Goal: Transaction & Acquisition: Purchase product/service

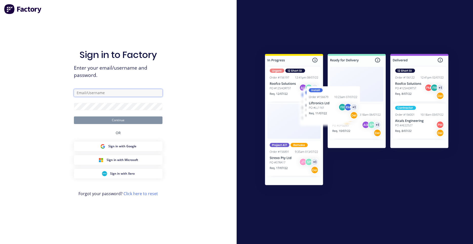
click at [134, 91] on input "text" at bounding box center [118, 93] width 89 height 8
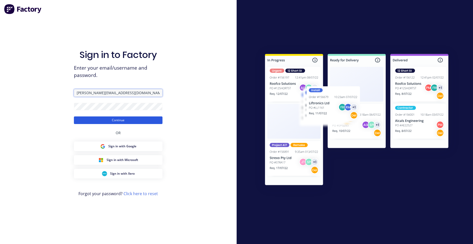
type input "[PERSON_NAME][EMAIL_ADDRESS][DOMAIN_NAME]"
click at [134, 121] on button "Continue" at bounding box center [118, 121] width 89 height 8
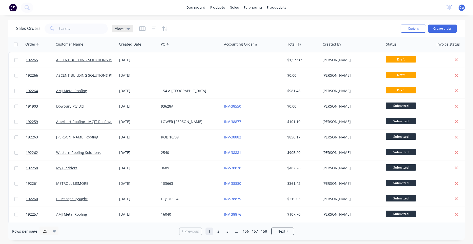
click at [132, 27] on div "Views" at bounding box center [122, 29] width 21 height 8
click at [137, 81] on button "New Hires" at bounding box center [142, 82] width 58 height 6
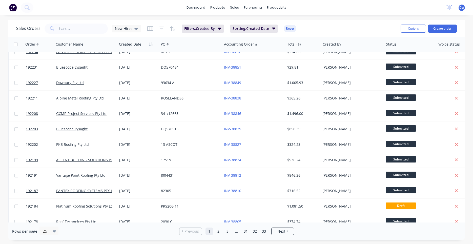
scroll to position [216, 0]
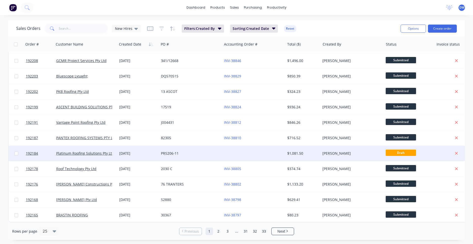
click at [252, 153] on div at bounding box center [253, 153] width 63 height 15
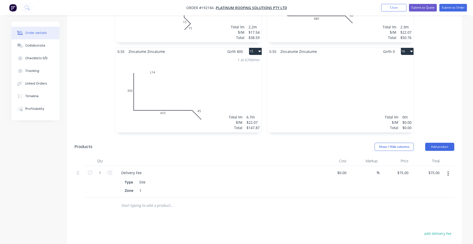
scroll to position [689, 0]
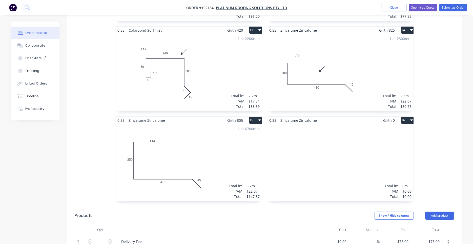
click at [301, 156] on div "Total lm $/M Total 0m $0.00 $0.00" at bounding box center [341, 162] width 146 height 77
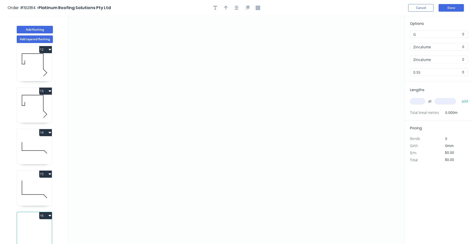
scroll to position [9, 0]
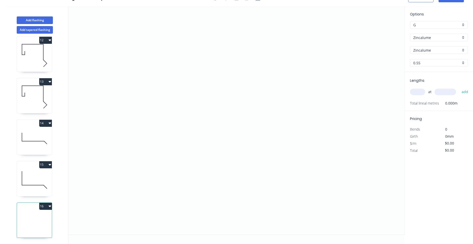
click at [50, 177] on icon at bounding box center [34, 180] width 35 height 32
type input "$22.07"
type input "$147.87"
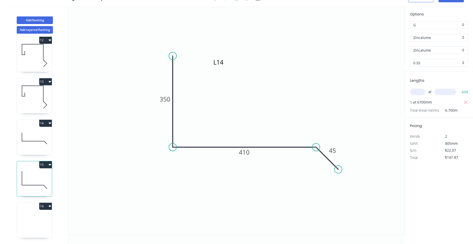
click at [31, 99] on icon at bounding box center [34, 97] width 35 height 32
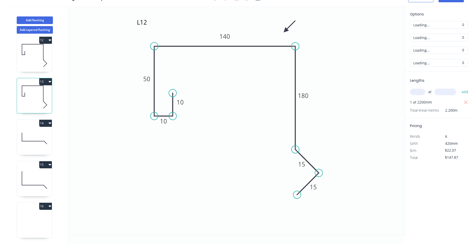
type input "$17.54"
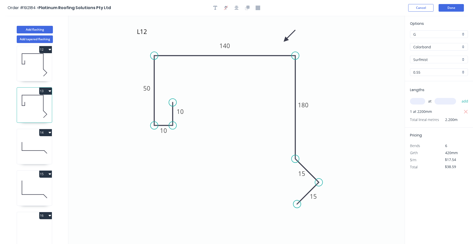
click at [50, 91] on icon "button" at bounding box center [50, 91] width 3 height 2
click at [47, 100] on div "Duplicate" at bounding box center [27, 103] width 39 height 7
type input "$0.00"
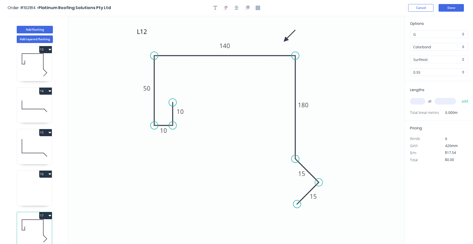
click at [50, 175] on icon "button" at bounding box center [50, 175] width 3 height 2
click at [43, 193] on button "Delete" at bounding box center [28, 197] width 48 height 10
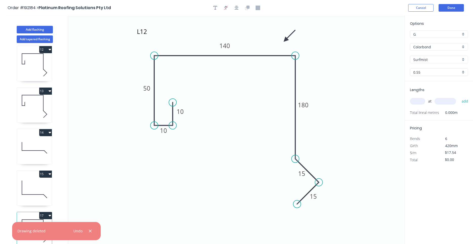
scroll to position [9, 0]
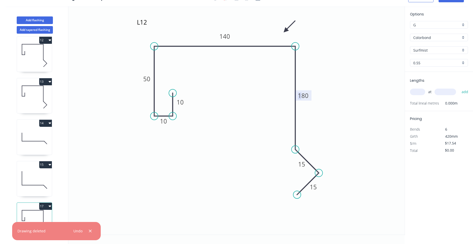
click at [300, 96] on tspan "180" at bounding box center [303, 95] width 11 height 8
click at [303, 97] on tspan "180" at bounding box center [303, 95] width 11 height 8
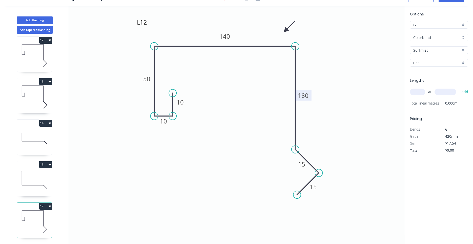
click at [303, 97] on tspan "180" at bounding box center [303, 95] width 11 height 8
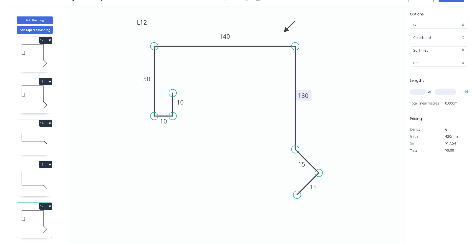
click at [303, 97] on tspan "180" at bounding box center [303, 95] width 11 height 8
drag, startPoint x: 300, startPoint y: 95, endPoint x: 315, endPoint y: 94, distance: 14.5
click at [315, 94] on icon "L12 10 10 50 140 180 15 15" at bounding box center [236, 120] width 337 height 229
click at [307, 95] on tspan "180" at bounding box center [303, 95] width 11 height 8
click at [316, 105] on icon "L12 10 10 50 140 200 15 15" at bounding box center [236, 120] width 337 height 229
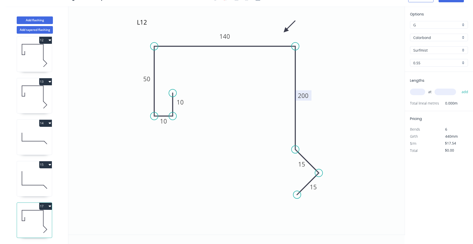
click at [414, 90] on input "text" at bounding box center [417, 92] width 15 height 7
type input "1"
type input "5700"
click at [460, 88] on button "add" at bounding box center [466, 92] width 12 height 9
type input "$99.98"
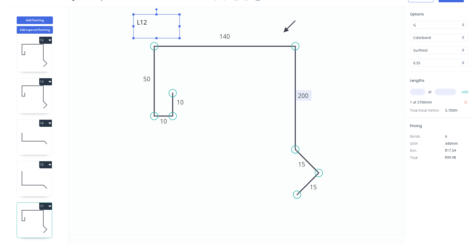
click at [148, 23] on textarea "L12" at bounding box center [156, 26] width 41 height 19
type textarea "L15"
click at [43, 100] on icon at bounding box center [43, 94] width 0 height 16
click at [41, 144] on icon at bounding box center [34, 138] width 35 height 32
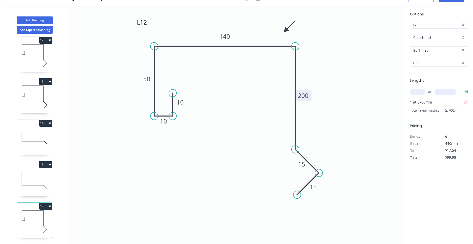
type input "$22.07"
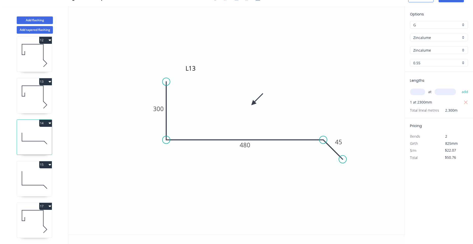
click at [39, 161] on div "15" at bounding box center [34, 178] width 35 height 35
type input "$147.87"
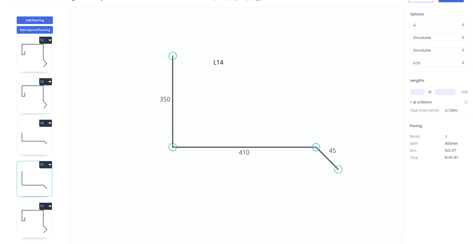
scroll to position [0, 0]
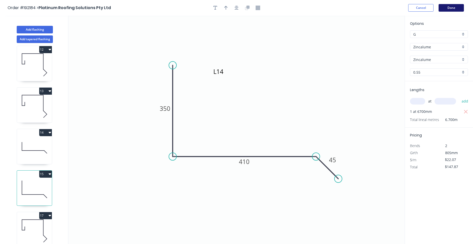
click at [455, 10] on button "Done" at bounding box center [451, 8] width 25 height 8
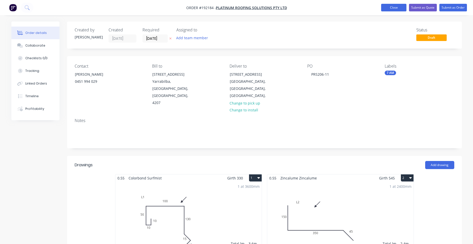
click at [392, 5] on button "Close" at bounding box center [394, 8] width 25 height 8
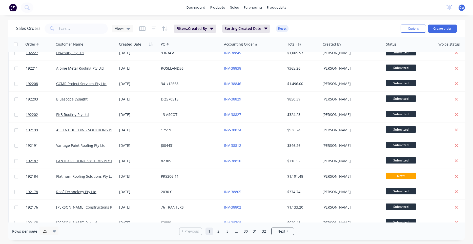
scroll to position [216, 0]
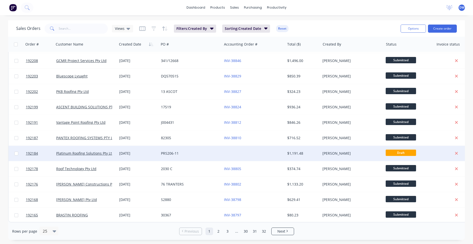
click at [183, 155] on div "PRS206-11" at bounding box center [189, 153] width 56 height 5
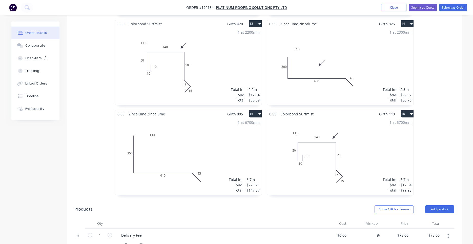
scroll to position [732, 0]
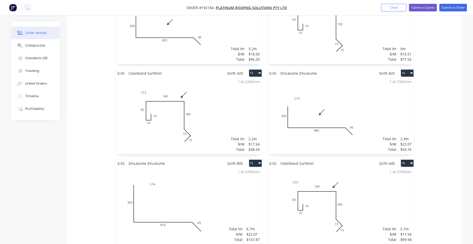
click at [218, 189] on div "1 at 6700mm Total lm $/M Total 6.7m $22.07 $147.87" at bounding box center [189, 205] width 146 height 77
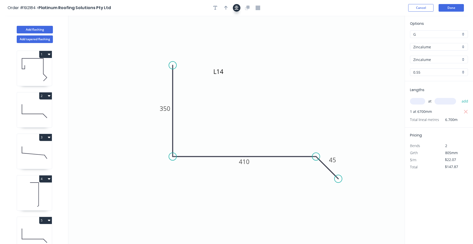
click at [240, 9] on button "button" at bounding box center [237, 8] width 8 height 8
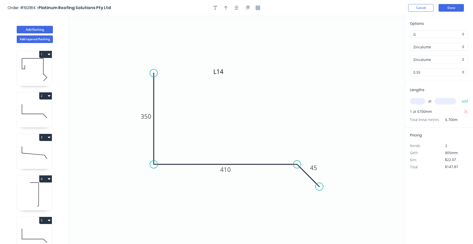
click at [231, 7] on div at bounding box center [236, 8] width 53 height 8
click at [228, 8] on button "button" at bounding box center [226, 8] width 8 height 8
click at [377, 41] on icon "L14 350 410 45" at bounding box center [236, 130] width 337 height 229
click at [380, 42] on icon at bounding box center [379, 35] width 5 height 16
drag, startPoint x: 380, startPoint y: 40, endPoint x: 241, endPoint y: 120, distance: 160.2
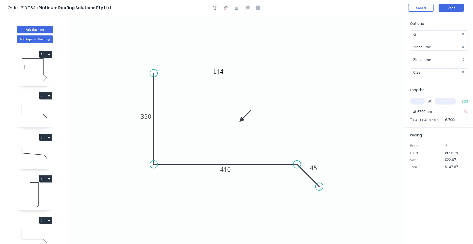
click at [241, 120] on icon at bounding box center [245, 116] width 15 height 15
click at [457, 8] on button "Done" at bounding box center [451, 8] width 25 height 8
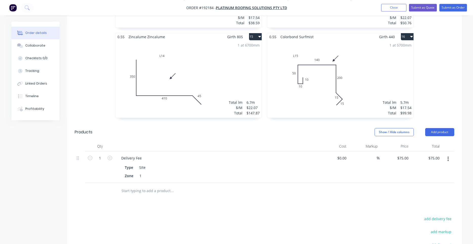
scroll to position [757, 0]
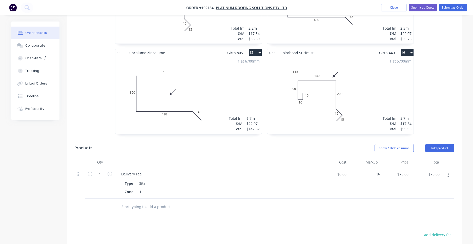
click at [378, 69] on div "1 at 5700mm Total lm $/M Total 5.7m $17.54 $99.98" at bounding box center [341, 94] width 146 height 77
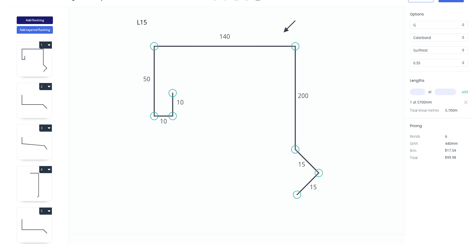
click at [40, 21] on button "Add flashing" at bounding box center [35, 20] width 36 height 8
type input "$0.00"
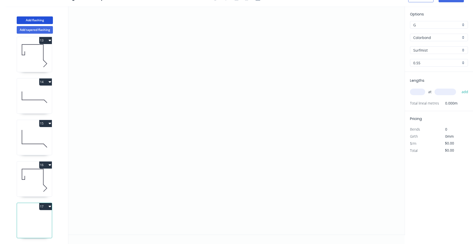
scroll to position [503, 0]
click at [37, 180] on icon at bounding box center [34, 180] width 35 height 32
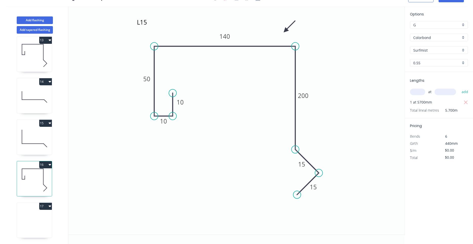
type input "$17.54"
type input "$99.98"
click at [33, 219] on icon at bounding box center [34, 221] width 35 height 32
type input "$0.00"
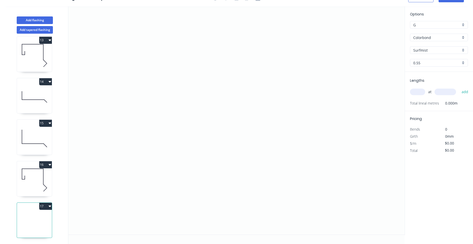
click at [39, 190] on icon at bounding box center [34, 180] width 35 height 32
type input "$17.54"
type input "$99.98"
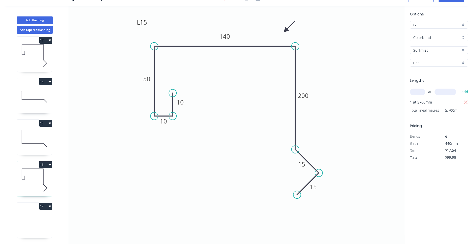
click at [45, 224] on icon at bounding box center [34, 221] width 35 height 32
type input "$0.00"
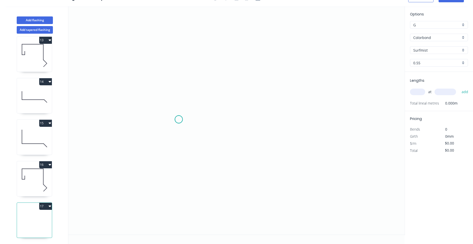
click at [179, 120] on icon "0" at bounding box center [236, 120] width 337 height 229
click at [180, 151] on icon "0" at bounding box center [236, 120] width 337 height 229
click at [141, 152] on icon "0 ?" at bounding box center [236, 120] width 337 height 229
click at [147, 62] on icon "0 ? ?" at bounding box center [236, 120] width 337 height 229
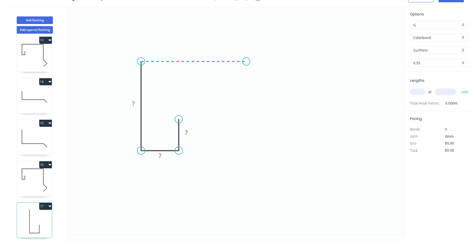
click at [246, 61] on icon "0 ? ? ?" at bounding box center [236, 120] width 337 height 229
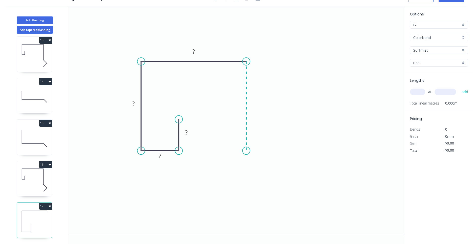
click at [242, 151] on icon "0 ? ? ? ?" at bounding box center [236, 120] width 337 height 229
click at [267, 171] on icon "0 ? ? ? ? ?" at bounding box center [236, 120] width 337 height 229
click at [252, 187] on icon "0 ? ? ? ? ? ?" at bounding box center [236, 120] width 337 height 229
drag, startPoint x: 251, startPoint y: 185, endPoint x: 249, endPoint y: 182, distance: 3.3
click at [253, 185] on circle at bounding box center [252, 185] width 8 height 8
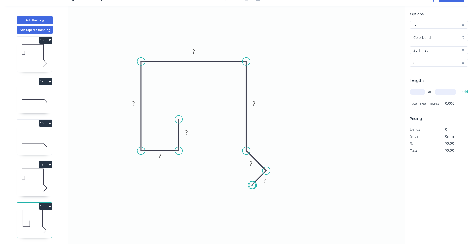
click at [253, 185] on circle at bounding box center [252, 185] width 8 height 8
click at [184, 132] on rect at bounding box center [186, 132] width 10 height 7
click at [188, 135] on tspan "?" at bounding box center [186, 132] width 3 height 8
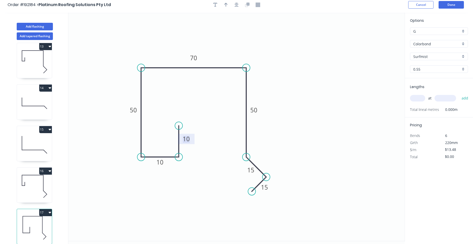
scroll to position [0, 0]
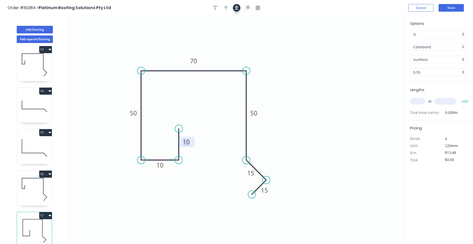
click at [235, 5] on button "button" at bounding box center [237, 8] width 8 height 8
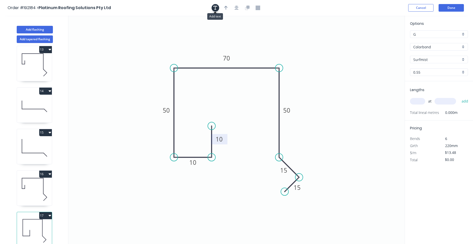
click at [217, 9] on button "button" at bounding box center [216, 8] width 8 height 8
drag, startPoint x: 111, startPoint y: 45, endPoint x: 190, endPoint y: 50, distance: 78.4
click at [190, 50] on rect at bounding box center [179, 40] width 46 height 24
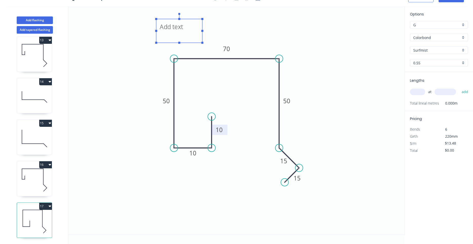
click at [43, 180] on icon at bounding box center [34, 180] width 35 height 32
click at [40, 184] on icon at bounding box center [34, 180] width 35 height 32
type input "$17.54"
type input "$99.98"
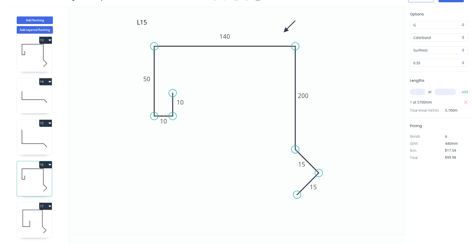
click at [39, 217] on icon at bounding box center [34, 221] width 35 height 32
type input "$13.48"
type input "$0.00"
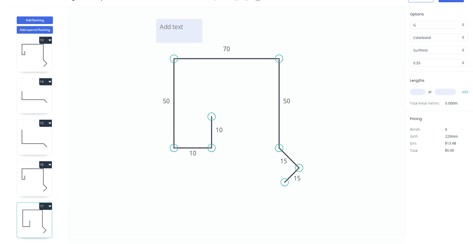
click at [180, 31] on textarea at bounding box center [179, 31] width 41 height 19
drag, startPoint x: 286, startPoint y: 183, endPoint x: 282, endPoint y: 187, distance: 5.0
click at [282, 187] on icon "L16 10 10 50 70 50 15 15" at bounding box center [236, 120] width 337 height 229
type textarea "L16"
drag, startPoint x: 284, startPoint y: 181, endPoint x: 280, endPoint y: 187, distance: 7.3
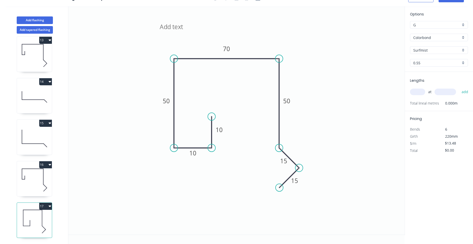
click at [280, 187] on circle at bounding box center [280, 188] width 8 height 8
click at [315, 146] on icon "L16 10 10 50 70 50 15 15" at bounding box center [236, 120] width 337 height 229
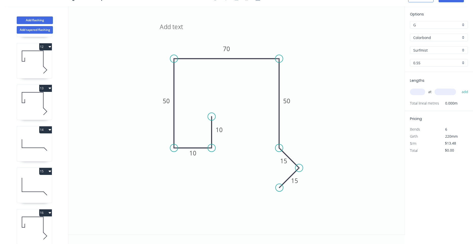
scroll to position [503, 0]
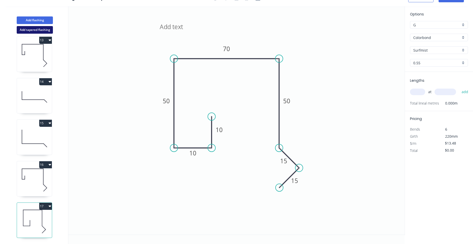
click at [27, 28] on button "Add tapered flashing" at bounding box center [35, 30] width 36 height 8
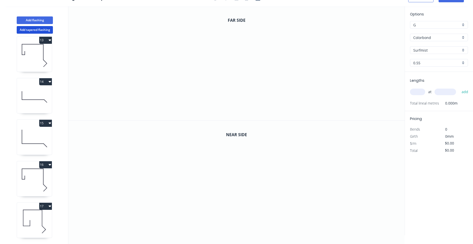
scroll to position [545, 0]
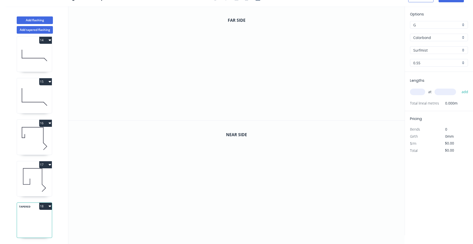
click at [42, 178] on icon at bounding box center [42, 176] width 0 height 16
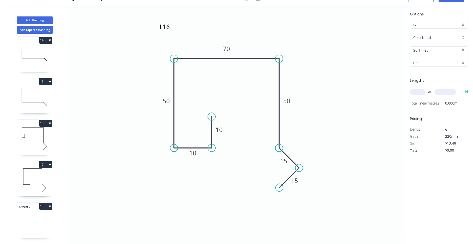
click at [39, 213] on icon at bounding box center [34, 212] width 35 height 15
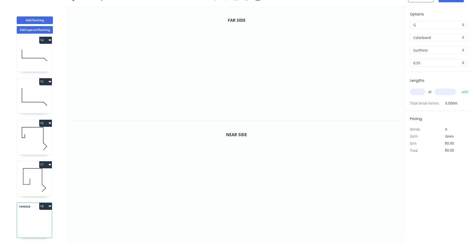
click at [37, 184] on icon at bounding box center [34, 180] width 35 height 32
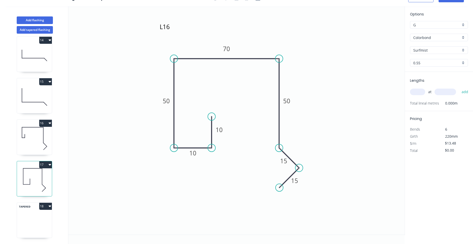
click at [38, 150] on icon at bounding box center [34, 138] width 35 height 32
type input "$17.54"
type input "$99.98"
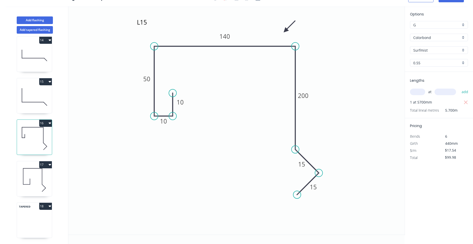
click at [39, 180] on icon at bounding box center [34, 180] width 35 height 32
type input "$13.48"
type input "$0.00"
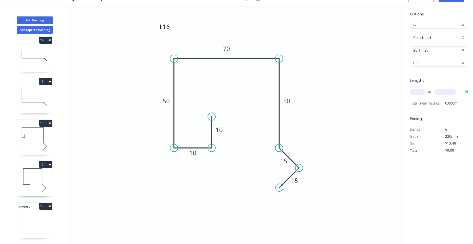
click at [37, 214] on icon at bounding box center [34, 212] width 35 height 15
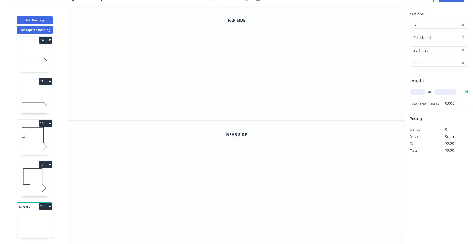
click at [40, 181] on icon at bounding box center [34, 180] width 35 height 32
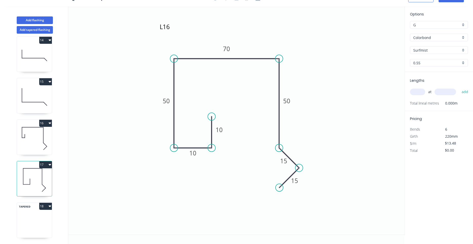
click at [37, 141] on icon at bounding box center [34, 138] width 35 height 32
type input "$17.54"
type input "$99.98"
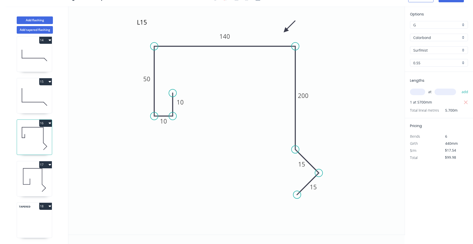
click at [43, 103] on icon at bounding box center [34, 97] width 35 height 32
type input "$22.07"
type input "$147.87"
type input "Zincalume"
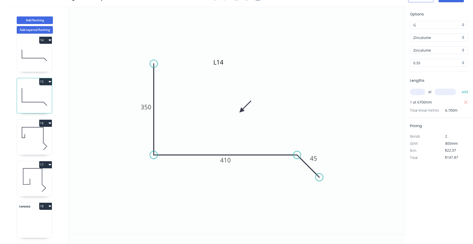
click at [38, 216] on icon at bounding box center [34, 212] width 35 height 15
type input "$0.00"
type input "Colorbond"
type input "Surfmist"
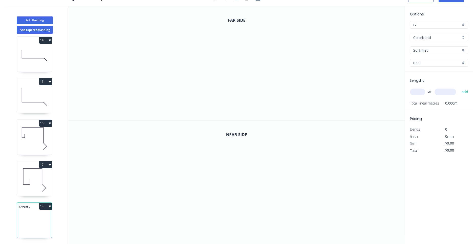
click at [430, 38] on input "Colorbond" at bounding box center [437, 37] width 47 height 5
click at [448, 49] on div "Zincalume" at bounding box center [440, 47] width 58 height 9
type input "Zincalume"
click at [238, 123] on icon "0" at bounding box center [236, 178] width 337 height 115
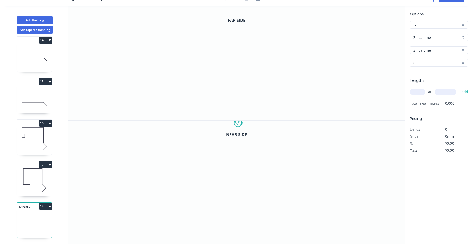
click at [240, 121] on circle at bounding box center [239, 123] width 8 height 8
click at [246, 128] on div "Delete point" at bounding box center [265, 129] width 51 height 10
click at [107, 75] on icon "0" at bounding box center [236, 63] width 337 height 114
click at [122, 60] on icon "0" at bounding box center [236, 63] width 337 height 114
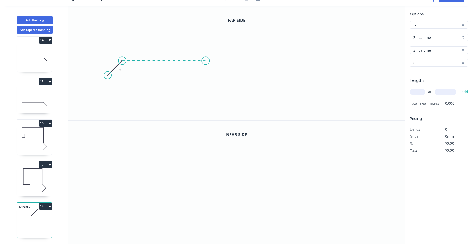
click at [206, 58] on icon "0 ?" at bounding box center [236, 63] width 337 height 114
click at [206, 71] on icon "0 ? ?" at bounding box center [236, 63] width 337 height 114
click at [272, 68] on icon "0 ? ? ?" at bounding box center [236, 63] width 337 height 114
click at [286, 85] on icon "0 ? ? ? ?" at bounding box center [236, 63] width 337 height 114
click at [286, 85] on circle at bounding box center [286, 85] width 8 height 8
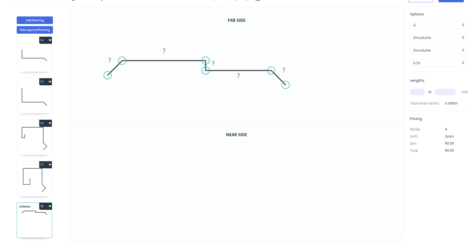
drag, startPoint x: 286, startPoint y: 85, endPoint x: 246, endPoint y: 91, distance: 40.7
click at [112, 59] on rect at bounding box center [110, 60] width 10 height 7
click at [31, 186] on icon at bounding box center [34, 180] width 35 height 32
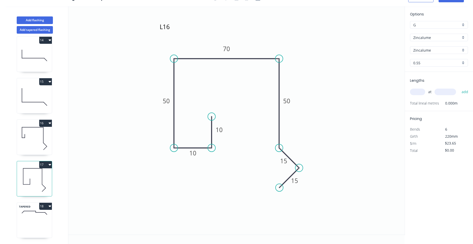
type input "$13.48"
type input "Colorbond"
type input "Surfmist"
click at [417, 93] on input "text" at bounding box center [417, 92] width 15 height 7
type input "1"
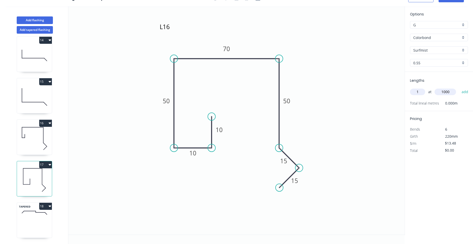
type input "1000"
click at [460, 88] on button "add" at bounding box center [466, 92] width 12 height 9
type input "$13.48"
click at [48, 145] on icon at bounding box center [34, 138] width 35 height 32
type input "$17.54"
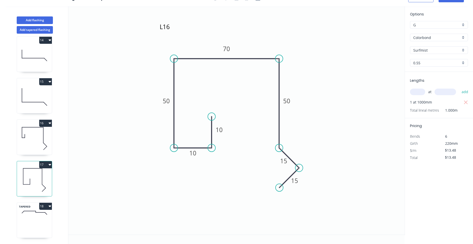
type input "$99.98"
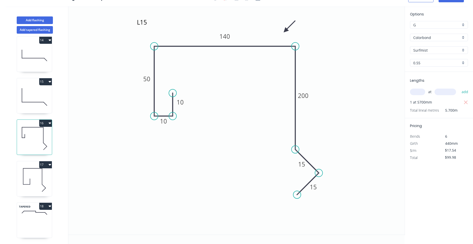
click at [43, 181] on icon at bounding box center [34, 180] width 35 height 32
type input "$13.48"
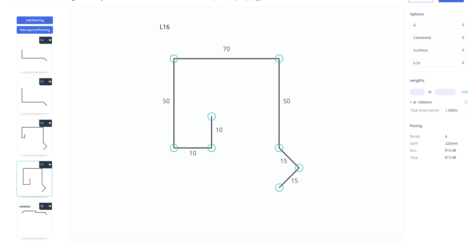
scroll to position [0, 0]
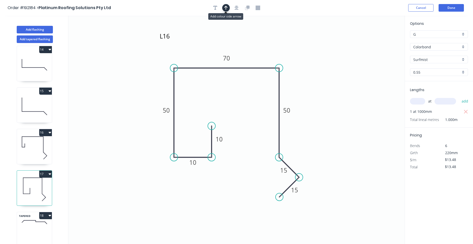
click at [227, 7] on icon "button" at bounding box center [226, 8] width 4 height 4
click at [221, 7] on div at bounding box center [236, 8] width 53 height 8
click at [237, 6] on icon "button" at bounding box center [237, 8] width 4 height 4
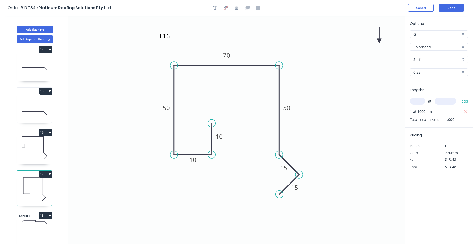
click at [377, 42] on icon "L16 10 10 50 70 50 15 15" at bounding box center [236, 130] width 337 height 229
click at [380, 40] on icon at bounding box center [379, 35] width 5 height 16
drag, startPoint x: 380, startPoint y: 40, endPoint x: 282, endPoint y: 46, distance: 97.5
click at [282, 46] on icon at bounding box center [286, 42] width 15 height 15
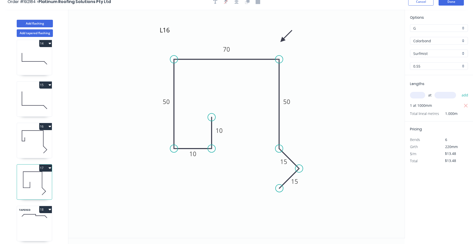
scroll to position [9, 0]
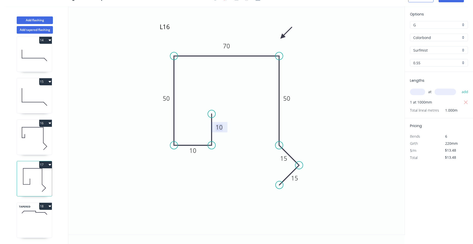
click at [223, 126] on tspan "10" at bounding box center [219, 127] width 7 height 8
click at [223, 119] on icon "L16 10 10 50 70 50 15 15" at bounding box center [236, 120] width 337 height 229
drag, startPoint x: 229, startPoint y: 109, endPoint x: 231, endPoint y: 106, distance: 3.9
drag, startPoint x: 234, startPoint y: 100, endPoint x: 203, endPoint y: 126, distance: 41.2
drag, startPoint x: 45, startPoint y: 217, endPoint x: 46, endPoint y: 214, distance: 3.2
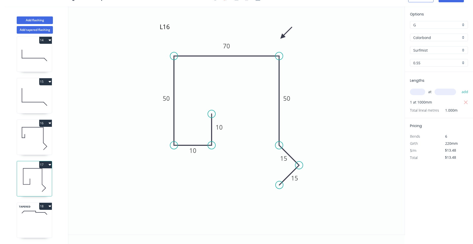
click at [45, 215] on icon at bounding box center [34, 212] width 35 height 15
type input "$23.65"
type input "$0.00"
type input "Zincalume"
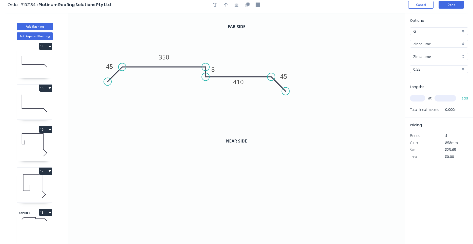
scroll to position [0, 0]
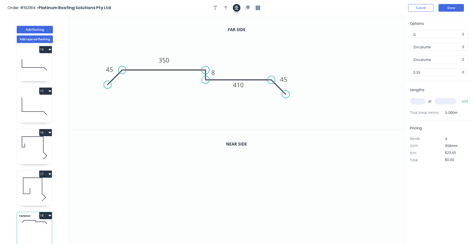
click at [233, 8] on button "button" at bounding box center [237, 8] width 8 height 8
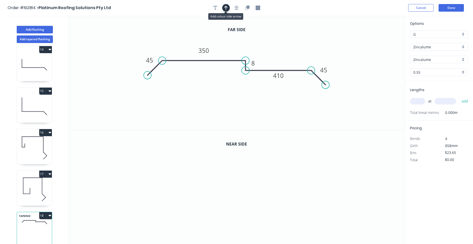
click at [227, 10] on icon "button" at bounding box center [226, 8] width 4 height 5
click at [385, 45] on icon "0 45 350 8 410 45" at bounding box center [236, 73] width 337 height 114
click at [380, 41] on icon at bounding box center [379, 35] width 5 height 16
click at [380, 41] on icon at bounding box center [383, 37] width 15 height 15
drag, startPoint x: 379, startPoint y: 42, endPoint x: 299, endPoint y: 44, distance: 80.1
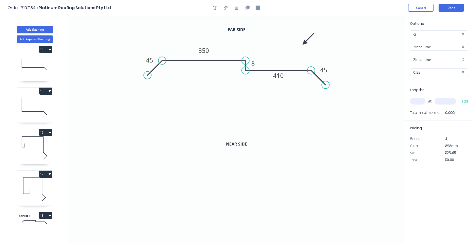
click at [301, 44] on icon at bounding box center [308, 39] width 15 height 15
click at [246, 7] on icon "button" at bounding box center [246, 8] width 3 height 3
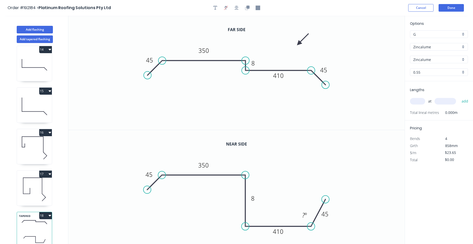
drag, startPoint x: 274, startPoint y: 185, endPoint x: 274, endPoint y: 226, distance: 41.8
click at [274, 226] on icon at bounding box center [279, 226] width 66 height 0
drag, startPoint x: 325, startPoint y: 201, endPoint x: 324, endPoint y: 240, distance: 39.3
click at [324, 240] on circle at bounding box center [324, 239] width 8 height 8
click at [258, 201] on rect at bounding box center [253, 198] width 10 height 7
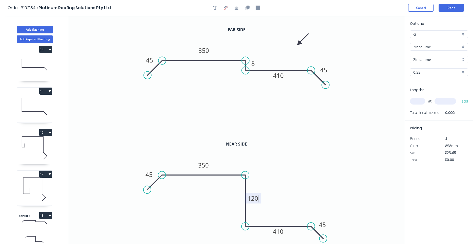
type input "$25.23"
drag, startPoint x: 247, startPoint y: 227, endPoint x: 240, endPoint y: 226, distance: 6.8
click at [240, 226] on circle at bounding box center [240, 227] width 8 height 8
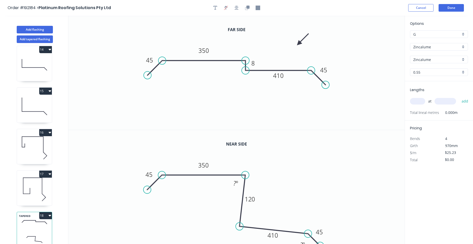
drag, startPoint x: 317, startPoint y: 233, endPoint x: 314, endPoint y: 240, distance: 8.2
click at [314, 240] on icon "0 45 350 120 410 45 ? º ? º" at bounding box center [236, 187] width 337 height 115
drag, startPoint x: 321, startPoint y: 243, endPoint x: 315, endPoint y: 242, distance: 6.5
click at [315, 242] on icon "0 45 350 120 410 45 ? º ? º" at bounding box center [236, 187] width 337 height 115
drag, startPoint x: 319, startPoint y: 242, endPoint x: 313, endPoint y: 242, distance: 5.3
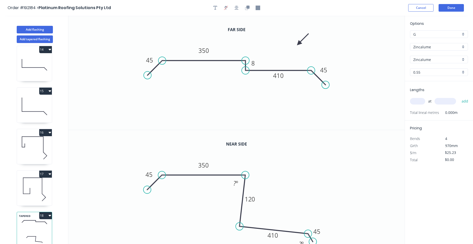
click at [313, 242] on circle at bounding box center [314, 242] width 8 height 8
click at [243, 72] on circle at bounding box center [243, 71] width 8 height 8
drag, startPoint x: 346, startPoint y: 91, endPoint x: 338, endPoint y: 101, distance: 12.7
click at [339, 100] on icon "0 45 350 8 410 45 ? º ? º" at bounding box center [236, 73] width 337 height 114
click at [239, 69] on rect at bounding box center [236, 68] width 10 height 7
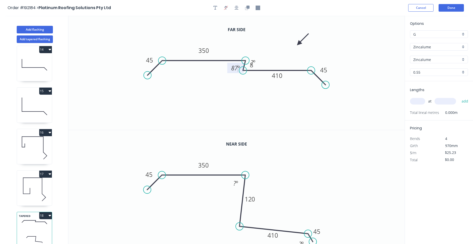
drag, startPoint x: 319, startPoint y: 77, endPoint x: 318, endPoint y: 83, distance: 6.1
click at [318, 83] on icon "0 45 350 8 410 45 87 º ? º" at bounding box center [236, 73] width 337 height 114
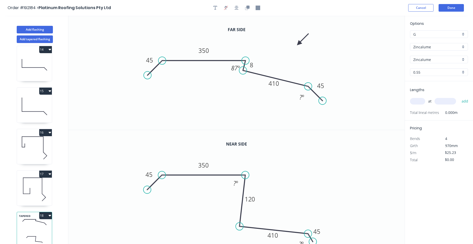
drag, startPoint x: 319, startPoint y: 78, endPoint x: 316, endPoint y: 94, distance: 16.5
click at [316, 94] on icon at bounding box center [315, 93] width 14 height 14
drag, startPoint x: 322, startPoint y: 101, endPoint x: 319, endPoint y: 104, distance: 4.0
click at [319, 104] on circle at bounding box center [319, 104] width 8 height 8
click at [235, 185] on tspan "?" at bounding box center [235, 183] width 3 height 8
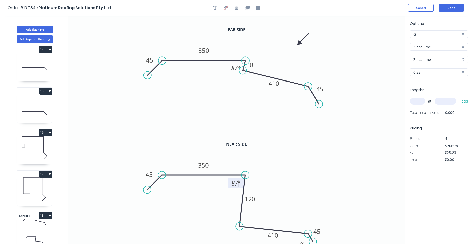
click at [253, 27] on icon "0 45 350 8 410 45 87 º" at bounding box center [236, 73] width 337 height 114
click at [239, 7] on button "button" at bounding box center [237, 8] width 8 height 8
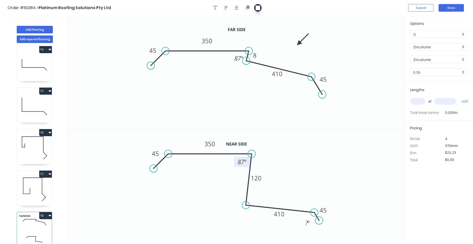
drag, startPoint x: 239, startPoint y: 12, endPoint x: 256, endPoint y: 8, distance: 17.1
click at [215, 66] on icon "0 45 350 8 410 45 87 º" at bounding box center [236, 73] width 337 height 114
drag, startPoint x: 318, startPoint y: 223, endPoint x: 332, endPoint y: 233, distance: 17.2
click at [332, 233] on circle at bounding box center [332, 233] width 8 height 8
click at [332, 223] on icon "0 45 350 120 410 45 87 º" at bounding box center [236, 187] width 337 height 115
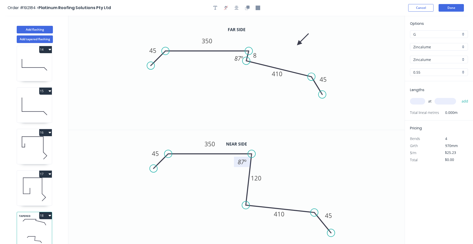
click at [332, 223] on icon "0 45 350 120 410 45 87 º" at bounding box center [236, 187] width 337 height 115
click at [421, 103] on input "text" at bounding box center [417, 101] width 15 height 7
type input "1"
type input "2700"
click at [460, 97] on button "add" at bounding box center [466, 101] width 12 height 9
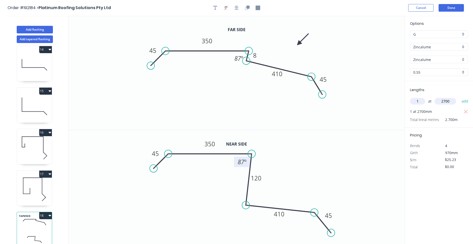
type input "$68.12"
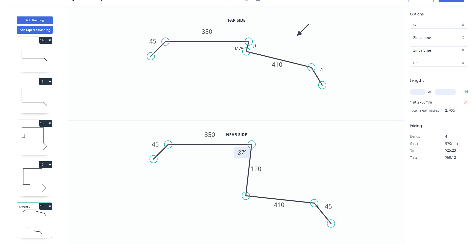
click at [44, 188] on icon at bounding box center [34, 180] width 35 height 32
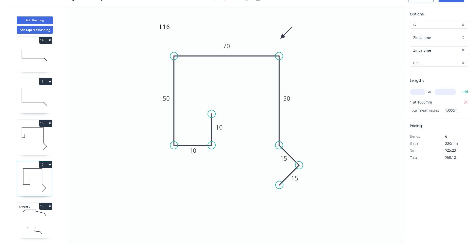
type input "$13.48"
type input "Colorbond"
type input "Surfmist"
click at [39, 224] on icon at bounding box center [34, 230] width 35 height 15
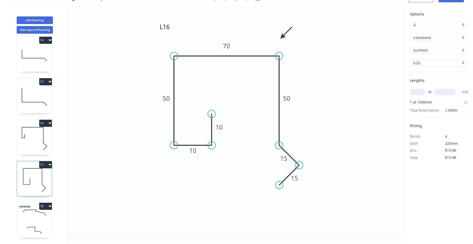
type input "$25.23"
type input "$68.12"
type input "Zincalume"
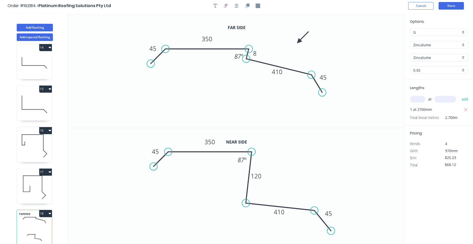
scroll to position [0, 0]
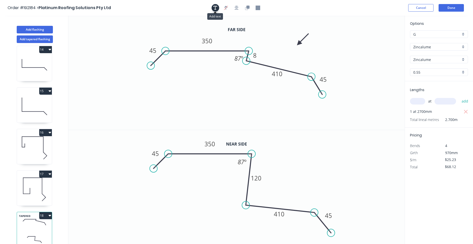
click at [216, 7] on icon "button" at bounding box center [216, 8] width 4 height 4
drag, startPoint x: 112, startPoint y: 41, endPoint x: 208, endPoint y: 100, distance: 112.4
click at [208, 100] on textarea at bounding box center [196, 94] width 41 height 19
click at [236, 103] on icon "L17 45 350 8 410 45 87 º" at bounding box center [236, 73] width 337 height 114
type textarea "L17"
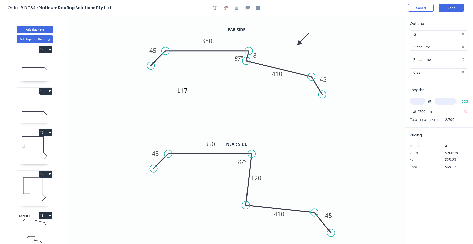
scroll to position [9, 0]
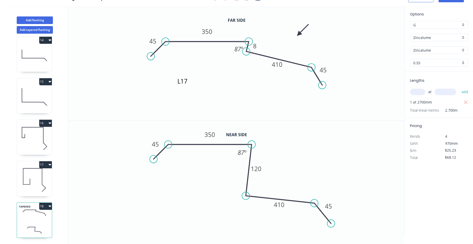
drag, startPoint x: 99, startPoint y: 169, endPoint x: 96, endPoint y: 174, distance: 5.4
click at [50, 209] on button "18" at bounding box center [45, 206] width 13 height 7
click at [51, 32] on button "Add tapered flashing" at bounding box center [35, 30] width 36 height 8
type input "$0.00"
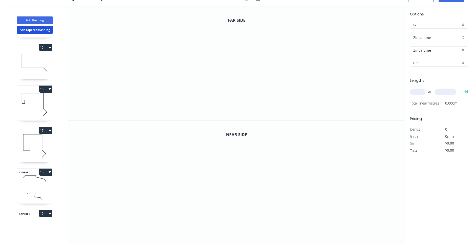
scroll to position [586, 0]
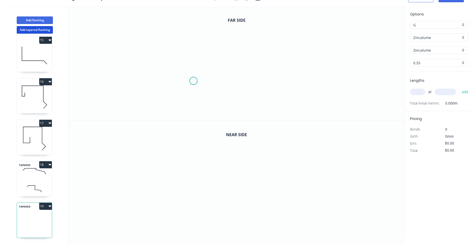
click at [194, 80] on icon "0" at bounding box center [236, 63] width 337 height 114
click at [193, 101] on icon "0" at bounding box center [236, 63] width 337 height 114
click at [175, 102] on icon "0 ?" at bounding box center [236, 63] width 337 height 114
click at [177, 45] on icon "0 ? ?" at bounding box center [236, 63] width 337 height 114
click at [254, 51] on icon "0 ? ? ?" at bounding box center [236, 63] width 337 height 114
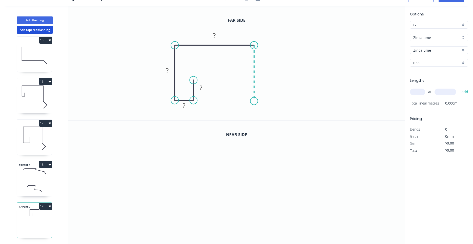
click at [252, 101] on icon "0 ? ? ? ?" at bounding box center [236, 63] width 337 height 114
click at [334, 105] on icon "0 ? ? ? ? ?" at bounding box center [236, 63] width 337 height 114
click at [348, 118] on icon "0 ? ? ? ? ? ?" at bounding box center [236, 63] width 337 height 114
click at [348, 118] on circle at bounding box center [348, 117] width 8 height 8
drag, startPoint x: 346, startPoint y: 119, endPoint x: 349, endPoint y: 117, distance: 3.8
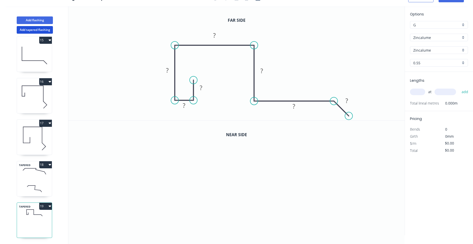
click at [349, 117] on circle at bounding box center [349, 116] width 8 height 8
click at [205, 85] on rect at bounding box center [201, 88] width 10 height 7
type input "$21.67"
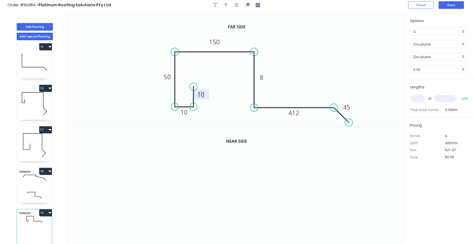
scroll to position [0, 0]
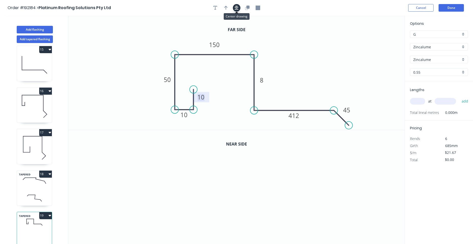
click at [239, 10] on button "button" at bounding box center [237, 8] width 8 height 8
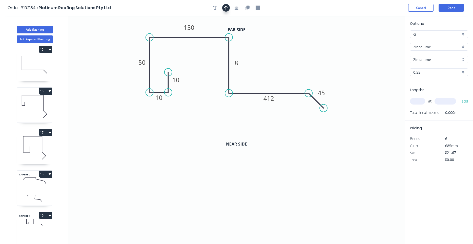
click at [229, 9] on button "button" at bounding box center [226, 8] width 8 height 8
click at [377, 39] on icon at bounding box center [379, 35] width 5 height 16
drag, startPoint x: 380, startPoint y: 39, endPoint x: 275, endPoint y: 59, distance: 106.9
click at [275, 59] on icon at bounding box center [279, 54] width 15 height 15
click at [245, 7] on button "button" at bounding box center [248, 8] width 8 height 8
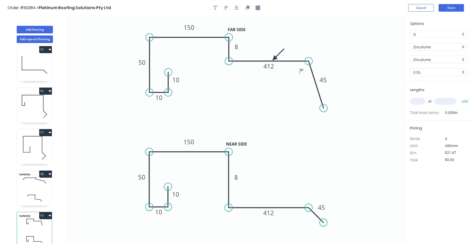
drag, startPoint x: 256, startPoint y: 93, endPoint x: 256, endPoint y: 60, distance: 32.7
click at [256, 60] on icon "0 10 10 50 150 8 412 45 ? º" at bounding box center [236, 73] width 337 height 114
drag, startPoint x: 323, startPoint y: 107, endPoint x: 324, endPoint y: 75, distance: 32.2
click at [324, 75] on circle at bounding box center [324, 76] width 8 height 8
drag, startPoint x: 276, startPoint y: 57, endPoint x: 282, endPoint y: 46, distance: 12.2
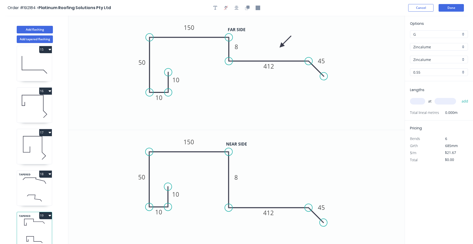
click at [282, 46] on icon at bounding box center [285, 41] width 15 height 15
click at [241, 8] on div at bounding box center [236, 8] width 53 height 8
click at [237, 8] on icon "button" at bounding box center [237, 8] width 4 height 5
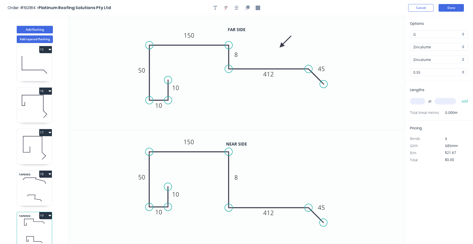
click at [259, 182] on icon "0 10 10 50 150 8 412 45" at bounding box center [236, 187] width 337 height 115
click at [233, 4] on button "button" at bounding box center [237, 8] width 8 height 8
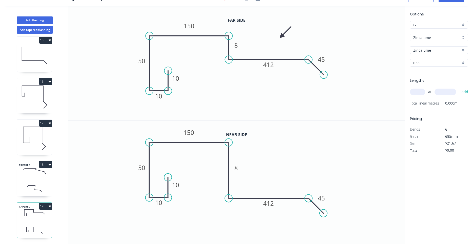
click at [35, 187] on icon at bounding box center [35, 188] width 1 height 4
type input "$25.23"
type input "$68.12"
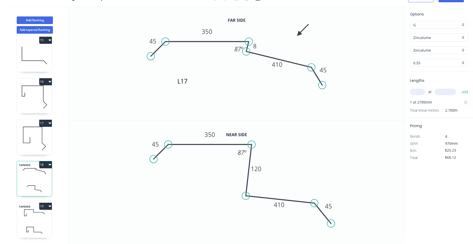
click at [27, 223] on icon at bounding box center [34, 230] width 35 height 15
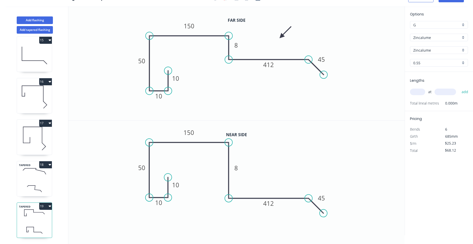
type input "$21.67"
type input "$0.00"
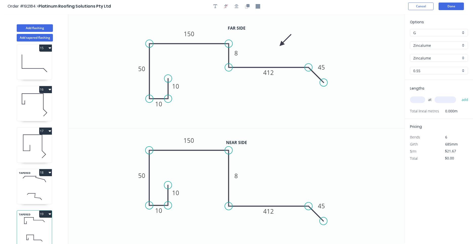
scroll to position [0, 0]
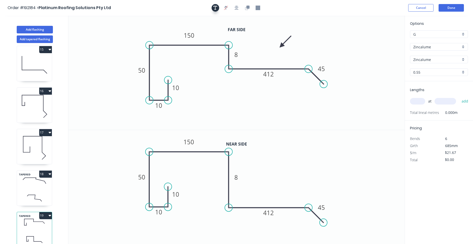
click at [215, 9] on icon "button" at bounding box center [216, 8] width 4 height 5
drag, startPoint x: 111, startPoint y: 35, endPoint x: 240, endPoint y: 103, distance: 145.4
click at [240, 103] on textarea at bounding box center [229, 103] width 41 height 19
click at [224, 103] on textarea at bounding box center [229, 103] width 41 height 19
click at [198, 72] on icon "L18 10 10 50 150 8 412 45" at bounding box center [236, 73] width 337 height 114
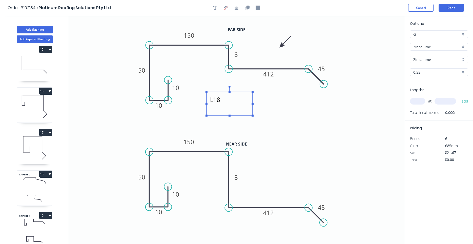
type textarea "L18"
click at [240, 185] on icon "0 10 10 50 150 8 412 45" at bounding box center [236, 187] width 337 height 115
click at [241, 180] on rect at bounding box center [237, 177] width 10 height 7
click at [255, 188] on icon "0 10 10 50 150 50 412 45" at bounding box center [236, 187] width 337 height 115
type input "$23.25"
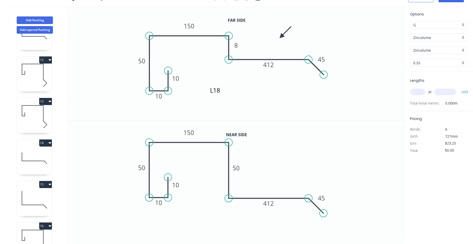
scroll to position [586, 0]
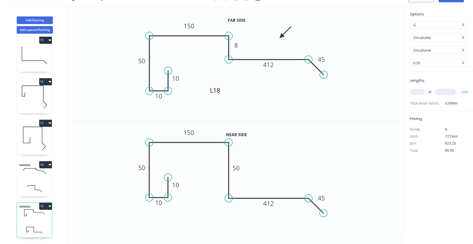
click at [51, 207] on icon "button" at bounding box center [50, 206] width 3 height 4
click at [45, 219] on div "Duplicate" at bounding box center [27, 218] width 39 height 7
click at [45, 225] on icon at bounding box center [34, 230] width 35 height 15
drag, startPoint x: 175, startPoint y: 202, endPoint x: 224, endPoint y: 201, distance: 49.9
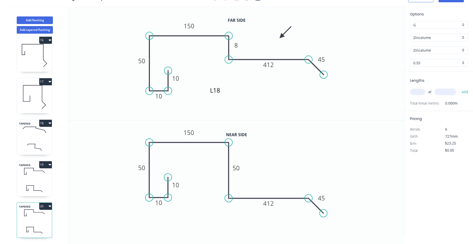
scroll to position [0, 0]
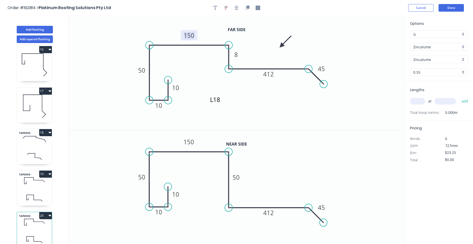
click at [192, 37] on tspan "150" at bounding box center [189, 35] width 11 height 8
click at [193, 141] on tspan "150" at bounding box center [189, 142] width 11 height 8
click at [233, 180] on rect at bounding box center [237, 177] width 10 height 7
click at [273, 75] on tspan "412" at bounding box center [268, 74] width 11 height 8
click at [273, 216] on tspan "412" at bounding box center [269, 213] width 11 height 8
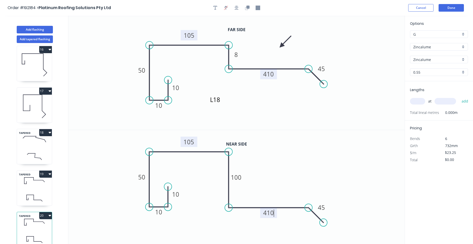
click at [413, 104] on input "text" at bounding box center [417, 101] width 15 height 7
click at [416, 102] on input "text" at bounding box center [417, 101] width 15 height 7
type input "1"
type input "4500"
click at [460, 97] on button "add" at bounding box center [466, 101] width 12 height 9
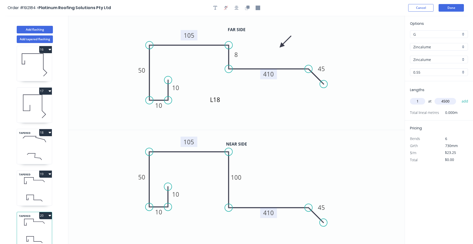
type input "$104.63"
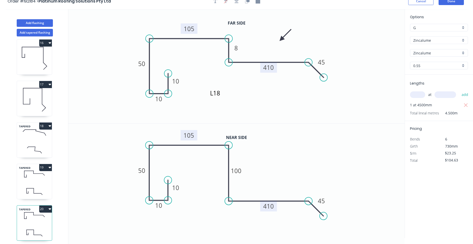
scroll to position [9, 0]
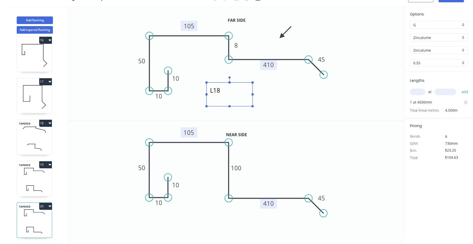
click at [218, 93] on textarea "L18" at bounding box center [229, 94] width 41 height 19
click at [293, 103] on icon "L19 10 10 50 105 8 410 45" at bounding box center [236, 63] width 337 height 114
type textarea "L19"
click at [302, 129] on icon "0 10 10 50 105 100 410 45" at bounding box center [236, 178] width 337 height 115
click at [43, 187] on icon at bounding box center [34, 188] width 35 height 15
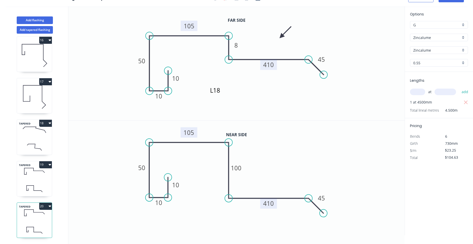
type input "$0.00"
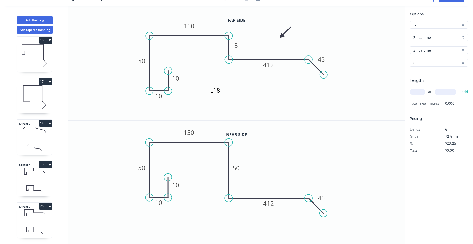
click at [36, 148] on icon at bounding box center [38, 148] width 6 height 1
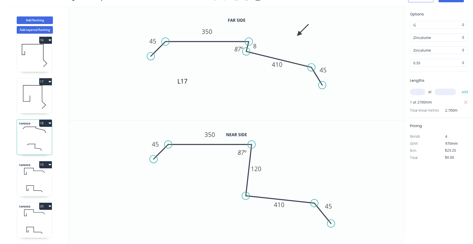
type input "$25.23"
type input "$68.12"
click at [27, 191] on icon at bounding box center [27, 188] width 0 height 5
type input "$23.25"
type input "$0.00"
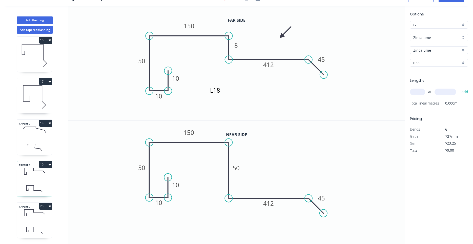
click at [438, 40] on div "Zincalume" at bounding box center [439, 38] width 58 height 8
click at [438, 39] on input "text" at bounding box center [437, 37] width 47 height 5
type input "Zincalume"
click at [438, 39] on input "Zincalume" at bounding box center [437, 37] width 47 height 5
click at [455, 44] on div "Colorbond" at bounding box center [440, 47] width 58 height 9
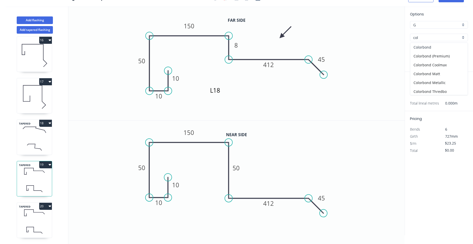
type input "Colorbond"
type input "aNoColor"
type input "$25.20"
click at [443, 53] on div "aNoColor" at bounding box center [439, 50] width 58 height 8
click at [444, 52] on input "text" at bounding box center [437, 50] width 47 height 5
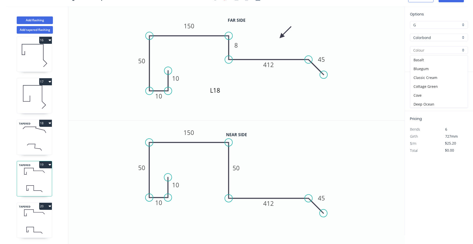
type input "aNoColor"
click at [444, 52] on input "aNoColor" at bounding box center [437, 50] width 47 height 5
click at [443, 58] on div "Surfmist" at bounding box center [440, 59] width 58 height 9
type input "Surfmist"
click at [50, 218] on icon at bounding box center [34, 212] width 35 height 15
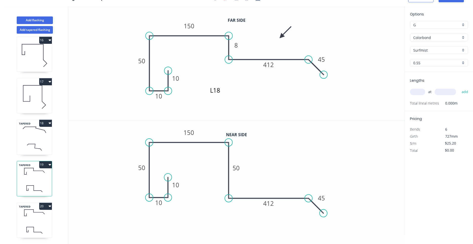
type input "$23.25"
type input "$104.63"
type input "Zincalume"
click at [437, 39] on input "Zincalume" at bounding box center [437, 37] width 47 height 5
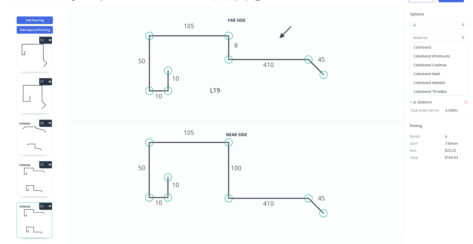
click at [435, 45] on div "Colorbond" at bounding box center [440, 47] width 58 height 9
type input "Colorbond"
type input "aNoColor"
type input "$25.20"
type input "$113.40"
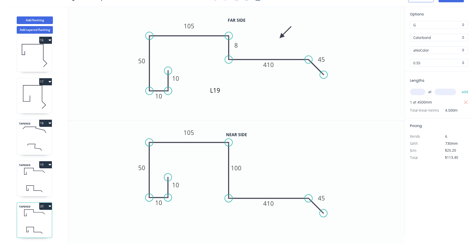
click at [433, 49] on input "aNoColor" at bounding box center [437, 50] width 47 height 5
click at [427, 56] on div "Surfmist" at bounding box center [440, 59] width 58 height 9
type input "Surfmist"
click at [45, 187] on icon at bounding box center [34, 188] width 35 height 15
type input "$0.00"
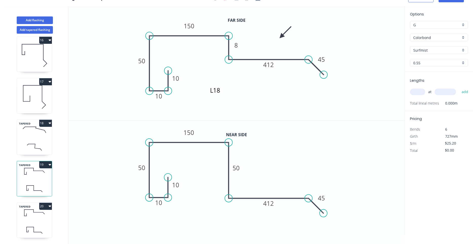
click at [416, 91] on input "text" at bounding box center [417, 92] width 15 height 7
type input "1"
type input "2500"
click at [460, 88] on button "add" at bounding box center [466, 92] width 12 height 9
type input "$63.00"
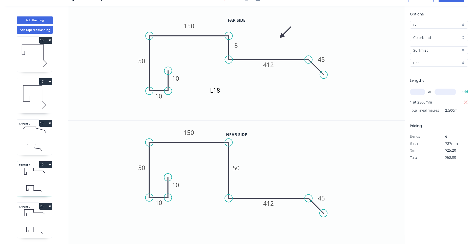
click at [37, 149] on icon at bounding box center [34, 147] width 35 height 15
type input "$25.23"
type input "$68.12"
type input "Zincalume"
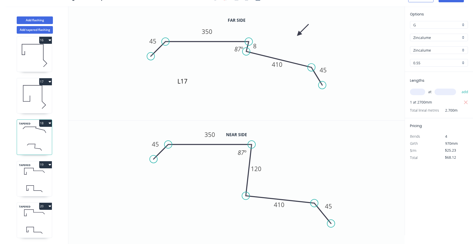
click at [43, 105] on icon at bounding box center [34, 97] width 35 height 32
type input "$13.48"
type input "Colorbond"
type input "Surfmist"
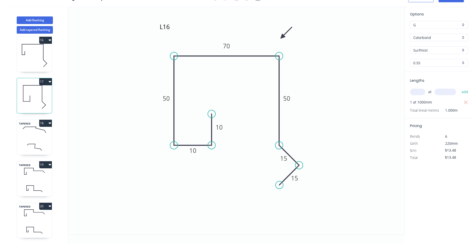
click at [49, 188] on icon at bounding box center [34, 188] width 35 height 15
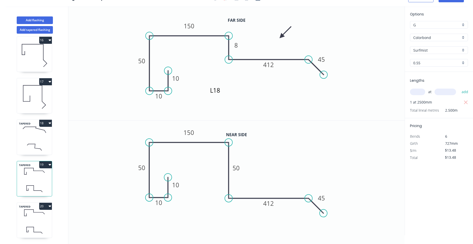
type input "$25.20"
click at [48, 214] on icon at bounding box center [34, 212] width 35 height 15
type input "$113.40"
click at [158, 183] on icon "0 10 10 50 105 100 410 45" at bounding box center [236, 178] width 337 height 115
click at [171, 182] on rect at bounding box center [176, 185] width 16 height 10
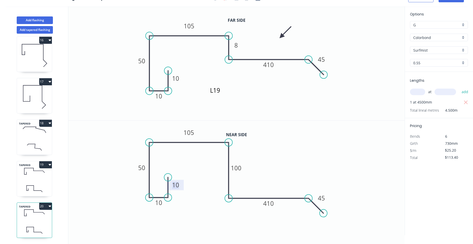
click at [173, 182] on tspan "10" at bounding box center [175, 185] width 7 height 8
click at [188, 182] on icon "0 10 10 50 105 100 410 45" at bounding box center [236, 178] width 337 height 115
click at [42, 24] on button "Add flashing" at bounding box center [35, 20] width 36 height 8
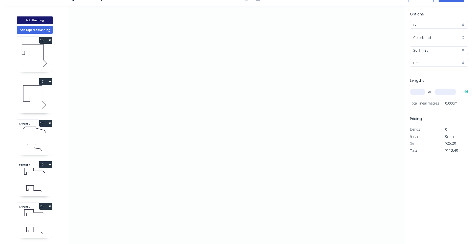
type input "$0.00"
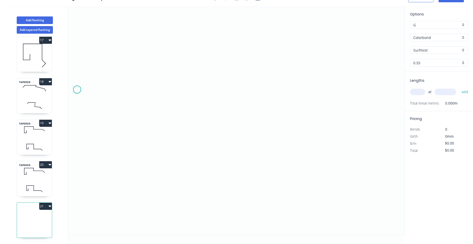
drag, startPoint x: 63, startPoint y: 108, endPoint x: 77, endPoint y: 97, distance: 18.2
drag, startPoint x: 184, startPoint y: 28, endPoint x: 161, endPoint y: 70, distance: 48.6
click at [145, 74] on icon "0" at bounding box center [236, 120] width 337 height 229
click at [140, 148] on icon "0" at bounding box center [236, 120] width 337 height 229
click at [290, 146] on icon "0 ?" at bounding box center [236, 120] width 337 height 229
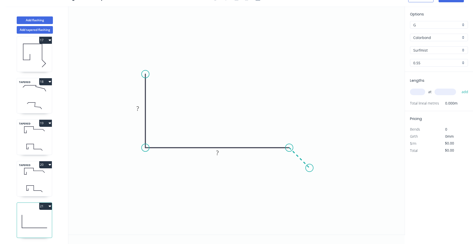
click at [310, 170] on icon "0 ? ?" at bounding box center [236, 120] width 337 height 229
click at [310, 170] on circle at bounding box center [310, 168] width 8 height 8
click at [138, 109] on tspan "?" at bounding box center [138, 108] width 3 height 8
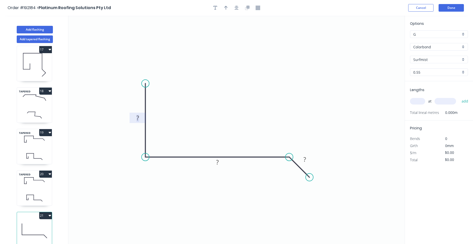
drag, startPoint x: 277, startPoint y: 28, endPoint x: 279, endPoint y: 21, distance: 7.3
click at [241, 5] on div at bounding box center [236, 8] width 53 height 8
click at [238, 7] on button "button" at bounding box center [237, 8] width 8 height 8
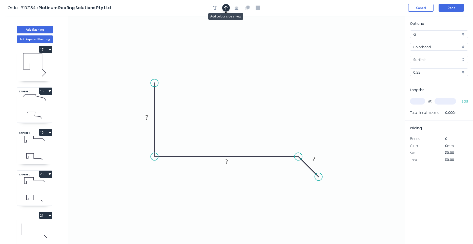
click at [230, 8] on button "button" at bounding box center [226, 8] width 8 height 8
drag, startPoint x: 378, startPoint y: 41, endPoint x: 196, endPoint y: 104, distance: 193.3
click at [196, 104] on icon at bounding box center [196, 98] width 5 height 16
click at [151, 119] on rect at bounding box center [147, 117] width 10 height 7
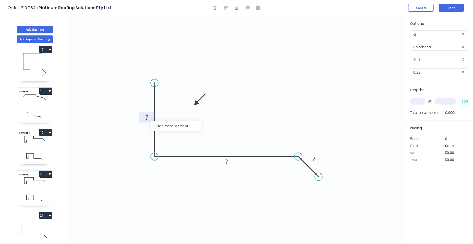
drag, startPoint x: 319, startPoint y: 108, endPoint x: -13, endPoint y: 256, distance: 363.5
click at [147, 113] on rect at bounding box center [147, 117] width 16 height 10
click at [146, 118] on tspan "?" at bounding box center [147, 117] width 3 height 8
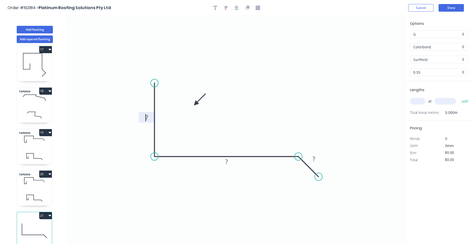
click at [146, 118] on tspan "?" at bounding box center [147, 117] width 3 height 8
type input "$20.45"
click at [435, 48] on input "Colorbond" at bounding box center [437, 46] width 47 height 5
click at [431, 54] on div "Zincalume" at bounding box center [440, 56] width 58 height 9
type input "Zincalume"
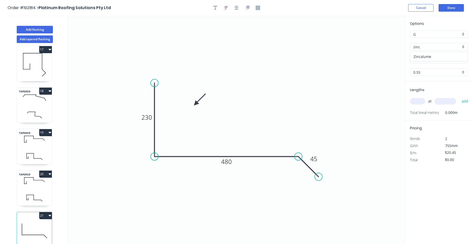
type input "Zincalume"
type input "$18.50"
click at [423, 98] on div "at add" at bounding box center [439, 101] width 59 height 9
click at [422, 101] on input "text" at bounding box center [417, 101] width 15 height 7
type input "1"
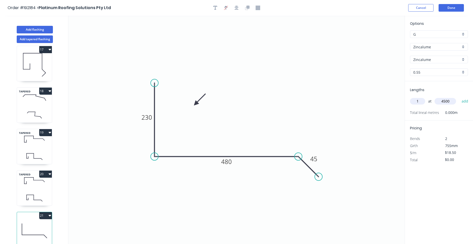
type input "4500"
click at [460, 97] on button "add" at bounding box center [466, 101] width 12 height 9
type input "$83.25"
click at [36, 201] on icon at bounding box center [34, 198] width 35 height 15
type input "$25.20"
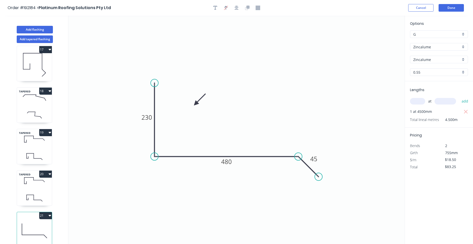
type input "$113.40"
type input "Colorbond"
type input "Surfmist"
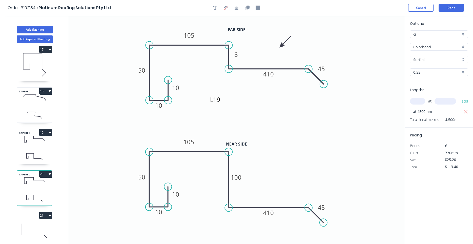
click at [34, 227] on icon at bounding box center [34, 231] width 35 height 32
type input "$18.50"
type input "$83.25"
type input "Zincalume"
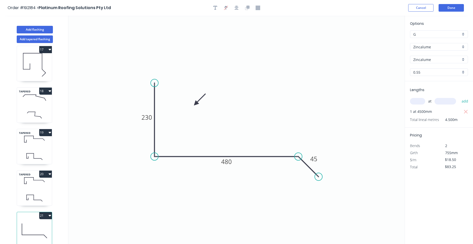
drag, startPoint x: 263, startPoint y: 78, endPoint x: 256, endPoint y: 38, distance: 40.5
click at [218, 4] on div at bounding box center [236, 8] width 53 height 8
click at [218, 5] on div at bounding box center [236, 8] width 53 height 8
click at [217, 7] on icon "button" at bounding box center [216, 8] width 4 height 5
drag, startPoint x: 102, startPoint y: 35, endPoint x: 256, endPoint y: 82, distance: 161.2
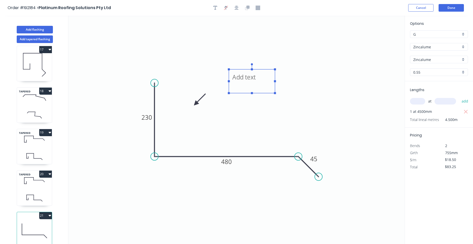
click at [256, 82] on textarea at bounding box center [252, 81] width 41 height 19
click at [248, 82] on textarea at bounding box center [255, 83] width 41 height 19
click at [269, 135] on icon "L20 230 480 45" at bounding box center [236, 130] width 337 height 229
type textarea "L20"
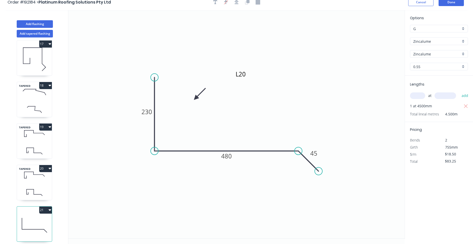
scroll to position [9, 0]
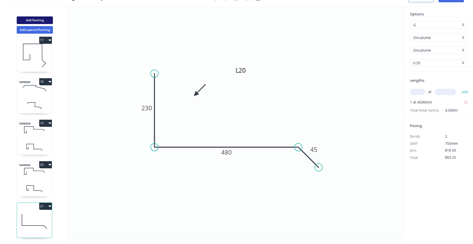
click at [47, 22] on button "Add flashing" at bounding box center [35, 20] width 36 height 8
type input "$0.00"
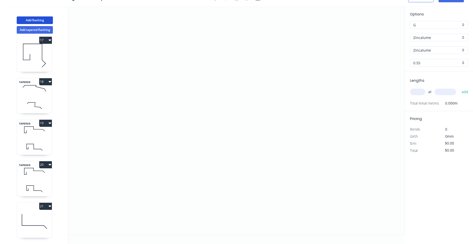
scroll to position [711, 0]
click at [182, 102] on icon "0" at bounding box center [236, 120] width 337 height 229
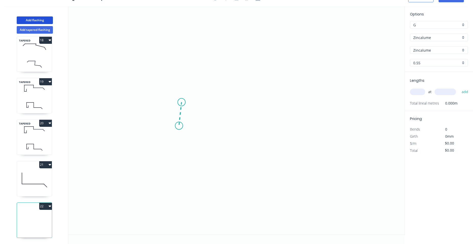
click at [179, 126] on icon "0" at bounding box center [236, 120] width 337 height 229
click at [179, 126] on circle at bounding box center [179, 126] width 8 height 8
click at [180, 126] on circle at bounding box center [182, 126] width 8 height 8
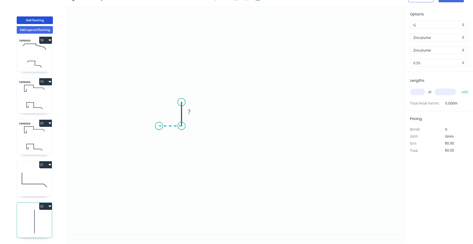
click at [159, 126] on icon "0 ?" at bounding box center [236, 120] width 337 height 229
click at [163, 51] on icon "0 ? ?" at bounding box center [236, 120] width 337 height 229
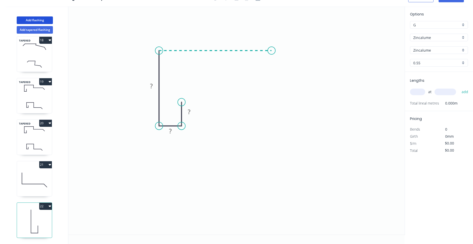
click at [272, 52] on icon "0 ? ? ?" at bounding box center [236, 120] width 337 height 229
click at [278, 145] on icon "0 ? ? ? ?" at bounding box center [236, 120] width 337 height 229
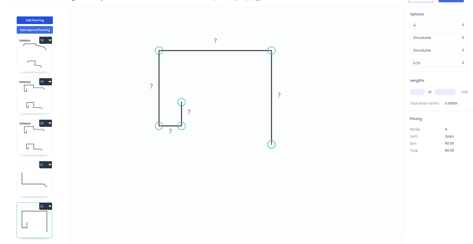
click at [278, 145] on icon "0 ? ? ? ? ?" at bounding box center [236, 120] width 337 height 229
click at [269, 144] on circle at bounding box center [272, 145] width 8 height 8
click at [291, 167] on icon "0 ? ? ? ? ?" at bounding box center [236, 120] width 337 height 229
click at [274, 182] on icon "0 ? ? ? ? ? ?" at bounding box center [236, 120] width 337 height 229
click at [274, 182] on circle at bounding box center [274, 181] width 8 height 8
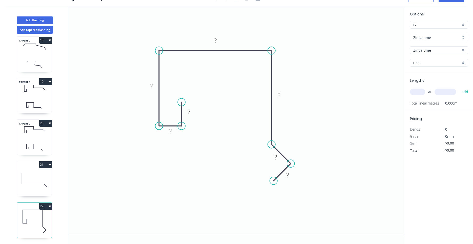
click at [429, 43] on div "Options G G Zincalume Zincalume Zincalume Zincalume 0.55 0.55" at bounding box center [439, 41] width 68 height 61
click at [430, 41] on div "Zincalume" at bounding box center [439, 38] width 58 height 8
click at [430, 45] on div "Colorbond" at bounding box center [440, 47] width 58 height 9
type input "Colorbond"
type input "aNoColor"
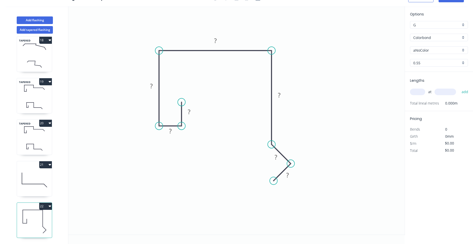
click at [429, 50] on input "aNoColor" at bounding box center [437, 50] width 47 height 5
click at [421, 61] on div "Surfmist" at bounding box center [440, 59] width 58 height 9
type input "Surfmist"
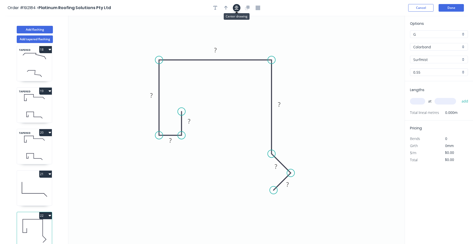
click at [239, 8] on icon "button" at bounding box center [237, 8] width 4 height 5
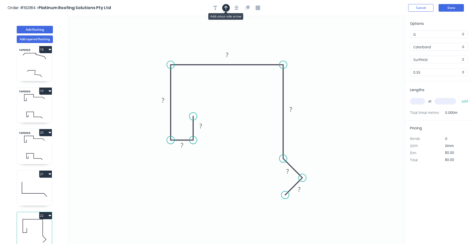
click at [226, 6] on icon "button" at bounding box center [226, 8] width 4 height 4
click at [381, 41] on icon at bounding box center [379, 35] width 5 height 16
drag, startPoint x: 380, startPoint y: 40, endPoint x: 310, endPoint y: 54, distance: 71.3
click at [310, 54] on icon at bounding box center [314, 50] width 15 height 15
click at [216, 9] on icon "button" at bounding box center [216, 8] width 4 height 5
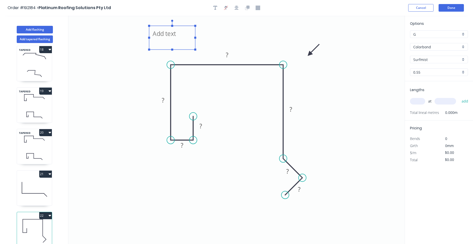
drag, startPoint x: 103, startPoint y: 34, endPoint x: 190, endPoint y: 34, distance: 86.9
click at [189, 34] on textarea at bounding box center [172, 37] width 41 height 19
click at [188, 35] on textarea at bounding box center [187, 36] width 41 height 19
click at [220, 83] on icon "L21 ? ? ? ? ? ? ?" at bounding box center [236, 130] width 337 height 229
type textarea "L21"
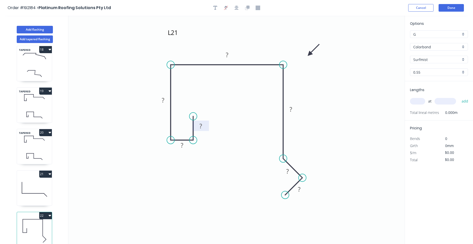
click at [204, 126] on rect at bounding box center [201, 126] width 10 height 7
type input "$15.51"
click at [424, 101] on input "text" at bounding box center [417, 101] width 15 height 7
type input "1"
type input "4400"
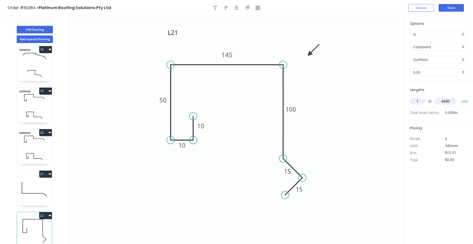
click at [460, 97] on button "add" at bounding box center [466, 101] width 12 height 9
type input "$68.24"
click at [36, 192] on icon at bounding box center [34, 189] width 35 height 32
type input "$18.50"
type input "$83.25"
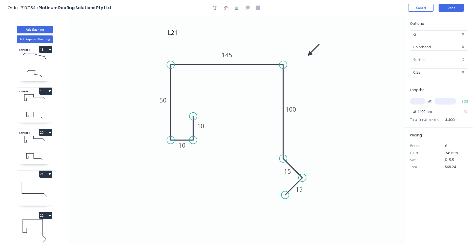
type input "Zincalume"
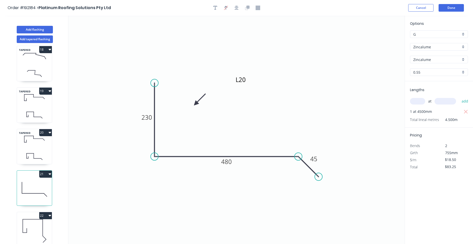
click at [25, 225] on icon at bounding box center [34, 231] width 35 height 32
type input "$15.51"
type input "$68.24"
type input "Colorbond"
type input "Surfmist"
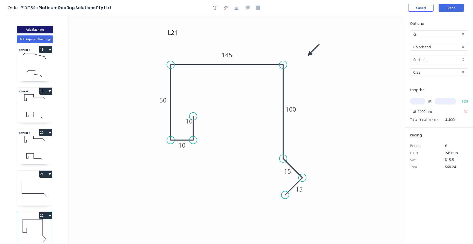
click at [40, 32] on button "Add flashing" at bounding box center [35, 30] width 36 height 8
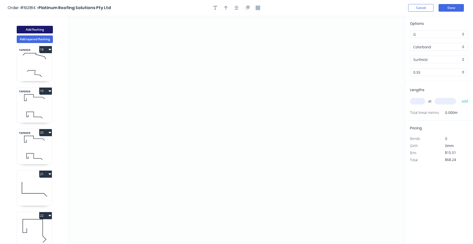
type input "$0.00"
click at [160, 161] on icon "0" at bounding box center [236, 130] width 337 height 229
click at [134, 133] on icon "0" at bounding box center [236, 130] width 337 height 229
click at [162, 109] on icon "0 ?" at bounding box center [236, 130] width 337 height 229
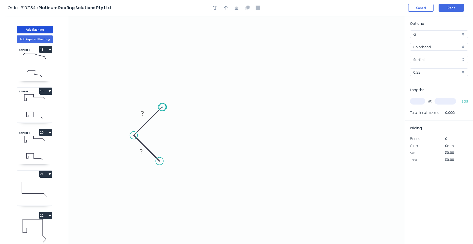
click at [163, 107] on circle at bounding box center [162, 107] width 8 height 8
drag, startPoint x: 163, startPoint y: 107, endPoint x: 159, endPoint y: 108, distance: 3.7
click at [159, 108] on circle at bounding box center [160, 110] width 8 height 8
click at [159, 109] on circle at bounding box center [160, 110] width 8 height 8
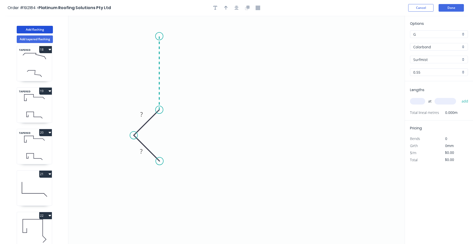
click at [162, 36] on icon "0 ? ?" at bounding box center [236, 130] width 337 height 229
click at [324, 40] on icon "0 ? ? ?" at bounding box center [236, 130] width 337 height 229
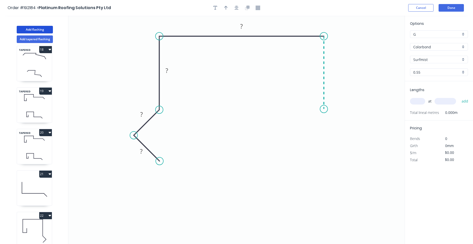
click at [324, 109] on icon "0 ? ? ? ?" at bounding box center [236, 130] width 337 height 229
click at [346, 133] on icon "0 ? ? ? ? ?" at bounding box center [236, 130] width 337 height 229
click at [325, 154] on icon "0 ? ? ? ? ? ?" at bounding box center [236, 130] width 337 height 229
click at [325, 154] on circle at bounding box center [325, 152] width 8 height 8
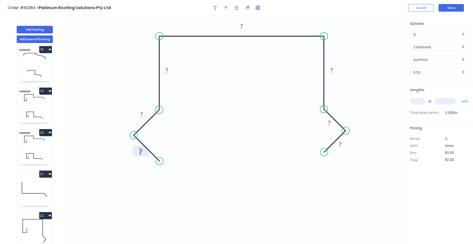
click at [141, 152] on tspan "?" at bounding box center [141, 151] width 3 height 8
type input "$13.48"
click at [237, 6] on icon "button" at bounding box center [237, 8] width 4 height 5
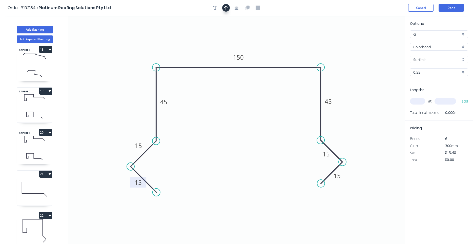
click at [226, 9] on icon "button" at bounding box center [226, 8] width 4 height 5
click at [384, 42] on icon "0 15 15 45 150 45 15 15" at bounding box center [236, 130] width 337 height 229
drag, startPoint x: 383, startPoint y: 43, endPoint x: 361, endPoint y: 51, distance: 24.0
click at [361, 51] on icon "0 15 15 45 150 45 15 15" at bounding box center [236, 130] width 337 height 229
click at [220, 9] on div at bounding box center [236, 8] width 53 height 8
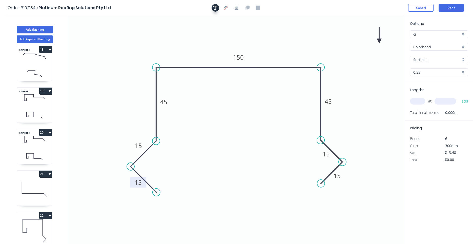
click at [218, 8] on button "button" at bounding box center [216, 8] width 8 height 8
drag, startPoint x: 106, startPoint y: 30, endPoint x: 190, endPoint y: 41, distance: 84.8
click at [190, 41] on textarea at bounding box center [185, 46] width 41 height 19
click at [180, 43] on textarea at bounding box center [185, 46] width 41 height 19
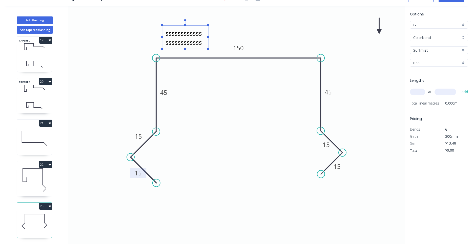
scroll to position [128, 0]
type textarea "sssssssssssssssssssssssssssssssssssssssssssssssssssssssssssssssssssssssssssssss…"
type textarea "l"
type textarea "L22"
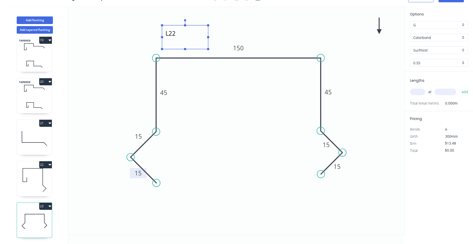
click at [424, 93] on input "text" at bounding box center [417, 92] width 15 height 7
type input "1"
type input "1100"
click at [460, 88] on button "add" at bounding box center [466, 92] width 12 height 9
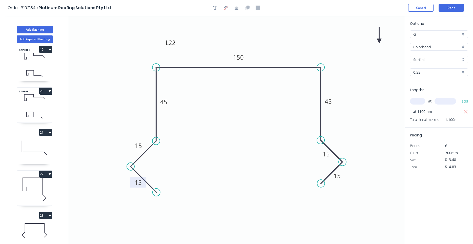
scroll to position [9, 0]
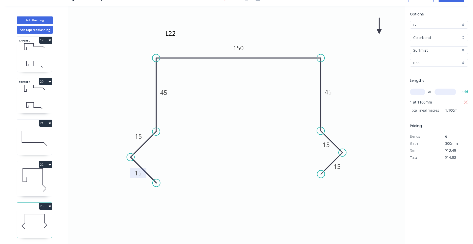
drag, startPoint x: 71, startPoint y: 163, endPoint x: 83, endPoint y: 159, distance: 12.9
click at [380, 30] on icon at bounding box center [379, 26] width 5 height 16
drag, startPoint x: 380, startPoint y: 30, endPoint x: 288, endPoint y: 42, distance: 92.6
click at [288, 42] on icon at bounding box center [291, 37] width 15 height 15
click at [49, 205] on icon "button" at bounding box center [50, 206] width 3 height 4
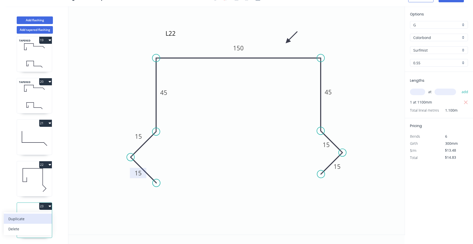
click at [42, 217] on div "Duplicate" at bounding box center [27, 218] width 39 height 7
type input "$0.00"
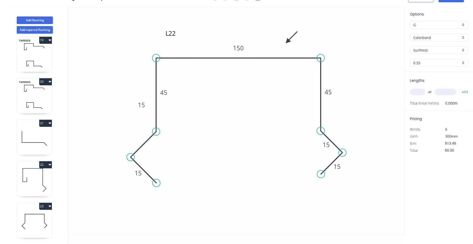
scroll to position [794, 0]
click at [46, 217] on icon at bounding box center [34, 221] width 35 height 32
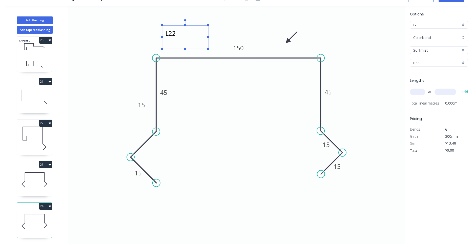
click at [172, 35] on textarea "L22" at bounding box center [185, 37] width 41 height 19
click at [177, 37] on textarea "L22" at bounding box center [185, 37] width 41 height 19
click at [246, 33] on icon "L23 15 15 45 150 45 15 15" at bounding box center [236, 120] width 337 height 229
type textarea "L23"
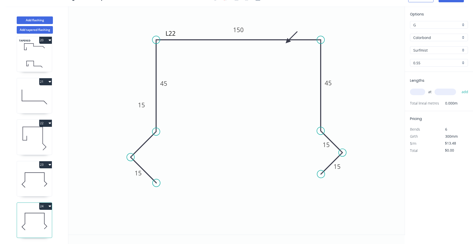
drag, startPoint x: 241, startPoint y: 58, endPoint x: 241, endPoint y: 40, distance: 18.5
click at [241, 40] on icon at bounding box center [238, 40] width 165 height 0
drag, startPoint x: 182, startPoint y: 27, endPoint x: 184, endPoint y: 11, distance: 16.8
click at [184, 11] on rect at bounding box center [187, 21] width 46 height 24
click at [170, 84] on rect at bounding box center [164, 83] width 16 height 10
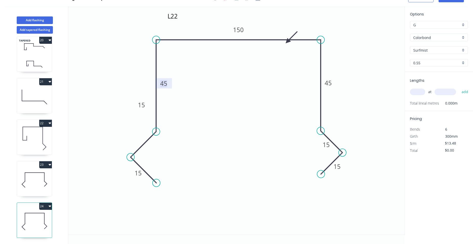
click at [165, 83] on tspan "45" at bounding box center [163, 83] width 7 height 8
drag, startPoint x: 148, startPoint y: 106, endPoint x: 142, endPoint y: 132, distance: 26.8
click at [142, 132] on rect at bounding box center [135, 131] width 16 height 10
click at [37, 186] on icon at bounding box center [34, 180] width 35 height 32
type input "$13.48"
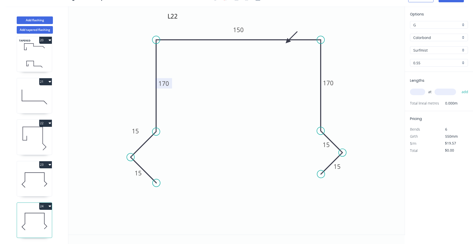
type input "$14.83"
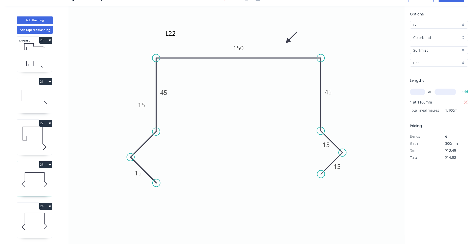
click at [29, 217] on icon at bounding box center [34, 221] width 35 height 32
type input "$19.57"
type input "$0.00"
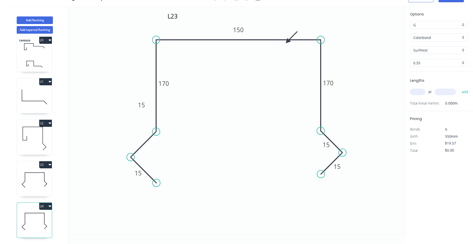
click at [37, 186] on icon at bounding box center [34, 180] width 35 height 32
type input "$13.48"
type input "$14.83"
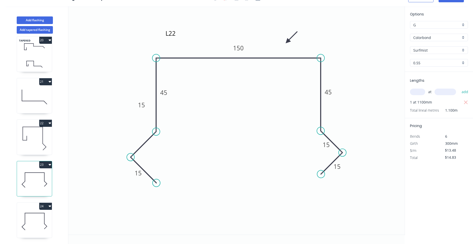
click at [40, 210] on div "24" at bounding box center [45, 206] width 13 height 7
click at [39, 217] on icon at bounding box center [34, 221] width 35 height 32
type input "$19.57"
type input "$0.00"
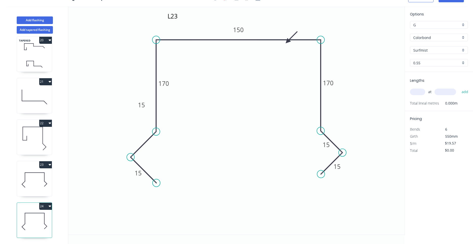
click at [34, 192] on icon at bounding box center [34, 180] width 35 height 32
type input "$13.48"
type input "$14.83"
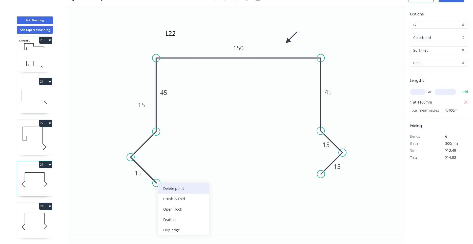
click at [164, 192] on div "Delete point" at bounding box center [183, 188] width 51 height 10
type input "$0.00"
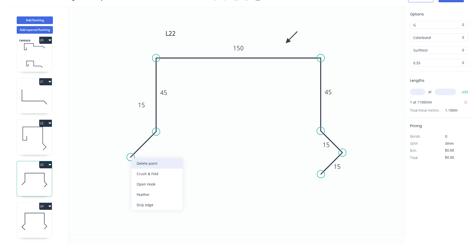
click at [133, 161] on div "Delete point" at bounding box center [157, 163] width 51 height 10
click at [153, 134] on circle at bounding box center [157, 132] width 8 height 8
click at [130, 154] on icon "L22 45 150 45 15 15" at bounding box center [236, 120] width 337 height 229
type input "$12.69"
type input "$13.96"
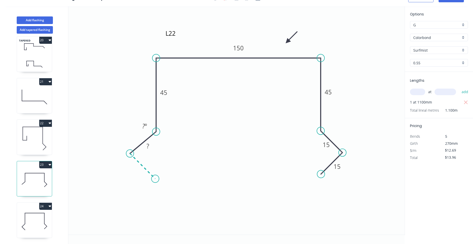
click at [155, 180] on icon "L22 ? 45 150 45 15 15 ? º" at bounding box center [236, 120] width 337 height 229
type input "$0.00"
click at [155, 179] on circle at bounding box center [155, 179] width 8 height 8
click at [157, 129] on circle at bounding box center [157, 128] width 8 height 8
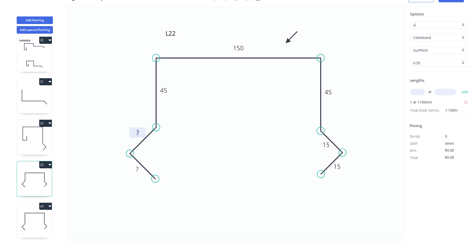
click at [142, 134] on rect at bounding box center [138, 132] width 10 height 7
type input "$13.48"
type input "$14.83"
click at [31, 218] on icon at bounding box center [34, 221] width 35 height 32
type input "$19.57"
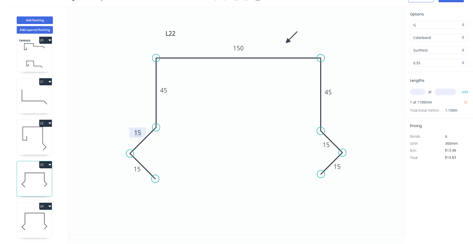
type input "$0.00"
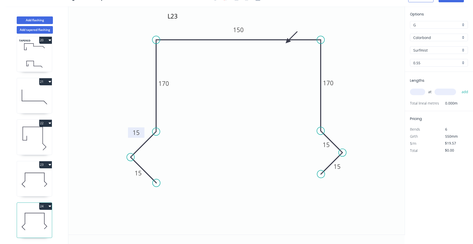
drag, startPoint x: 149, startPoint y: 105, endPoint x: 144, endPoint y: 132, distance: 28.1
click at [144, 132] on rect at bounding box center [136, 132] width 16 height 10
click at [39, 185] on icon at bounding box center [34, 180] width 35 height 32
type input "$13.48"
type input "$14.83"
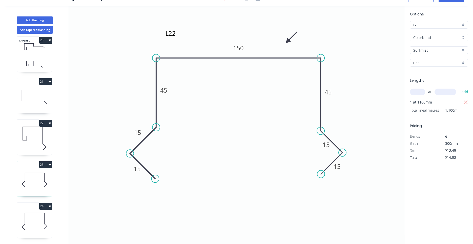
click at [31, 219] on icon at bounding box center [34, 221] width 35 height 32
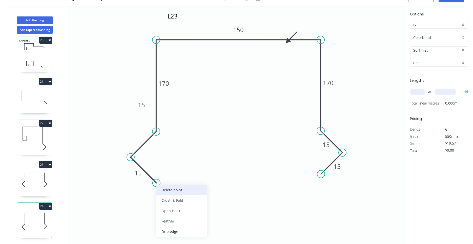
click at [160, 187] on div "Delete point" at bounding box center [182, 190] width 51 height 10
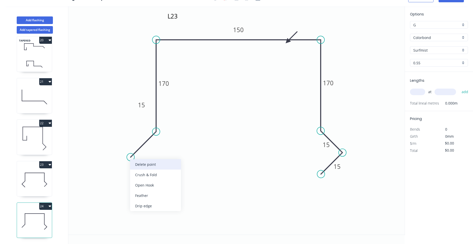
click at [134, 164] on div "Delete point" at bounding box center [155, 164] width 51 height 10
click at [157, 131] on circle at bounding box center [157, 132] width 8 height 8
click at [155, 133] on circle at bounding box center [157, 131] width 8 height 8
click at [128, 156] on icon "L23 170 150 170 15 15" at bounding box center [236, 120] width 337 height 229
click at [152, 183] on icon "L23 ? 170 150 170 15 15" at bounding box center [236, 120] width 337 height 229
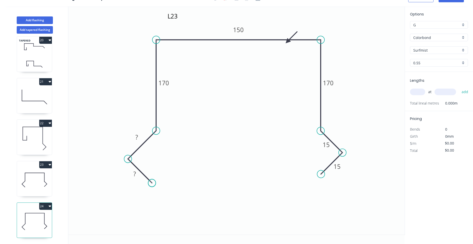
click at [152, 183] on circle at bounding box center [152, 183] width 8 height 8
click at [153, 184] on circle at bounding box center [152, 183] width 8 height 8
click at [143, 136] on rect at bounding box center [137, 137] width 16 height 10
click at [141, 135] on rect at bounding box center [137, 137] width 16 height 10
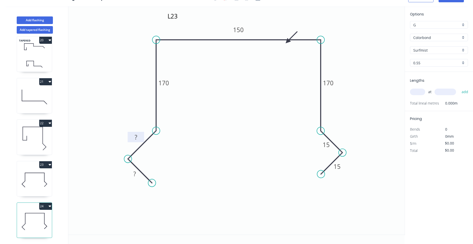
click at [139, 135] on rect at bounding box center [136, 137] width 10 height 7
click at [136, 174] on tspan "?" at bounding box center [135, 174] width 3 height 8
click at [419, 91] on input "text" at bounding box center [417, 92] width 15 height 7
click at [460, 88] on button "add" at bounding box center [466, 92] width 12 height 9
click at [42, 178] on icon at bounding box center [34, 180] width 35 height 32
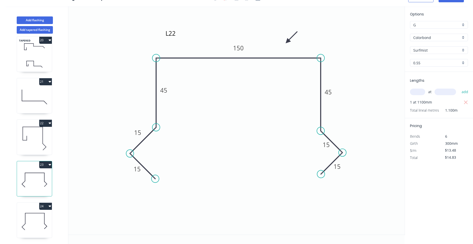
click at [46, 225] on icon at bounding box center [45, 225] width 3 height 3
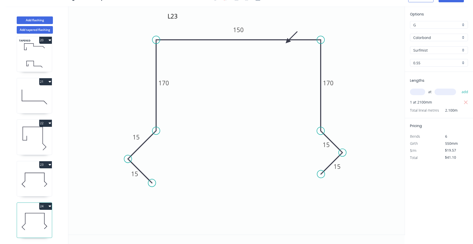
click at [268, 208] on icon "L23 15 15 170 150 170 15 15" at bounding box center [236, 120] width 337 height 229
click at [296, 32] on icon at bounding box center [291, 37] width 15 height 15
drag, startPoint x: 296, startPoint y: 32, endPoint x: 291, endPoint y: 28, distance: 6.4
click at [291, 28] on icon at bounding box center [295, 23] width 15 height 15
click at [46, 195] on icon at bounding box center [34, 180] width 35 height 32
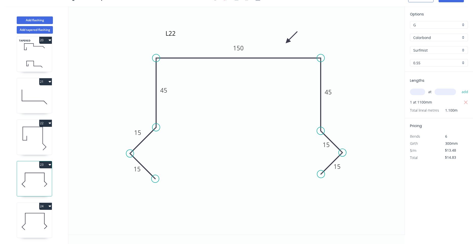
click at [43, 216] on icon at bounding box center [34, 221] width 35 height 32
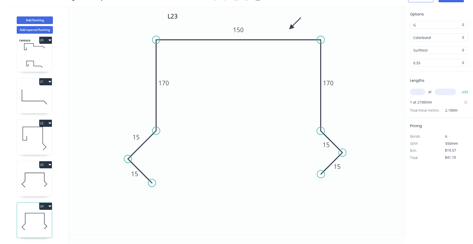
click at [47, 192] on icon at bounding box center [34, 180] width 35 height 32
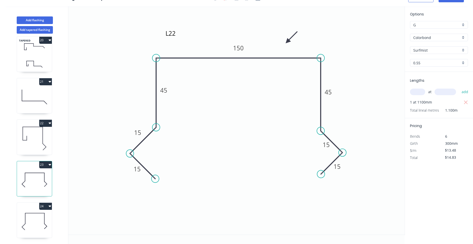
click at [44, 208] on button "24" at bounding box center [45, 206] width 13 height 7
click at [44, 214] on div "Duplicate Delete" at bounding box center [28, 224] width 48 height 23
click at [41, 220] on div "Duplicate" at bounding box center [27, 218] width 39 height 7
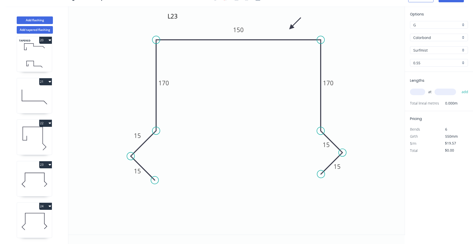
drag, startPoint x: 147, startPoint y: 178, endPoint x: 150, endPoint y: 175, distance: 4.1
click at [150, 175] on icon at bounding box center [143, 168] width 24 height 24
click at [48, 224] on icon at bounding box center [34, 221] width 35 height 32
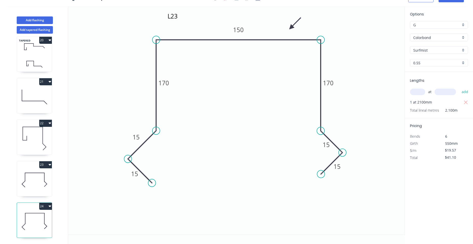
scroll to position [836, 0]
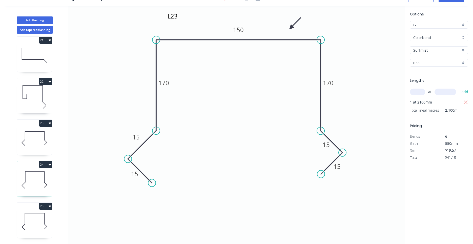
click at [38, 215] on icon at bounding box center [34, 221] width 35 height 32
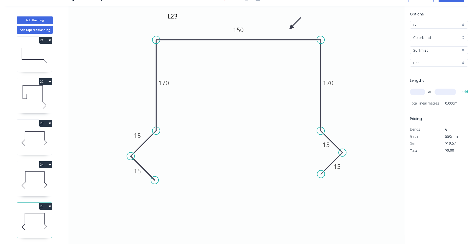
click at [35, 187] on icon at bounding box center [34, 180] width 35 height 32
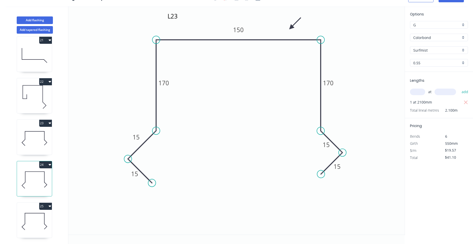
click at [29, 212] on icon at bounding box center [34, 221] width 35 height 32
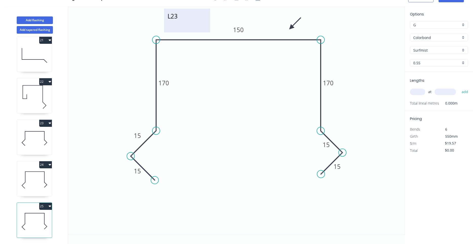
click at [180, 18] on textarea "L23" at bounding box center [187, 20] width 41 height 19
click at [179, 17] on textarea "L23" at bounding box center [187, 20] width 41 height 19
click at [91, 177] on icon "L24 15 15 170 150 170 15 15" at bounding box center [236, 120] width 337 height 229
click at [70, 182] on icon "L24 15 15 170 150 170 15 15" at bounding box center [236, 120] width 337 height 229
click at [64, 184] on div "1 2 3 4 5 6 7 8 9 10 11 12 13 14 15 16 17 TAPERED 18 TAPERED 19 TAPERED 20 21 2…" at bounding box center [35, 139] width 67 height 211
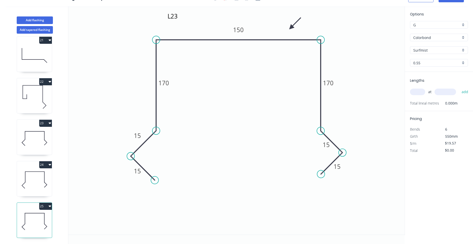
click at [54, 185] on div "1 2 3 4 5 6 7 8 9 10 11 12 13 14 15 16 17 TAPERED 18 TAPERED 19 TAPERED 20 21 2…" at bounding box center [35, 139] width 67 height 211
click at [52, 187] on div "1 2 3 4 5 6 7 8 9 10 11 12 13 14 15 16 17 TAPERED 18 TAPERED 19 TAPERED 20 21 2…" at bounding box center [35, 139] width 67 height 211
click at [53, 205] on div "1 2 3 4 5 6 7 8 9 10 11 12 13 14 15 16 17 TAPERED 18 TAPERED 19 TAPERED 20 21 2…" at bounding box center [35, 139] width 67 height 211
click at [69, 202] on icon "L24 15 15 170 150 170 15 15" at bounding box center [236, 120] width 337 height 229
click at [71, 206] on icon "L24 15 15 170 150 170 15 15" at bounding box center [236, 120] width 337 height 229
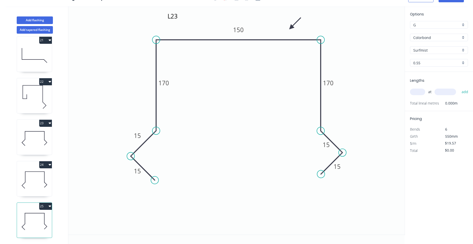
click at [48, 217] on icon at bounding box center [34, 221] width 35 height 32
drag, startPoint x: 53, startPoint y: 209, endPoint x: 51, endPoint y: 232, distance: 22.9
click at [32, 148] on icon at bounding box center [34, 138] width 35 height 32
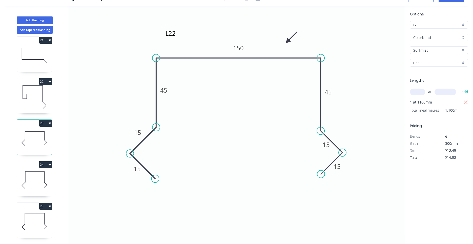
click at [34, 108] on icon at bounding box center [34, 97] width 35 height 32
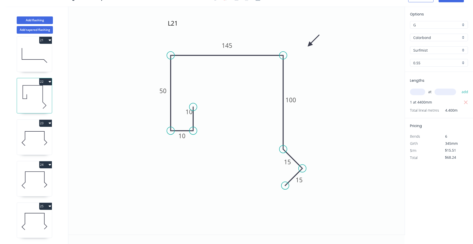
click at [34, 135] on icon at bounding box center [34, 138] width 35 height 32
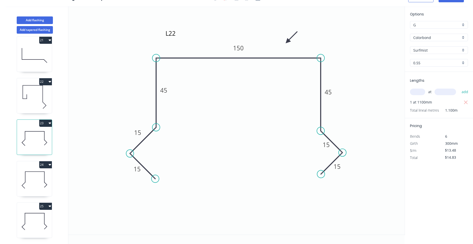
click at [34, 178] on icon at bounding box center [34, 180] width 35 height 32
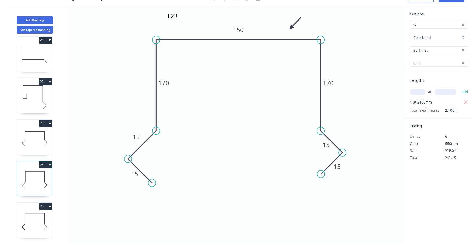
click at [30, 219] on icon at bounding box center [34, 221] width 35 height 32
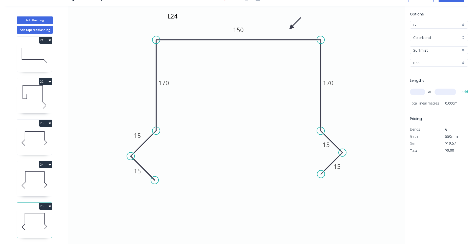
click at [28, 185] on icon at bounding box center [34, 180] width 35 height 32
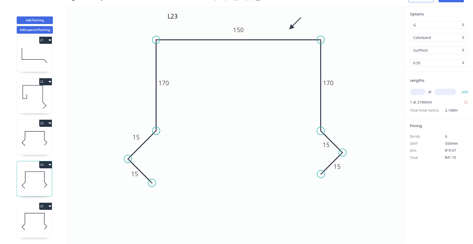
click at [28, 218] on icon at bounding box center [34, 221] width 35 height 32
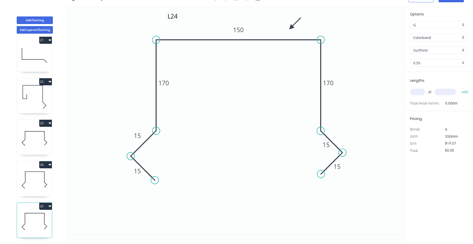
click at [29, 189] on icon at bounding box center [34, 180] width 35 height 32
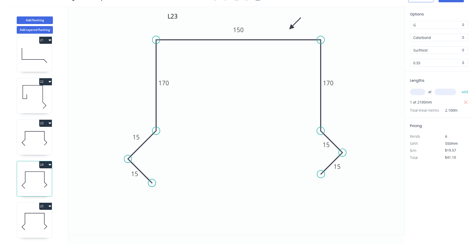
click at [28, 216] on icon at bounding box center [34, 221] width 35 height 32
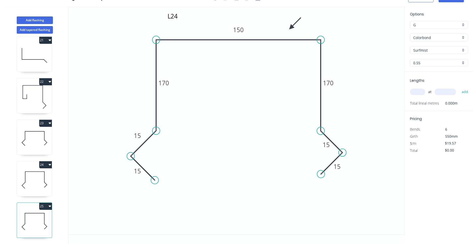
click at [29, 186] on icon at bounding box center [34, 180] width 35 height 32
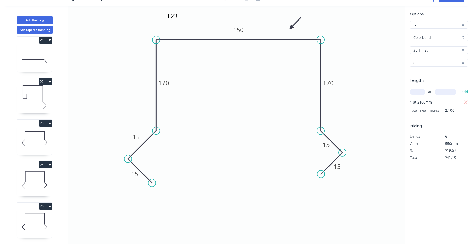
click at [29, 214] on icon at bounding box center [34, 221] width 35 height 32
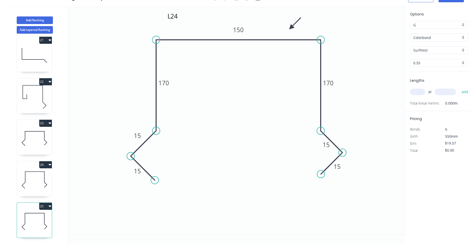
click at [30, 189] on icon at bounding box center [34, 180] width 35 height 32
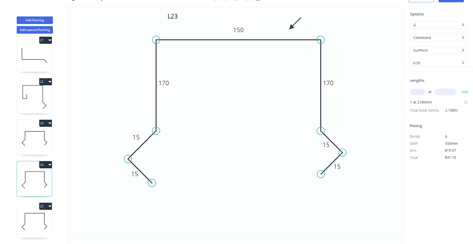
click at [29, 214] on icon at bounding box center [34, 221] width 35 height 32
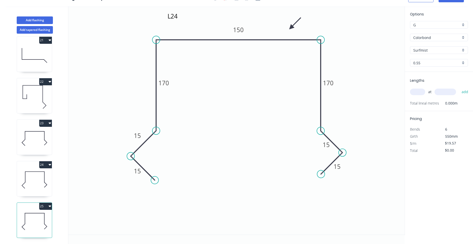
click at [31, 148] on icon at bounding box center [34, 138] width 35 height 32
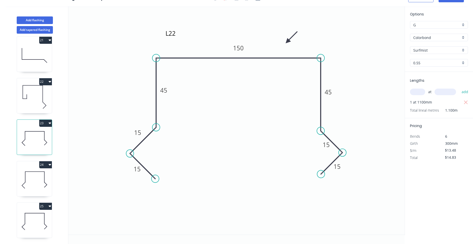
click at [28, 173] on icon at bounding box center [34, 180] width 35 height 32
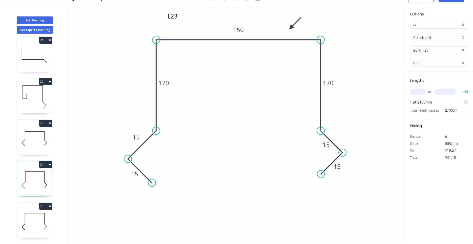
click at [31, 142] on icon at bounding box center [34, 138] width 35 height 32
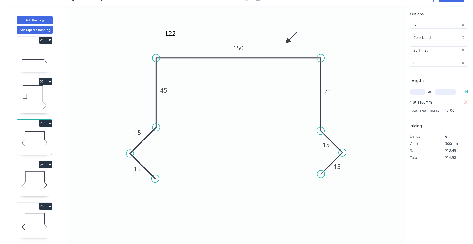
click at [33, 108] on icon at bounding box center [34, 97] width 35 height 32
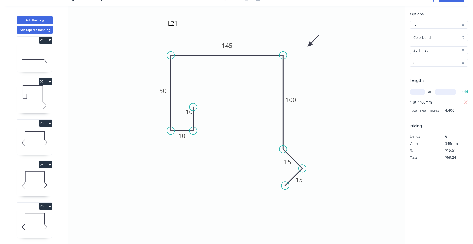
click at [38, 192] on icon at bounding box center [34, 180] width 35 height 32
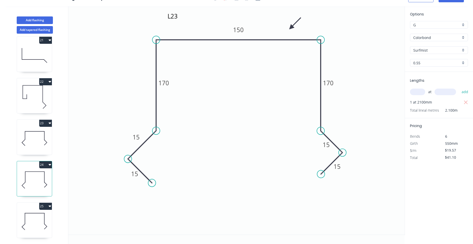
click at [36, 208] on div "25" at bounding box center [34, 206] width 35 height 7
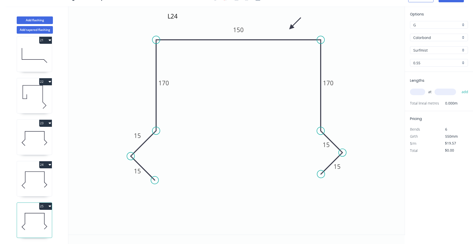
click at [32, 181] on icon at bounding box center [34, 180] width 35 height 32
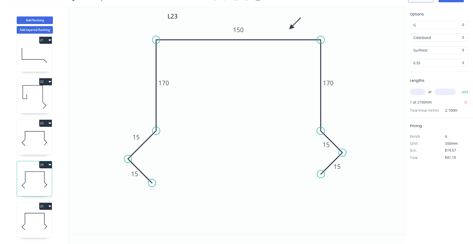
click at [31, 216] on icon at bounding box center [34, 221] width 35 height 32
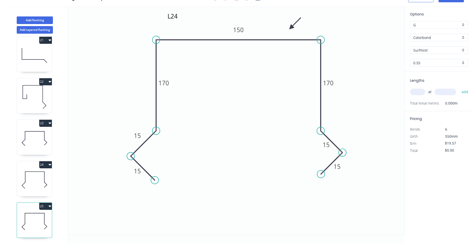
click at [48, 204] on button "25" at bounding box center [45, 206] width 13 height 7
click at [40, 226] on div "Delete" at bounding box center [27, 228] width 39 height 7
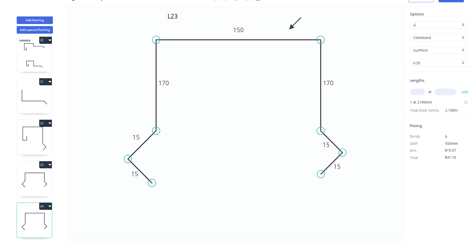
scroll to position [794, 0]
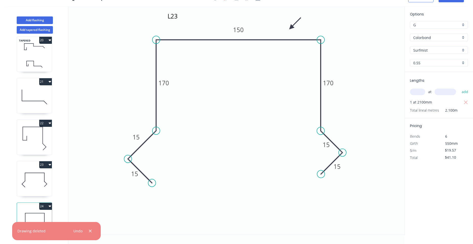
click at [39, 210] on div "24" at bounding box center [34, 220] width 35 height 35
click at [37, 195] on icon at bounding box center [34, 180] width 35 height 32
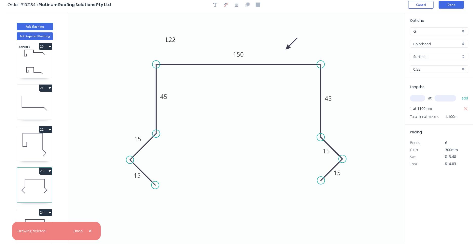
scroll to position [0, 0]
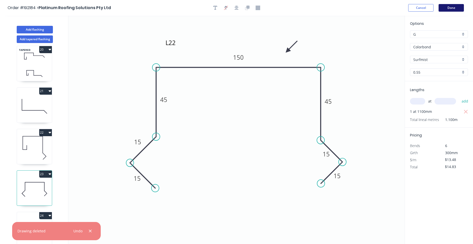
click at [454, 10] on button "Done" at bounding box center [451, 8] width 25 height 8
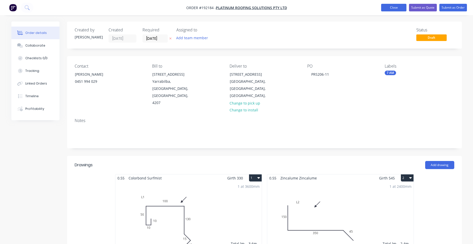
click at [398, 9] on button "Close" at bounding box center [394, 8] width 25 height 8
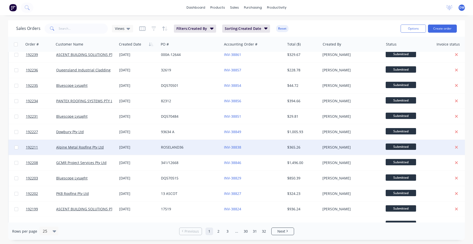
scroll to position [193, 0]
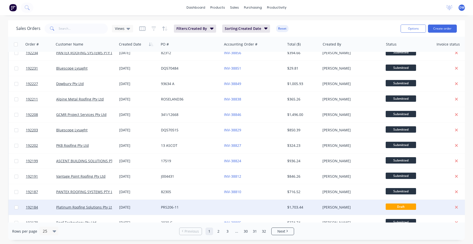
click at [199, 209] on div "PRS206-11" at bounding box center [189, 207] width 56 height 5
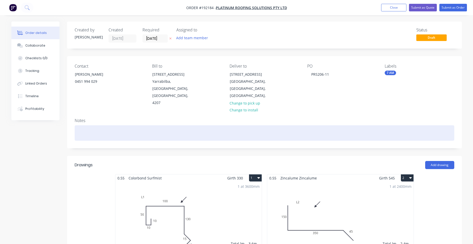
click at [219, 126] on div at bounding box center [265, 132] width 380 height 15
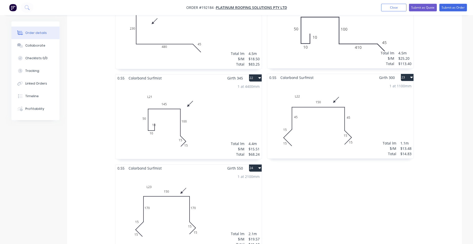
scroll to position [1163, 0]
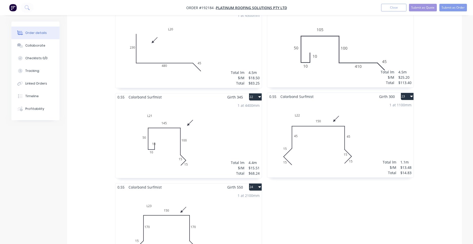
click at [210, 130] on div "1 at 4400mm Total lm $/M Total 4.4m $15.51 $68.24" at bounding box center [189, 139] width 146 height 77
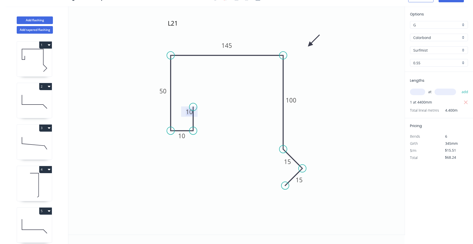
click at [184, 114] on g "10" at bounding box center [189, 112] width 16 height 10
drag, startPoint x: 183, startPoint y: 114, endPoint x: 177, endPoint y: 115, distance: 5.5
click at [177, 115] on rect at bounding box center [184, 113] width 16 height 10
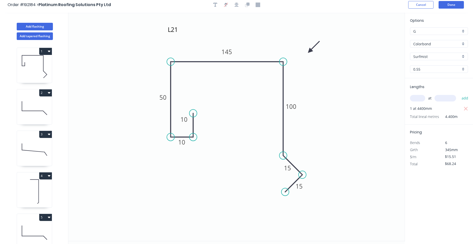
scroll to position [0, 0]
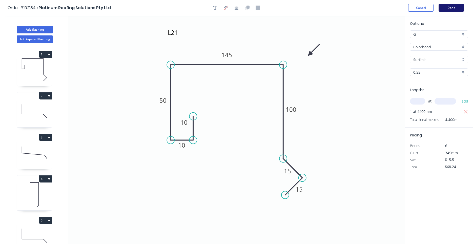
click at [454, 9] on button "Done" at bounding box center [451, 8] width 25 height 8
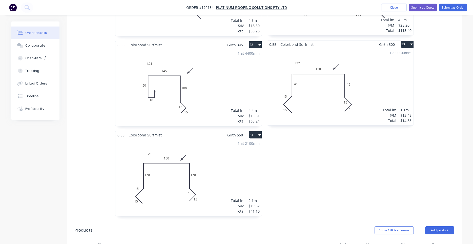
scroll to position [1292, 0]
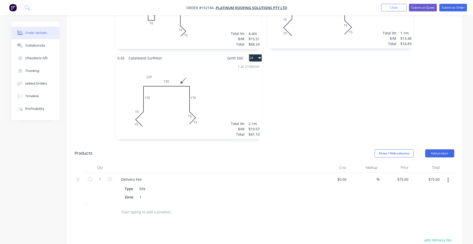
drag, startPoint x: 302, startPoint y: 110, endPoint x: 221, endPoint y: 122, distance: 81.8
click at [205, 163] on div at bounding box center [216, 168] width 203 height 10
click at [133, 149] on div "Products" at bounding box center [115, 153] width 81 height 8
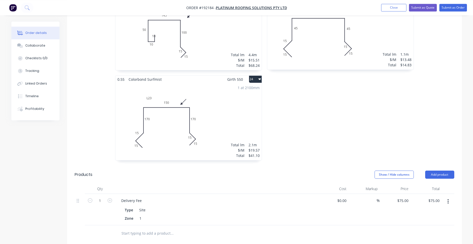
scroll to position [1249, 0]
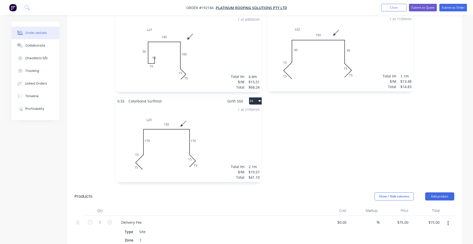
click at [225, 120] on div "1 at 2100mm Total lm $/M Total 2.1m $19.57 $41.10" at bounding box center [189, 143] width 146 height 77
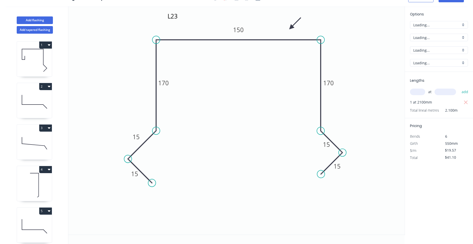
scroll to position [9, 0]
click at [30, 110] on icon at bounding box center [34, 102] width 35 height 32
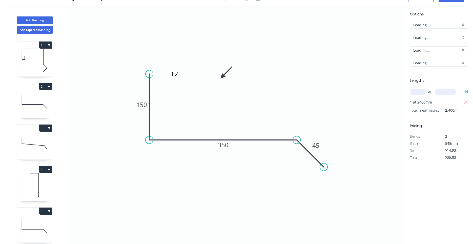
click at [33, 131] on div "3" at bounding box center [34, 128] width 35 height 7
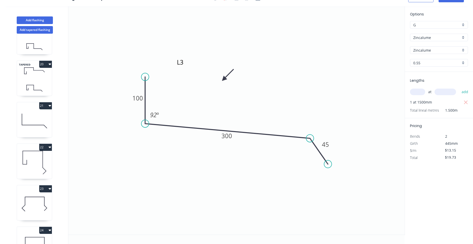
scroll to position [794, 0]
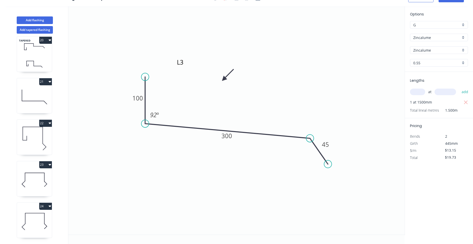
drag, startPoint x: 40, startPoint y: 132, endPoint x: 41, endPoint y: 129, distance: 3.1
drag, startPoint x: 48, startPoint y: 118, endPoint x: 52, endPoint y: 102, distance: 15.6
click at [59, 90] on div "1 2 3 4 5 6 7 8 9 10 11 12 13 14 15 16 17 TAPERED 18 TAPERED 19 TAPERED 20 21 2…" at bounding box center [35, 139] width 67 height 211
drag, startPoint x: 59, startPoint y: 90, endPoint x: 57, endPoint y: 100, distance: 9.3
click at [112, 92] on icon "L3 100 300 45 92 º" at bounding box center [236, 120] width 337 height 229
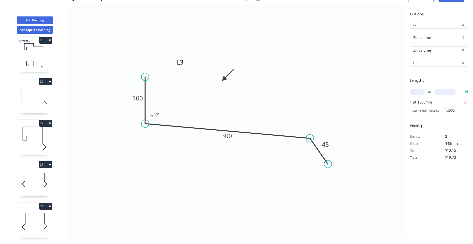
click at [44, 217] on icon at bounding box center [44, 218] width 0 height 11
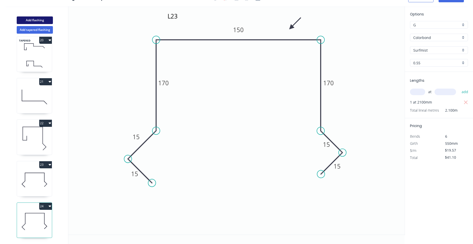
click at [45, 22] on button "Add flashing" at bounding box center [35, 20] width 36 height 8
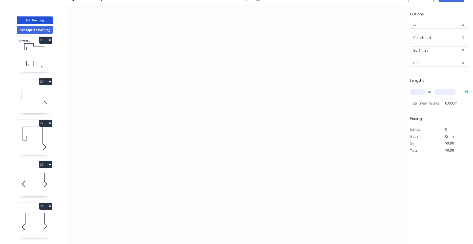
scroll to position [836, 0]
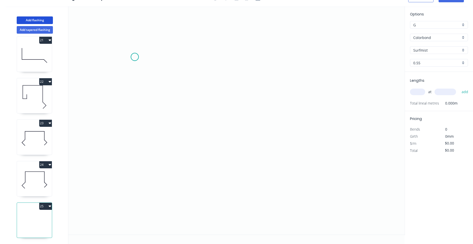
click at [135, 57] on icon "0" at bounding box center [236, 120] width 337 height 229
click at [130, 144] on icon "0" at bounding box center [236, 120] width 337 height 229
click at [281, 133] on icon "0 ?" at bounding box center [236, 120] width 337 height 229
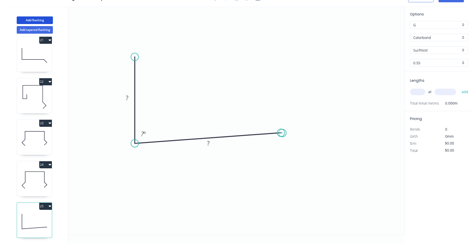
click at [283, 133] on circle at bounding box center [281, 133] width 8 height 8
click at [282, 133] on circle at bounding box center [281, 133] width 8 height 8
drag, startPoint x: 281, startPoint y: 132, endPoint x: 282, endPoint y: 141, distance: 8.7
click at [282, 141] on circle at bounding box center [282, 144] width 8 height 8
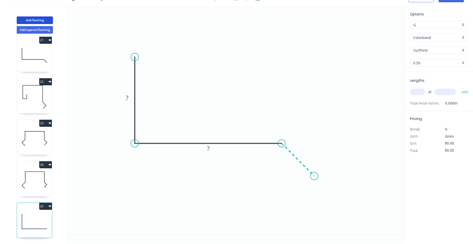
click at [315, 173] on icon "0 ? ?" at bounding box center [236, 120] width 337 height 229
click at [315, 173] on circle at bounding box center [315, 176] width 8 height 8
drag, startPoint x: 314, startPoint y: 176, endPoint x: 308, endPoint y: 172, distance: 7.3
click at [308, 172] on circle at bounding box center [308, 169] width 8 height 8
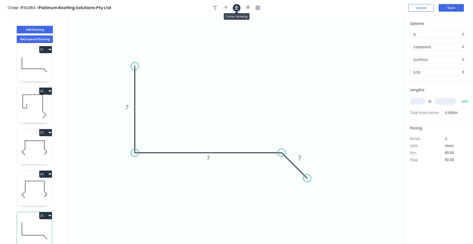
click at [238, 9] on icon "button" at bounding box center [237, 8] width 4 height 4
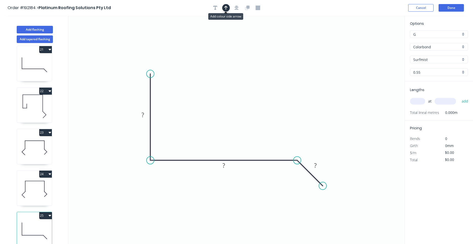
click at [227, 10] on button "button" at bounding box center [226, 8] width 8 height 8
click at [378, 38] on icon "0 ? ? ?" at bounding box center [236, 130] width 337 height 229
click at [378, 39] on icon at bounding box center [379, 35] width 5 height 16
drag, startPoint x: 380, startPoint y: 39, endPoint x: 226, endPoint y: 96, distance: 163.8
click at [226, 96] on icon at bounding box center [230, 91] width 15 height 15
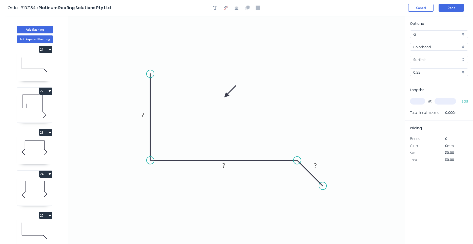
click at [311, 113] on icon "0 ? ? ?" at bounding box center [236, 130] width 337 height 229
click at [36, 192] on icon at bounding box center [34, 189] width 35 height 32
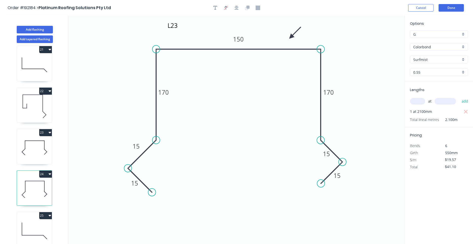
click at [36, 227] on icon at bounding box center [34, 231] width 35 height 32
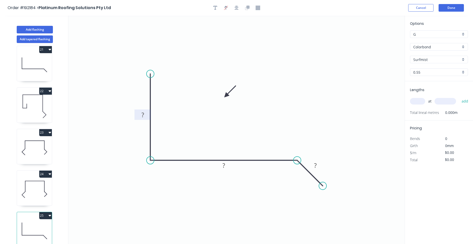
click at [145, 118] on rect at bounding box center [143, 115] width 10 height 7
click at [419, 102] on input "text" at bounding box center [417, 101] width 15 height 7
click at [460, 97] on button "add" at bounding box center [466, 101] width 12 height 9
click at [219, 11] on div at bounding box center [236, 8] width 53 height 8
click at [217, 10] on icon "button" at bounding box center [216, 8] width 4 height 5
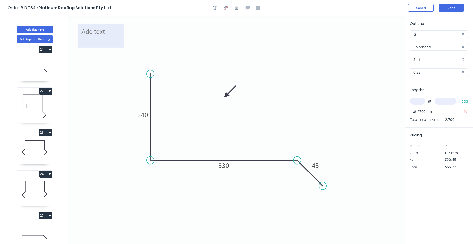
click at [115, 37] on textarea at bounding box center [101, 35] width 41 height 19
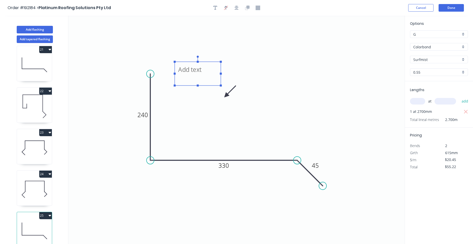
drag, startPoint x: 124, startPoint y: 43, endPoint x: 220, endPoint y: 81, distance: 104.0
click at [220, 81] on rect at bounding box center [198, 74] width 46 height 24
click at [208, 75] on textarea at bounding box center [197, 73] width 41 height 19
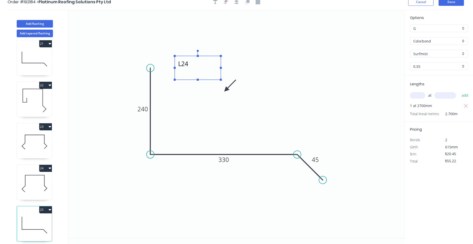
scroll to position [9, 0]
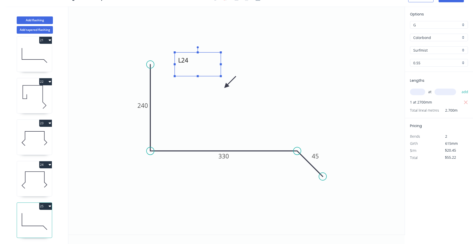
click at [210, 110] on icon "L24 240 330 45" at bounding box center [236, 120] width 337 height 229
click at [431, 36] on input "Colorbond" at bounding box center [437, 37] width 47 height 5
click at [427, 46] on div "Zincalume" at bounding box center [440, 47] width 58 height 9
click at [49, 206] on button "25" at bounding box center [45, 206] width 13 height 7
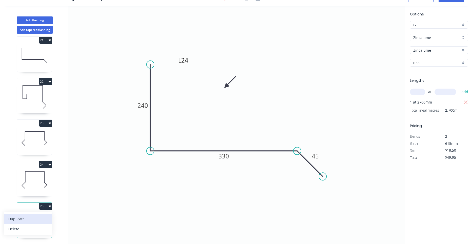
click at [44, 217] on div "Duplicate" at bounding box center [27, 218] width 39 height 7
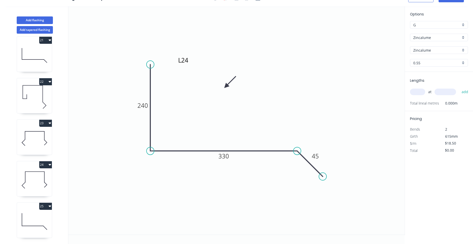
scroll to position [877, 0]
click at [48, 219] on icon at bounding box center [34, 221] width 35 height 32
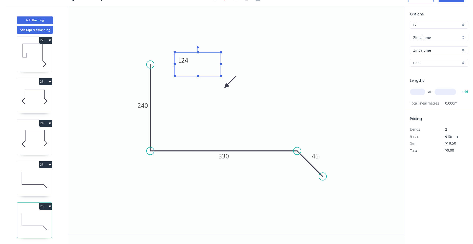
click at [190, 61] on textarea "L24" at bounding box center [197, 64] width 41 height 19
click at [144, 108] on tspan "240" at bounding box center [143, 105] width 11 height 8
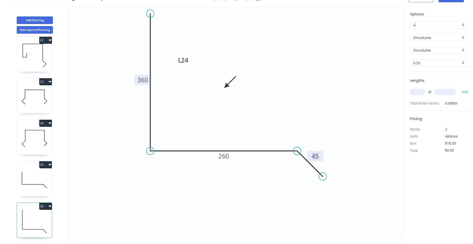
drag, startPoint x: 150, startPoint y: 65, endPoint x: 156, endPoint y: 14, distance: 51.8
click at [156, 14] on icon "L25 360 260 45" at bounding box center [236, 120] width 337 height 229
drag, startPoint x: 304, startPoint y: 159, endPoint x: 293, endPoint y: 160, distance: 11.4
click at [293, 160] on icon "L25 360 260 45" at bounding box center [236, 120] width 337 height 229
drag, startPoint x: 304, startPoint y: 158, endPoint x: 271, endPoint y: 157, distance: 33.2
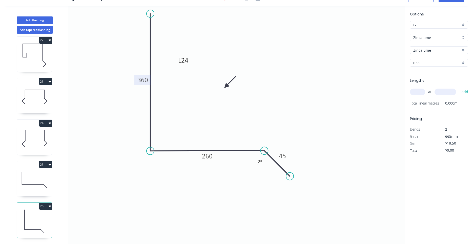
click at [271, 157] on icon at bounding box center [277, 164] width 26 height 26
click at [271, 158] on icon at bounding box center [278, 164] width 26 height 26
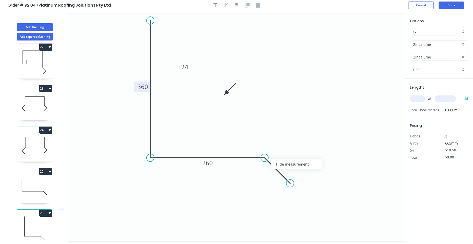
scroll to position [0, 0]
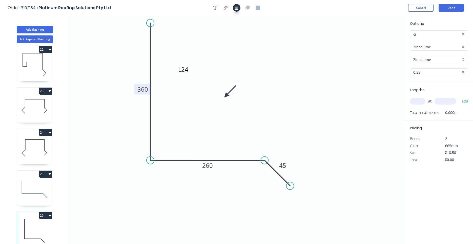
click at [240, 6] on button "button" at bounding box center [237, 8] width 8 height 8
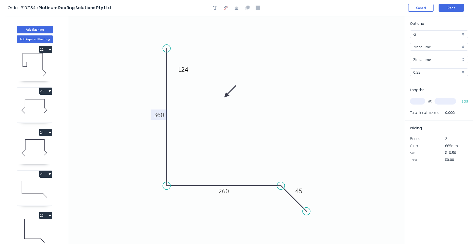
drag, startPoint x: 417, startPoint y: 98, endPoint x: 417, endPoint y: 100, distance: 2.8
click at [417, 98] on div "at add" at bounding box center [439, 101] width 59 height 9
click at [417, 101] on input "text" at bounding box center [417, 101] width 15 height 7
click at [460, 97] on button "add" at bounding box center [466, 101] width 12 height 9
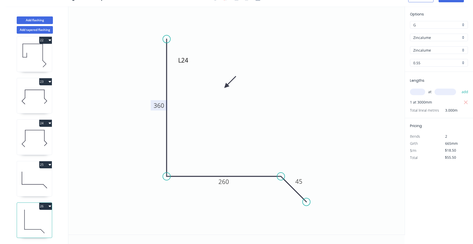
click at [42, 59] on icon at bounding box center [34, 55] width 35 height 32
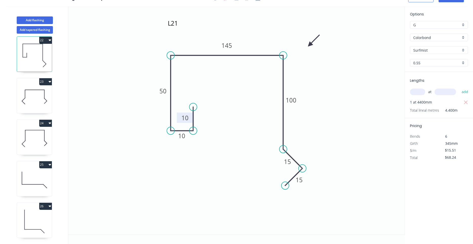
drag, startPoint x: 184, startPoint y: 113, endPoint x: 180, endPoint y: 119, distance: 7.5
click at [180, 119] on rect at bounding box center [185, 118] width 16 height 10
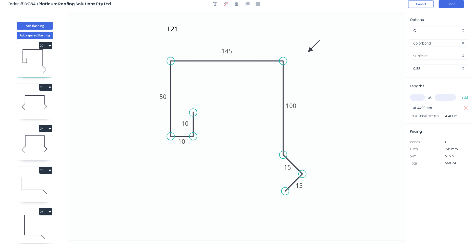
scroll to position [0, 0]
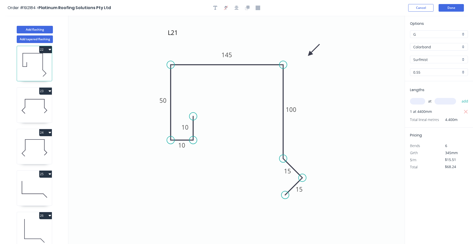
click at [49, 49] on icon "button" at bounding box center [50, 50] width 3 height 2
click at [46, 63] on div "Duplicate" at bounding box center [27, 62] width 39 height 7
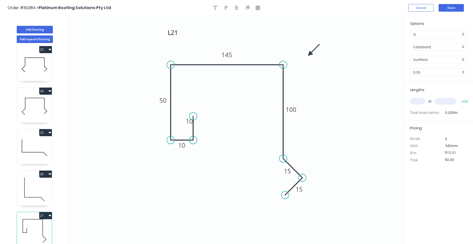
scroll to position [9, 0]
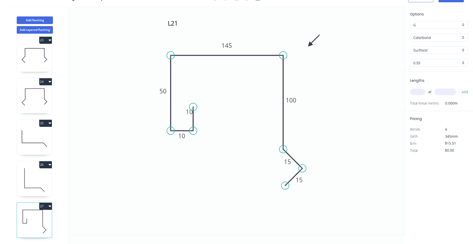
click at [37, 223] on icon at bounding box center [34, 221] width 35 height 32
click at [176, 26] on textarea "L21" at bounding box center [187, 27] width 41 height 19
click at [184, 24] on textarea "L21" at bounding box center [187, 27] width 41 height 19
drag, startPoint x: 185, startPoint y: 117, endPoint x: 181, endPoint y: 120, distance: 5.2
click at [181, 120] on rect at bounding box center [185, 115] width 16 height 10
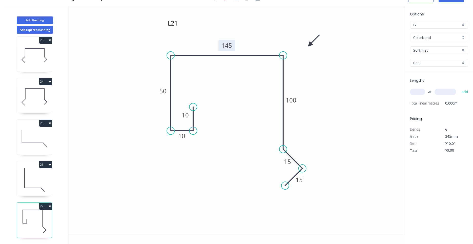
click at [233, 46] on rect at bounding box center [227, 45] width 17 height 10
click at [231, 45] on tspan "145" at bounding box center [227, 45] width 11 height 8
drag, startPoint x: 288, startPoint y: 155, endPoint x: 289, endPoint y: 125, distance: 30.1
click at [289, 125] on icon at bounding box center [293, 129] width 19 height 19
drag, startPoint x: 286, startPoint y: 186, endPoint x: 286, endPoint y: 154, distance: 31.7
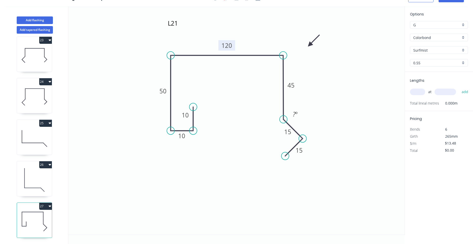
click at [286, 154] on circle at bounding box center [286, 156] width 8 height 8
click at [286, 122] on circle at bounding box center [284, 120] width 8 height 8
click at [44, 183] on icon at bounding box center [34, 180] width 35 height 32
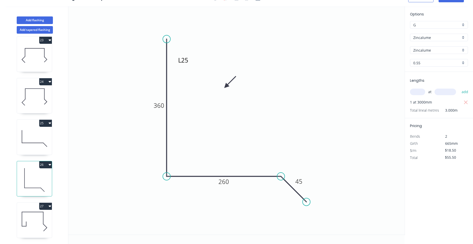
click at [30, 223] on icon at bounding box center [34, 221] width 35 height 32
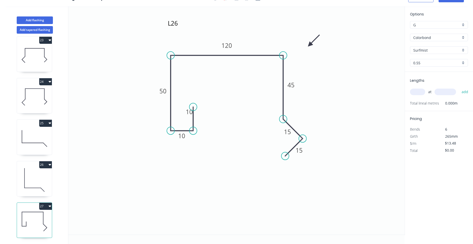
click at [38, 190] on icon at bounding box center [34, 180] width 35 height 32
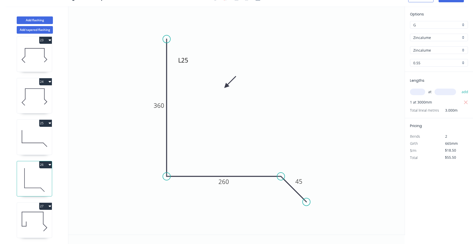
click at [32, 220] on icon at bounding box center [34, 221] width 35 height 32
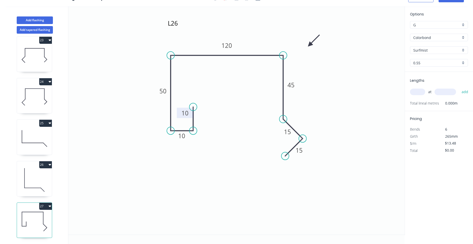
drag, startPoint x: 183, startPoint y: 113, endPoint x: 178, endPoint y: 115, distance: 5.4
click at [178, 115] on rect at bounding box center [185, 113] width 16 height 10
click at [45, 184] on icon at bounding box center [34, 180] width 35 height 32
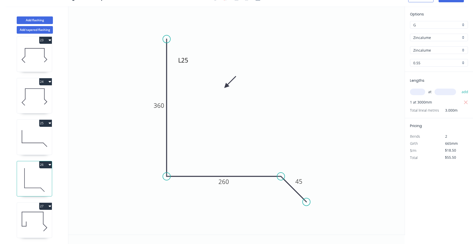
click at [28, 225] on icon at bounding box center [34, 221] width 35 height 32
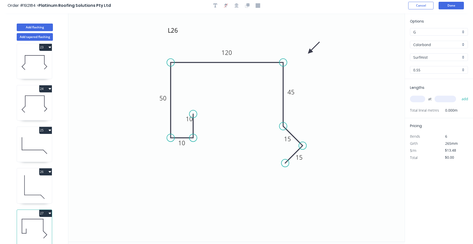
scroll to position [0, 0]
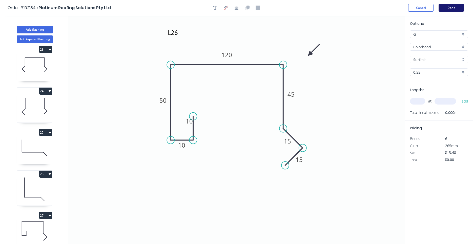
click at [458, 10] on button "Done" at bounding box center [451, 8] width 25 height 8
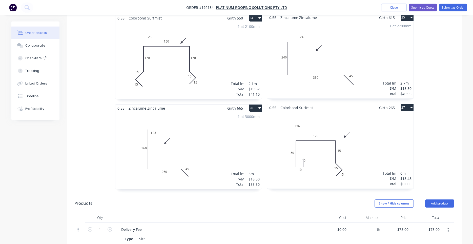
scroll to position [1258, 0]
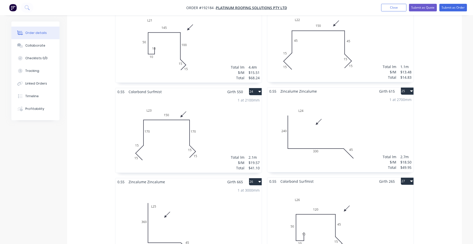
click at [304, 199] on div "Total lm $/M Total 0m $13.48 $0.00" at bounding box center [341, 223] width 146 height 77
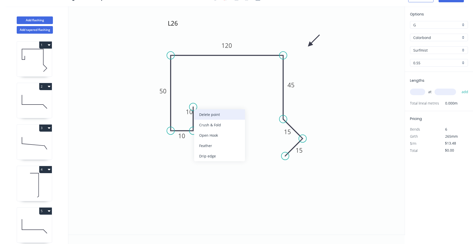
click at [196, 112] on div "Delete point" at bounding box center [219, 114] width 51 height 10
click at [194, 129] on circle at bounding box center [193, 131] width 8 height 8
click at [193, 107] on icon "L26 10 50 120 45 15 15" at bounding box center [236, 120] width 337 height 229
click at [193, 107] on circle at bounding box center [193, 107] width 8 height 8
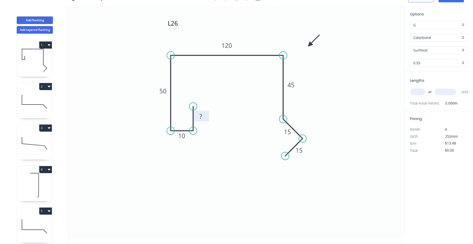
click at [200, 117] on tspan "?" at bounding box center [201, 116] width 3 height 8
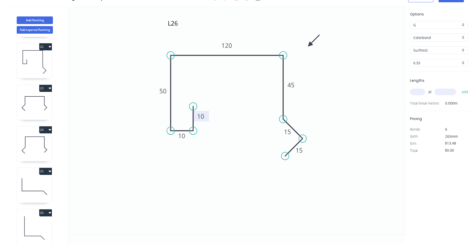
scroll to position [823, 0]
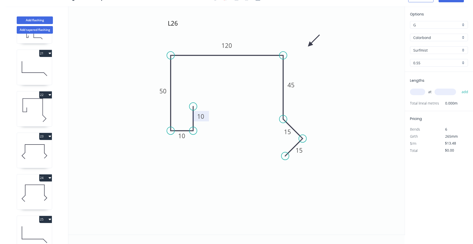
click at [39, 110] on icon at bounding box center [34, 110] width 35 height 32
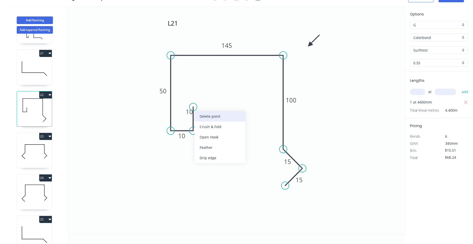
click at [198, 113] on div "Delete point" at bounding box center [220, 116] width 51 height 10
click at [193, 129] on circle at bounding box center [193, 131] width 8 height 8
click at [194, 106] on icon "L21 10 50 145 100 15 15" at bounding box center [236, 120] width 337 height 229
click at [194, 106] on circle at bounding box center [193, 106] width 8 height 8
click at [201, 116] on tspan "?" at bounding box center [201, 116] width 3 height 8
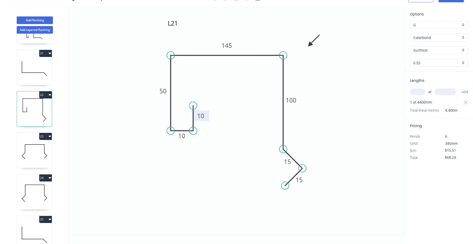
scroll to position [919, 0]
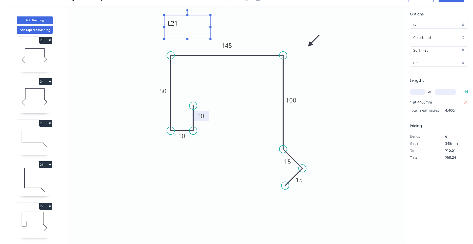
click at [178, 24] on textarea "L21" at bounding box center [187, 27] width 41 height 19
click at [180, 26] on textarea "L21" at bounding box center [187, 27] width 41 height 19
click at [311, 105] on icon "L26 10 10 50 145 100 15 15" at bounding box center [236, 120] width 337 height 229
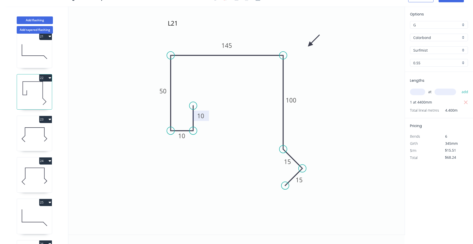
scroll to position [823, 0]
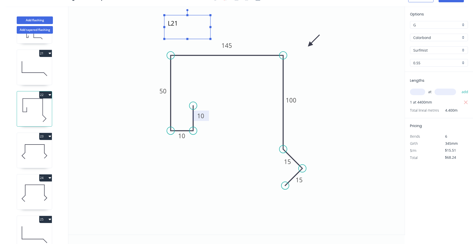
click at [180, 28] on textarea "L26" at bounding box center [187, 27] width 41 height 19
click at [180, 26] on textarea "L26" at bounding box center [187, 27] width 41 height 19
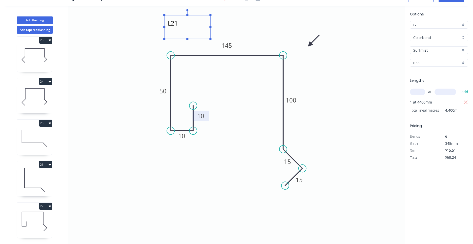
click at [45, 213] on icon at bounding box center [34, 221] width 35 height 32
click at [43, 218] on icon at bounding box center [34, 221] width 35 height 32
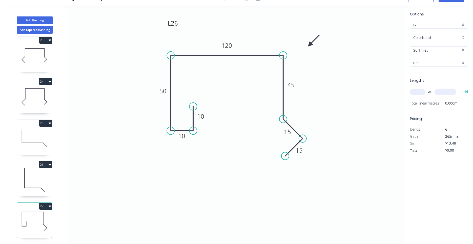
drag, startPoint x: 423, startPoint y: 88, endPoint x: 421, endPoint y: 91, distance: 3.5
click at [423, 88] on div "at add" at bounding box center [439, 92] width 59 height 9
click at [421, 91] on input "text" at bounding box center [417, 92] width 15 height 7
click at [460, 88] on button "add" at bounding box center [466, 92] width 12 height 9
click at [42, 179] on icon at bounding box center [34, 180] width 35 height 32
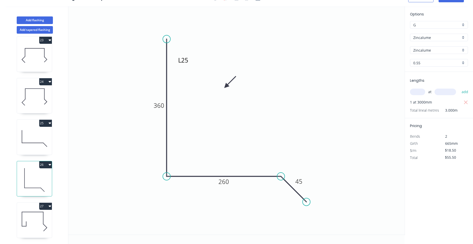
click at [42, 137] on icon at bounding box center [34, 138] width 35 height 32
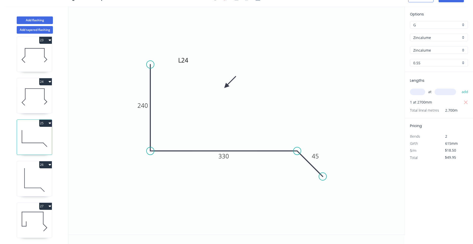
click at [31, 100] on icon at bounding box center [34, 97] width 35 height 32
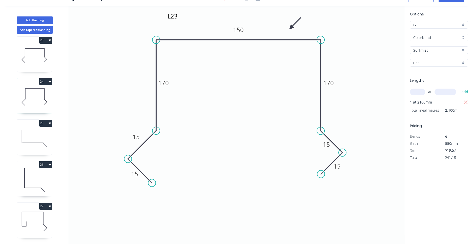
click at [29, 64] on icon at bounding box center [34, 55] width 35 height 32
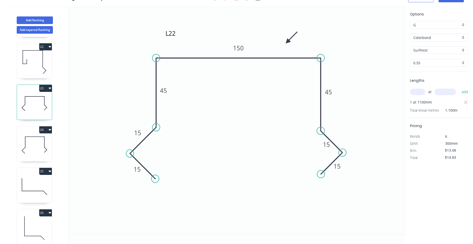
click at [31, 74] on icon at bounding box center [34, 62] width 35 height 32
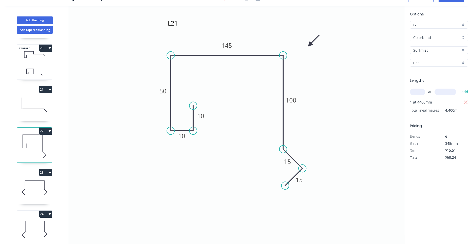
scroll to position [774, 0]
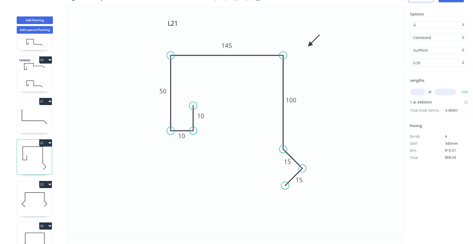
click at [33, 117] on icon at bounding box center [34, 117] width 35 height 32
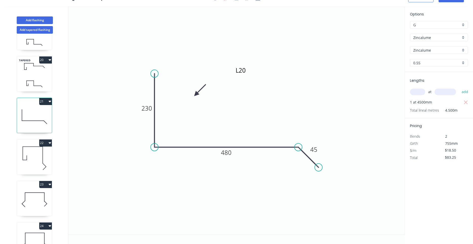
click at [33, 90] on icon at bounding box center [34, 84] width 35 height 15
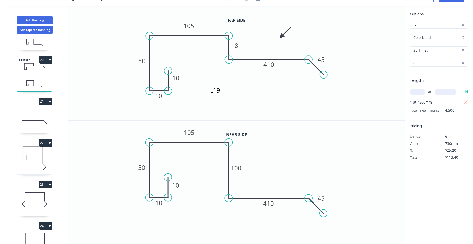
scroll to position [726, 0]
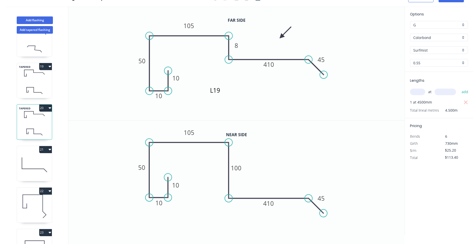
click at [34, 88] on icon at bounding box center [34, 89] width 0 height 5
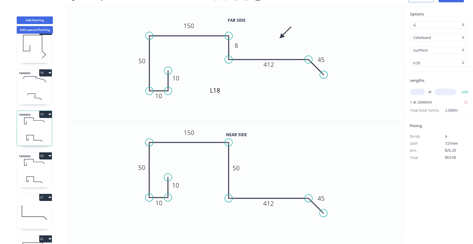
scroll to position [678, 0]
click at [34, 88] on div "TAPERED 18" at bounding box center [34, 86] width 35 height 35
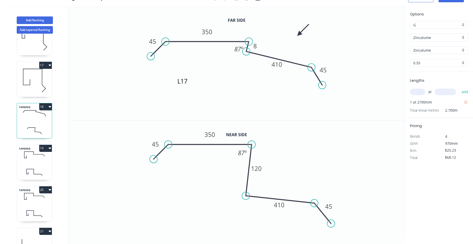
scroll to position [630, 0]
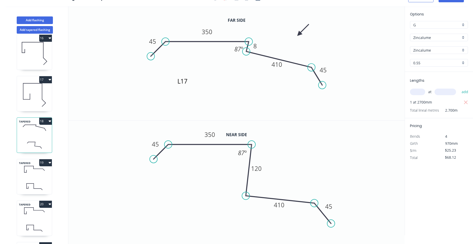
click at [34, 92] on icon at bounding box center [34, 95] width 35 height 32
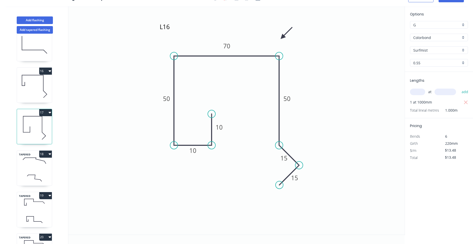
scroll to position [582, 0]
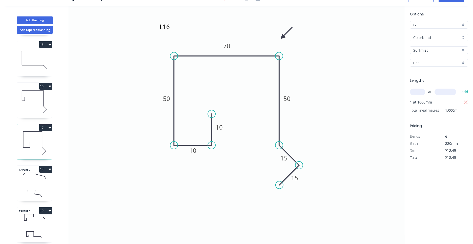
click at [34, 92] on icon at bounding box center [34, 101] width 35 height 32
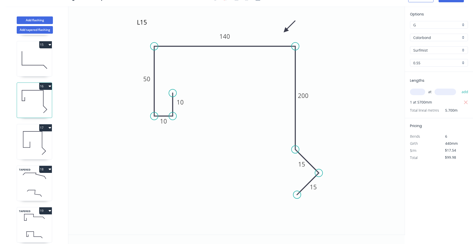
scroll to position [534, 0]
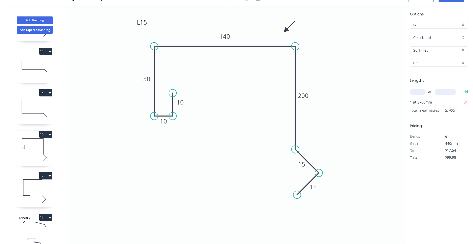
click at [36, 105] on icon at bounding box center [34, 108] width 35 height 32
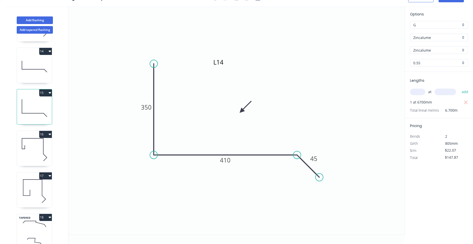
click at [33, 80] on icon at bounding box center [34, 66] width 35 height 32
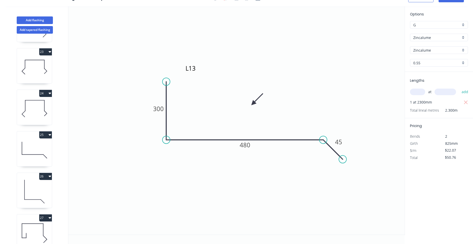
scroll to position [919, 0]
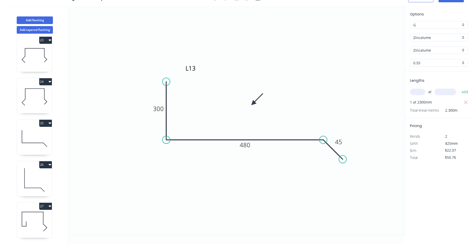
click at [33, 211] on icon at bounding box center [34, 221] width 35 height 32
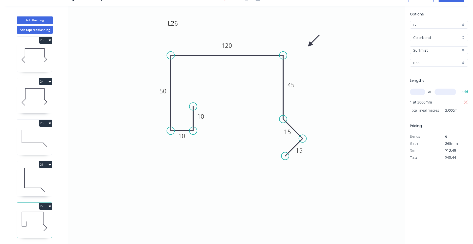
click at [37, 193] on icon at bounding box center [34, 180] width 35 height 32
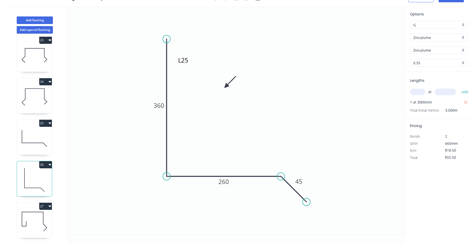
click at [45, 223] on icon at bounding box center [34, 221] width 35 height 32
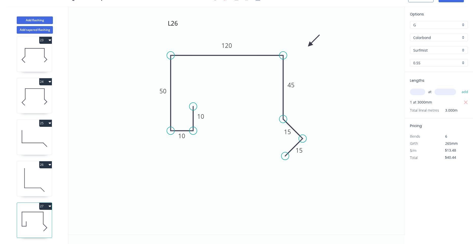
click at [39, 178] on icon at bounding box center [34, 180] width 35 height 32
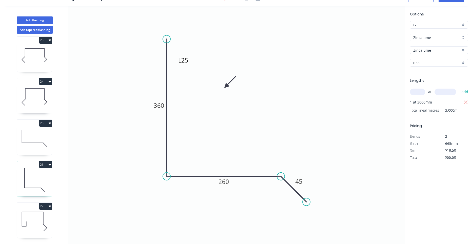
click at [42, 147] on icon at bounding box center [34, 138] width 35 height 32
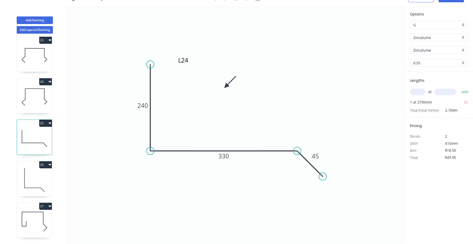
click at [51, 125] on icon "button" at bounding box center [50, 123] width 3 height 4
click at [47, 135] on div "Duplicate" at bounding box center [27, 135] width 39 height 7
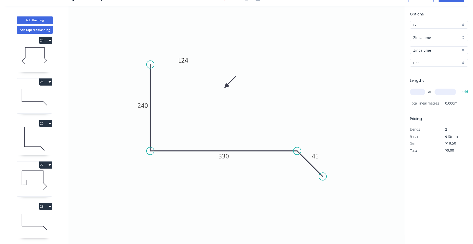
scroll to position [960, 0]
click at [37, 220] on icon at bounding box center [34, 221] width 35 height 32
click at [187, 62] on textarea "L24" at bounding box center [197, 64] width 41 height 19
click at [142, 108] on tspan "240" at bounding box center [143, 105] width 11 height 8
click at [414, 91] on input "text" at bounding box center [417, 92] width 15 height 7
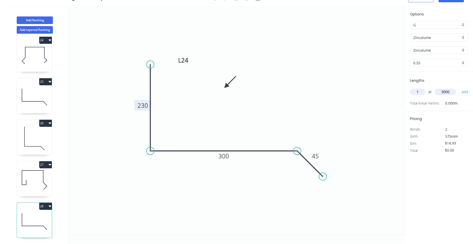
click at [460, 88] on button "add" at bounding box center [466, 92] width 12 height 9
click at [35, 177] on icon at bounding box center [34, 180] width 35 height 32
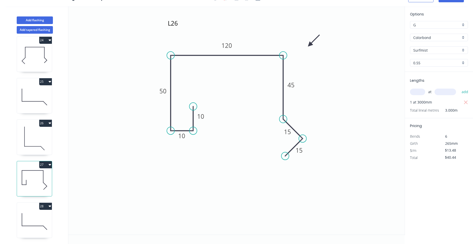
click at [46, 135] on icon at bounding box center [34, 138] width 35 height 32
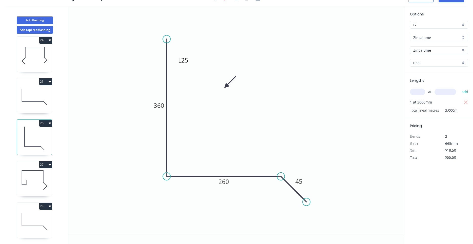
click at [36, 99] on icon at bounding box center [34, 97] width 35 height 32
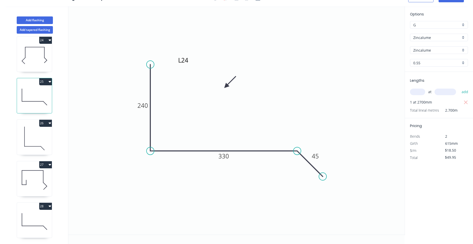
click at [37, 67] on icon at bounding box center [34, 55] width 35 height 32
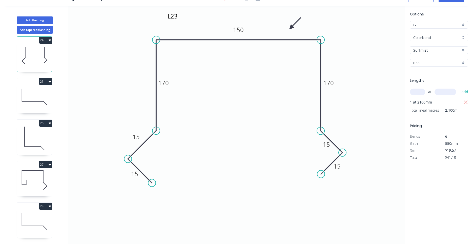
click at [37, 211] on icon at bounding box center [34, 221] width 35 height 32
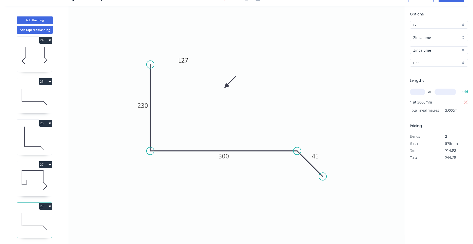
click at [129, 185] on icon "L27 230 300 45" at bounding box center [236, 120] width 337 height 229
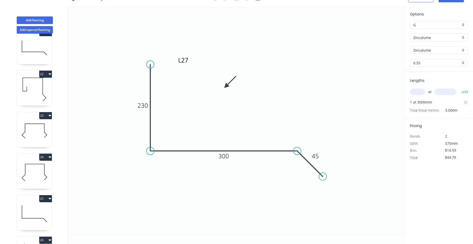
scroll to position [816, 0]
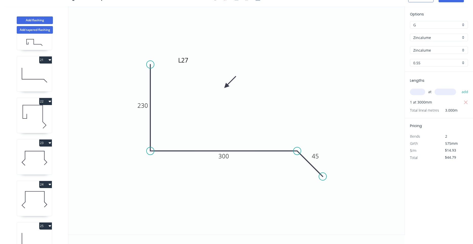
click at [39, 115] on icon at bounding box center [34, 117] width 35 height 32
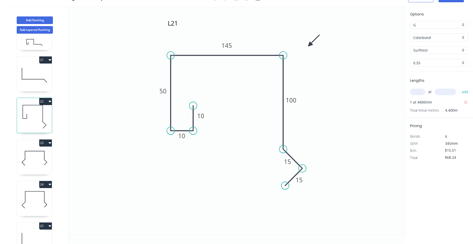
click at [42, 167] on icon at bounding box center [34, 158] width 35 height 32
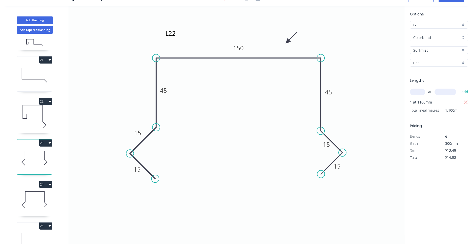
click at [49, 142] on icon "button" at bounding box center [50, 143] width 3 height 4
click at [43, 153] on div "Duplicate" at bounding box center [27, 155] width 39 height 7
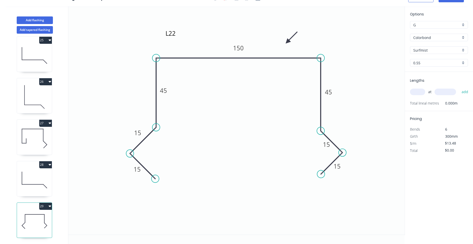
click at [42, 222] on icon at bounding box center [34, 221] width 35 height 32
click at [174, 36] on textarea "L22" at bounding box center [185, 37] width 41 height 19
click at [177, 36] on textarea "L22" at bounding box center [185, 37] width 41 height 19
click at [187, 99] on icon "L28 15 15 45 150 45 15 15" at bounding box center [236, 120] width 337 height 229
click at [183, 41] on textarea "L28" at bounding box center [185, 37] width 41 height 19
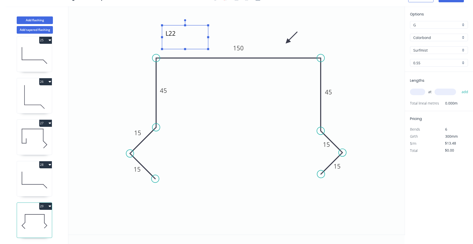
click at [178, 78] on icon "L28 15 15 45 150 45 15 15" at bounding box center [236, 120] width 337 height 229
click at [237, 48] on tspan "150" at bounding box center [238, 48] width 11 height 8
click at [240, 75] on icon "L28 15 15 45 110 45 15 15" at bounding box center [236, 120] width 337 height 229
click at [417, 94] on input "text" at bounding box center [417, 92] width 15 height 7
click at [460, 88] on button "add" at bounding box center [466, 92] width 12 height 9
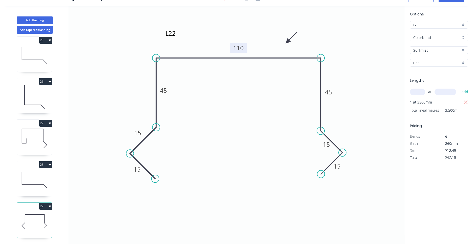
click at [40, 180] on icon at bounding box center [34, 180] width 35 height 32
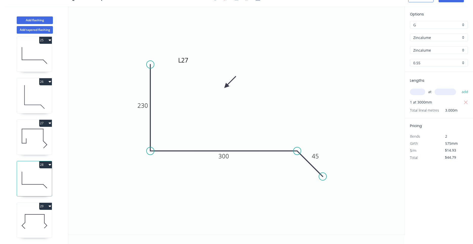
click at [36, 220] on icon at bounding box center [34, 221] width 35 height 32
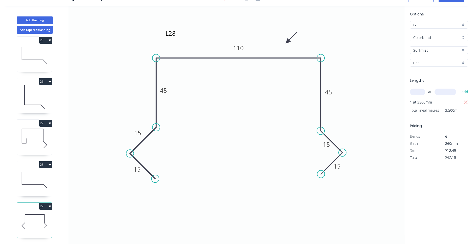
click at [43, 187] on icon at bounding box center [34, 180] width 35 height 32
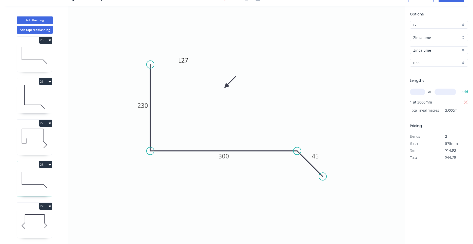
click at [50, 167] on button "28" at bounding box center [45, 164] width 13 height 7
click at [47, 175] on button "Duplicate" at bounding box center [28, 177] width 48 height 10
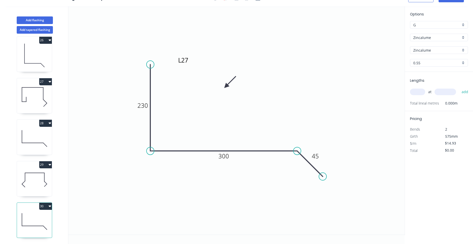
click at [44, 221] on icon at bounding box center [34, 221] width 35 height 32
drag, startPoint x: 153, startPoint y: 65, endPoint x: 153, endPoint y: 99, distance: 34.2
click at [153, 99] on circle at bounding box center [151, 99] width 8 height 8
click at [144, 125] on tspan "230" at bounding box center [143, 122] width 11 height 8
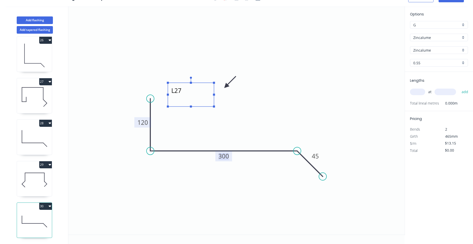
drag, startPoint x: 190, startPoint y: 68, endPoint x: 183, endPoint y: 99, distance: 31.4
click at [183, 99] on textarea "L27" at bounding box center [190, 94] width 41 height 19
click at [423, 92] on input "text" at bounding box center [417, 92] width 15 height 7
click at [460, 88] on button "add" at bounding box center [466, 92] width 12 height 9
click at [228, 155] on tspan "300" at bounding box center [224, 156] width 11 height 8
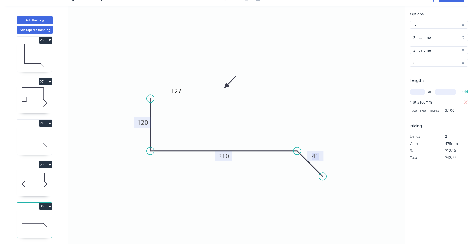
click at [275, 189] on icon "L27 120 310 45" at bounding box center [236, 120] width 337 height 229
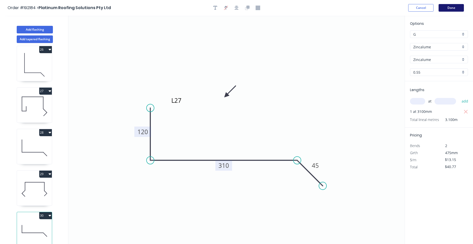
click at [447, 7] on button "Done" at bounding box center [451, 8] width 25 height 8
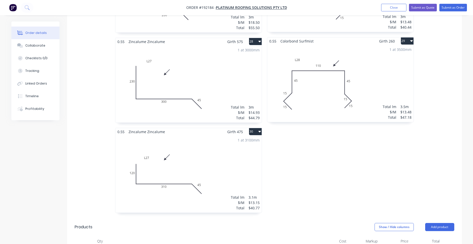
scroll to position [1507, 0]
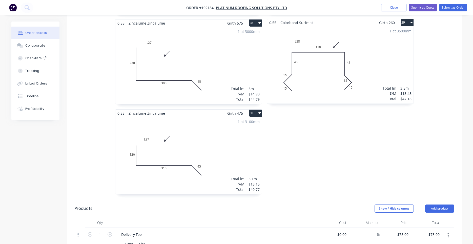
click at [238, 132] on div "1 at 3100mm Total lm $/M Total 3.1m $13.15 $40.77" at bounding box center [189, 155] width 146 height 77
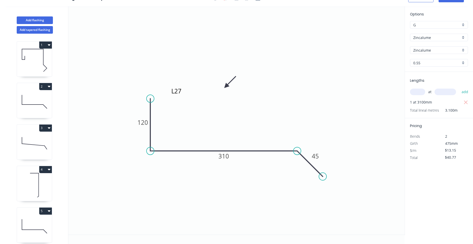
scroll to position [9, 0]
click at [183, 93] on textarea "L27" at bounding box center [190, 95] width 41 height 19
click at [184, 92] on textarea "L27" at bounding box center [190, 95] width 41 height 19
click at [228, 121] on icon "L29 120 310 45" at bounding box center [236, 120] width 337 height 229
click at [39, 62] on icon at bounding box center [34, 60] width 35 height 32
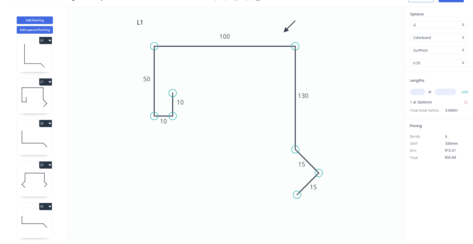
scroll to position [1043, 0]
click at [41, 104] on icon at bounding box center [34, 97] width 35 height 32
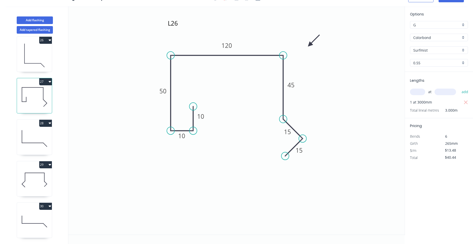
click at [49, 82] on icon "button" at bounding box center [50, 82] width 3 height 4
click at [45, 93] on div "Duplicate" at bounding box center [27, 94] width 39 height 7
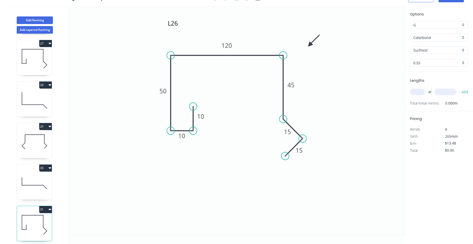
scroll to position [1085, 0]
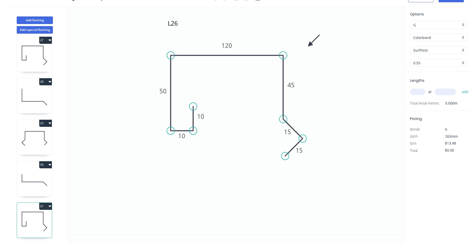
click at [42, 225] on icon at bounding box center [34, 221] width 35 height 32
click at [179, 25] on textarea "L26" at bounding box center [187, 27] width 41 height 19
click at [179, 26] on textarea "L26" at bounding box center [187, 27] width 41 height 19
click at [219, 75] on icon "L30 10 10 50 120 45 15 15" at bounding box center [236, 120] width 337 height 229
click at [233, 49] on rect at bounding box center [227, 45] width 17 height 10
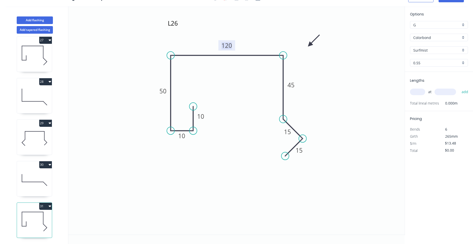
click at [232, 44] on tspan "120" at bounding box center [227, 45] width 11 height 8
click at [255, 107] on icon "L30 10 10 50 90 45 15 15" at bounding box center [236, 120] width 337 height 229
click at [423, 93] on input "text" at bounding box center [417, 92] width 15 height 7
click at [460, 88] on button "add" at bounding box center [466, 92] width 12 height 9
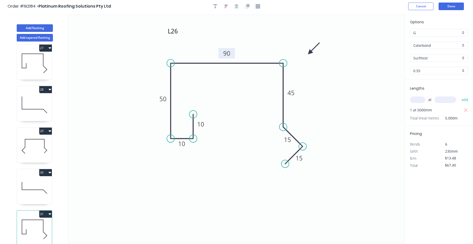
scroll to position [0, 0]
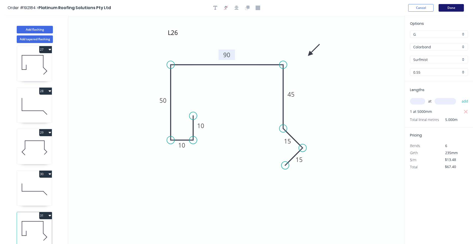
click at [448, 6] on button "Done" at bounding box center [451, 8] width 25 height 8
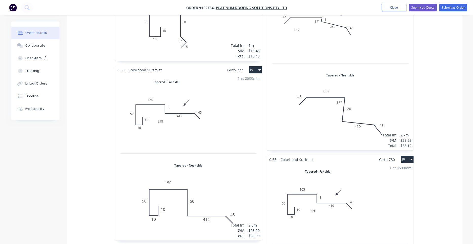
scroll to position [922, 0]
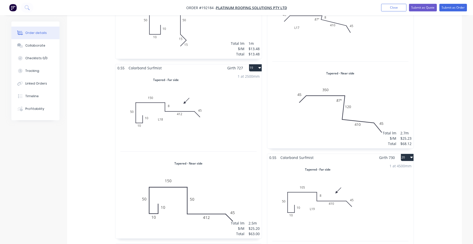
click at [263, 125] on div "0.55 Colorbond Surfmist Girth 330 1 L1 10 10 50 100 130 15 15 L1 10 10 50 100 1…" at bounding box center [189, 18] width 152 height 1533
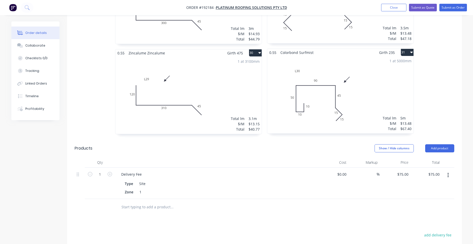
scroll to position [1525, 0]
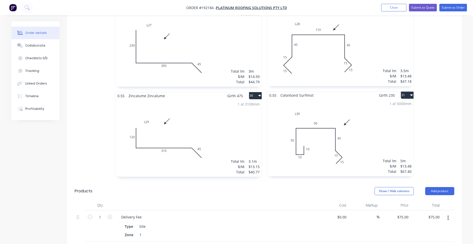
click at [300, 123] on div "1 at 5000mm Total lm $/M Total 5m $13.48 $67.40" at bounding box center [341, 137] width 146 height 77
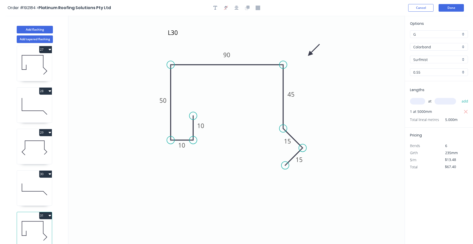
click at [47, 214] on button "31" at bounding box center [45, 215] width 13 height 7
click at [41, 226] on div "Duplicate" at bounding box center [27, 228] width 39 height 7
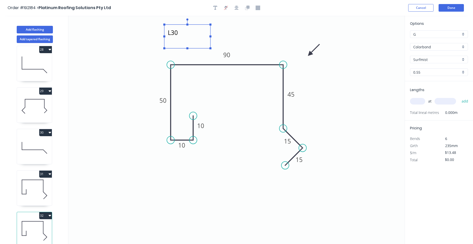
click at [181, 36] on textarea "L30" at bounding box center [187, 36] width 41 height 19
click at [180, 34] on textarea "L30" at bounding box center [187, 36] width 41 height 19
click at [211, 139] on icon "L31 10 10 50 90 45 15 15" at bounding box center [236, 130] width 337 height 229
click at [423, 101] on input "text" at bounding box center [417, 101] width 15 height 7
click at [460, 97] on button "add" at bounding box center [466, 101] width 12 height 9
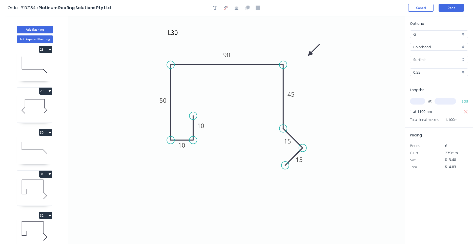
click at [29, 199] on icon at bounding box center [34, 189] width 35 height 32
click at [42, 221] on icon at bounding box center [32, 221] width 21 height 0
click at [42, 193] on icon at bounding box center [34, 189] width 35 height 32
click at [35, 221] on icon at bounding box center [32, 221] width 21 height 0
click at [35, 196] on icon at bounding box center [34, 189] width 35 height 32
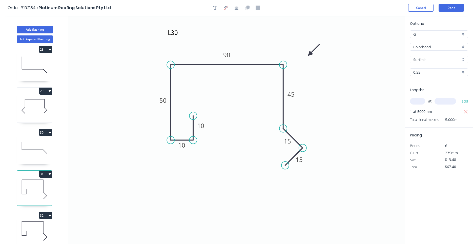
click at [29, 220] on icon at bounding box center [34, 231] width 35 height 32
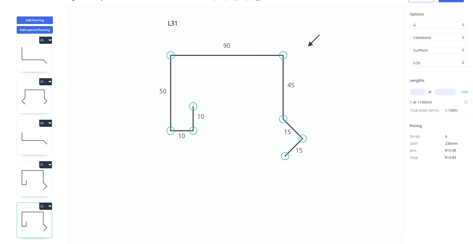
drag, startPoint x: 71, startPoint y: 203, endPoint x: 75, endPoint y: 201, distance: 4.5
click at [42, 151] on icon at bounding box center [34, 138] width 35 height 32
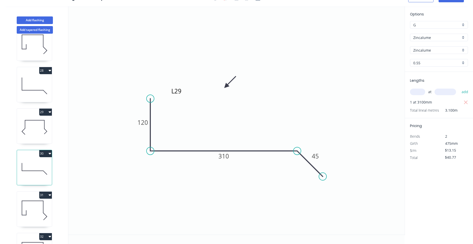
scroll to position [1078, 0]
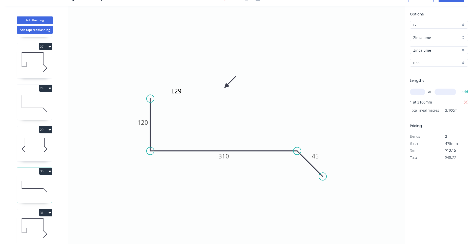
click at [36, 99] on icon at bounding box center [34, 103] width 35 height 32
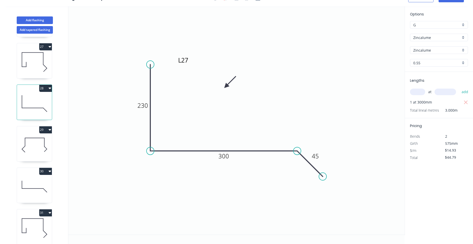
click at [49, 88] on icon "button" at bounding box center [50, 88] width 3 height 4
click at [45, 99] on div "Duplicate" at bounding box center [27, 100] width 39 height 7
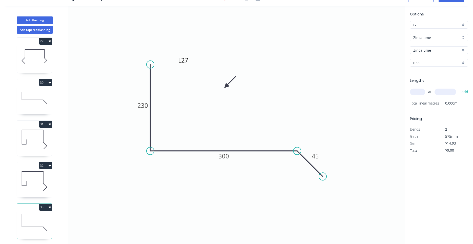
scroll to position [1168, 0]
click at [46, 220] on icon at bounding box center [34, 221] width 35 height 32
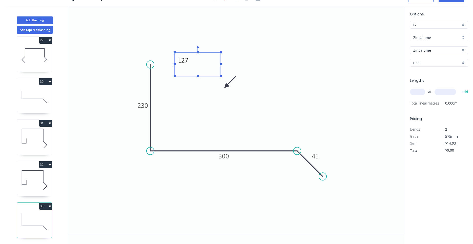
click at [186, 62] on textarea "L27" at bounding box center [197, 64] width 41 height 19
click at [189, 61] on textarea "L27" at bounding box center [197, 64] width 41 height 19
click at [146, 109] on tspan "230" at bounding box center [143, 105] width 11 height 8
click at [415, 91] on input "text" at bounding box center [417, 92] width 15 height 7
click at [460, 88] on button "add" at bounding box center [466, 92] width 12 height 9
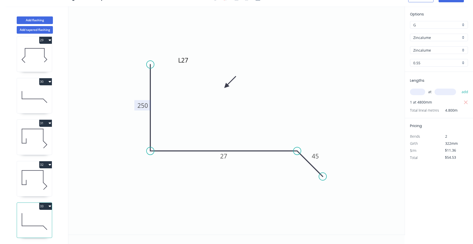
drag, startPoint x: 216, startPoint y: 165, endPoint x: 218, endPoint y: 165, distance: 2.5
click at [218, 173] on icon "L32 250 27 45" at bounding box center [236, 120] width 337 height 229
drag, startPoint x: 222, startPoint y: 174, endPoint x: 231, endPoint y: 172, distance: 9.0
click at [41, 196] on div "32" at bounding box center [34, 178] width 35 height 35
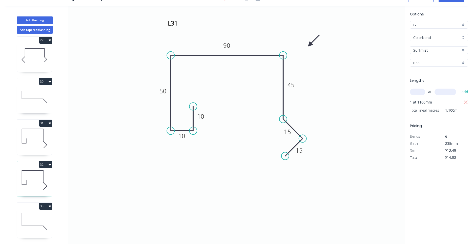
click at [41, 190] on icon at bounding box center [34, 180] width 35 height 32
click at [35, 217] on icon at bounding box center [34, 221] width 35 height 32
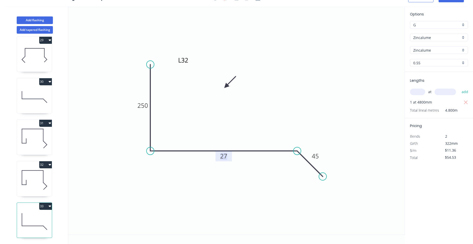
click at [229, 159] on rect at bounding box center [224, 156] width 10 height 7
click at [262, 171] on icon "L32 250 270 45" at bounding box center [236, 120] width 337 height 229
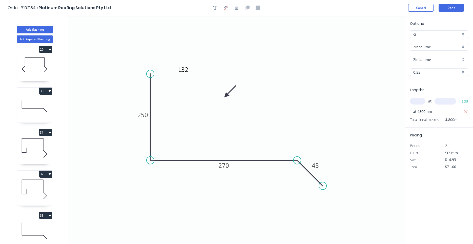
scroll to position [9, 0]
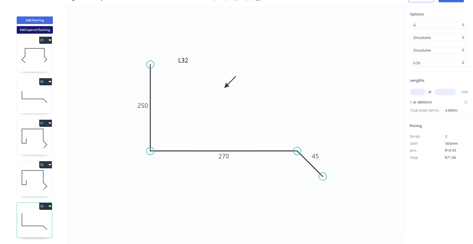
click at [42, 27] on button "Add tapered flashing" at bounding box center [35, 30] width 36 height 8
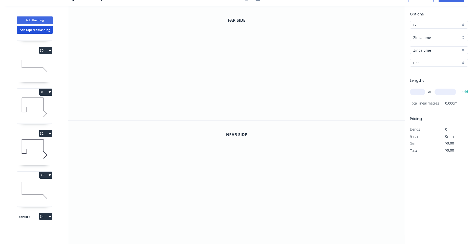
scroll to position [1210, 0]
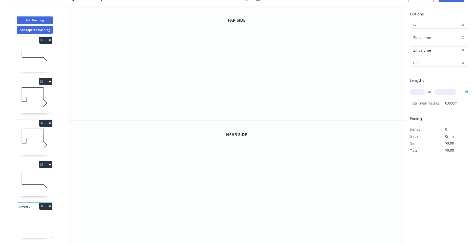
click at [426, 36] on input "Zincalume" at bounding box center [437, 37] width 47 height 5
click at [417, 45] on div "Colorbond" at bounding box center [440, 47] width 58 height 9
click at [419, 52] on input "aNoColor" at bounding box center [437, 50] width 47 height 5
click at [424, 56] on div "Surfmist" at bounding box center [440, 59] width 58 height 9
click at [424, 211] on div "Options G G Colorbond Colorbond Colorbond (Premium) Colorbond Coolmax Colorbond…" at bounding box center [439, 120] width 68 height 229
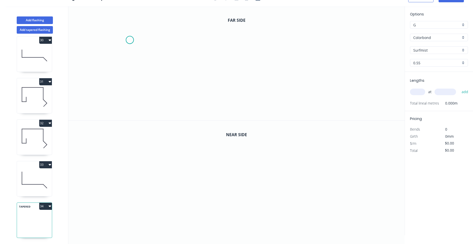
click at [130, 40] on icon "0" at bounding box center [236, 63] width 337 height 114
click at [131, 41] on circle at bounding box center [130, 40] width 8 height 8
click at [136, 47] on div "Delete point" at bounding box center [156, 47] width 51 height 10
click at [184, 67] on icon "0" at bounding box center [236, 63] width 337 height 114
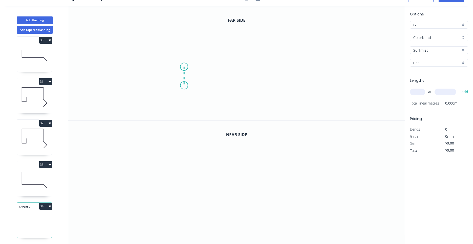
click at [184, 86] on icon "0" at bounding box center [236, 63] width 337 height 114
click at [164, 85] on icon "0 ?" at bounding box center [236, 63] width 337 height 114
click at [168, 24] on icon "0 ? ?" at bounding box center [236, 63] width 337 height 114
click at [261, 22] on icon "0 ? ? ?" at bounding box center [236, 63] width 337 height 114
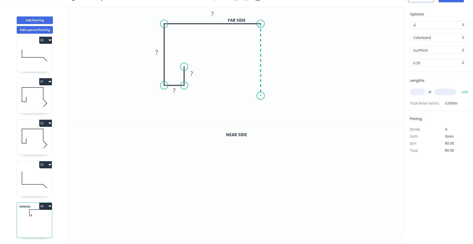
click at [262, 96] on icon "0 ? ? ? ?" at bounding box center [236, 63] width 337 height 114
click at [275, 109] on icon "0 ? ? ? ? ?" at bounding box center [236, 63] width 337 height 114
click at [273, 110] on circle at bounding box center [275, 110] width 8 height 8
click at [265, 119] on icon "0 ? ? ? ? ? ?" at bounding box center [236, 63] width 337 height 114
click at [265, 119] on circle at bounding box center [265, 121] width 8 height 8
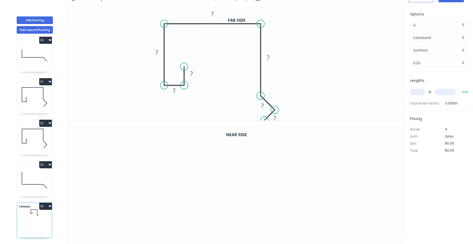
click at [265, 119] on circle at bounding box center [265, 121] width 8 height 8
drag, startPoint x: 262, startPoint y: 96, endPoint x: 261, endPoint y: 83, distance: 13.2
click at [261, 83] on circle at bounding box center [261, 83] width 8 height 8
drag, startPoint x: 274, startPoint y: 108, endPoint x: 273, endPoint y: 93, distance: 14.7
click at [273, 93] on circle at bounding box center [273, 95] width 8 height 8
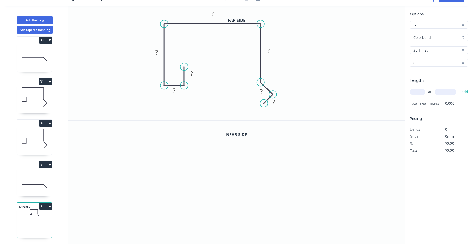
drag, startPoint x: 266, startPoint y: 118, endPoint x: 264, endPoint y: 104, distance: 14.5
click at [264, 104] on circle at bounding box center [264, 104] width 8 height 8
drag, startPoint x: 273, startPoint y: 95, endPoint x: 276, endPoint y: 101, distance: 6.7
click at [276, 101] on circle at bounding box center [276, 101] width 8 height 8
drag, startPoint x: 264, startPoint y: 103, endPoint x: 263, endPoint y: 117, distance: 14.0
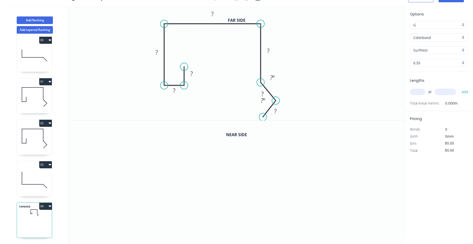
click at [263, 117] on circle at bounding box center [263, 117] width 8 height 8
drag, startPoint x: 263, startPoint y: 117, endPoint x: 262, endPoint y: 115, distance: 2.9
click at [262, 115] on icon "0 ? ? ? ? ? ? ? ? º ? º" at bounding box center [236, 63] width 337 height 114
drag, startPoint x: 261, startPoint y: 118, endPoint x: 261, endPoint y: 114, distance: 4.1
click at [261, 114] on circle at bounding box center [261, 116] width 8 height 8
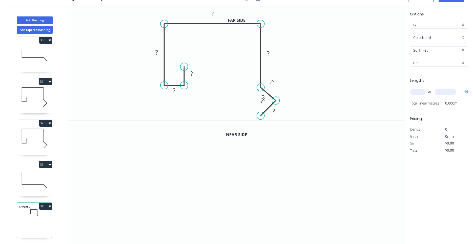
drag, startPoint x: 262, startPoint y: 84, endPoint x: 261, endPoint y: 88, distance: 4.1
click at [261, 88] on circle at bounding box center [261, 88] width 8 height 8
click at [262, 87] on circle at bounding box center [261, 86] width 8 height 8
click at [195, 75] on rect at bounding box center [192, 73] width 10 height 7
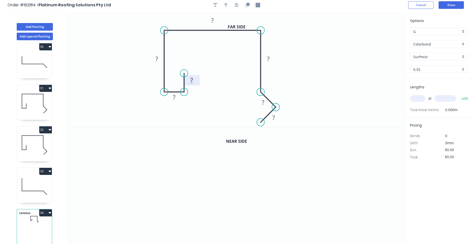
scroll to position [0, 0]
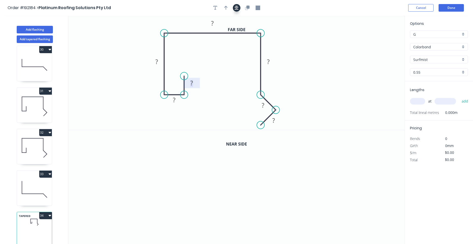
click at [235, 8] on button "button" at bounding box center [237, 8] width 8 height 8
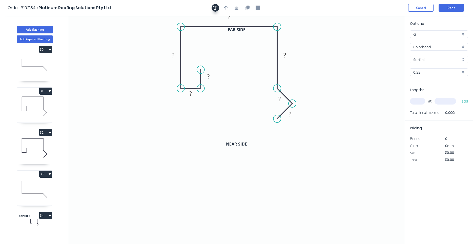
click at [214, 8] on button "button" at bounding box center [216, 8] width 8 height 8
drag, startPoint x: 105, startPoint y: 39, endPoint x: 153, endPoint y: 46, distance: 49.1
click at [153, 46] on textarea at bounding box center [149, 43] width 41 height 19
click at [144, 41] on textarea at bounding box center [149, 42] width 41 height 19
click at [210, 75] on tspan "?" at bounding box center [208, 76] width 3 height 8
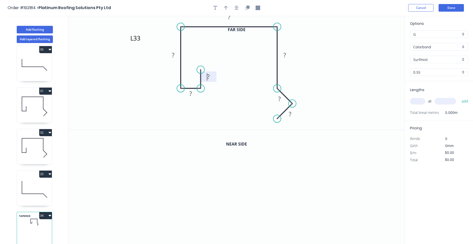
click at [207, 75] on tspan "?" at bounding box center [208, 76] width 3 height 8
click at [302, 103] on icon "L33 10 10 50 150 140 15 15" at bounding box center [236, 73] width 337 height 114
click at [238, 10] on icon "button" at bounding box center [237, 8] width 4 height 4
click at [239, 9] on button "button" at bounding box center [237, 8] width 8 height 8
click at [246, 8] on icon "button" at bounding box center [246, 8] width 3 height 3
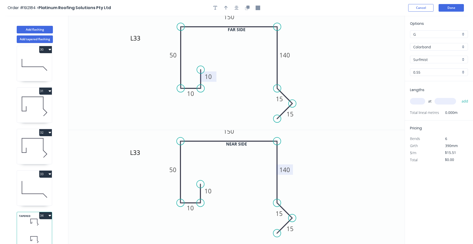
click at [285, 171] on tspan "140" at bounding box center [285, 169] width 11 height 8
click at [332, 166] on icon "L33 10 10 50 150 190 15 15" at bounding box center [236, 187] width 337 height 115
click at [447, 9] on button "Done" at bounding box center [451, 8] width 25 height 8
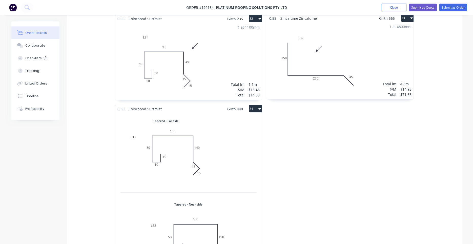
scroll to position [1723, 0]
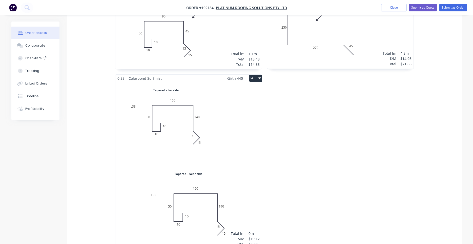
click at [256, 131] on div "Total lm $/M Total 0m $19.12 $0.00" at bounding box center [189, 165] width 146 height 167
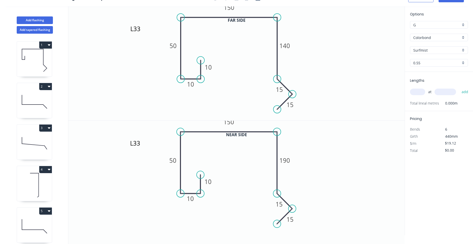
scroll to position [9, 0]
click at [144, 42] on textarea "L33" at bounding box center [149, 33] width 41 height 19
click at [161, 140] on div "Delete" at bounding box center [182, 142] width 51 height 10
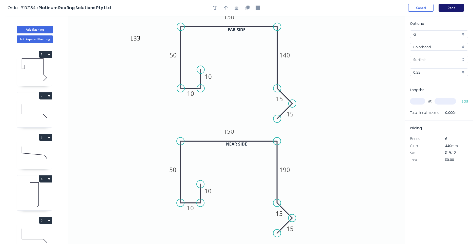
click at [443, 6] on button "Done" at bounding box center [451, 8] width 25 height 8
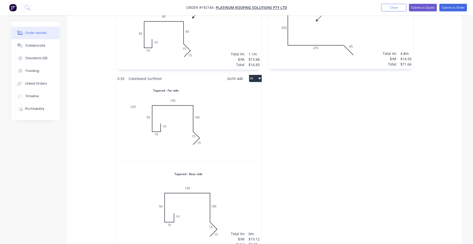
scroll to position [1709, 0]
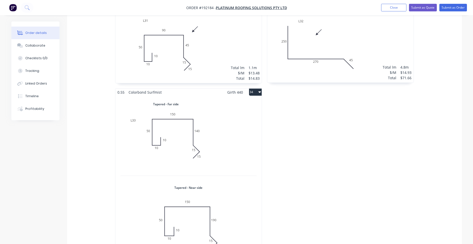
click at [257, 168] on div "Total lm $/M Total 0m $19.12 $0.00" at bounding box center [189, 179] width 146 height 167
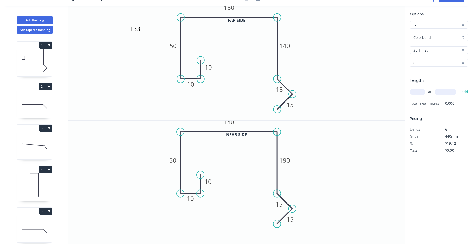
scroll to position [9, 0]
click at [417, 92] on input "text" at bounding box center [417, 92] width 15 height 7
click at [460, 88] on button "add" at bounding box center [466, 92] width 12 height 9
click at [43, 193] on icon at bounding box center [34, 185] width 35 height 32
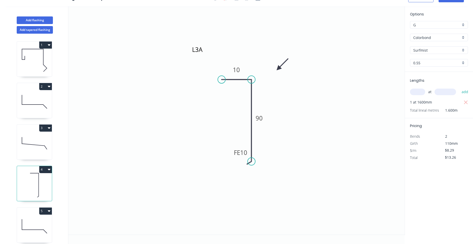
click at [40, 226] on icon at bounding box center [34, 226] width 35 height 32
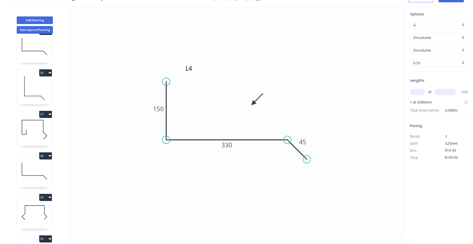
scroll to position [1210, 0]
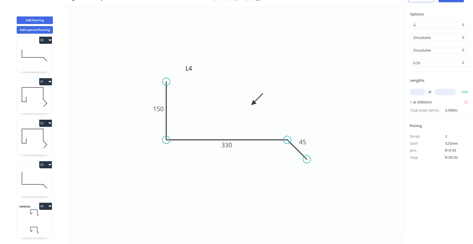
click at [45, 215] on icon at bounding box center [34, 212] width 35 height 15
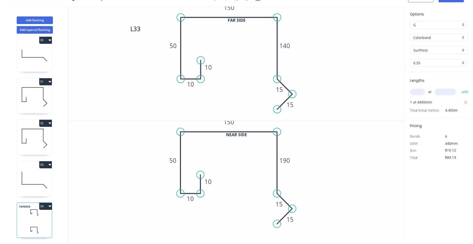
click at [47, 181] on icon at bounding box center [34, 180] width 35 height 32
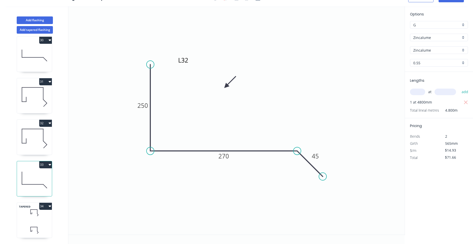
click at [50, 165] on icon "button" at bounding box center [50, 165] width 3 height 4
click at [46, 174] on button "Duplicate" at bounding box center [28, 177] width 48 height 10
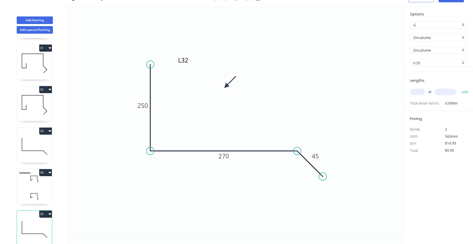
scroll to position [1251, 0]
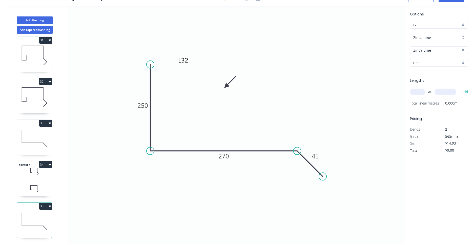
click at [43, 220] on icon at bounding box center [34, 221] width 35 height 32
click at [189, 62] on textarea "L32" at bounding box center [197, 64] width 41 height 19
click at [145, 105] on tspan "250" at bounding box center [143, 105] width 11 height 8
drag, startPoint x: 307, startPoint y: 161, endPoint x: 308, endPoint y: 165, distance: 4.1
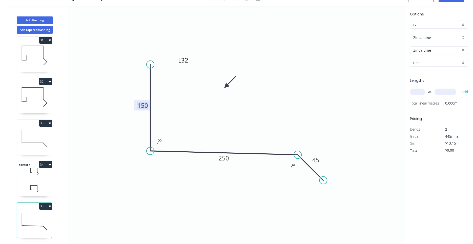
click at [308, 165] on icon at bounding box center [311, 168] width 26 height 26
drag, startPoint x: 324, startPoint y: 179, endPoint x: 322, endPoint y: 184, distance: 5.5
click at [322, 184] on circle at bounding box center [322, 184] width 8 height 8
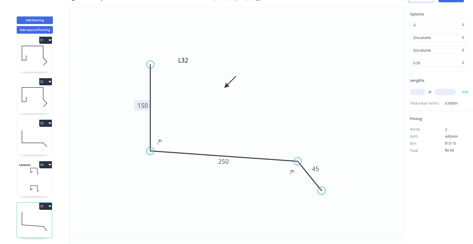
drag, startPoint x: 315, startPoint y: 177, endPoint x: 315, endPoint y: 183, distance: 6.8
click at [315, 183] on icon at bounding box center [310, 175] width 24 height 29
drag, startPoint x: 321, startPoint y: 189, endPoint x: 318, endPoint y: 190, distance: 3.2
click at [318, 190] on circle at bounding box center [318, 190] width 8 height 8
click at [302, 178] on div "Hide angle" at bounding box center [323, 181] width 51 height 10
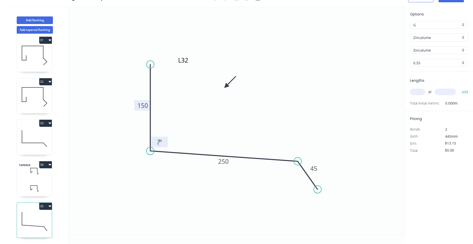
click at [159, 142] on tspan "?" at bounding box center [158, 142] width 3 height 8
click at [258, 147] on icon "L34 150 250 45 93 º" at bounding box center [236, 120] width 337 height 229
click at [41, 188] on icon at bounding box center [34, 188] width 35 height 15
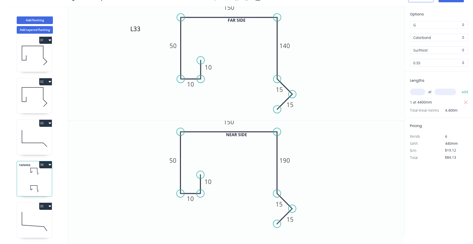
click at [37, 220] on icon at bounding box center [34, 221] width 35 height 32
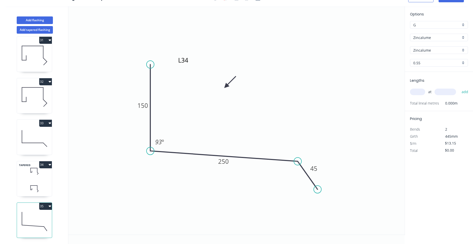
click at [43, 184] on icon at bounding box center [34, 188] width 35 height 15
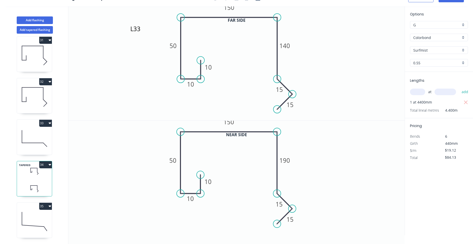
click at [37, 221] on icon at bounding box center [34, 221] width 35 height 32
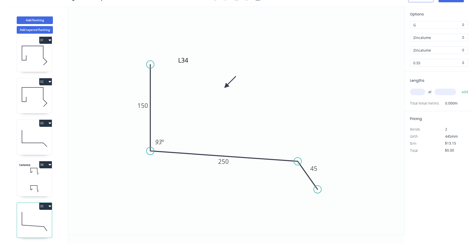
click at [416, 91] on input "text" at bounding box center [417, 92] width 15 height 7
click at [460, 88] on button "add" at bounding box center [466, 92] width 12 height 9
click at [51, 140] on icon at bounding box center [34, 138] width 35 height 32
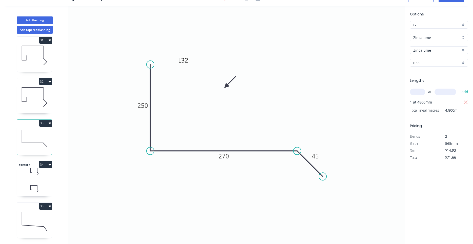
click at [48, 140] on icon at bounding box center [34, 138] width 35 height 32
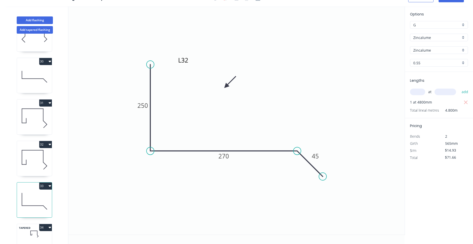
scroll to position [1203, 0]
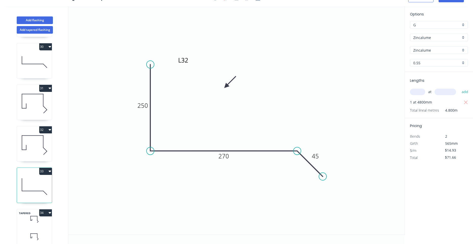
click at [47, 66] on icon at bounding box center [34, 62] width 35 height 32
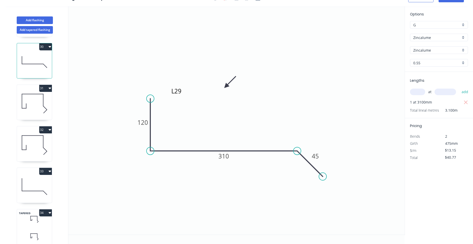
click at [48, 47] on button "30" at bounding box center [45, 46] width 13 height 7
click at [46, 57] on div "Duplicate" at bounding box center [27, 59] width 39 height 7
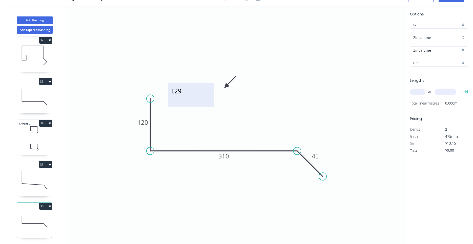
click at [178, 93] on textarea "L29" at bounding box center [190, 95] width 41 height 19
click at [139, 124] on tspan "120" at bounding box center [143, 122] width 11 height 8
click at [420, 95] on input "text" at bounding box center [417, 92] width 15 height 7
click at [460, 88] on button "add" at bounding box center [466, 92] width 12 height 9
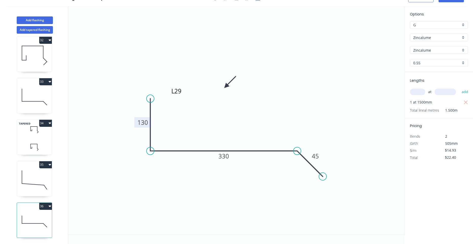
click at [40, 59] on icon at bounding box center [34, 55] width 35 height 32
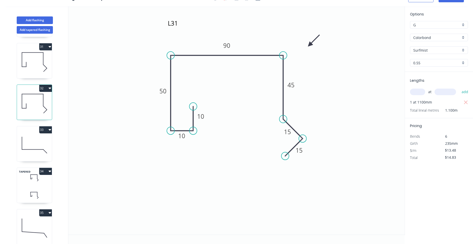
scroll to position [1197, 0]
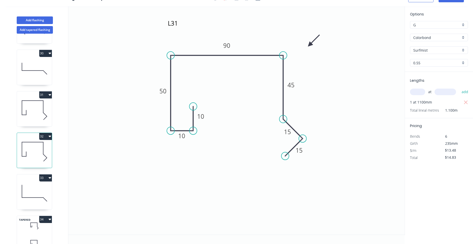
click at [42, 108] on icon at bounding box center [34, 110] width 35 height 32
click at [39, 136] on div "32" at bounding box center [34, 136] width 35 height 7
click at [38, 141] on icon at bounding box center [34, 152] width 35 height 32
click at [35, 118] on icon at bounding box center [34, 110] width 35 height 32
click at [33, 143] on icon at bounding box center [34, 152] width 35 height 32
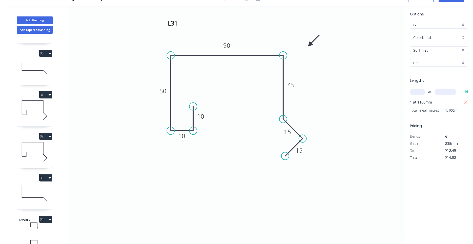
click at [32, 118] on icon at bounding box center [34, 110] width 35 height 32
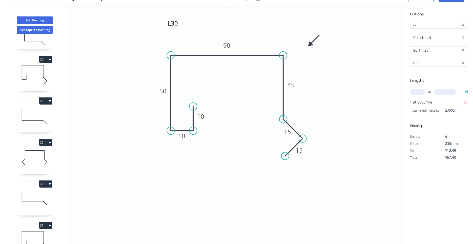
scroll to position [1052, 0]
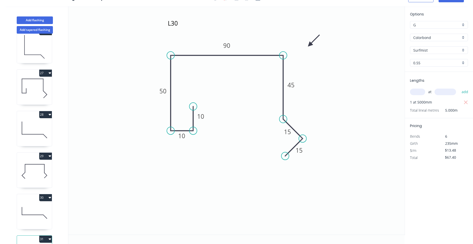
click at [37, 96] on icon at bounding box center [34, 88] width 35 height 32
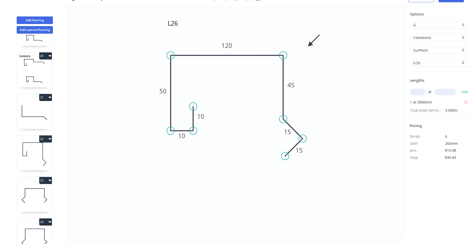
scroll to position [763, 0]
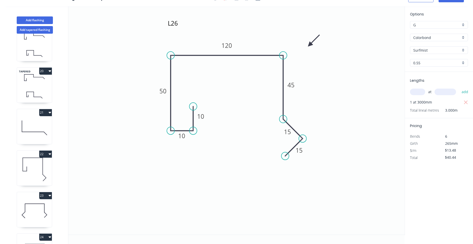
click at [36, 165] on icon at bounding box center [34, 169] width 35 height 32
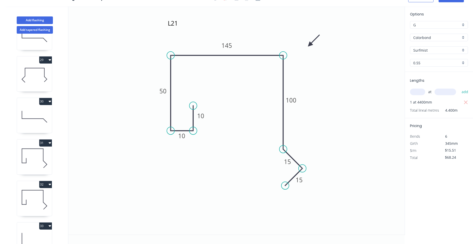
scroll to position [1293, 0]
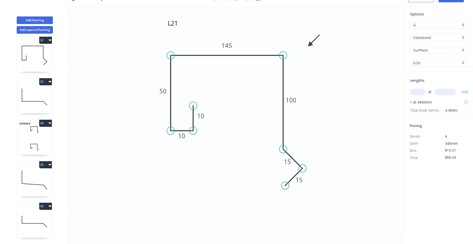
click at [34, 183] on icon at bounding box center [34, 180] width 35 height 32
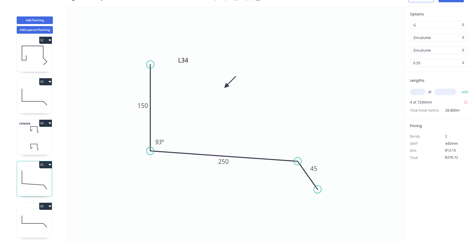
click at [33, 212] on icon at bounding box center [34, 221] width 35 height 32
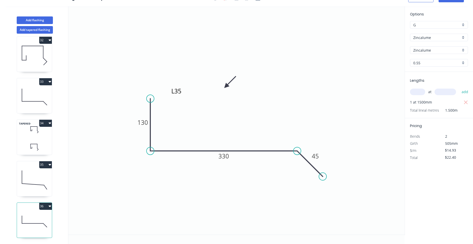
click at [35, 148] on icon at bounding box center [34, 147] width 35 height 15
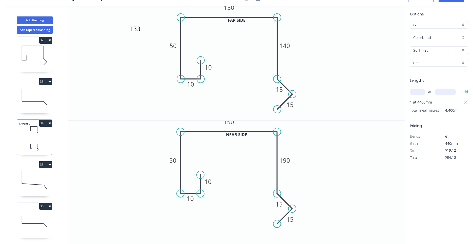
click at [35, 110] on icon at bounding box center [34, 97] width 35 height 32
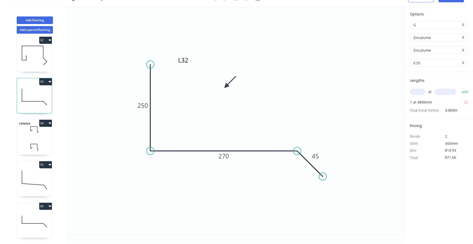
click at [37, 66] on icon at bounding box center [34, 55] width 35 height 32
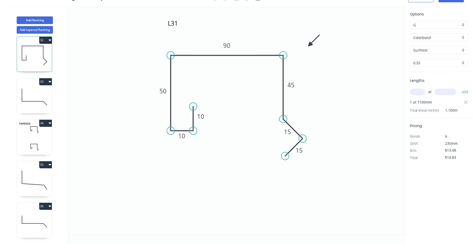
click at [48, 42] on button "32" at bounding box center [45, 40] width 13 height 7
click at [47, 52] on div "Duplicate" at bounding box center [27, 52] width 39 height 7
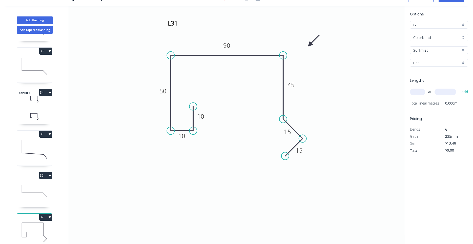
scroll to position [1334, 0]
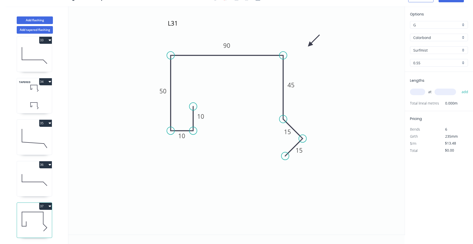
click at [41, 189] on icon at bounding box center [34, 180] width 35 height 32
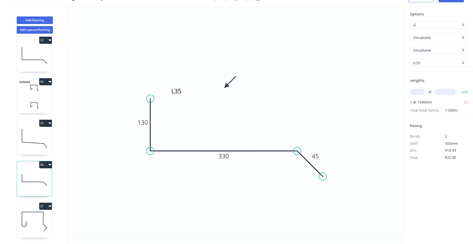
click at [40, 218] on icon at bounding box center [34, 221] width 35 height 32
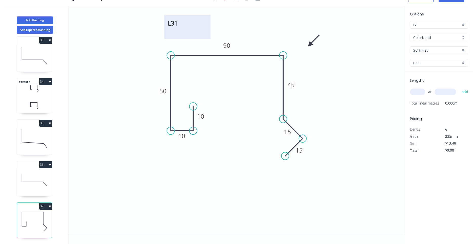
click at [177, 25] on textarea "L31" at bounding box center [187, 27] width 41 height 19
click at [177, 25] on textarea "L31" at bounding box center [187, 26] width 41 height 19
click at [247, 119] on icon "L36 10 10 50 90 45 15 15" at bounding box center [236, 120] width 337 height 229
click at [231, 47] on tspan "90" at bounding box center [226, 45] width 7 height 8
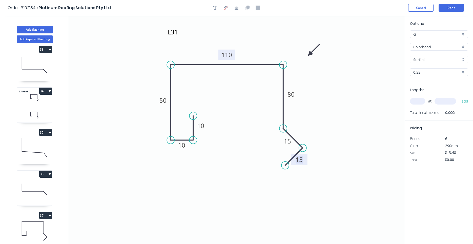
click at [416, 100] on input "text" at bounding box center [417, 101] width 15 height 7
drag, startPoint x: 404, startPoint y: 71, endPoint x: 400, endPoint y: 80, distance: 9.8
click at [460, 97] on button "add" at bounding box center [466, 101] width 12 height 9
drag, startPoint x: 70, startPoint y: 206, endPoint x: 71, endPoint y: 202, distance: 4.2
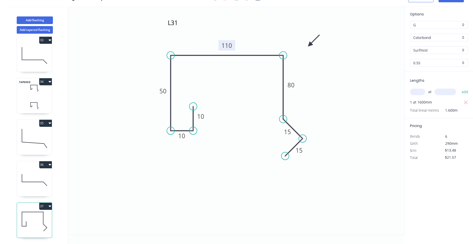
drag, startPoint x: 78, startPoint y: 206, endPoint x: 78, endPoint y: 211, distance: 4.8
click at [4, 178] on div "1 2 3 4 5 6 7 8 9 10 11 12 13 14 15 16 17 TAPERED 18 TAPERED 19 TAPERED 20 21 2…" at bounding box center [35, 139] width 67 height 211
click at [87, 187] on icon "L36 10 10 50 110 80 15 15" at bounding box center [236, 120] width 337 height 229
click at [87, 188] on icon "L36 10 10 50 110 80 15 15" at bounding box center [236, 120] width 337 height 229
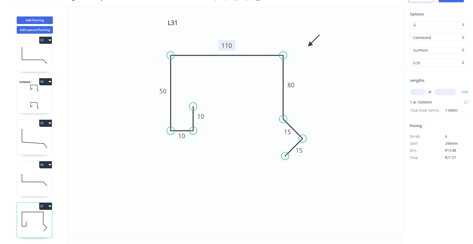
click at [169, 185] on icon "L36 10 10 50 110 80 15 15" at bounding box center [236, 120] width 337 height 229
drag, startPoint x: 350, startPoint y: 63, endPoint x: 326, endPoint y: 60, distance: 24.7
click at [45, 64] on icon at bounding box center [34, 55] width 35 height 32
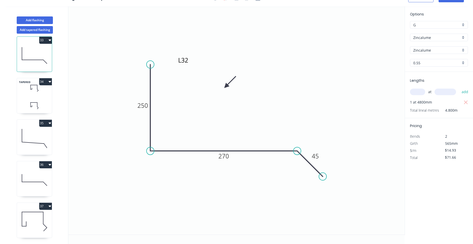
click at [32, 220] on icon at bounding box center [34, 221] width 35 height 32
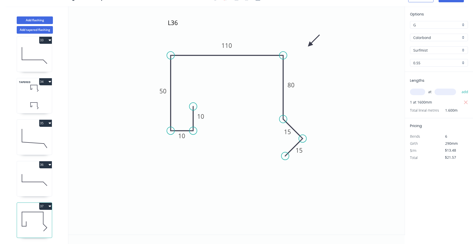
drag, startPoint x: 120, startPoint y: 145, endPoint x: 106, endPoint y: 162, distance: 22.0
drag, startPoint x: 53, startPoint y: 196, endPoint x: 55, endPoint y: 194, distance: 2.9
click at [142, 193] on icon "L36 10 10 50 110 80 15 15" at bounding box center [236, 120] width 337 height 229
click at [49, 207] on icon "button" at bounding box center [50, 206] width 3 height 4
click at [44, 216] on div "Duplicate" at bounding box center [27, 218] width 39 height 7
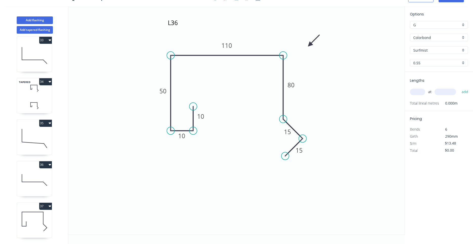
scroll to position [1376, 0]
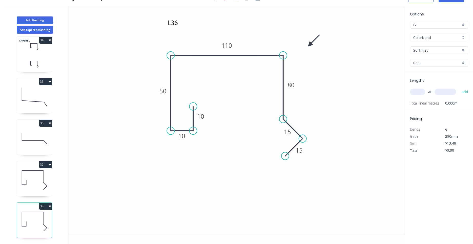
click at [44, 214] on icon at bounding box center [34, 221] width 35 height 32
click at [189, 143] on icon "L36 10 10 50 110 80 15 15" at bounding box center [236, 120] width 337 height 229
drag, startPoint x: 189, startPoint y: 143, endPoint x: 185, endPoint y: 145, distance: 4.2
click at [185, 145] on icon "L36 10 10 50 110 80 15 15" at bounding box center [236, 120] width 337 height 229
drag, startPoint x: 274, startPoint y: 165, endPoint x: 260, endPoint y: 166, distance: 14.7
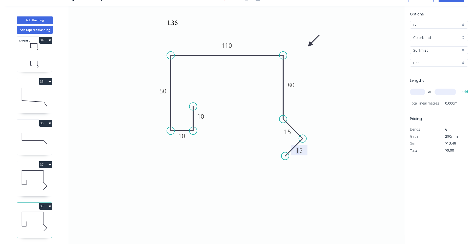
click at [300, 153] on tspan "15" at bounding box center [299, 150] width 7 height 8
click at [51, 215] on icon at bounding box center [34, 221] width 35 height 32
click at [48, 191] on icon at bounding box center [34, 180] width 35 height 32
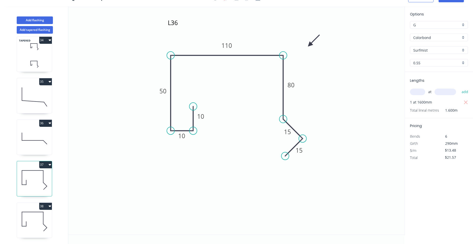
click at [44, 222] on icon at bounding box center [34, 221] width 35 height 32
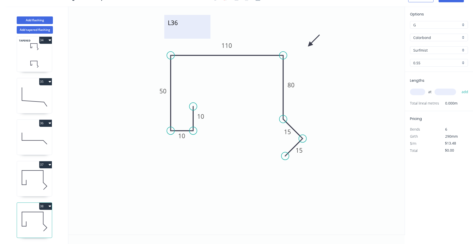
click at [178, 23] on textarea "L36" at bounding box center [187, 26] width 41 height 19
click at [228, 51] on icon "L37 10 10 50 110 80 15 15" at bounding box center [236, 120] width 337 height 229
click at [229, 48] on tspan "110" at bounding box center [227, 45] width 11 height 8
click at [414, 92] on input "text" at bounding box center [417, 92] width 15 height 7
click at [460, 88] on button "add" at bounding box center [466, 92] width 12 height 9
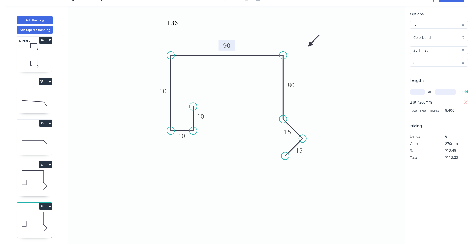
drag, startPoint x: 347, startPoint y: 141, endPoint x: 352, endPoint y: 139, distance: 5.3
click at [49, 206] on button "38" at bounding box center [45, 206] width 13 height 7
click at [44, 219] on div "Duplicate" at bounding box center [27, 218] width 39 height 7
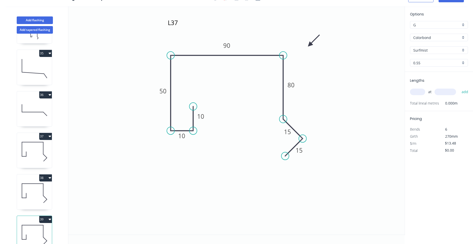
scroll to position [1417, 0]
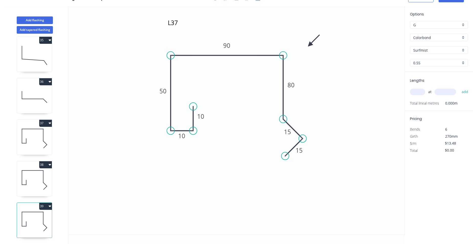
drag, startPoint x: 64, startPoint y: 196, endPoint x: 79, endPoint y: 203, distance: 16.3
click at [40, 183] on icon at bounding box center [34, 180] width 35 height 32
click at [32, 218] on icon at bounding box center [34, 221] width 35 height 32
click at [179, 21] on textarea "L37" at bounding box center [187, 26] width 41 height 19
click at [179, 23] on textarea "L37" at bounding box center [187, 27] width 41 height 19
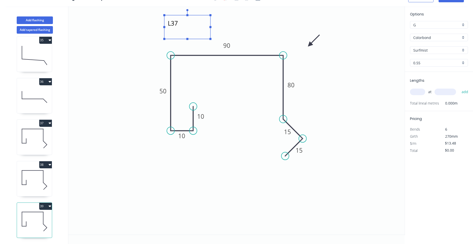
click at [423, 93] on input "text" at bounding box center [417, 92] width 15 height 7
click at [460, 88] on button "add" at bounding box center [466, 92] width 12 height 9
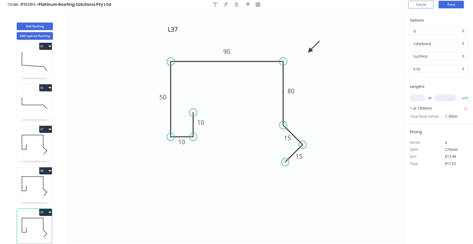
scroll to position [0, 0]
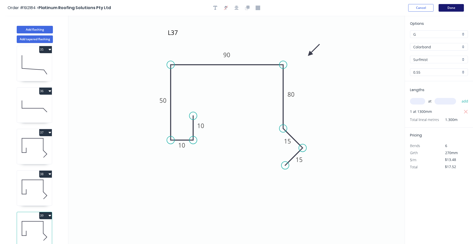
click at [453, 11] on button "Done" at bounding box center [451, 8] width 25 height 8
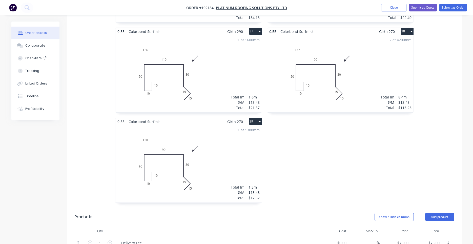
scroll to position [1932, 0]
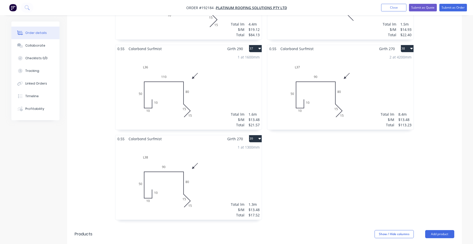
click at [237, 145] on div "1 at 1300mm Total lm $/M Total 1.3m $13.48 $17.52" at bounding box center [189, 181] width 146 height 77
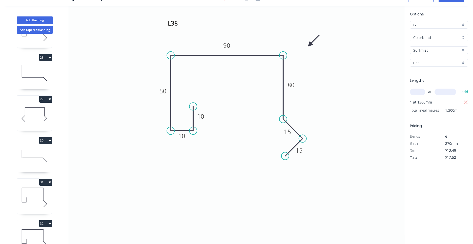
scroll to position [1417, 0]
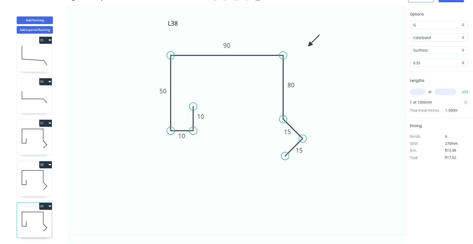
click at [40, 187] on icon at bounding box center [34, 180] width 35 height 32
click at [41, 223] on icon at bounding box center [34, 221] width 35 height 32
click at [418, 92] on input "text" at bounding box center [417, 92] width 15 height 7
click at [414, 97] on div "at add" at bounding box center [439, 92] width 59 height 14
click at [416, 97] on div "at add" at bounding box center [439, 92] width 59 height 14
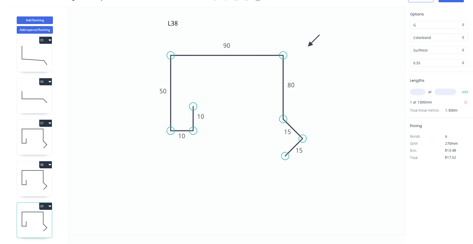
drag, startPoint x: 325, startPoint y: 103, endPoint x: 45, endPoint y: 189, distance: 293.1
click at [40, 186] on icon at bounding box center [34, 180] width 35 height 32
click at [41, 227] on icon at bounding box center [34, 221] width 35 height 32
click at [48, 205] on button "39" at bounding box center [45, 206] width 13 height 7
click at [44, 216] on div "Duplicate" at bounding box center [27, 218] width 39 height 7
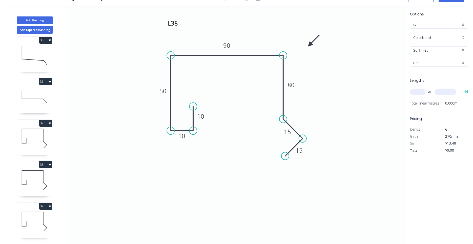
scroll to position [1459, 0]
click at [44, 219] on icon at bounding box center [34, 221] width 35 height 32
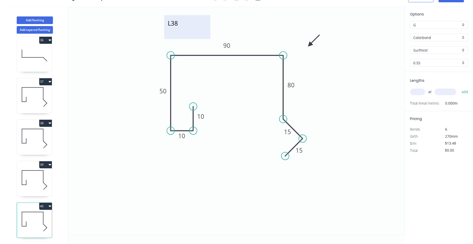
click at [179, 27] on textarea "L38" at bounding box center [187, 27] width 41 height 19
click at [179, 26] on textarea "L38" at bounding box center [187, 27] width 41 height 19
click at [225, 45] on tspan "90" at bounding box center [226, 45] width 7 height 8
click at [415, 92] on input "text" at bounding box center [417, 92] width 15 height 7
click at [460, 88] on button "add" at bounding box center [466, 92] width 12 height 9
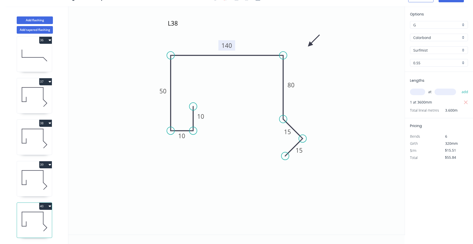
click at [46, 186] on icon at bounding box center [34, 180] width 35 height 32
click at [41, 224] on icon at bounding box center [34, 221] width 35 height 32
click at [45, 186] on icon at bounding box center [34, 180] width 35 height 32
click at [41, 148] on icon at bounding box center [34, 138] width 35 height 32
click at [33, 107] on icon at bounding box center [34, 97] width 35 height 32
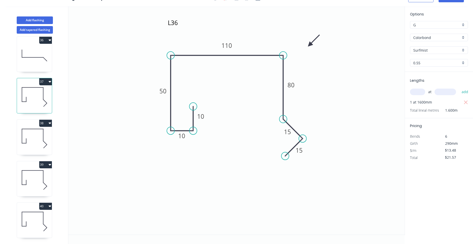
click at [31, 72] on div "1 2 3 4 5 6 7 8 9 10 11 12 13 14 15 16 17 TAPERED 18 TAPERED 19 TAPERED 20 21 2…" at bounding box center [35, 139] width 67 height 211
click at [32, 66] on icon at bounding box center [34, 55] width 35 height 32
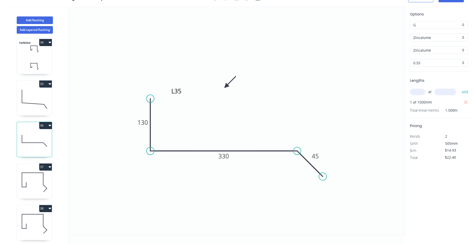
scroll to position [1363, 0]
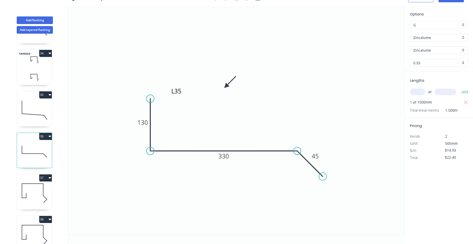
click at [37, 107] on icon at bounding box center [34, 110] width 35 height 32
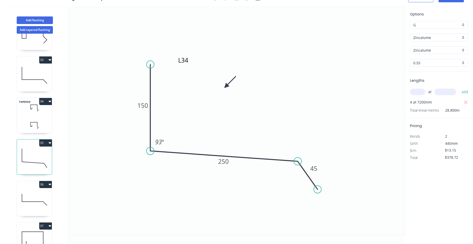
scroll to position [1266, 0]
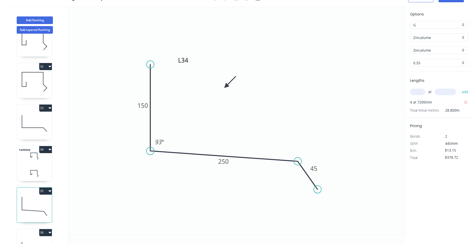
click at [37, 123] on icon at bounding box center [34, 123] width 35 height 32
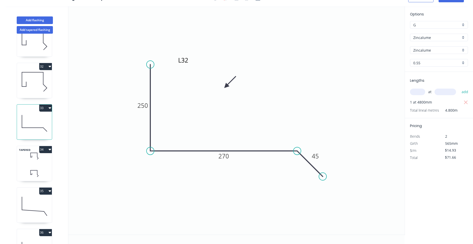
click at [50, 106] on icon "button" at bounding box center [50, 108] width 3 height 4
click at [46, 117] on button "Duplicate" at bounding box center [28, 121] width 48 height 10
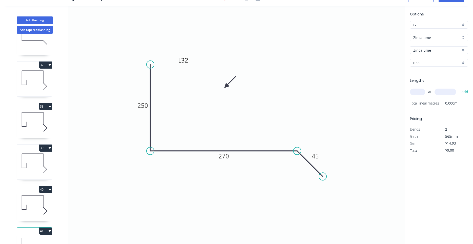
scroll to position [1501, 0]
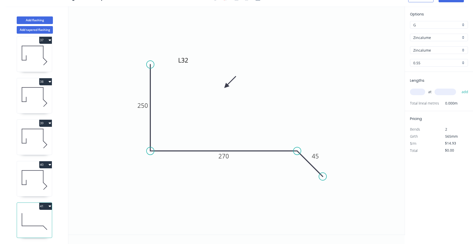
click at [40, 219] on icon at bounding box center [34, 221] width 35 height 32
click at [185, 61] on textarea "L32" at bounding box center [197, 64] width 41 height 19
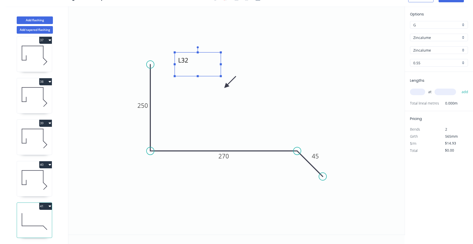
click at [189, 57] on textarea "L32" at bounding box center [197, 64] width 41 height 19
click at [187, 62] on textarea "L32" at bounding box center [197, 64] width 41 height 19
click at [145, 107] on tspan "250" at bounding box center [143, 105] width 11 height 8
click at [417, 92] on input "text" at bounding box center [417, 92] width 15 height 7
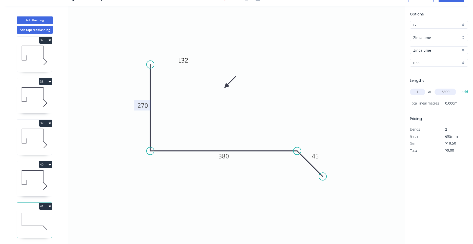
click at [460, 88] on button "add" at bounding box center [466, 92] width 12 height 9
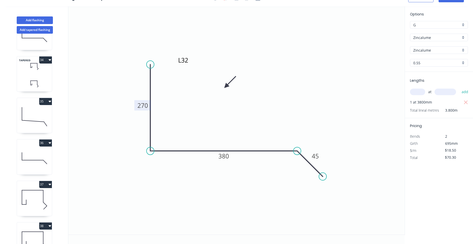
scroll to position [1501, 0]
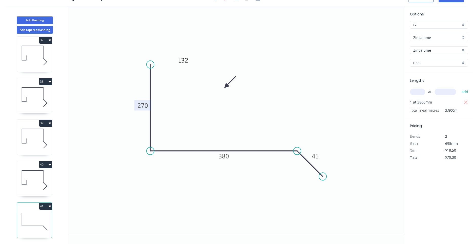
drag, startPoint x: 60, startPoint y: 25, endPoint x: 51, endPoint y: 16, distance: 12.2
click at [50, 17] on button "Add flashing" at bounding box center [35, 20] width 36 height 8
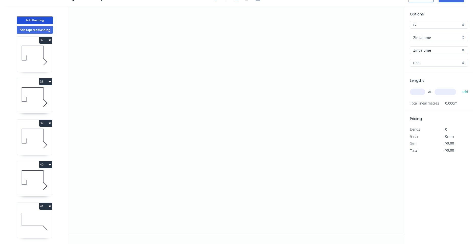
scroll to position [1542, 0]
click at [31, 165] on div "41" at bounding box center [34, 164] width 35 height 7
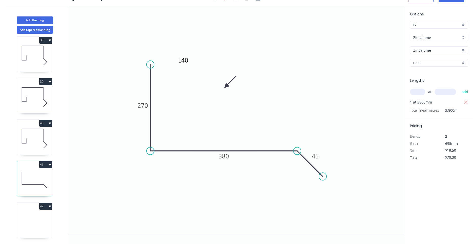
click at [38, 221] on icon at bounding box center [34, 221] width 35 height 32
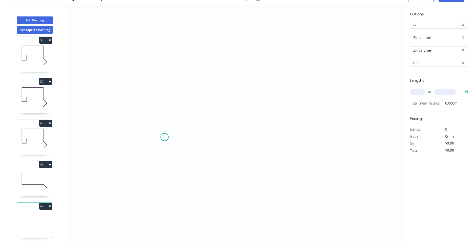
click at [165, 137] on icon "0" at bounding box center [236, 120] width 337 height 229
click at [163, 164] on icon "0" at bounding box center [236, 120] width 337 height 229
click at [137, 165] on icon "0 ?" at bounding box center [236, 120] width 337 height 229
click at [142, 65] on icon "0 ? ?" at bounding box center [236, 120] width 337 height 229
click at [137, 64] on circle at bounding box center [137, 65] width 8 height 8
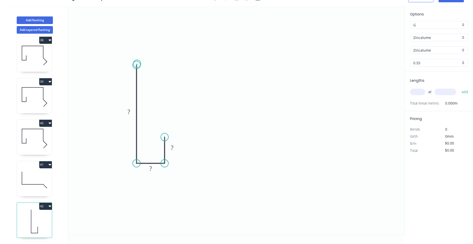
click at [137, 64] on circle at bounding box center [137, 65] width 8 height 8
drag, startPoint x: 136, startPoint y: 66, endPoint x: 136, endPoint y: 58, distance: 8.1
click at [136, 58] on circle at bounding box center [137, 60] width 8 height 8
click at [136, 58] on circle at bounding box center [137, 58] width 8 height 8
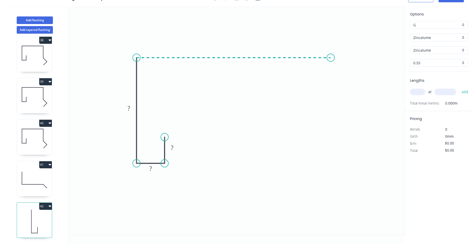
click at [331, 55] on icon "0 ? ? ?" at bounding box center [236, 120] width 337 height 229
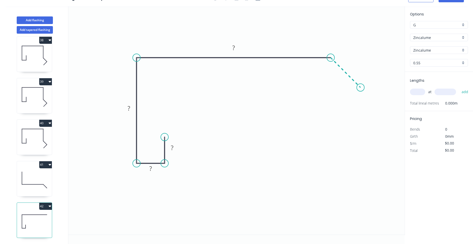
click at [361, 90] on icon "0 ? ? ? ?" at bounding box center [236, 120] width 337 height 229
click at [361, 90] on circle at bounding box center [361, 88] width 8 height 8
click at [351, 65] on tspan "?" at bounding box center [351, 65] width 3 height 8
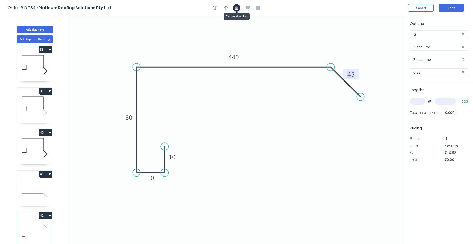
drag, startPoint x: 240, startPoint y: 5, endPoint x: 235, endPoint y: 8, distance: 5.3
click at [239, 6] on button "button" at bounding box center [237, 8] width 8 height 8
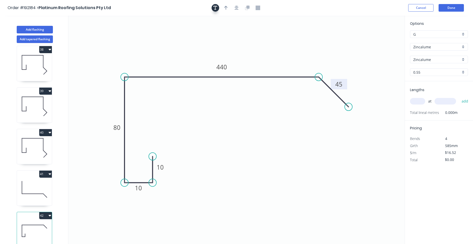
click at [217, 8] on icon "button" at bounding box center [216, 8] width 4 height 5
drag, startPoint x: 114, startPoint y: 36, endPoint x: 160, endPoint y: 51, distance: 49.0
click at [160, 51] on textarea at bounding box center [143, 49] width 41 height 19
click at [153, 49] on textarea at bounding box center [147, 51] width 41 height 19
click at [189, 44] on icon "L41 10 10 80 440 45" at bounding box center [236, 130] width 337 height 229
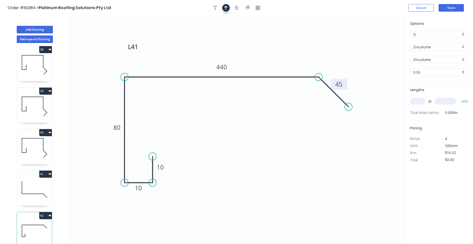
click at [225, 6] on button "button" at bounding box center [226, 8] width 8 height 8
click at [382, 39] on icon "L41 10 10 80 440 45" at bounding box center [236, 130] width 337 height 229
click at [381, 40] on icon at bounding box center [379, 35] width 5 height 16
click at [381, 40] on icon at bounding box center [383, 37] width 15 height 15
drag, startPoint x: 381, startPoint y: 40, endPoint x: 302, endPoint y: 55, distance: 79.8
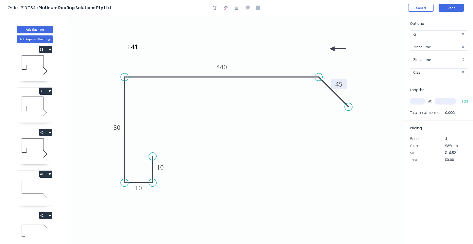
click at [330, 51] on icon at bounding box center [338, 49] width 16 height 5
drag, startPoint x: 302, startPoint y: 55, endPoint x: 289, endPoint y: 57, distance: 13.2
click at [289, 57] on icon at bounding box center [293, 52] width 15 height 15
drag, startPoint x: 314, startPoint y: 51, endPoint x: 312, endPoint y: 54, distance: 3.4
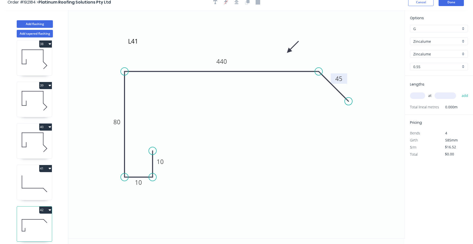
scroll to position [9, 0]
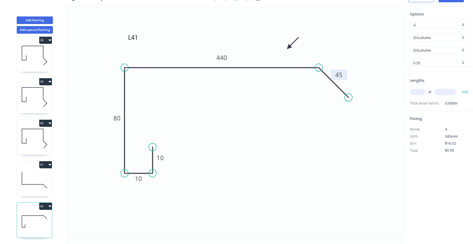
click at [428, 37] on input "Zincalume" at bounding box center [437, 37] width 47 height 5
click at [432, 43] on div "Colorbond Colorbond (Premium) Colorbond Coolmax Colorbond Matt Colorbond Metall…" at bounding box center [439, 69] width 58 height 53
click at [432, 44] on div "Colorbond" at bounding box center [440, 47] width 58 height 9
click at [430, 48] on input "aNoColor" at bounding box center [437, 50] width 47 height 5
click at [433, 61] on div "Surfmist" at bounding box center [440, 59] width 58 height 9
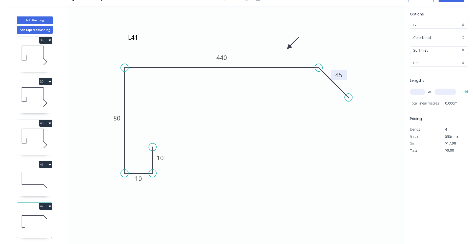
click at [420, 92] on input "text" at bounding box center [417, 92] width 15 height 7
click at [460, 88] on button "add" at bounding box center [466, 92] width 12 height 9
click at [44, 20] on button "Add flashing" at bounding box center [35, 20] width 36 height 8
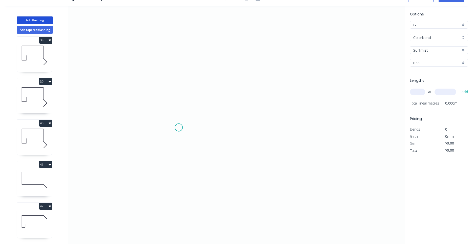
drag, startPoint x: 179, startPoint y: 131, endPoint x: 179, endPoint y: 128, distance: 3.1
click at [187, 126] on icon "0" at bounding box center [236, 120] width 337 height 229
click at [187, 127] on circle at bounding box center [187, 126] width 8 height 8
click at [187, 157] on icon "0" at bounding box center [236, 120] width 337 height 229
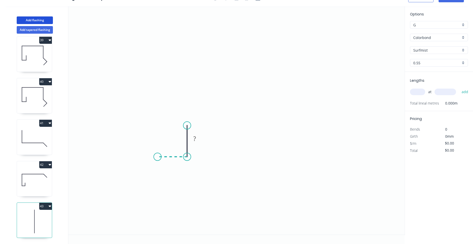
click at [158, 157] on icon "0 ?" at bounding box center [236, 120] width 337 height 229
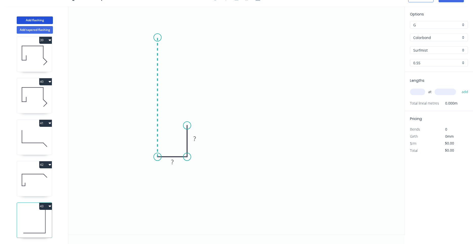
click at [158, 37] on icon "0 ? ?" at bounding box center [236, 120] width 337 height 229
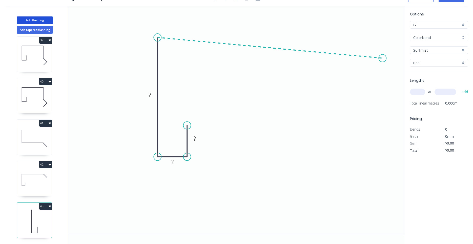
click at [383, 58] on icon "0 ? ? ?" at bounding box center [236, 120] width 337 height 229
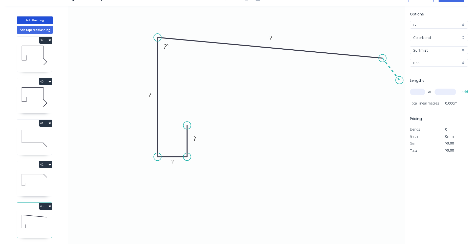
click at [400, 80] on icon "0 ? ? ? ? ? º" at bounding box center [236, 120] width 337 height 229
click at [400, 80] on circle at bounding box center [400, 81] width 8 height 8
drag, startPoint x: 399, startPoint y: 81, endPoint x: 394, endPoint y: 78, distance: 5.7
click at [394, 78] on circle at bounding box center [394, 78] width 8 height 8
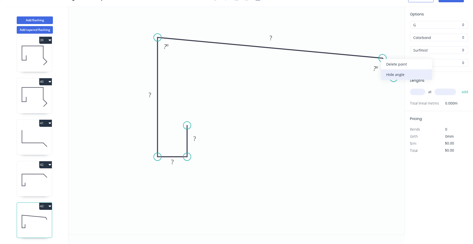
click at [384, 74] on div "Hide angle" at bounding box center [407, 74] width 51 height 10
click at [168, 47] on tspan "º" at bounding box center [167, 46] width 2 height 8
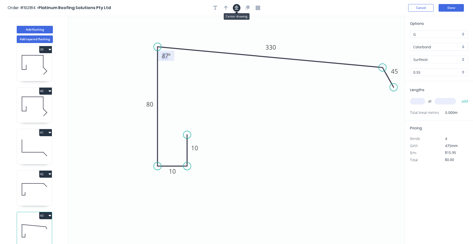
click at [237, 6] on icon "button" at bounding box center [237, 8] width 4 height 4
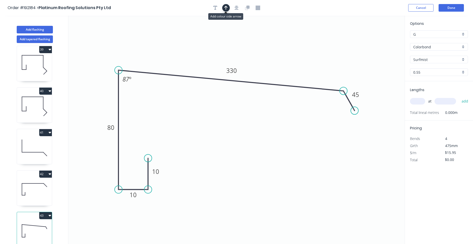
click at [227, 7] on icon "button" at bounding box center [226, 8] width 4 height 5
click at [381, 40] on icon at bounding box center [379, 35] width 5 height 16
drag, startPoint x: 379, startPoint y: 41, endPoint x: 329, endPoint y: 64, distance: 55.3
click at [329, 64] on icon at bounding box center [334, 59] width 15 height 15
click at [418, 103] on input "text" at bounding box center [417, 101] width 15 height 7
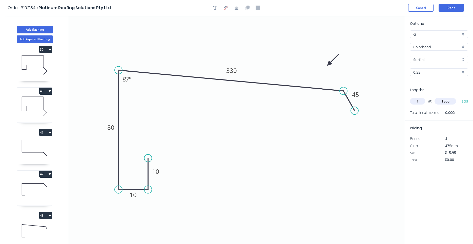
click at [460, 97] on button "add" at bounding box center [466, 101] width 12 height 9
click at [333, 124] on icon "0 10 10 80 330 45 87 º" at bounding box center [236, 130] width 337 height 229
drag, startPoint x: 333, startPoint y: 124, endPoint x: 279, endPoint y: 149, distance: 59.9
click at [38, 159] on icon at bounding box center [34, 148] width 35 height 32
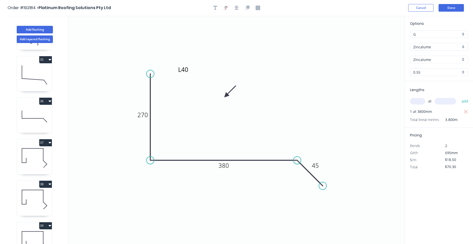
scroll to position [1391, 0]
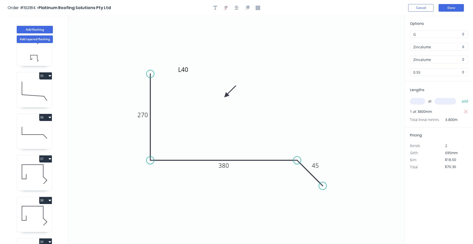
click at [42, 137] on icon at bounding box center [34, 133] width 35 height 32
click at [49, 119] on icon "button" at bounding box center [50, 117] width 3 height 4
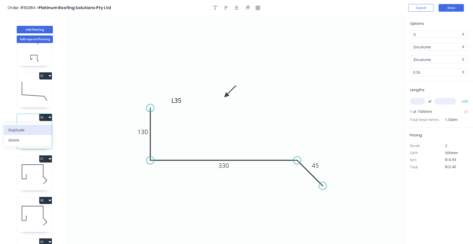
click at [45, 132] on div "Duplicate" at bounding box center [27, 129] width 39 height 7
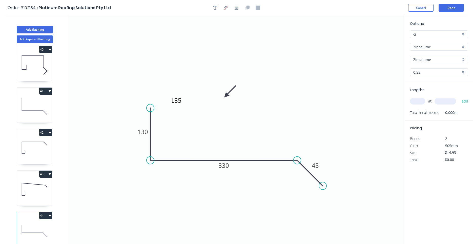
scroll to position [9, 0]
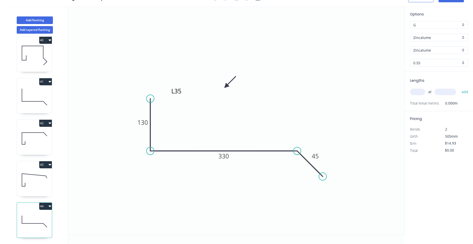
click at [44, 188] on icon at bounding box center [34, 180] width 35 height 32
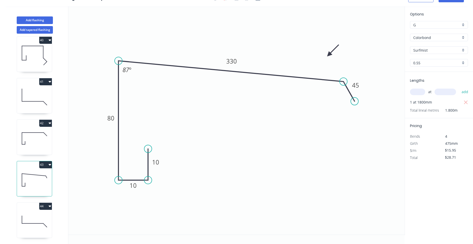
click at [48, 147] on icon at bounding box center [34, 138] width 35 height 32
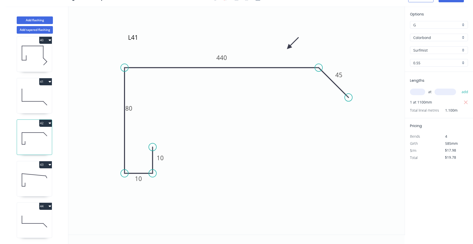
click at [45, 175] on icon at bounding box center [34, 180] width 35 height 32
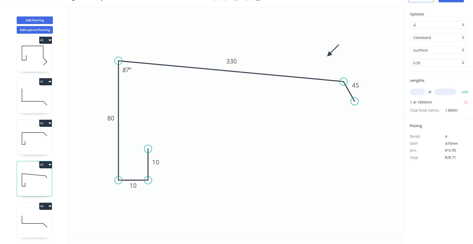
scroll to position [0, 0]
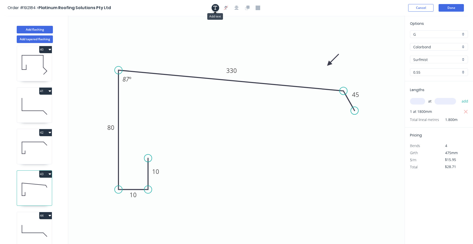
click at [217, 8] on icon "button" at bounding box center [216, 8] width 4 height 5
drag, startPoint x: 109, startPoint y: 41, endPoint x: 194, endPoint y: 52, distance: 85.9
click at [194, 52] on textarea at bounding box center [181, 44] width 41 height 19
click at [180, 48] on textarea at bounding box center [186, 47] width 41 height 19
click at [46, 228] on icon at bounding box center [34, 231] width 35 height 32
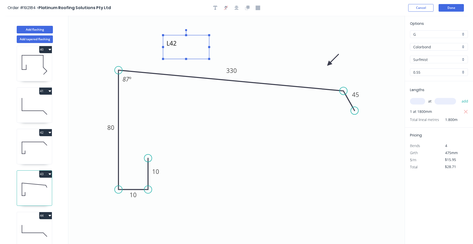
click at [178, 45] on textarea "L42" at bounding box center [186, 47] width 41 height 19
click at [199, 110] on icon "L43 10 10 80 330 45 87 º" at bounding box center [236, 130] width 337 height 229
click at [178, 41] on textarea "L43" at bounding box center [185, 48] width 41 height 19
click at [177, 45] on textarea "L43" at bounding box center [185, 48] width 41 height 19
click at [43, 226] on icon at bounding box center [34, 231] width 35 height 32
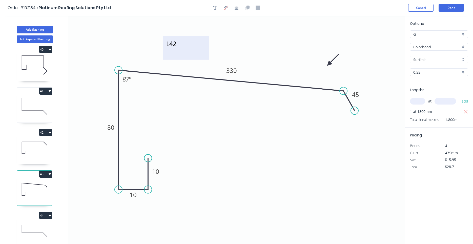
click at [180, 44] on textarea "L42" at bounding box center [185, 48] width 41 height 19
click at [29, 215] on div "44" at bounding box center [34, 215] width 35 height 7
click at [29, 217] on div "44" at bounding box center [34, 215] width 35 height 7
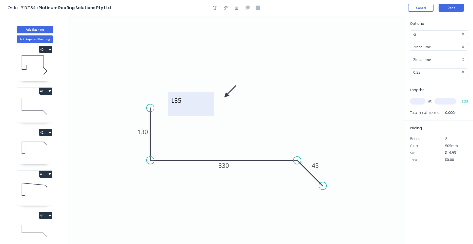
click at [181, 101] on textarea "L35" at bounding box center [190, 104] width 41 height 19
click at [145, 133] on tspan "130" at bounding box center [143, 132] width 11 height 8
click at [423, 104] on input "text" at bounding box center [417, 101] width 15 height 7
click at [460, 97] on button "add" at bounding box center [466, 101] width 12 height 9
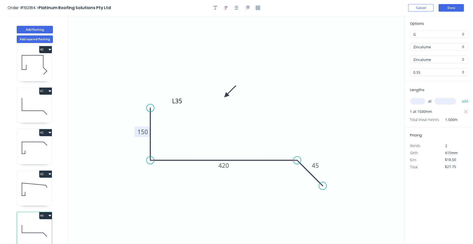
click at [455, 12] on header "Order #192184 > Platinum Roofing Solutions Pty Ltd Cancel Done" at bounding box center [236, 8] width 473 height 16
click at [456, 11] on button "Done" at bounding box center [451, 8] width 25 height 8
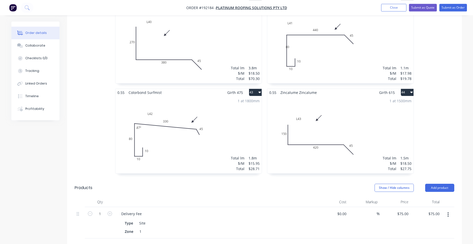
scroll to position [2156, 0]
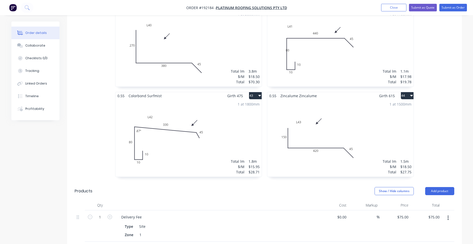
click at [311, 102] on div "1 at 1500mm Total lm $/M Total 1.5m $18.50 $27.75" at bounding box center [341, 138] width 146 height 77
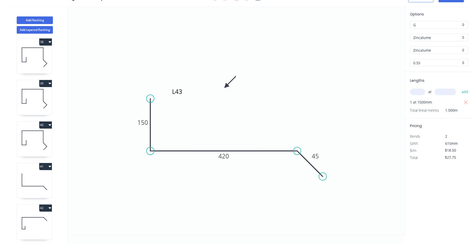
scroll to position [1625, 0]
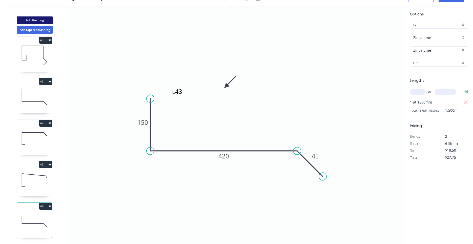
click at [43, 21] on button "Add flashing" at bounding box center [35, 20] width 36 height 8
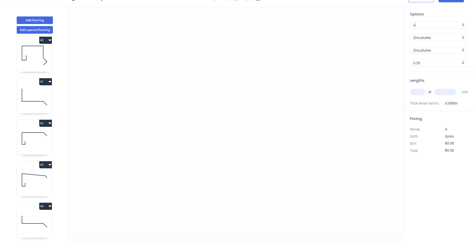
click at [38, 170] on icon at bounding box center [34, 180] width 35 height 32
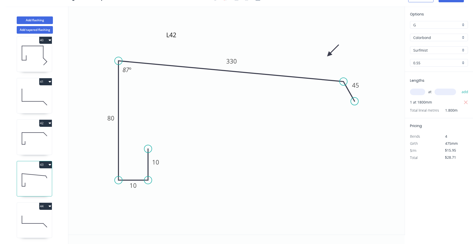
click at [41, 139] on icon at bounding box center [34, 138] width 35 height 32
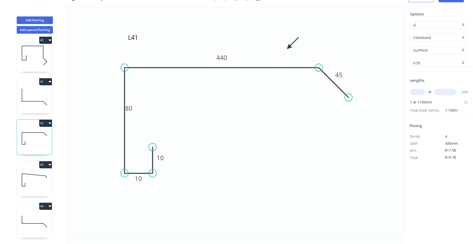
click at [41, 221] on icon at bounding box center [34, 221] width 35 height 32
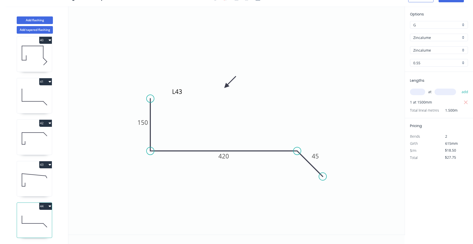
scroll to position [1667, 0]
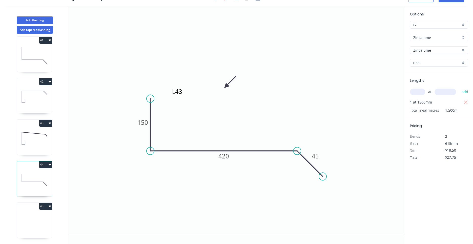
click at [38, 215] on icon at bounding box center [34, 221] width 35 height 32
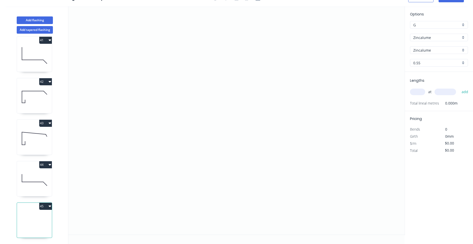
click at [38, 177] on icon at bounding box center [34, 180] width 35 height 32
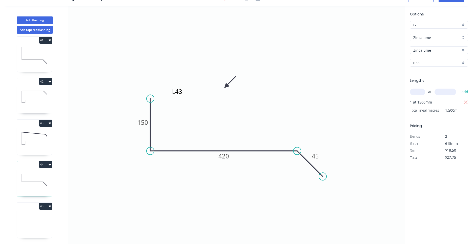
click at [33, 232] on icon at bounding box center [34, 221] width 35 height 32
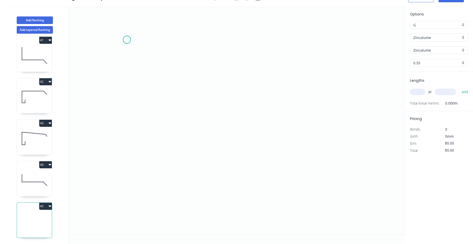
scroll to position [0, 0]
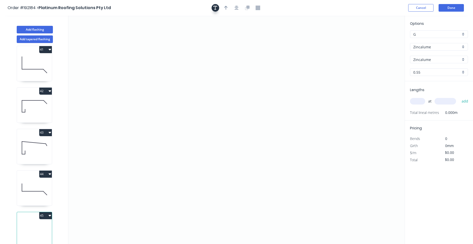
click at [218, 8] on button "button" at bounding box center [216, 8] width 8 height 8
drag, startPoint x: 105, startPoint y: 35, endPoint x: 208, endPoint y: 74, distance: 111.1
click at [208, 74] on textarea at bounding box center [204, 75] width 41 height 19
click at [241, 82] on icon "L43A" at bounding box center [236, 130] width 337 height 229
click at [240, 73] on icon "L43A" at bounding box center [236, 130] width 337 height 229
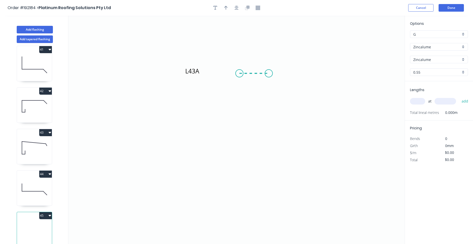
click at [269, 73] on icon "L43A" at bounding box center [236, 130] width 337 height 229
click at [265, 177] on icon "L43A ?" at bounding box center [236, 130] width 337 height 229
click at [265, 177] on icon "L43A ? ?" at bounding box center [236, 130] width 337 height 229
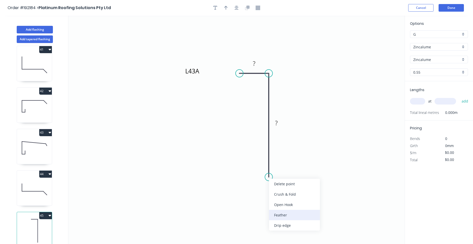
click at [282, 213] on div "Feather" at bounding box center [294, 215] width 51 height 10
click at [266, 171] on rect at bounding box center [258, 168] width 20 height 10
click at [264, 168] on tspan "15" at bounding box center [261, 168] width 7 height 8
click at [287, 152] on icon "L43A 10 FE 10 90" at bounding box center [236, 130] width 337 height 229
click at [239, 10] on button "button" at bounding box center [237, 8] width 8 height 8
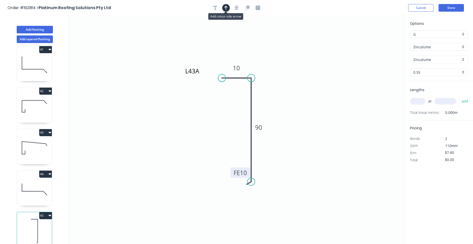
click at [228, 9] on button "button" at bounding box center [226, 8] width 8 height 8
click at [381, 39] on icon at bounding box center [379, 35] width 5 height 16
click at [381, 39] on icon at bounding box center [380, 33] width 5 height 16
drag, startPoint x: 381, startPoint y: 39, endPoint x: 282, endPoint y: 81, distance: 107.2
click at [282, 81] on icon at bounding box center [286, 77] width 15 height 15
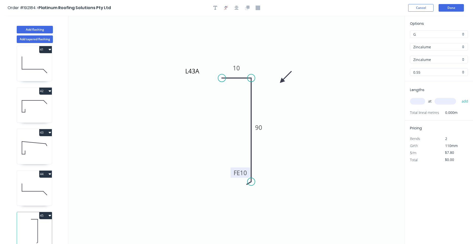
click at [420, 100] on input "text" at bounding box center [417, 101] width 15 height 7
click at [460, 97] on button "add" at bounding box center [466, 101] width 12 height 9
click at [428, 50] on div "Zincalume" at bounding box center [439, 47] width 58 height 8
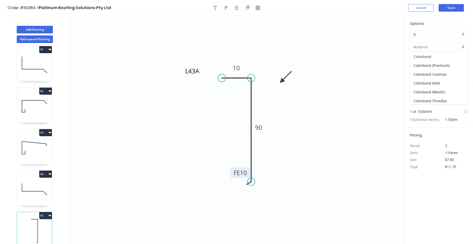
click at [429, 55] on div "Colorbond" at bounding box center [440, 56] width 58 height 9
click at [427, 60] on input "aNoColor" at bounding box center [437, 59] width 47 height 5
click at [426, 66] on div "Surfmist" at bounding box center [440, 69] width 58 height 9
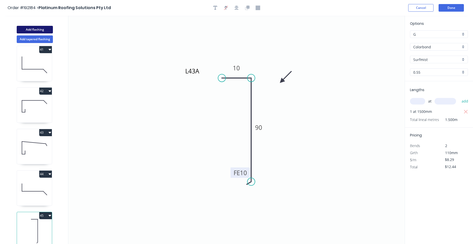
click at [46, 28] on button "Add flashing" at bounding box center [35, 30] width 36 height 8
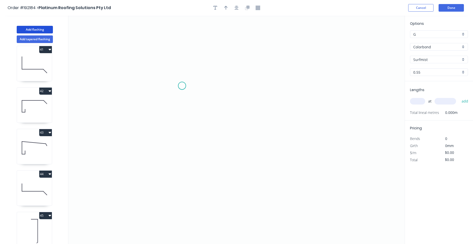
click at [182, 86] on icon "0" at bounding box center [236, 130] width 337 height 229
click at [164, 64] on icon "0" at bounding box center [236, 130] width 337 height 229
click at [268, 60] on icon "0 ?" at bounding box center [236, 130] width 337 height 229
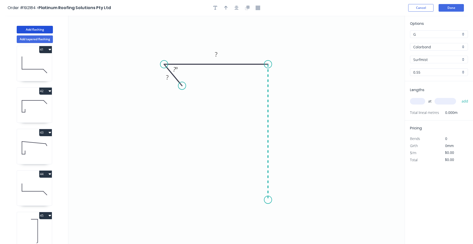
click at [267, 200] on icon "0 ? ? ? º" at bounding box center [236, 130] width 337 height 229
click at [234, 202] on icon "0 ? ? ? ? º" at bounding box center [236, 130] width 337 height 229
click at [235, 180] on icon "0 ? ? ? ? ? º" at bounding box center [236, 130] width 337 height 229
drag, startPoint x: 182, startPoint y: 84, endPoint x: 183, endPoint y: 81, distance: 2.6
click at [183, 81] on circle at bounding box center [183, 83] width 8 height 8
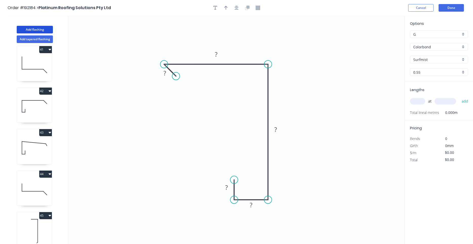
drag, startPoint x: 182, startPoint y: 84, endPoint x: 176, endPoint y: 77, distance: 8.6
click at [176, 77] on circle at bounding box center [176, 76] width 8 height 8
click at [165, 74] on tspan "?" at bounding box center [165, 73] width 3 height 8
click at [234, 11] on div at bounding box center [236, 8] width 53 height 8
click at [235, 7] on icon "button" at bounding box center [237, 8] width 4 height 4
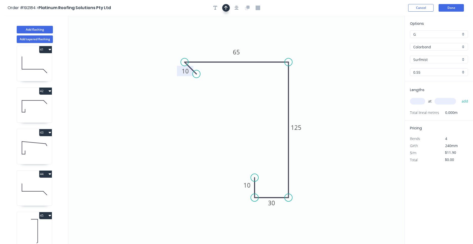
click at [229, 9] on button "button" at bounding box center [226, 8] width 8 height 8
click at [378, 41] on icon "0 10 65 125 30 10" at bounding box center [236, 130] width 337 height 229
click at [378, 42] on icon at bounding box center [383, 37] width 15 height 15
drag, startPoint x: 380, startPoint y: 38, endPoint x: 305, endPoint y: 50, distance: 76.2
click at [305, 50] on icon at bounding box center [308, 46] width 15 height 15
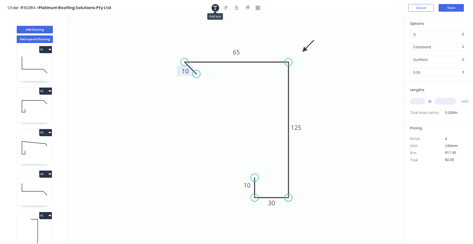
click at [218, 6] on button "button" at bounding box center [216, 8] width 8 height 8
drag, startPoint x: 114, startPoint y: 30, endPoint x: 187, endPoint y: 31, distance: 73.5
click at [185, 31] on textarea at bounding box center [164, 37] width 41 height 19
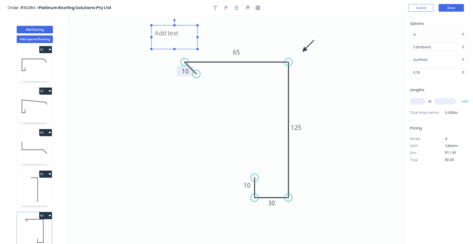
scroll to position [9, 0]
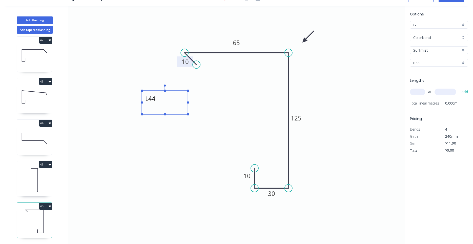
drag, startPoint x: 182, startPoint y: 39, endPoint x: 173, endPoint y: 115, distance: 76.3
click at [173, 115] on rect at bounding box center [165, 103] width 46 height 24
click at [42, 181] on icon at bounding box center [34, 180] width 35 height 32
click at [35, 192] on icon at bounding box center [34, 180] width 35 height 32
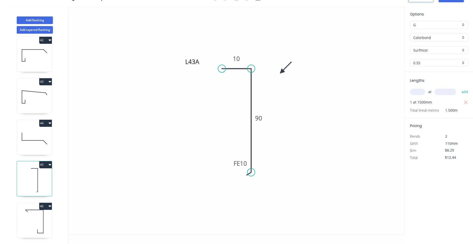
click at [32, 210] on div "46" at bounding box center [34, 220] width 35 height 35
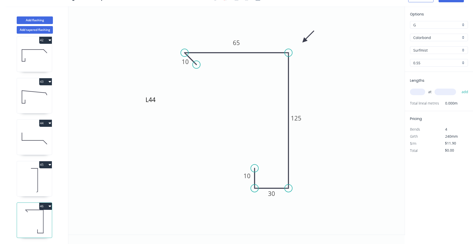
click at [429, 50] on input "Surfmist" at bounding box center [437, 50] width 47 height 5
click at [425, 60] on div "Jasper" at bounding box center [440, 59] width 58 height 9
click at [417, 88] on div "at add" at bounding box center [439, 92] width 59 height 9
click at [417, 90] on input "text" at bounding box center [417, 92] width 15 height 7
click at [460, 88] on button "add" at bounding box center [466, 92] width 12 height 9
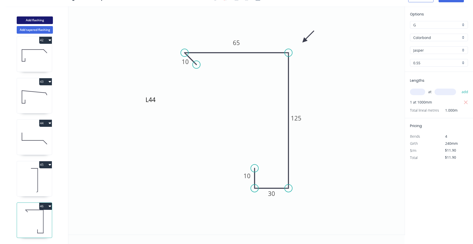
click at [45, 22] on button "Add flashing" at bounding box center [35, 20] width 36 height 8
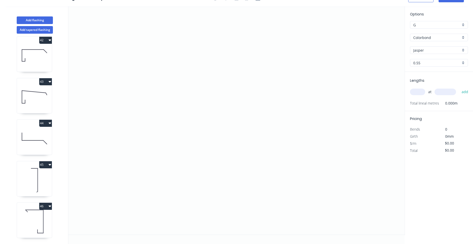
click at [426, 49] on input "Jasper" at bounding box center [437, 50] width 47 height 5
click at [431, 40] on div "Colorbond" at bounding box center [439, 38] width 58 height 8
click at [431, 85] on div "Zincalume" at bounding box center [440, 81] width 58 height 9
click at [426, 53] on div "Zincalume" at bounding box center [439, 50] width 58 height 8
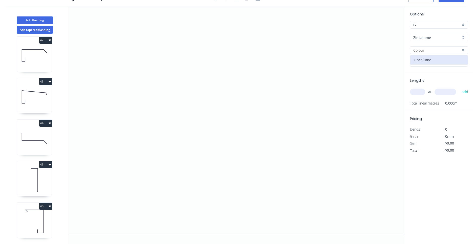
click at [426, 53] on div at bounding box center [439, 50] width 58 height 8
click at [427, 63] on input "0.55" at bounding box center [437, 62] width 47 height 5
click at [431, 51] on input "text" at bounding box center [437, 50] width 47 height 5
click at [430, 58] on div "Zincalume" at bounding box center [440, 59] width 58 height 9
click at [428, 64] on input "text" at bounding box center [437, 62] width 47 height 5
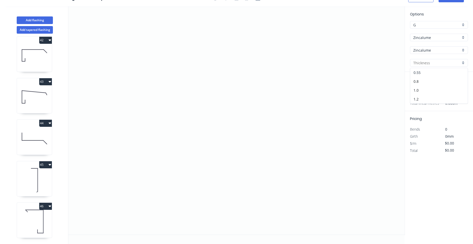
click at [425, 72] on div "0.55" at bounding box center [440, 72] width 58 height 9
click at [419, 94] on input "text" at bounding box center [417, 92] width 15 height 7
click at [460, 88] on button "add" at bounding box center [466, 92] width 12 height 9
click at [153, 73] on icon "0" at bounding box center [236, 120] width 337 height 229
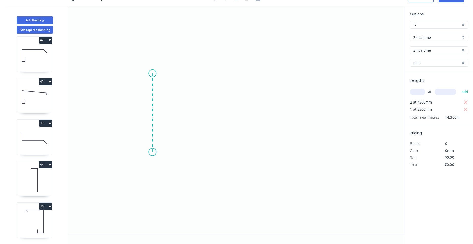
click at [151, 152] on icon "0" at bounding box center [236, 120] width 337 height 229
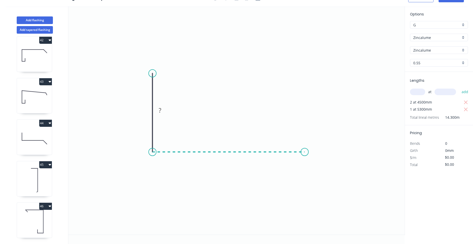
click at [305, 156] on icon "0 ?" at bounding box center [236, 120] width 337 height 229
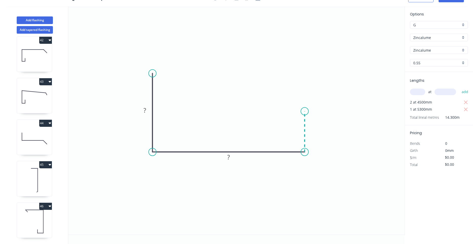
click at [304, 111] on icon "0 ? ?" at bounding box center [236, 120] width 337 height 229
click at [303, 112] on circle at bounding box center [305, 112] width 8 height 8
drag, startPoint x: 307, startPoint y: 110, endPoint x: 307, endPoint y: 99, distance: 11.1
click at [307, 99] on circle at bounding box center [305, 99] width 8 height 8
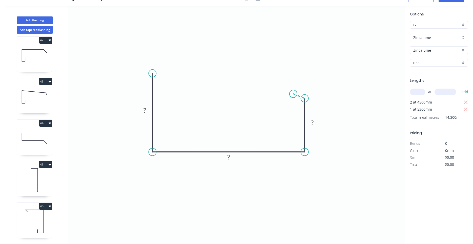
click at [294, 94] on icon at bounding box center [299, 96] width 11 height 5
click at [284, 92] on circle at bounding box center [284, 92] width 8 height 8
click at [286, 96] on div "Delete point" at bounding box center [309, 98] width 51 height 10
drag, startPoint x: 149, startPoint y: 73, endPoint x: 149, endPoint y: 59, distance: 14.5
click at [149, 59] on circle at bounding box center [153, 60] width 8 height 8
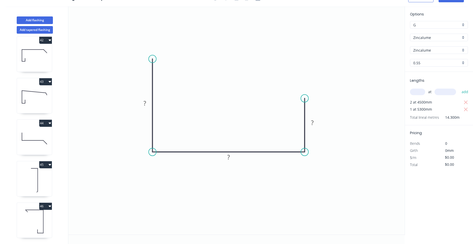
click at [165, 80] on icon "0 ? ? ?" at bounding box center [236, 120] width 337 height 229
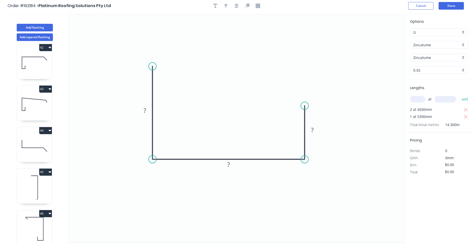
scroll to position [0, 0]
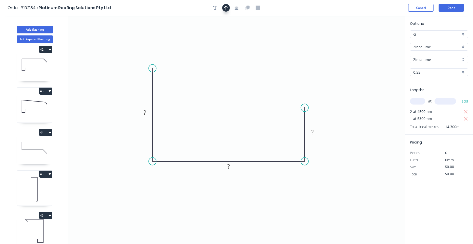
click at [227, 9] on icon "button" at bounding box center [226, 8] width 4 height 5
click at [237, 6] on icon "button" at bounding box center [237, 8] width 4 height 4
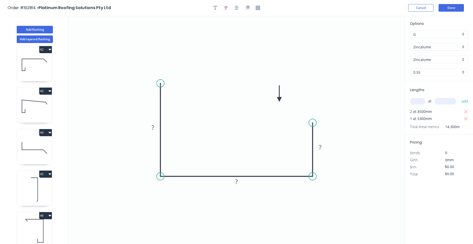
drag, startPoint x: 379, startPoint y: 40, endPoint x: 275, endPoint y: 102, distance: 120.6
click at [277, 102] on icon at bounding box center [279, 94] width 5 height 16
click at [275, 102] on icon at bounding box center [275, 96] width 5 height 16
drag, startPoint x: 276, startPoint y: 101, endPoint x: 244, endPoint y: 128, distance: 42.3
click at [244, 127] on icon at bounding box center [250, 119] width 15 height 15
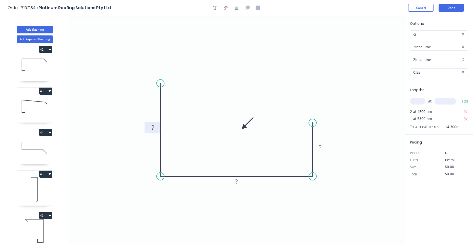
click at [154, 127] on tspan "?" at bounding box center [153, 127] width 3 height 8
click at [283, 100] on icon "0 250 440 100" at bounding box center [236, 130] width 337 height 229
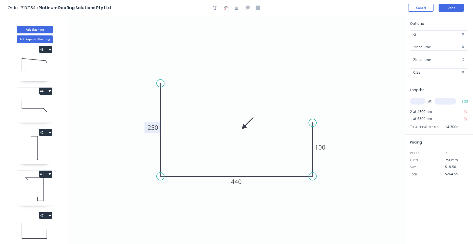
scroll to position [9, 0]
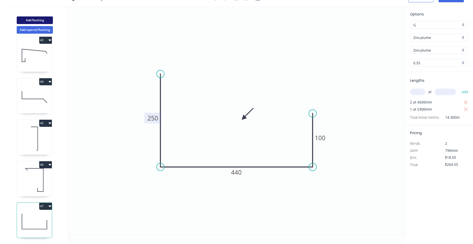
click at [34, 19] on button "Add flashing" at bounding box center [35, 20] width 36 height 8
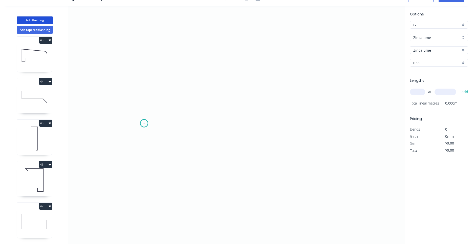
click at [144, 123] on icon "0" at bounding box center [236, 120] width 337 height 229
click at [175, 92] on icon "0" at bounding box center [236, 120] width 337 height 229
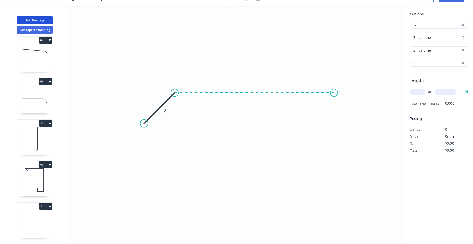
click at [334, 96] on icon "0 ?" at bounding box center [236, 120] width 337 height 229
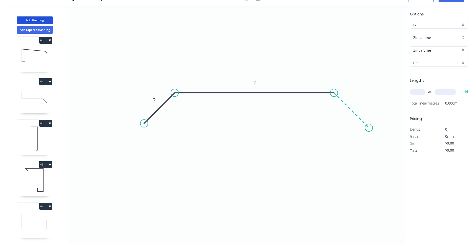
click at [369, 125] on icon "0 ? ?" at bounding box center [236, 120] width 337 height 229
click at [369, 125] on circle at bounding box center [369, 128] width 8 height 8
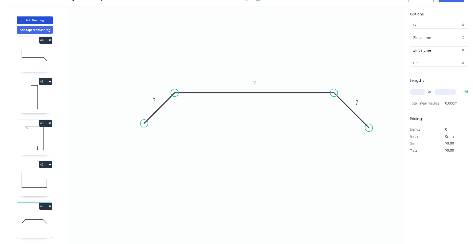
scroll to position [0, 0]
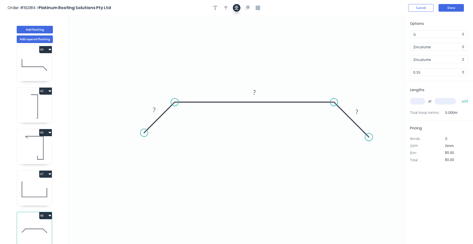
click at [240, 8] on button "button" at bounding box center [237, 8] width 8 height 8
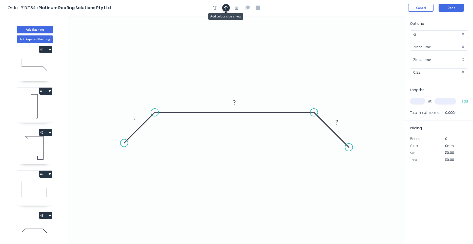
click at [226, 8] on icon "button" at bounding box center [226, 8] width 4 height 5
click at [378, 39] on icon at bounding box center [379, 35] width 5 height 16
drag, startPoint x: 379, startPoint y: 40, endPoint x: 287, endPoint y: 75, distance: 99.7
click at [287, 75] on icon at bounding box center [291, 71] width 15 height 15
click at [134, 118] on tspan "?" at bounding box center [134, 120] width 3 height 8
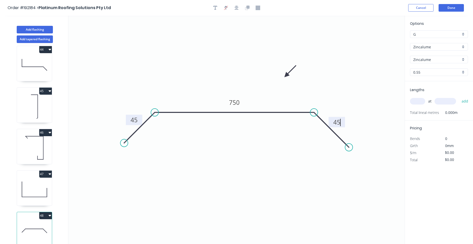
click at [414, 99] on input "text" at bounding box center [417, 101] width 15 height 7
click at [460, 97] on button "add" at bounding box center [466, 101] width 12 height 9
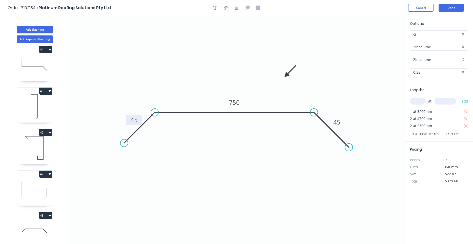
scroll to position [9, 0]
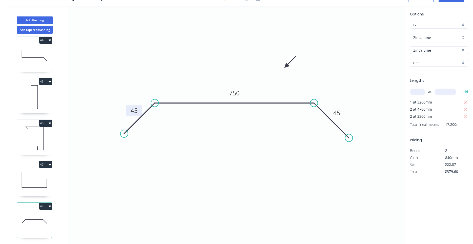
click at [51, 203] on div "1 2 3 4 5 6 7 8 9 10 11 12 13 14 15 16 17 TAPERED 18 TAPERED 19 TAPERED 20 21 2…" at bounding box center [35, 139] width 67 height 211
click at [51, 205] on icon "button" at bounding box center [50, 206] width 3 height 4
click at [44, 216] on div "Duplicate" at bounding box center [27, 218] width 39 height 7
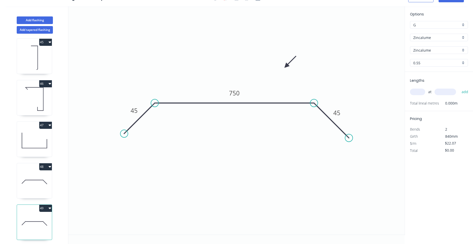
scroll to position [1833, 0]
click at [236, 91] on tspan "750" at bounding box center [234, 93] width 11 height 8
click at [421, 93] on input "text" at bounding box center [417, 92] width 15 height 7
click at [460, 88] on button "add" at bounding box center [466, 92] width 12 height 9
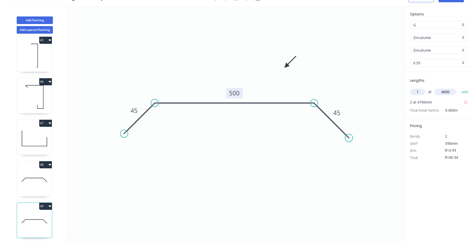
click at [460, 88] on button "add" at bounding box center [466, 92] width 12 height 9
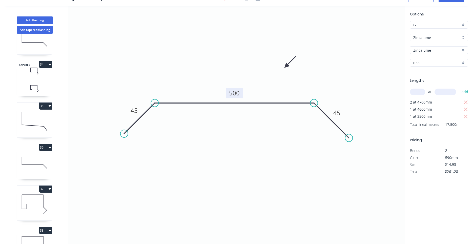
scroll to position [0, 0]
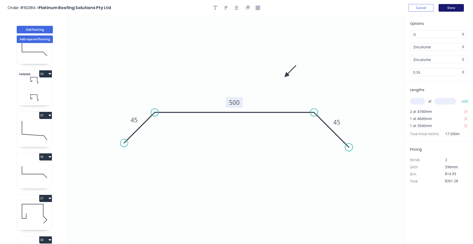
click at [447, 11] on button "Done" at bounding box center [451, 8] width 25 height 8
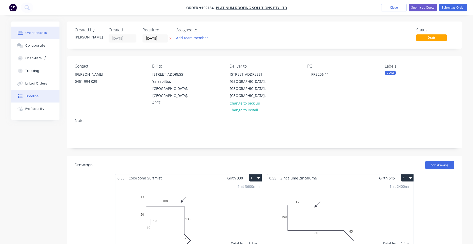
click at [36, 101] on button "Timeline" at bounding box center [35, 96] width 48 height 13
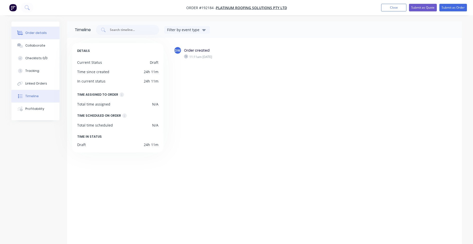
click at [42, 34] on div "Order details" at bounding box center [36, 33] width 22 height 5
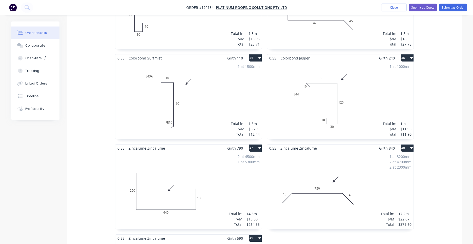
scroll to position [2297, 0]
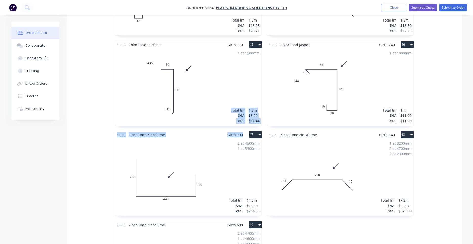
drag, startPoint x: 307, startPoint y: 91, endPoint x: 188, endPoint y: 97, distance: 118.9
drag, startPoint x: 203, startPoint y: 95, endPoint x: 300, endPoint y: 96, distance: 97.5
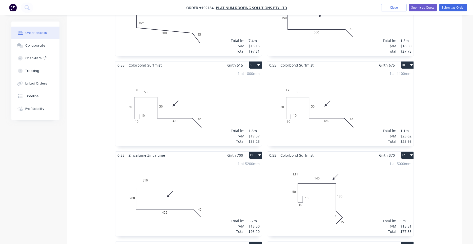
scroll to position [517, 0]
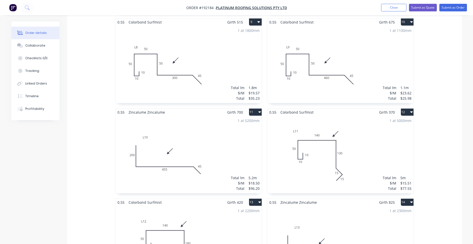
click at [309, 158] on div "1 at 5000mm Total lm $/M Total 5m $15.51 $77.55" at bounding box center [341, 154] width 146 height 77
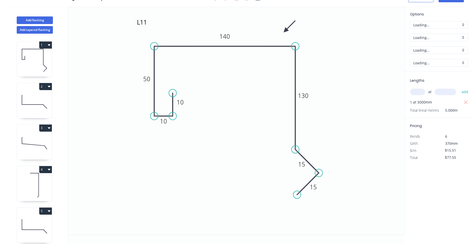
scroll to position [9, 0]
click at [310, 157] on icon "L11 10 10 50 140 130 15 15" at bounding box center [236, 120] width 337 height 229
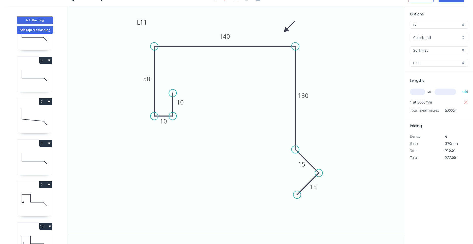
scroll to position [385, 0]
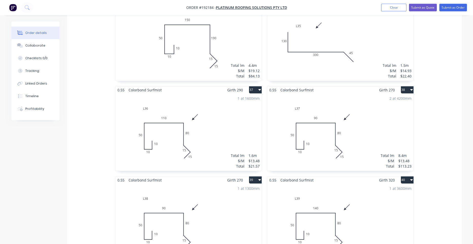
scroll to position [1895, 0]
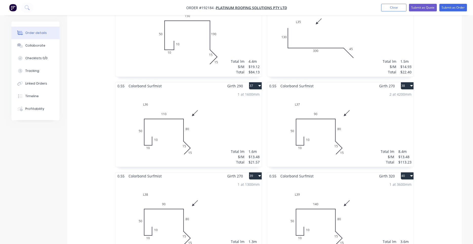
click at [283, 129] on div "2 at 4200mm Total lm $/M Total 8.4m $13.48 $113.23" at bounding box center [341, 128] width 146 height 77
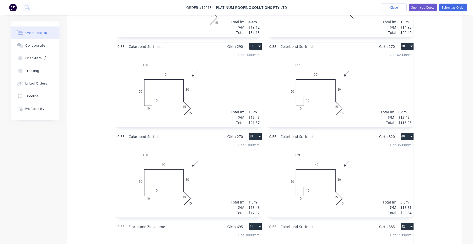
scroll to position [1938, 0]
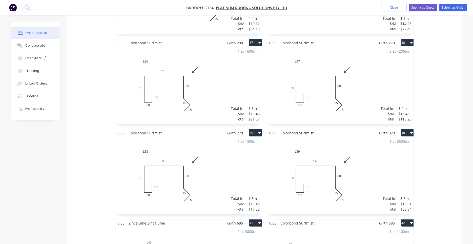
click at [242, 151] on div "1 at 1300mm Total lm $/M Total 1.3m $13.48 $17.52" at bounding box center [189, 175] width 146 height 77
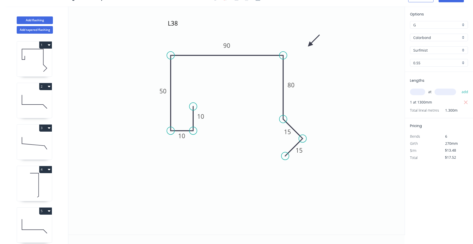
scroll to position [9, 0]
click at [242, 151] on icon "L38 10 10 50 90 80 15 15" at bounding box center [236, 120] width 337 height 229
click at [418, 93] on input "text" at bounding box center [417, 92] width 15 height 7
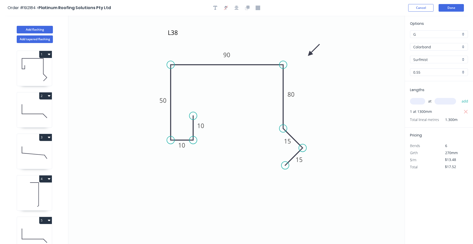
drag, startPoint x: 374, startPoint y: 46, endPoint x: 443, endPoint y: 15, distance: 76.2
click at [451, 11] on button "Done" at bounding box center [451, 8] width 25 height 8
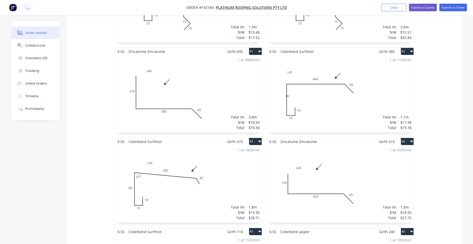
scroll to position [2110, 0]
click at [332, 103] on div "1 at 1100mm Total lm $/M Total 1.1m $17.98 $19.78" at bounding box center [341, 93] width 146 height 77
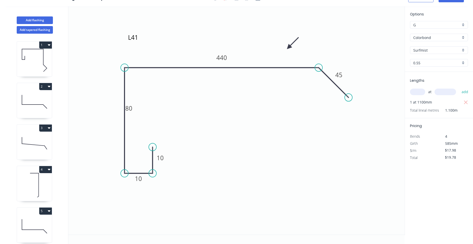
scroll to position [9, 0]
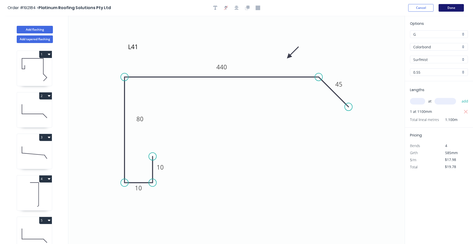
drag, startPoint x: 446, startPoint y: 11, endPoint x: 444, endPoint y: 14, distance: 2.8
click at [446, 12] on header "Order #192184 > Platinum Roofing Solutions Pty Ltd Cancel Done" at bounding box center [236, 8] width 473 height 16
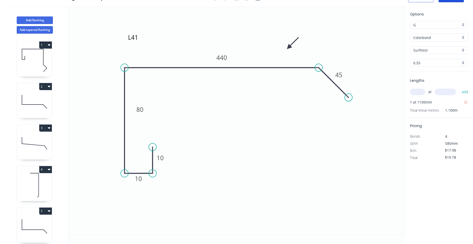
drag, startPoint x: 294, startPoint y: 84, endPoint x: 244, endPoint y: 132, distance: 68.6
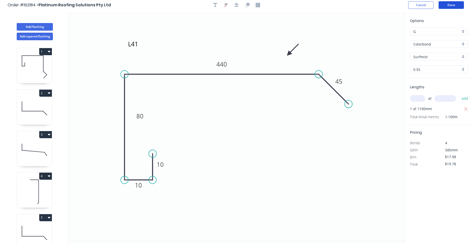
scroll to position [0, 0]
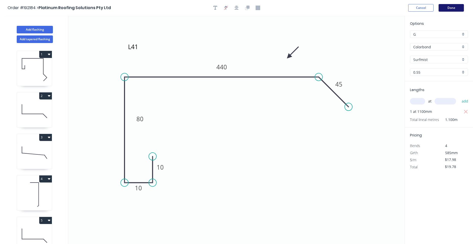
click at [456, 11] on button "Done" at bounding box center [451, 8] width 25 height 8
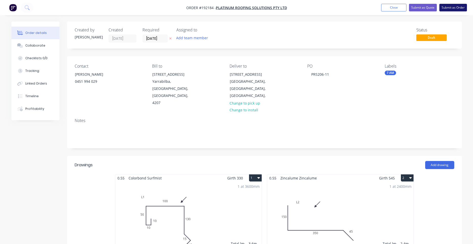
click at [456, 9] on button "Submit as Order" at bounding box center [454, 8] width 28 height 8
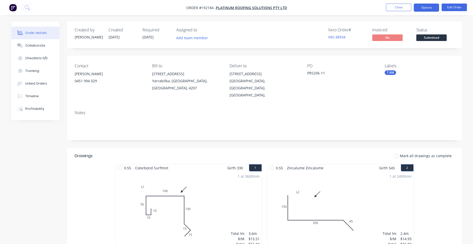
click at [432, 10] on button "Options" at bounding box center [426, 8] width 25 height 8
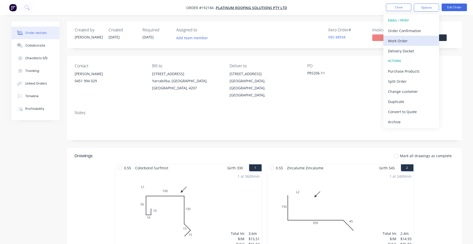
click at [413, 41] on div "Work Order" at bounding box center [411, 40] width 47 height 7
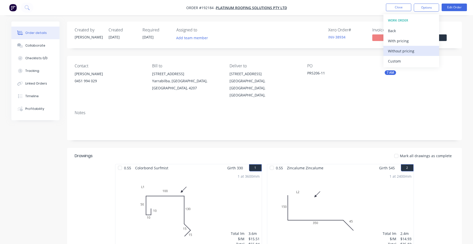
click at [408, 49] on div "Without pricing" at bounding box center [411, 50] width 47 height 7
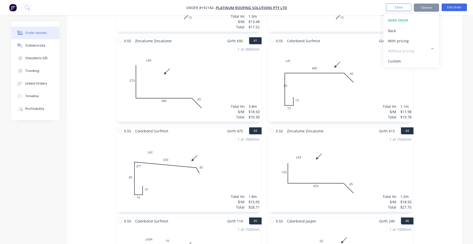
scroll to position [2490, 0]
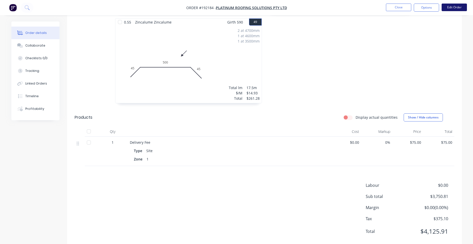
click at [459, 8] on button "Edit Order" at bounding box center [454, 8] width 25 height 8
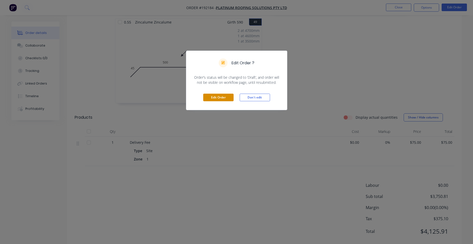
click at [218, 97] on button "Edit Order" at bounding box center [218, 98] width 30 height 8
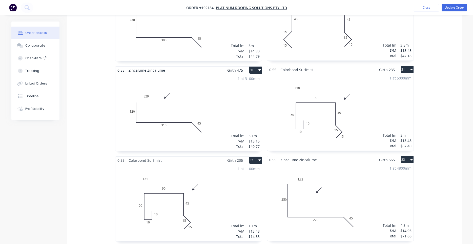
scroll to position [1766, 0]
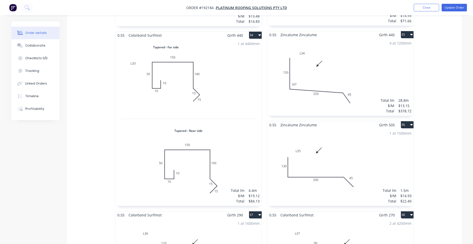
click at [211, 73] on div "1 at 4400mm Total lm $/M Total 4.4m $19.12 $84.13" at bounding box center [189, 122] width 146 height 167
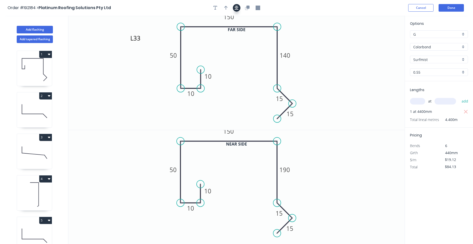
click at [234, 7] on button "button" at bounding box center [237, 8] width 8 height 8
click at [227, 8] on icon "button" at bounding box center [226, 8] width 4 height 5
click at [380, 39] on icon at bounding box center [379, 35] width 5 height 16
drag, startPoint x: 380, startPoint y: 41, endPoint x: 291, endPoint y: 30, distance: 89.9
click at [295, 30] on icon at bounding box center [302, 22] width 15 height 15
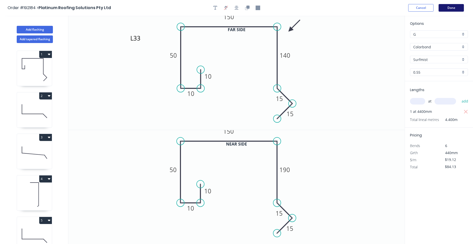
click at [450, 6] on button "Done" at bounding box center [451, 8] width 25 height 8
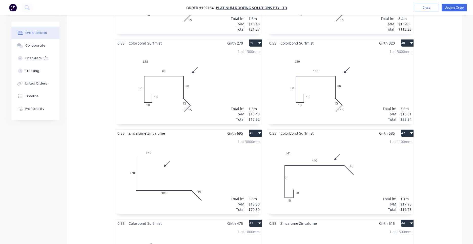
scroll to position [2067, 0]
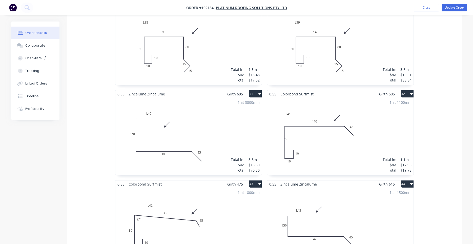
click at [337, 138] on div "1 at 1100mm Total lm $/M Total 1.1m $17.98 $19.78" at bounding box center [341, 136] width 146 height 77
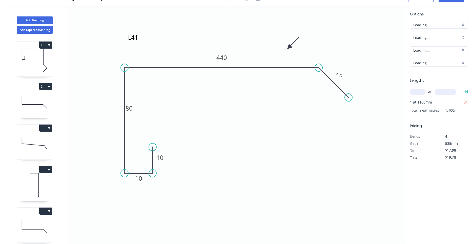
scroll to position [9, 0]
drag, startPoint x: 135, startPoint y: 108, endPoint x: 146, endPoint y: 108, distance: 11.1
click at [146, 108] on rect at bounding box center [140, 108] width 16 height 10
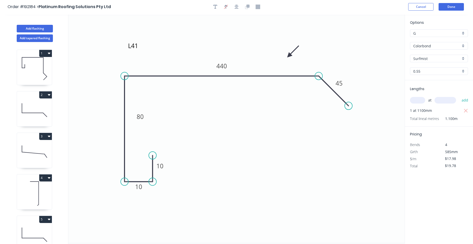
scroll to position [0, 0]
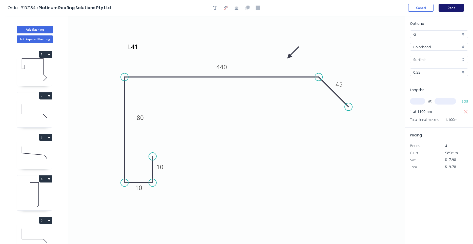
click at [450, 8] on button "Done" at bounding box center [451, 8] width 25 height 8
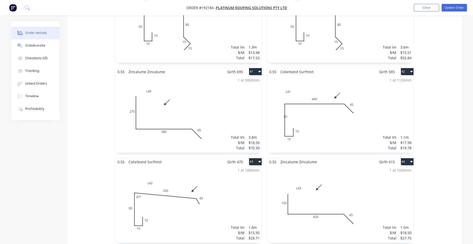
scroll to position [2067, 0]
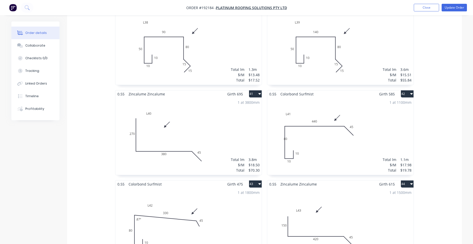
click at [350, 132] on div "1 at 1100mm Total lm $/M Total 1.1m $17.98 $19.78" at bounding box center [341, 136] width 146 height 77
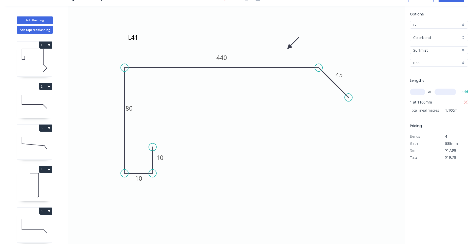
scroll to position [9, 0]
drag, startPoint x: 134, startPoint y: 111, endPoint x: 157, endPoint y: 111, distance: 22.8
click at [157, 111] on icon "L41 10 10 80 440 45" at bounding box center [236, 120] width 337 height 229
click at [319, 137] on icon "L41 10 10 80 440 45" at bounding box center [236, 120] width 337 height 229
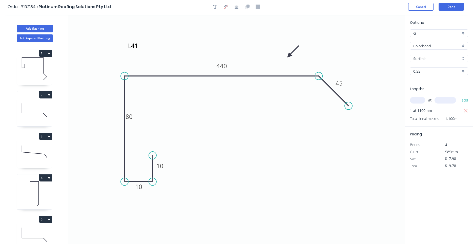
scroll to position [0, 0]
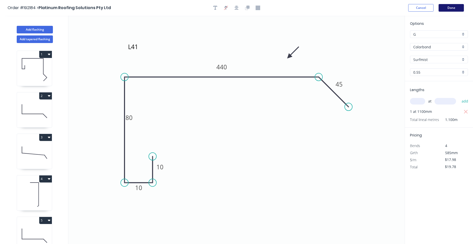
click at [444, 10] on button "Done" at bounding box center [451, 8] width 25 height 8
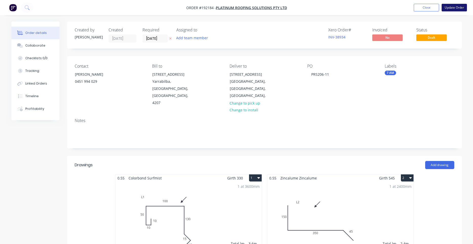
click at [446, 7] on button "Update Order" at bounding box center [454, 8] width 25 height 8
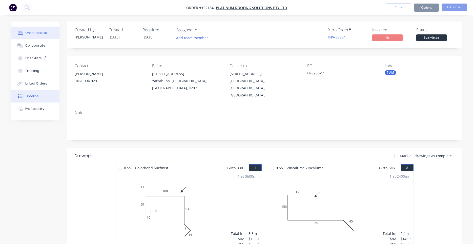
click at [37, 99] on button "Timeline" at bounding box center [35, 96] width 48 height 13
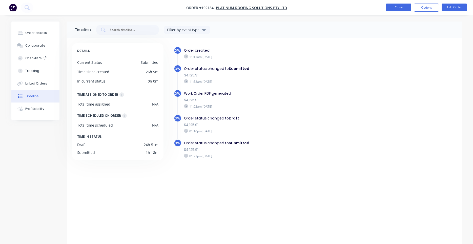
click at [405, 10] on button "Close" at bounding box center [398, 8] width 25 height 8
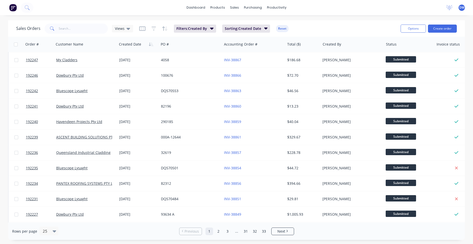
scroll to position [216, 0]
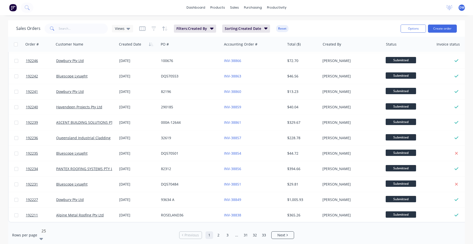
click at [51, 232] on div "25" at bounding box center [49, 235] width 19 height 17
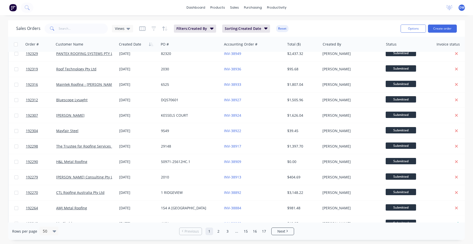
scroll to position [0, 0]
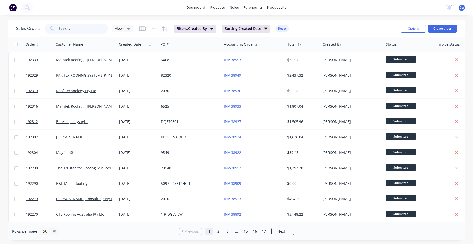
click at [81, 32] on input "text" at bounding box center [83, 29] width 49 height 10
click at [32, 13] on div "dashboard products sales purchasing productivity dashboard products Product Cat…" at bounding box center [236, 7] width 473 height 15
click at [30, 10] on button at bounding box center [27, 8] width 13 height 10
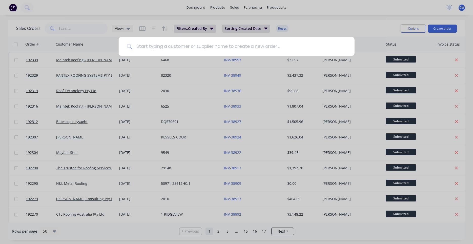
click at [141, 46] on input at bounding box center [239, 46] width 215 height 19
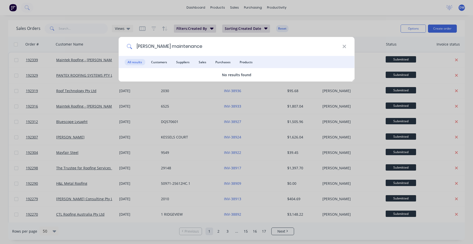
type input "timmers maintenance"
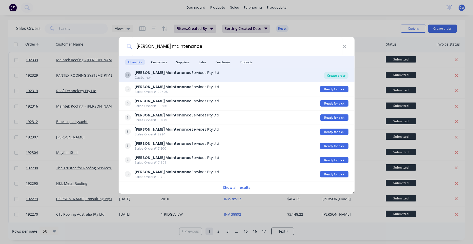
click at [328, 77] on div "Create order" at bounding box center [336, 75] width 25 height 7
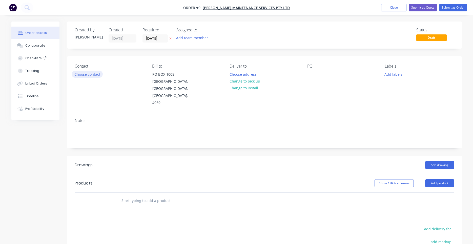
click at [91, 73] on button "Choose contact" at bounding box center [87, 74] width 31 height 7
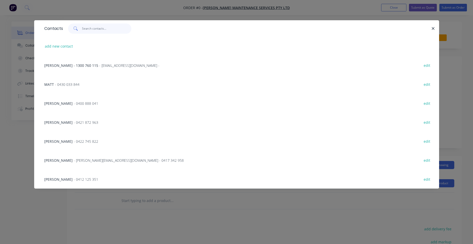
click at [106, 32] on input "text" at bounding box center [106, 29] width 49 height 10
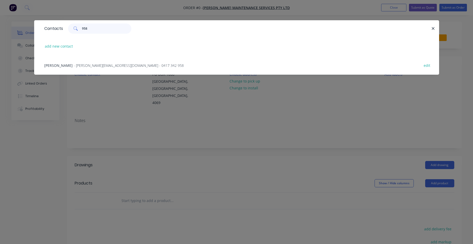
type input "958"
click at [135, 66] on span "- chris@timmersmaintenance.com.au - 0417 342 958" at bounding box center [129, 65] width 110 height 5
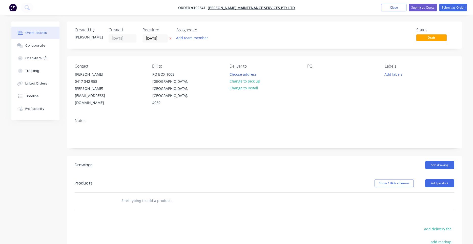
click at [318, 76] on div "PO" at bounding box center [342, 85] width 69 height 43
click at [314, 76] on div at bounding box center [312, 74] width 8 height 7
click at [313, 75] on div at bounding box center [312, 74] width 8 height 7
click at [250, 77] on button "Choose address" at bounding box center [243, 74] width 32 height 7
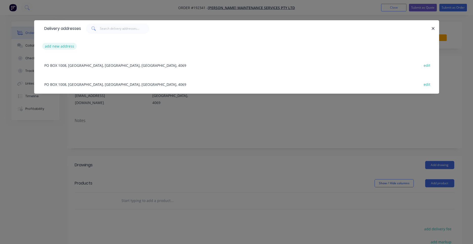
click at [67, 45] on button "add new address" at bounding box center [59, 46] width 35 height 7
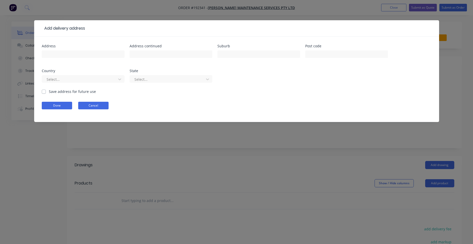
click at [90, 107] on button "Cancel" at bounding box center [93, 106] width 30 height 8
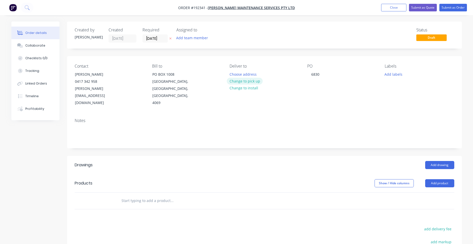
click at [234, 79] on button "Change to pick up" at bounding box center [245, 81] width 36 height 7
click at [161, 34] on div "Required 10/09/25" at bounding box center [157, 35] width 28 height 15
click at [160, 35] on input "[DATE]" at bounding box center [155, 39] width 25 height 8
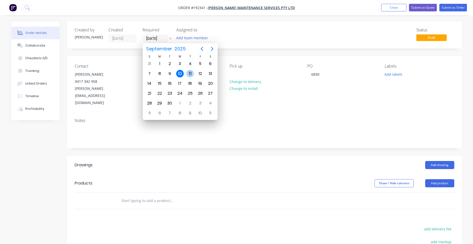
click at [186, 77] on div "11" at bounding box center [190, 74] width 10 height 10
type input "11/09/25"
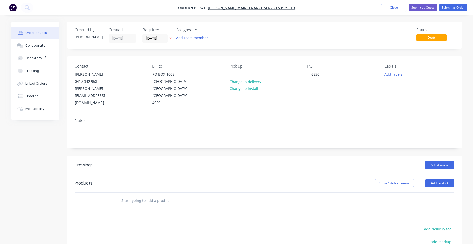
click at [241, 73] on div "Pick up Change to delivery Change to install" at bounding box center [264, 85] width 69 height 43
click at [236, 72] on div at bounding box center [234, 74] width 8 height 7
click at [317, 77] on div "6830" at bounding box center [316, 74] width 16 height 7
click at [320, 74] on div "6830" at bounding box center [316, 74] width 16 height 7
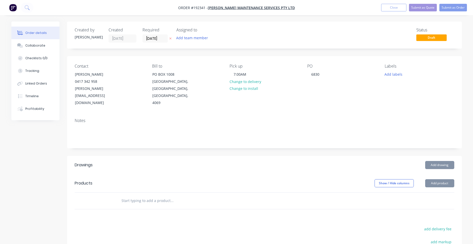
click at [317, 69] on div "PO 6830" at bounding box center [342, 85] width 69 height 43
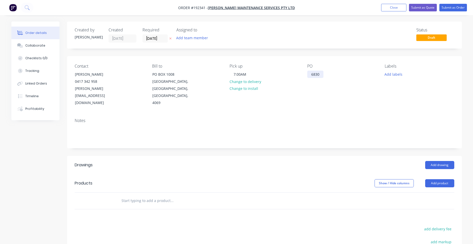
click at [315, 72] on div "6830" at bounding box center [316, 74] width 16 height 7
click at [248, 74] on div "7:00AM" at bounding box center [240, 74] width 21 height 7
click at [245, 74] on div "7:00AM" at bounding box center [240, 74] width 21 height 7
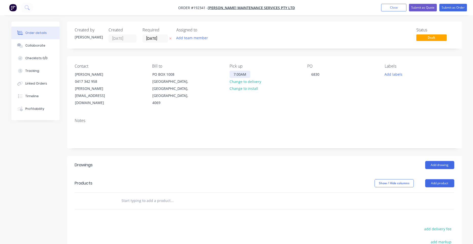
click at [245, 74] on div "7:00AM" at bounding box center [240, 74] width 21 height 7
click at [314, 74] on div "6830" at bounding box center [316, 74] width 16 height 7
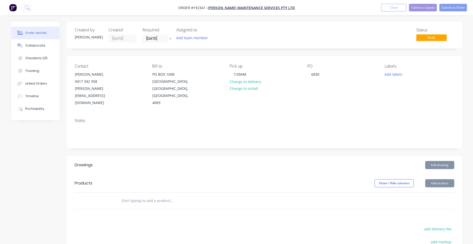
click at [451, 161] on button "Add drawing" at bounding box center [440, 165] width 29 height 8
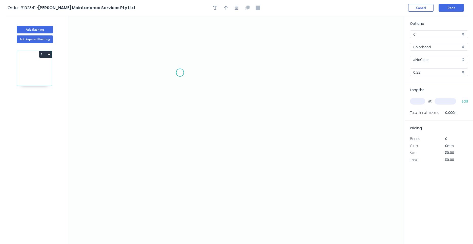
click at [174, 65] on icon "0" at bounding box center [236, 130] width 337 height 229
click at [174, 115] on icon "0" at bounding box center [236, 130] width 337 height 229
click at [266, 112] on icon "0 ?" at bounding box center [236, 130] width 337 height 229
click at [269, 168] on icon "0 ? ?" at bounding box center [236, 130] width 337 height 229
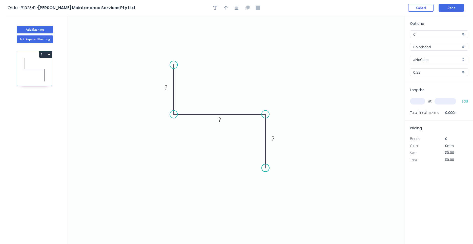
click at [269, 168] on circle at bounding box center [266, 168] width 8 height 8
drag, startPoint x: 267, startPoint y: 170, endPoint x: 263, endPoint y: 188, distance: 18.2
click at [263, 188] on circle at bounding box center [266, 188] width 8 height 8
click at [272, 206] on div "Crush & Fold" at bounding box center [288, 205] width 51 height 10
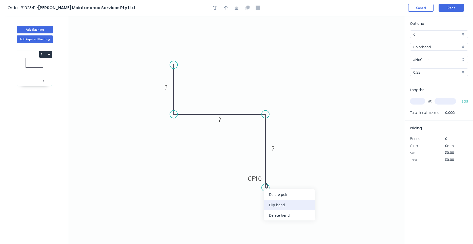
click at [271, 202] on div "Flip bend" at bounding box center [289, 205] width 51 height 10
click at [277, 180] on tspan "10" at bounding box center [279, 179] width 7 height 8
type input "$12.34"
click at [414, 99] on input "text" at bounding box center [417, 101] width 15 height 7
type input "14"
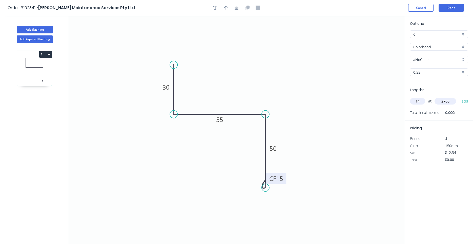
type input "2700"
click at [460, 97] on button "add" at bounding box center [466, 101] width 12 height 9
type input "$466.45"
click at [434, 49] on input "Colorbond" at bounding box center [437, 46] width 47 height 5
click at [433, 58] on div "Zincalume" at bounding box center [440, 56] width 58 height 9
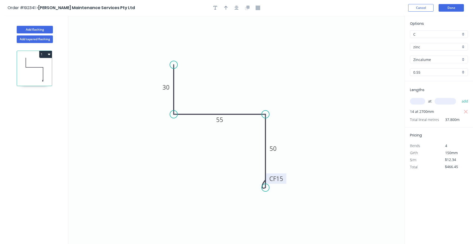
type input "Zincalume"
type input "$11.73"
type input "$443.39"
click at [236, 9] on icon "button" at bounding box center [237, 8] width 4 height 4
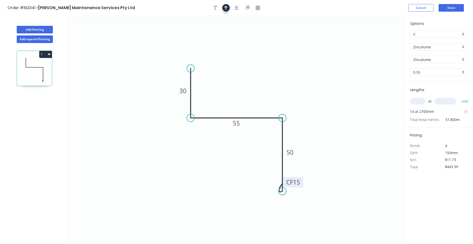
click at [229, 7] on button "button" at bounding box center [226, 8] width 8 height 8
click at [378, 40] on icon at bounding box center [379, 35] width 5 height 16
drag, startPoint x: 380, startPoint y: 40, endPoint x: 268, endPoint y: 76, distance: 117.6
click at [281, 75] on icon at bounding box center [288, 67] width 15 height 15
click at [453, 9] on button "Done" at bounding box center [451, 8] width 25 height 8
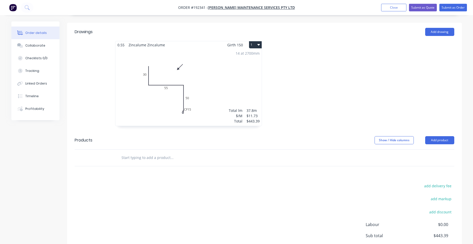
scroll to position [84, 0]
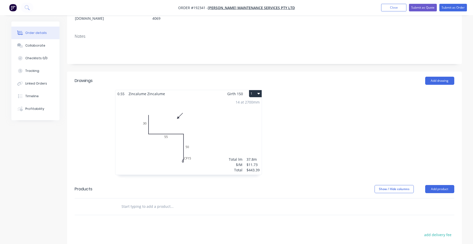
click at [257, 90] on button "1" at bounding box center [255, 93] width 13 height 7
click at [254, 102] on div "Use larger box size" at bounding box center [237, 105] width 39 height 7
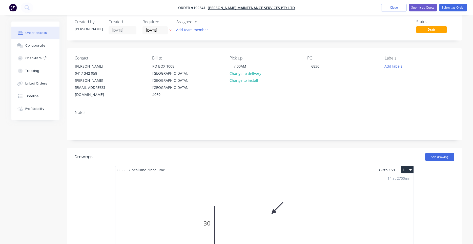
scroll to position [0, 0]
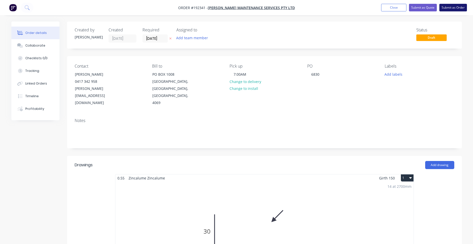
click at [443, 8] on button "Submit as Order" at bounding box center [454, 8] width 28 height 8
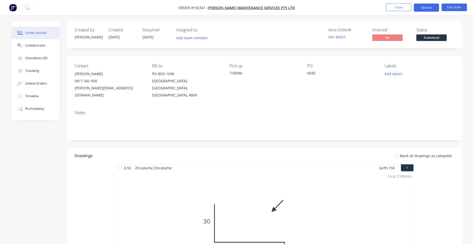
click at [435, 8] on button "Options" at bounding box center [426, 8] width 25 height 8
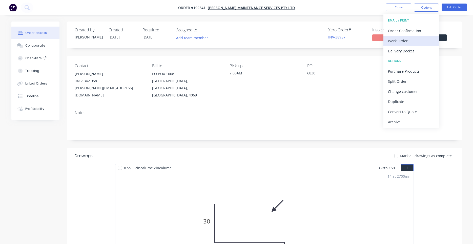
click at [417, 38] on div "Work Order" at bounding box center [411, 40] width 47 height 7
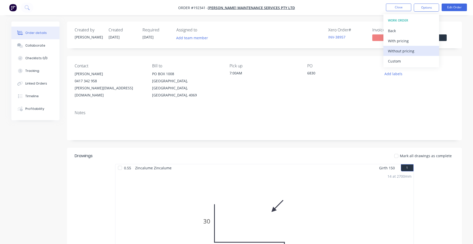
click at [411, 48] on div "Without pricing" at bounding box center [411, 50] width 47 height 7
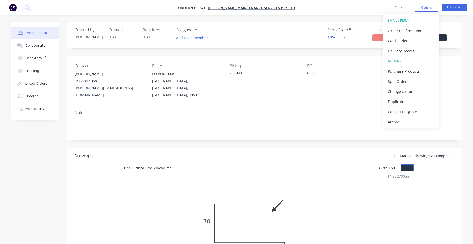
click at [234, 108] on div "Notes" at bounding box center [264, 123] width 395 height 34
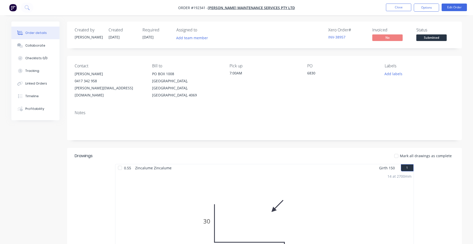
click at [156, 61] on div "Contact CHRIS JONES 0417 342 958 chris@timmersmaintenance.com.au Bill to PO BOX…" at bounding box center [264, 81] width 395 height 50
click at [24, 8] on button at bounding box center [27, 8] width 13 height 10
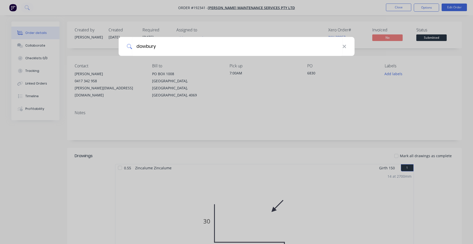
type input "dowbury"
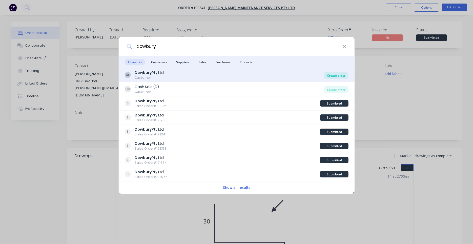
click at [333, 75] on div "Create order" at bounding box center [336, 75] width 25 height 7
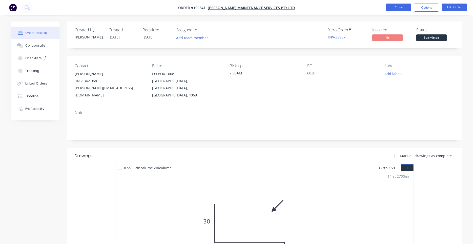
click at [405, 7] on button "Close" at bounding box center [398, 8] width 25 height 8
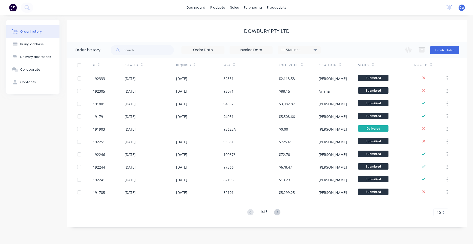
drag, startPoint x: 436, startPoint y: 51, endPoint x: 431, endPoint y: 60, distance: 10.3
click at [431, 60] on div "Order history 11 Statuses Invoice Status Invoiced Not Invoiced Partial Order St…" at bounding box center [267, 132] width 400 height 181
drag, startPoint x: 426, startPoint y: 65, endPoint x: 224, endPoint y: -3, distance: 213.1
click at [444, 46] on button "Create Order" at bounding box center [444, 50] width 29 height 8
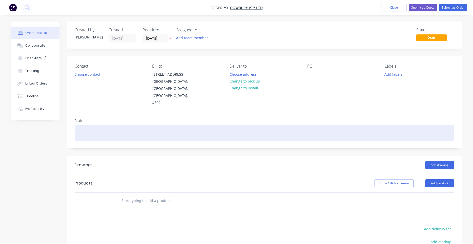
click at [308, 125] on div at bounding box center [265, 132] width 380 height 15
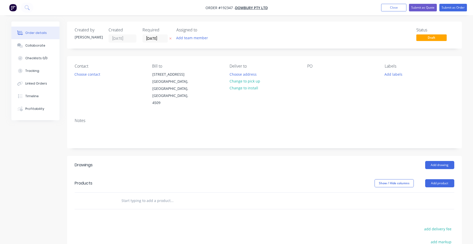
drag, startPoint x: 160, startPoint y: 142, endPoint x: 49, endPoint y: 165, distance: 112.7
drag, startPoint x: 49, startPoint y: 165, endPoint x: 20, endPoint y: 158, distance: 30.1
click at [100, 77] on button "Choose contact" at bounding box center [87, 74] width 31 height 7
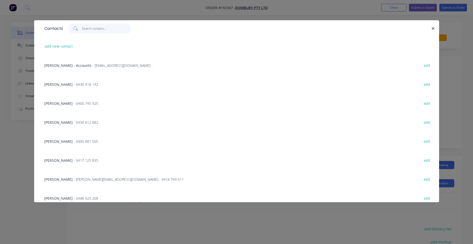
click at [120, 32] on input "text" at bounding box center [106, 29] width 49 height 10
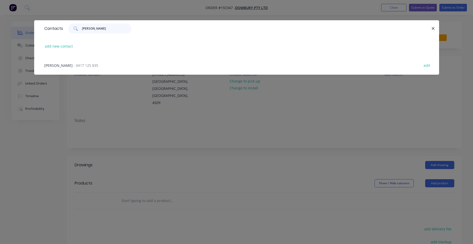
type input "shaun"
click at [82, 67] on div "SHAUN - 0417 125 835 edit" at bounding box center [237, 65] width 390 height 19
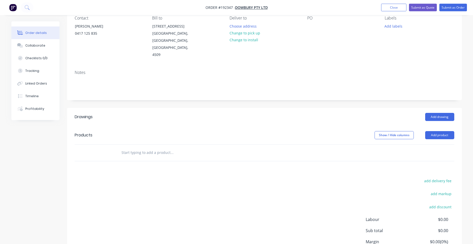
scroll to position [1, 0]
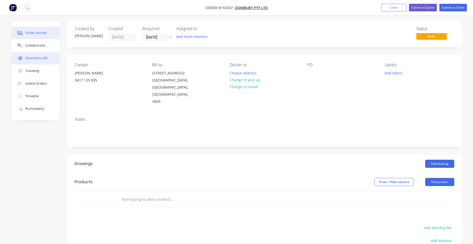
drag, startPoint x: 188, startPoint y: 55, endPoint x: 14, endPoint y: 56, distance: 174.8
click at [91, 58] on div "Contact SHAUN 0417 125 835 Bill to 3/106 Flinders Parade North Lakes, Queenslan…" at bounding box center [264, 84] width 395 height 58
click at [257, 72] on button "Choose address" at bounding box center [243, 72] width 32 height 7
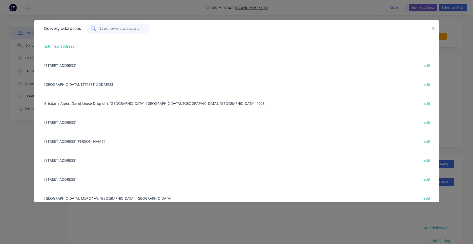
click at [110, 33] on input "text" at bounding box center [124, 29] width 49 height 10
type input "c"
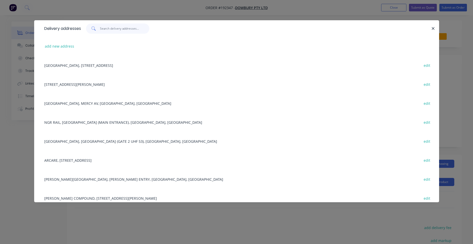
type input "\"
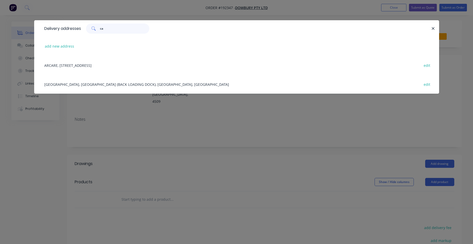
type input "c"
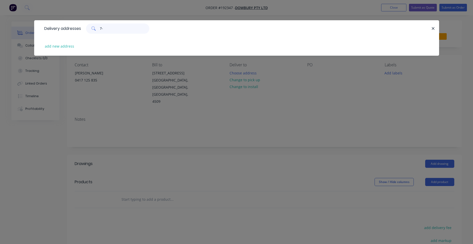
type input "7"
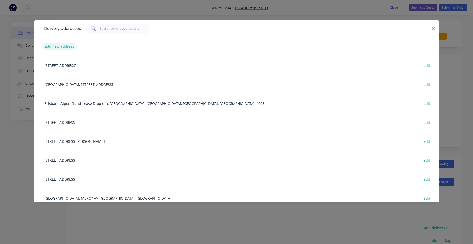
click at [68, 44] on button "add new address" at bounding box center [59, 46] width 35 height 7
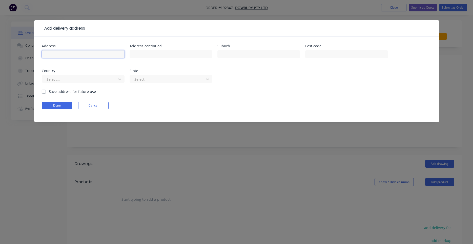
click at [103, 51] on input "text" at bounding box center [83, 54] width 83 height 8
type input "7-9 Carl St"
type input "WOOLLOONGABBA"
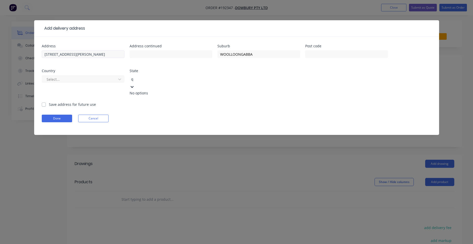
type input "q"
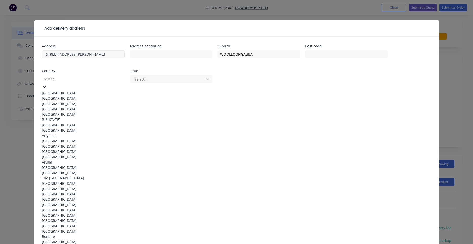
scroll to position [0, 0]
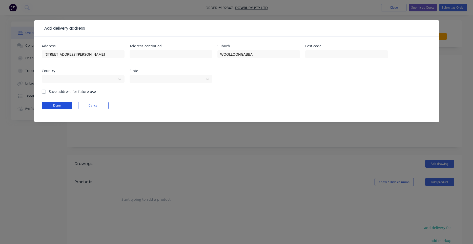
click at [66, 101] on form "Address 7-9 Carl St Address continued Suburb WOOLLOONGABBA Post code Country Au…" at bounding box center [237, 83] width 390 height 78
click at [67, 106] on button "Done" at bounding box center [57, 106] width 30 height 8
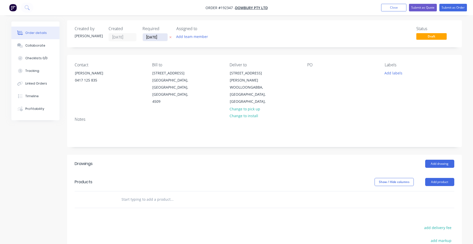
click at [156, 37] on input "[DATE]" at bounding box center [155, 37] width 25 height 8
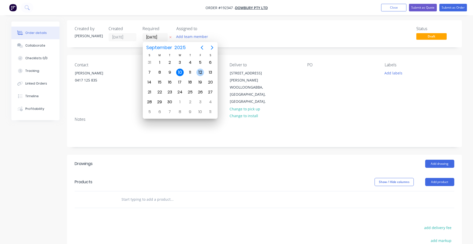
click at [199, 73] on div "12" at bounding box center [201, 73] width 8 height 8
type input "12/09/25"
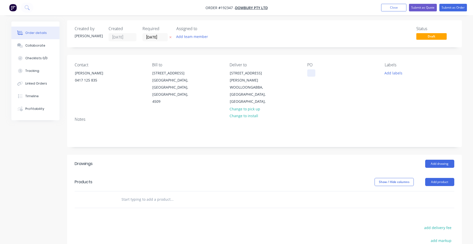
click at [314, 73] on div at bounding box center [312, 72] width 8 height 7
drag, startPoint x: 313, startPoint y: 73, endPoint x: 226, endPoint y: 111, distance: 94.9
click at [311, 70] on div at bounding box center [312, 72] width 8 height 7
click at [310, 71] on div "100678" at bounding box center [318, 72] width 20 height 7
click at [283, 90] on div "Deliver to 7-9 Carl St WOOLLOONGABBA, Queensland, Australia, Change to pick up …" at bounding box center [264, 84] width 69 height 43
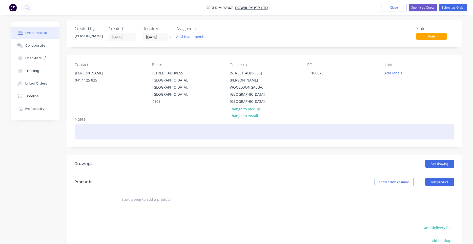
drag, startPoint x: 427, startPoint y: 152, endPoint x: 286, endPoint y: 123, distance: 144.0
click at [286, 123] on div "Created by Darryn Created 10/09/25 Required 12/09/25 Assigned to Add team membe…" at bounding box center [264, 175] width 395 height 310
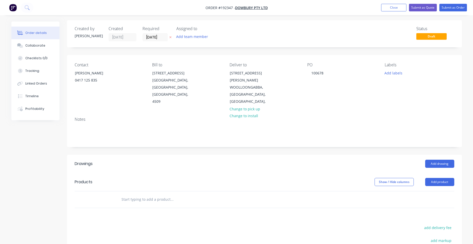
click at [402, 160] on div "Add drawing" at bounding box center [304, 164] width 299 height 8
click at [429, 160] on button "Add drawing" at bounding box center [440, 164] width 29 height 8
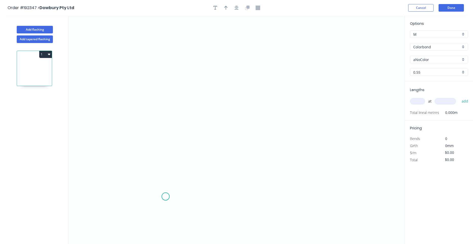
drag, startPoint x: 201, startPoint y: 210, endPoint x: 165, endPoint y: 196, distance: 38.2
drag, startPoint x: 168, startPoint y: 180, endPoint x: -13, endPoint y: 139, distance: 186.0
click at [426, 9] on button "Cancel" at bounding box center [421, 8] width 25 height 8
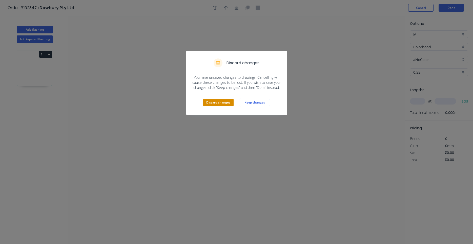
click at [232, 105] on button "Discard changes" at bounding box center [218, 103] width 30 height 8
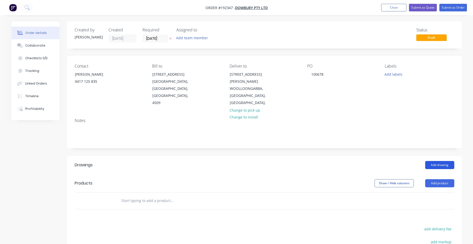
click at [440, 161] on button "Add drawing" at bounding box center [440, 165] width 29 height 8
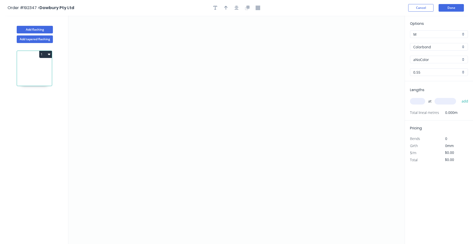
click at [419, 99] on input "text" at bounding box center [417, 101] width 15 height 7
click at [454, 60] on input "aNoColor" at bounding box center [437, 59] width 47 height 5
click at [444, 68] on div "Surfmist" at bounding box center [440, 69] width 58 height 9
type input "Surfmist"
click at [412, 101] on input "text" at bounding box center [417, 101] width 15 height 7
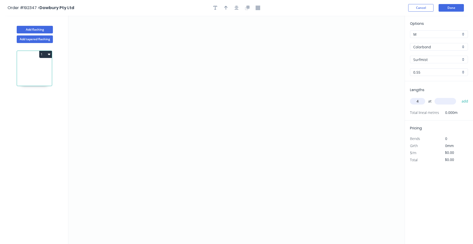
type input "4"
type input "6200"
click at [460, 97] on button "add" at bounding box center [466, 101] width 12 height 9
drag, startPoint x: 334, startPoint y: 89, endPoint x: 192, endPoint y: 80, distance: 142.4
drag, startPoint x: 208, startPoint y: 71, endPoint x: 202, endPoint y: 67, distance: 7.0
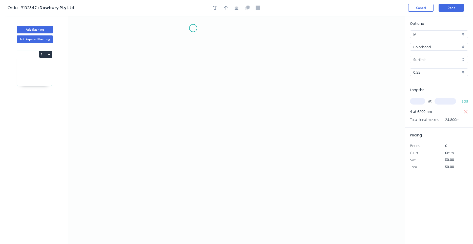
drag, startPoint x: 195, startPoint y: 20, endPoint x: 193, endPoint y: 28, distance: 8.1
drag, startPoint x: 193, startPoint y: 28, endPoint x: 145, endPoint y: 66, distance: 60.8
click at [121, 114] on icon "0" at bounding box center [236, 130] width 337 height 229
click at [202, 111] on icon "0" at bounding box center [236, 130] width 337 height 229
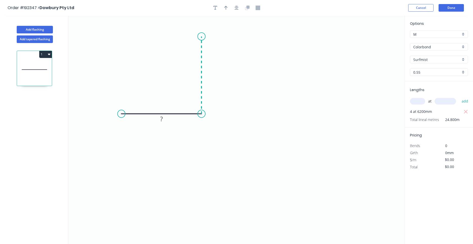
click at [200, 36] on icon "0 ?" at bounding box center [236, 130] width 337 height 229
click at [293, 41] on icon "0 ? ?" at bounding box center [236, 130] width 337 height 229
click at [293, 41] on icon "0 ? ? ?" at bounding box center [236, 130] width 337 height 229
drag, startPoint x: 292, startPoint y: 45, endPoint x: 278, endPoint y: 50, distance: 14.4
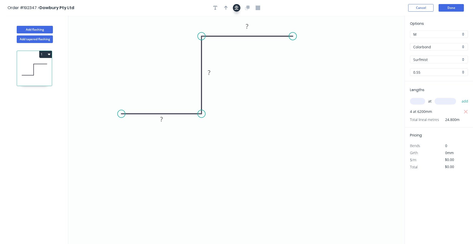
click at [240, 7] on button "button" at bounding box center [237, 8] width 8 height 8
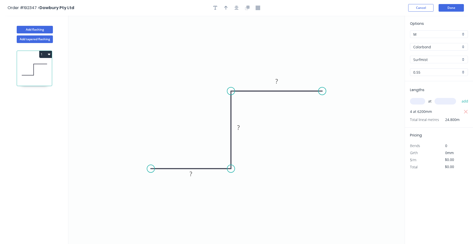
drag, startPoint x: 234, startPoint y: 25, endPoint x: 201, endPoint y: 34, distance: 34.0
click at [196, 174] on rect at bounding box center [191, 174] width 16 height 10
click at [193, 172] on rect at bounding box center [191, 174] width 10 height 7
type input "$17.66"
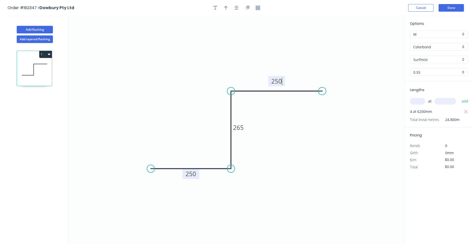
type input "$437.97"
click at [227, 9] on icon "button" at bounding box center [226, 8] width 4 height 5
click at [378, 38] on icon "0 250 265 250" at bounding box center [236, 130] width 337 height 229
drag, startPoint x: 380, startPoint y: 38, endPoint x: 178, endPoint y: 102, distance: 212.1
click at [178, 102] on icon at bounding box center [175, 96] width 15 height 15
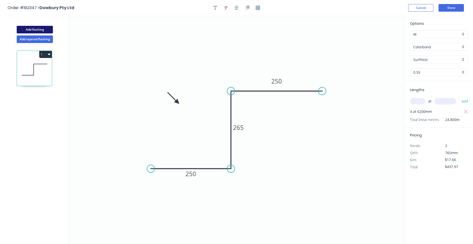
click at [41, 30] on button "Add flashing" at bounding box center [35, 30] width 36 height 8
type input "$0.00"
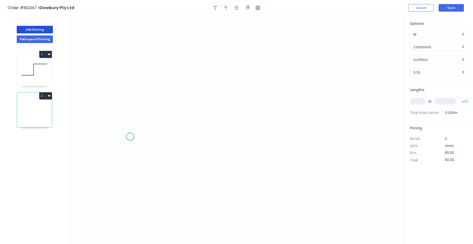
click at [130, 137] on icon "0" at bounding box center [236, 130] width 337 height 229
click at [144, 113] on icon at bounding box center [137, 125] width 14 height 24
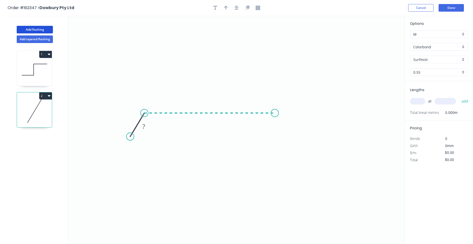
click at [275, 118] on icon "0 ?" at bounding box center [236, 130] width 337 height 229
click at [288, 133] on icon "0 ? ? ? º" at bounding box center [236, 130] width 337 height 229
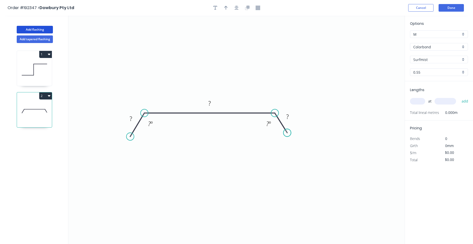
click at [288, 133] on circle at bounding box center [288, 133] width 8 height 8
drag, startPoint x: 285, startPoint y: 133, endPoint x: 290, endPoint y: 130, distance: 5.0
click at [290, 130] on circle at bounding box center [286, 133] width 8 height 8
drag, startPoint x: 144, startPoint y: 132, endPoint x: 137, endPoint y: 131, distance: 6.6
click at [137, 131] on icon "0 ? ? ? ? º ? º" at bounding box center [236, 130] width 337 height 229
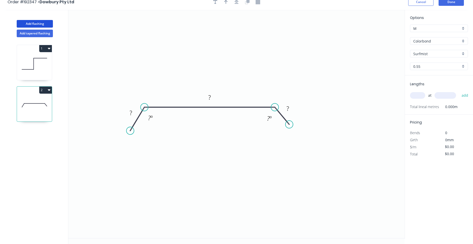
scroll to position [9, 0]
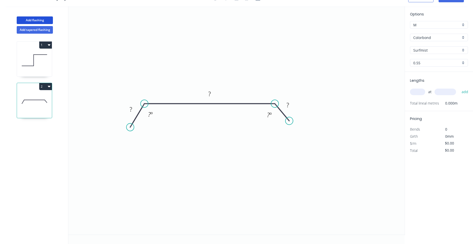
click at [131, 116] on icon "0 ? ? ? ? º ? º" at bounding box center [236, 120] width 337 height 229
click at [129, 109] on rect at bounding box center [131, 109] width 10 height 7
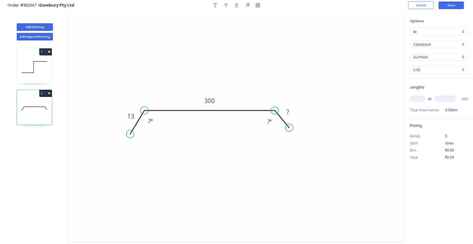
scroll to position [0, 0]
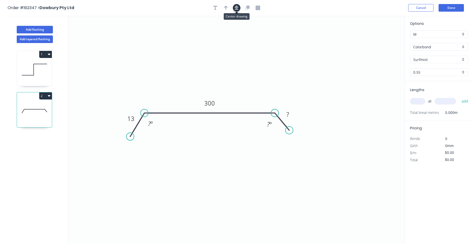
click at [235, 6] on button "button" at bounding box center [237, 8] width 8 height 8
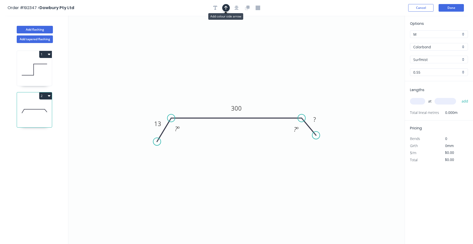
click at [225, 8] on icon "button" at bounding box center [226, 8] width 4 height 5
click at [380, 44] on icon "0 13 300 ? ? º ? º" at bounding box center [236, 130] width 337 height 229
click at [379, 41] on icon at bounding box center [379, 35] width 5 height 16
drag, startPoint x: 379, startPoint y: 42, endPoint x: 255, endPoint y: 82, distance: 129.9
click at [256, 82] on icon at bounding box center [263, 76] width 15 height 15
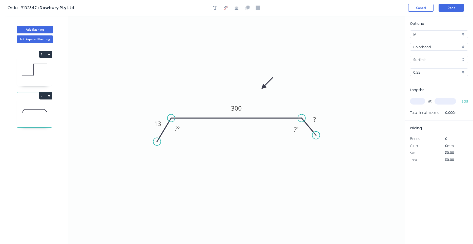
drag, startPoint x: 255, startPoint y: 82, endPoint x: 263, endPoint y: 88, distance: 10.0
click at [263, 88] on icon at bounding box center [267, 83] width 15 height 15
drag, startPoint x: 192, startPoint y: 89, endPoint x: 172, endPoint y: 79, distance: 22.7
click at [171, 79] on icon "0 13 300 ? ? º ? º" at bounding box center [236, 130] width 337 height 229
click at [187, 68] on icon "0 13 300 ? ? º ? º" at bounding box center [236, 130] width 337 height 229
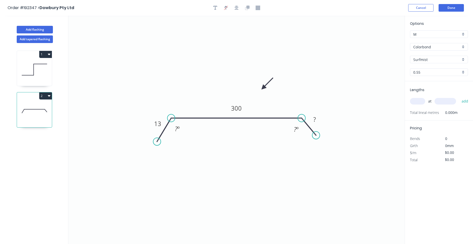
drag, startPoint x: 160, startPoint y: 82, endPoint x: -11, endPoint y: 90, distance: 170.9
click at [200, 80] on icon "0 13 300 ? ? º ? º" at bounding box center [236, 130] width 337 height 229
click at [36, 68] on icon at bounding box center [34, 69] width 35 height 32
type input "$17.66"
type input "$437.97"
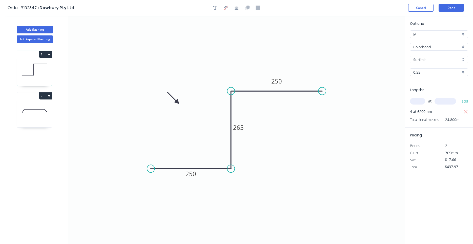
click at [41, 106] on icon at bounding box center [34, 111] width 35 height 32
type input "$0.00"
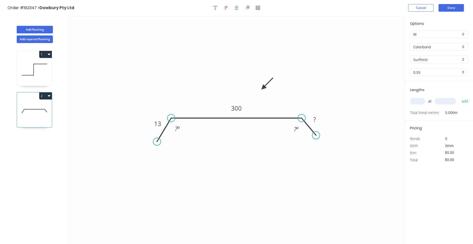
click at [413, 103] on input "text" at bounding box center [417, 101] width 15 height 7
type input "1"
type input "3000"
click at [460, 97] on button "add" at bounding box center [466, 101] width 12 height 9
click at [176, 131] on tspan "?" at bounding box center [176, 129] width 3 height 8
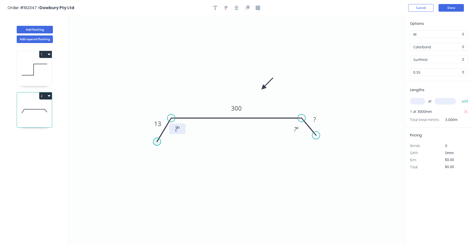
drag, startPoint x: 161, startPoint y: 141, endPoint x: 158, endPoint y: 140, distance: 3.2
click at [158, 140] on icon "0 13 300 ? ? º ? º" at bounding box center [236, 130] width 337 height 229
drag, startPoint x: 158, startPoint y: 140, endPoint x: 154, endPoint y: 138, distance: 5.0
click at [154, 138] on icon "0 13 300 ? ? º ? º" at bounding box center [236, 130] width 337 height 229
click at [153, 136] on circle at bounding box center [154, 138] width 8 height 8
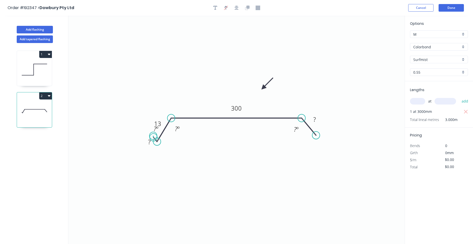
click at [153, 136] on circle at bounding box center [154, 138] width 8 height 8
click at [156, 138] on div "Delete point" at bounding box center [178, 143] width 51 height 10
drag, startPoint x: 156, startPoint y: 142, endPoint x: 152, endPoint y: 140, distance: 4.0
click at [152, 140] on circle at bounding box center [152, 138] width 8 height 8
click at [321, 135] on circle at bounding box center [321, 137] width 8 height 8
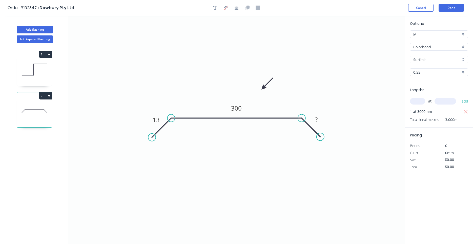
click at [164, 126] on icon "0 13 300 ?" at bounding box center [236, 130] width 337 height 229
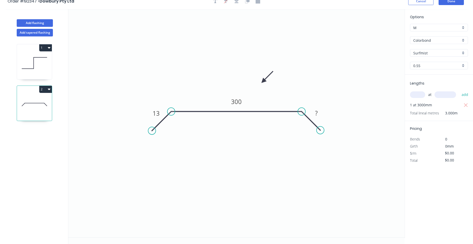
scroll to position [9, 0]
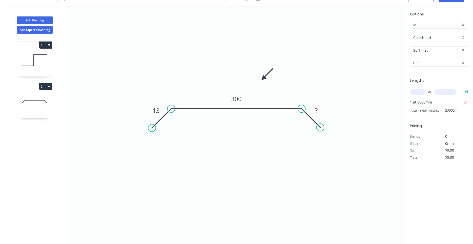
drag, startPoint x: 88, startPoint y: 124, endPoint x: 50, endPoint y: 123, distance: 37.8
click at [50, 123] on div "Add flashing Add tapered flashing 1 2 0 13 300 ? Options M M Colorbond Colorbon…" at bounding box center [236, 125] width 473 height 238
click at [147, 130] on icon "0 13 300 ?" at bounding box center [236, 120] width 337 height 229
drag, startPoint x: 139, startPoint y: 131, endPoint x: 87, endPoint y: 130, distance: 51.7
click at [88, 130] on icon "0 13 300 ?" at bounding box center [236, 120] width 337 height 229
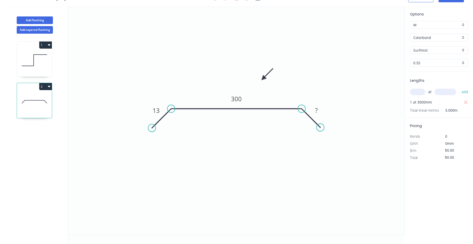
drag, startPoint x: 195, startPoint y: 136, endPoint x: 192, endPoint y: 135, distance: 3.2
click at [195, 136] on icon "0 13 300 ?" at bounding box center [236, 120] width 337 height 229
click at [280, 126] on icon "0 13 300 ?" at bounding box center [236, 120] width 337 height 229
drag, startPoint x: 212, startPoint y: 136, endPoint x: 177, endPoint y: 134, distance: 34.7
click at [41, 68] on icon at bounding box center [34, 60] width 35 height 32
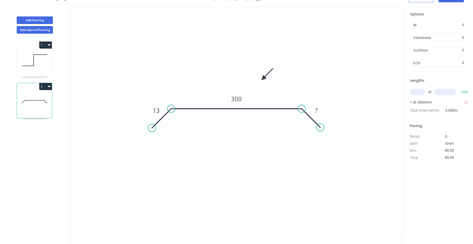
type input "$17.66"
type input "$437.97"
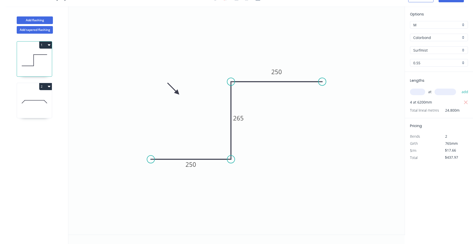
click at [23, 98] on icon at bounding box center [34, 102] width 35 height 32
type input "$0.00"
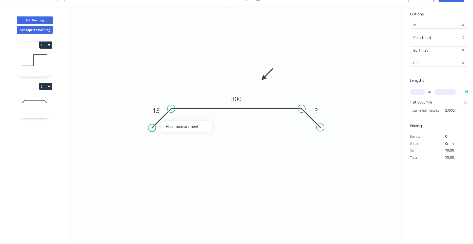
drag, startPoint x: 166, startPoint y: 125, endPoint x: 157, endPoint y: 122, distance: 9.7
click at [159, 120] on body "Order #192347 > Dowbury Pty Ltd Cancel Done Add flashing Add tapered flashing 1…" at bounding box center [236, 118] width 473 height 254
click at [156, 131] on div "Delete point" at bounding box center [179, 133] width 51 height 10
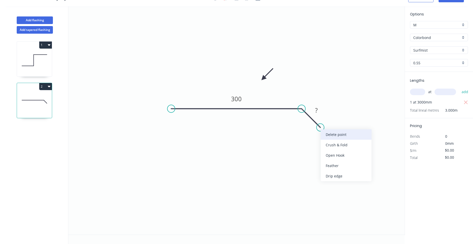
click at [326, 133] on div "Delete point" at bounding box center [346, 134] width 51 height 10
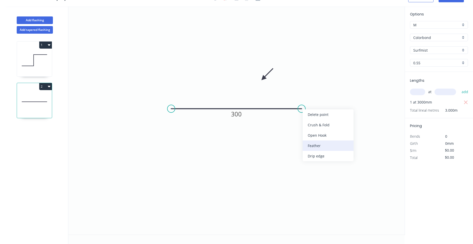
click at [316, 145] on div "Feather" at bounding box center [328, 146] width 51 height 10
type input "$9.97"
type input "$29.91"
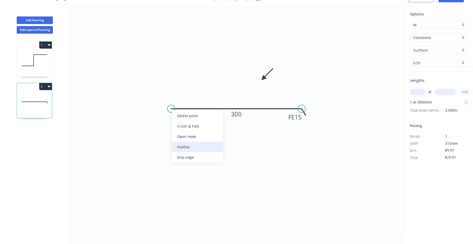
click at [179, 144] on div "Feather" at bounding box center [197, 147] width 51 height 10
type input "$10.66"
type input "$31.98"
drag, startPoint x: 175, startPoint y: 126, endPoint x: 176, endPoint y: 122, distance: 4.1
click at [175, 126] on div "Flip bend" at bounding box center [197, 125] width 51 height 10
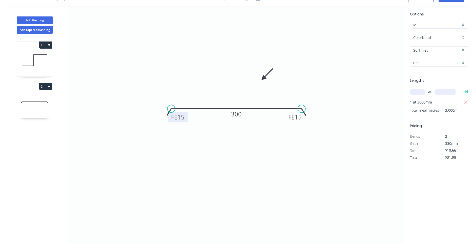
click at [180, 116] on tspan "15" at bounding box center [181, 117] width 7 height 8
click at [180, 118] on tspan "15" at bounding box center [181, 117] width 7 height 8
click at [297, 120] on tspan "15" at bounding box center [298, 117] width 7 height 8
click at [42, 65] on icon at bounding box center [34, 60] width 35 height 32
type input "$17.66"
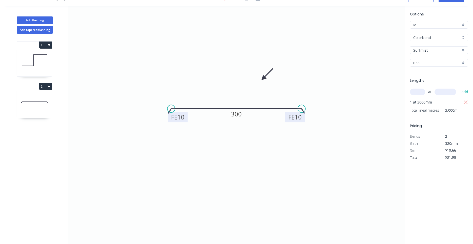
type input "$437.97"
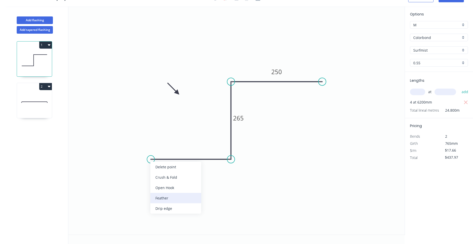
click at [163, 199] on div "Feather" at bounding box center [175, 198] width 51 height 10
type input "$18.35"
type input "$455.08"
click at [161, 178] on div "Flip bend" at bounding box center [177, 177] width 51 height 10
click at [160, 172] on tspan "15" at bounding box center [160, 168] width 7 height 8
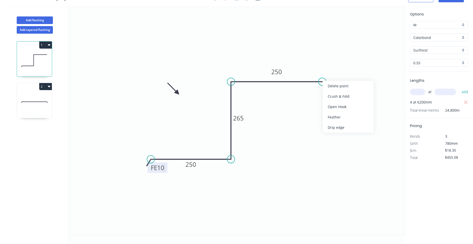
click at [338, 115] on div "Feather" at bounding box center [348, 117] width 51 height 10
type input "$19.03"
type input "$471.94"
click at [332, 69] on tspan "15" at bounding box center [332, 68] width 7 height 8
click at [50, 104] on icon at bounding box center [34, 102] width 35 height 32
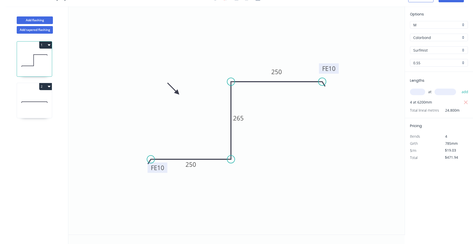
type input "$10.66"
type input "$31.98"
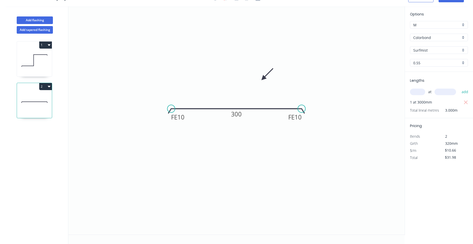
click at [45, 53] on icon at bounding box center [34, 60] width 35 height 32
type input "$19.03"
type input "$471.94"
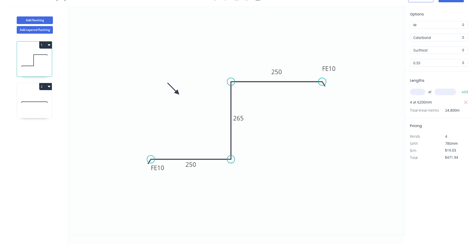
click at [35, 86] on div "2" at bounding box center [34, 86] width 35 height 7
type input "$10.66"
type input "$31.98"
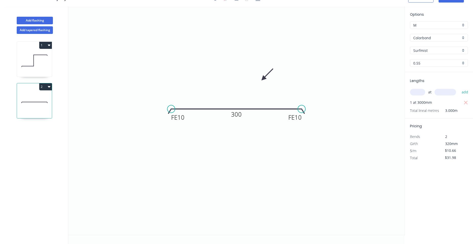
scroll to position [0, 0]
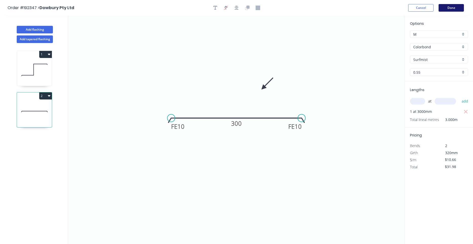
click at [454, 10] on button "Done" at bounding box center [451, 8] width 25 height 8
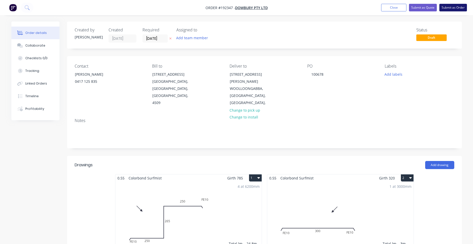
click at [460, 8] on button "Submit as Order" at bounding box center [454, 8] width 28 height 8
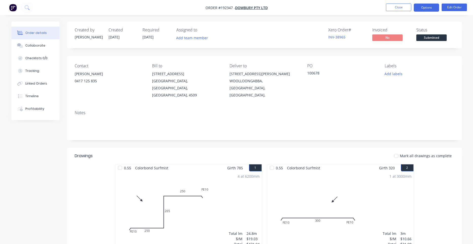
click at [433, 9] on button "Options" at bounding box center [426, 8] width 25 height 8
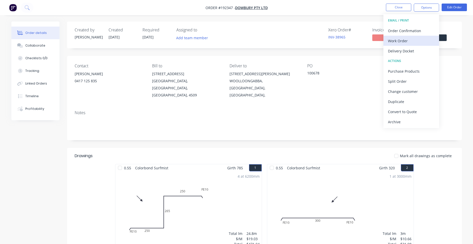
click at [415, 37] on div "Work Order" at bounding box center [411, 40] width 47 height 7
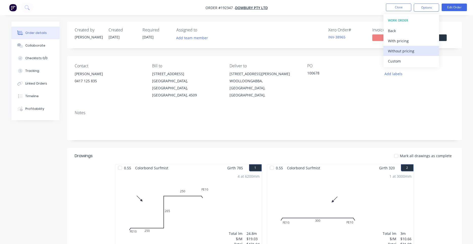
click at [407, 53] on div "Without pricing" at bounding box center [411, 50] width 47 height 7
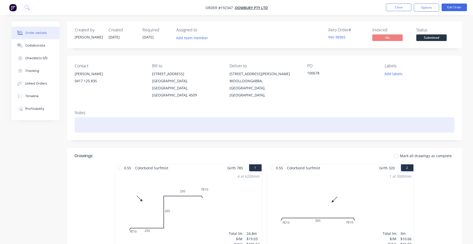
click at [310, 117] on div at bounding box center [265, 124] width 380 height 15
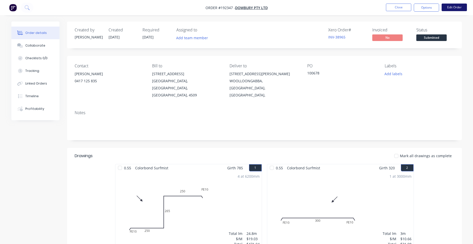
click at [448, 8] on button "Edit Order" at bounding box center [454, 8] width 25 height 8
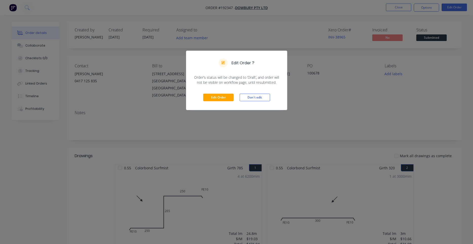
click at [222, 93] on div "Edit Order Don't edit" at bounding box center [236, 97] width 101 height 25
click at [222, 95] on button "Edit Order" at bounding box center [218, 98] width 30 height 8
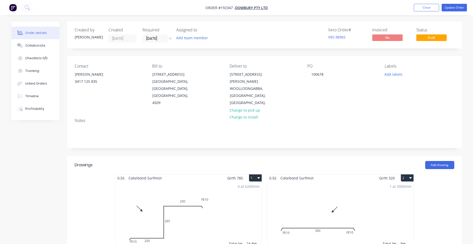
click at [220, 204] on div "4 at 6200mm Total lm $/M Total 24.8m $19.03 $471.94" at bounding box center [189, 220] width 146 height 77
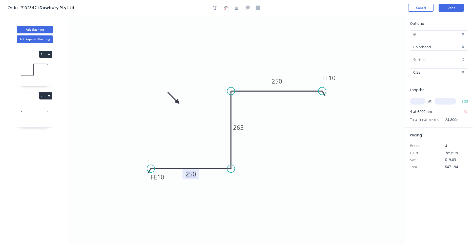
click at [196, 175] on tspan "250" at bounding box center [191, 174] width 11 height 8
click at [280, 81] on tspan "250" at bounding box center [277, 81] width 11 height 8
click at [277, 104] on icon "0 FE 10 240 265 FE 10 240" at bounding box center [236, 130] width 337 height 229
click at [36, 103] on icon at bounding box center [34, 111] width 35 height 32
type input "$10.66"
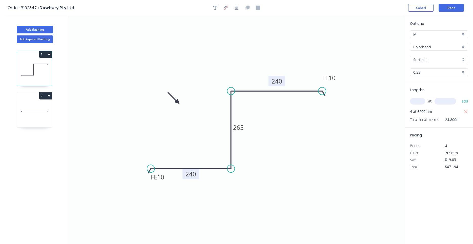
type input "$31.98"
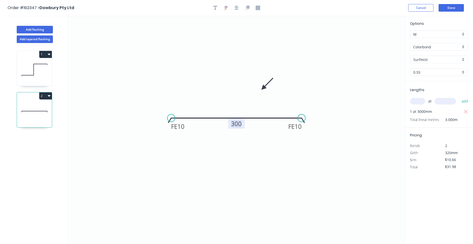
click at [237, 127] on tspan "300" at bounding box center [236, 124] width 11 height 8
click at [274, 156] on icon "0 FE 10 FE 10 280" at bounding box center [236, 130] width 337 height 229
type input "$8.91"
type input "$26.73"
click at [453, 9] on button "Done" at bounding box center [451, 8] width 25 height 8
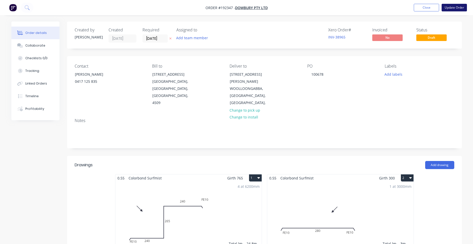
click at [448, 10] on button "Update Order" at bounding box center [454, 8] width 25 height 8
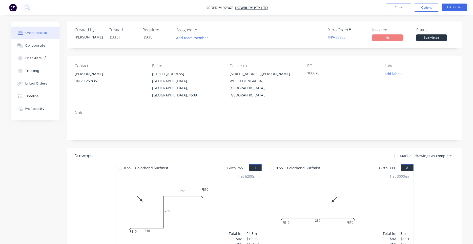
click at [432, 7] on button "Options" at bounding box center [426, 8] width 25 height 8
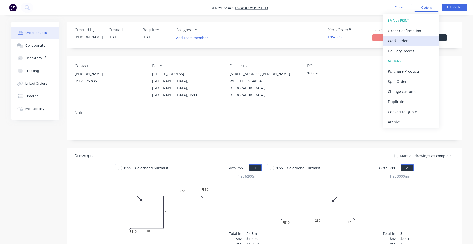
click at [421, 39] on div "Work Order" at bounding box center [411, 40] width 47 height 7
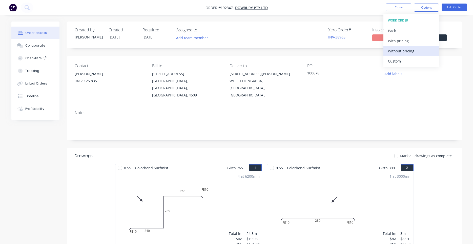
click at [419, 47] on button "Without pricing" at bounding box center [412, 51] width 56 height 10
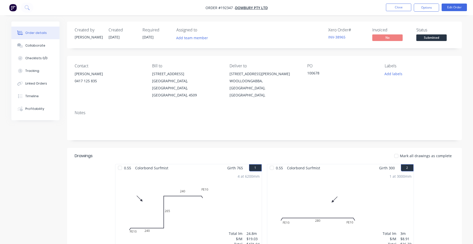
click at [156, 56] on div "Created by Darryn Created 10/09/25 Required 12/09/25 Assigned to Add team membe…" at bounding box center [264, 179] width 395 height 315
click at [391, 72] on button "Add labels" at bounding box center [393, 73] width 23 height 7
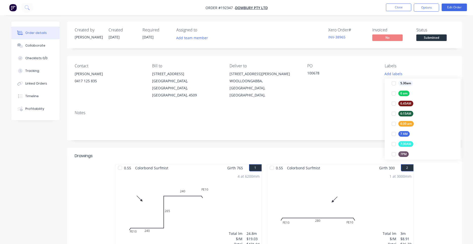
scroll to position [96, 0]
click at [396, 95] on div at bounding box center [394, 94] width 10 height 10
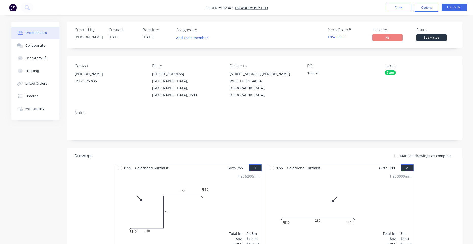
click at [369, 93] on div "Contact SHAUN 0417 125 835 Bill to 3/106 Flinders Parade North Lakes, Queenslan…" at bounding box center [264, 81] width 395 height 50
click at [433, 10] on button "Options" at bounding box center [426, 8] width 25 height 8
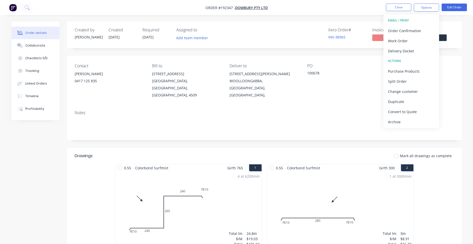
click at [358, 84] on div "PO 100678" at bounding box center [342, 81] width 69 height 35
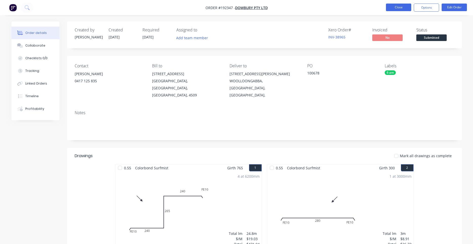
click at [404, 10] on button "Close" at bounding box center [398, 8] width 25 height 8
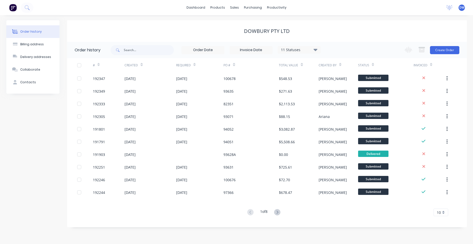
click at [245, 233] on div "Order history Billing address Delivery addresses Collaborate Contacts Dowbury P…" at bounding box center [236, 129] width 473 height 229
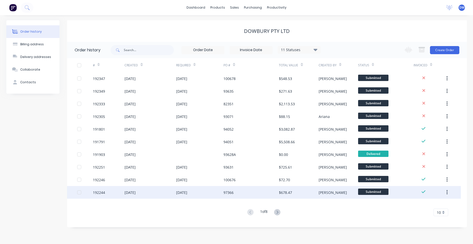
click at [271, 193] on div "97366" at bounding box center [251, 192] width 55 height 13
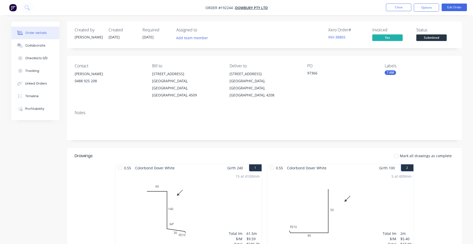
click at [226, 195] on div "15 at 4100mm Total lm $/M Total 61.5m $9.59 $589.79" at bounding box center [189, 210] width 146 height 77
drag, startPoint x: 230, startPoint y: 191, endPoint x: 227, endPoint y: 193, distance: 3.4
drag, startPoint x: 217, startPoint y: 196, endPoint x: 100, endPoint y: 158, distance: 123.5
click at [403, 10] on button "Close" at bounding box center [398, 8] width 25 height 8
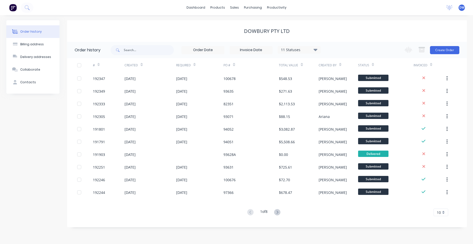
drag, startPoint x: 239, startPoint y: 30, endPoint x: 231, endPoint y: 33, distance: 8.7
click at [225, 31] on div "Dowbury Pty Ltd" at bounding box center [267, 31] width 400 height 6
click at [178, 29] on div "Dowbury Pty Ltd" at bounding box center [267, 31] width 400 height 6
click at [158, 52] on input "text" at bounding box center [149, 50] width 50 height 10
drag, startPoint x: 14, startPoint y: 3, endPoint x: 16, endPoint y: 4, distance: 2.6
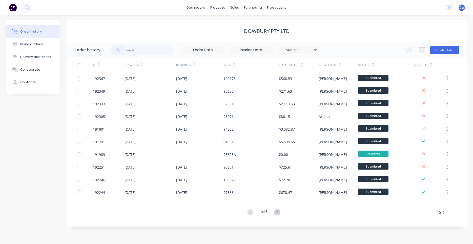
click at [16, 4] on button at bounding box center [13, 8] width 11 height 10
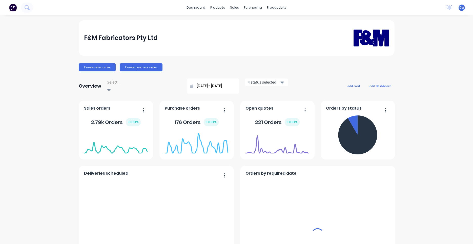
click at [26, 9] on icon at bounding box center [27, 7] width 5 height 5
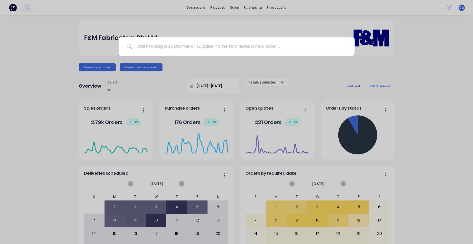
click at [24, 9] on div at bounding box center [236, 122] width 473 height 244
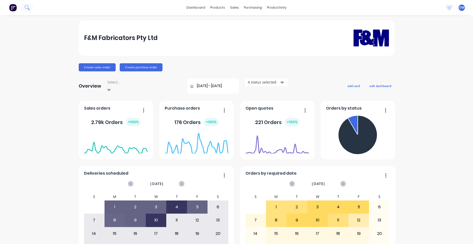
click at [26, 9] on icon at bounding box center [27, 7] width 5 height 5
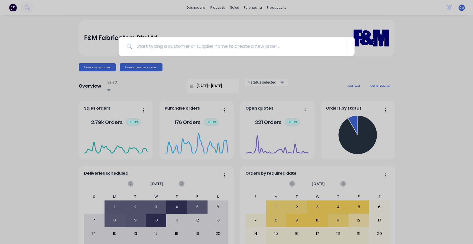
drag, startPoint x: 6, startPoint y: 48, endPoint x: 0, endPoint y: 62, distance: 14.6
click at [153, 49] on input at bounding box center [239, 46] width 215 height 19
type input "brastin"
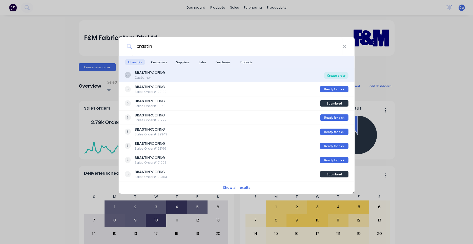
click at [333, 74] on div "Create order" at bounding box center [336, 75] width 25 height 7
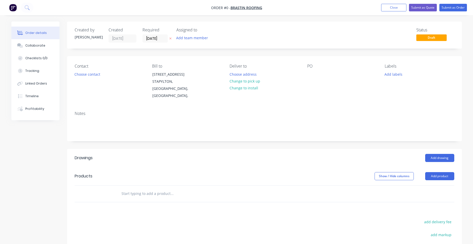
click at [333, 74] on div "PO" at bounding box center [342, 82] width 69 height 36
drag, startPoint x: 333, startPoint y: 74, endPoint x: 330, endPoint y: 83, distance: 9.6
click at [323, 107] on div "Notes" at bounding box center [264, 124] width 395 height 34
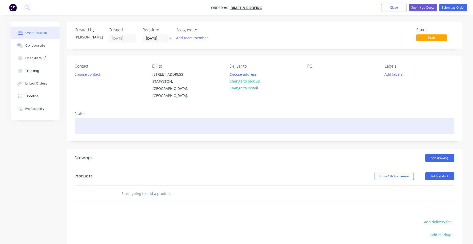
drag, startPoint x: 323, startPoint y: 103, endPoint x: 271, endPoint y: 117, distance: 53.3
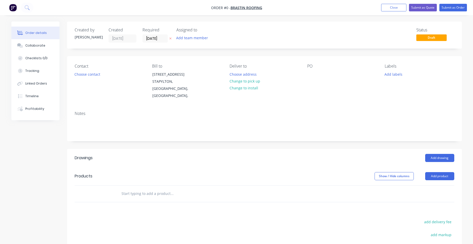
click at [90, 155] on div "Drawings" at bounding box center [84, 158] width 18 height 6
click at [157, 176] on header "Products Show / Hide columns Add product" at bounding box center [264, 176] width 395 height 18
click at [100, 72] on button "Choose contact" at bounding box center [87, 74] width 31 height 7
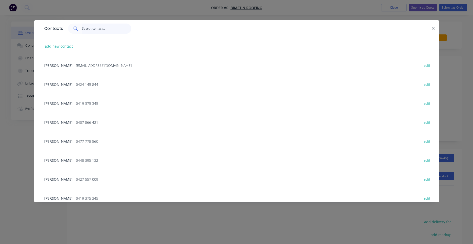
click at [105, 32] on input "text" at bounding box center [106, 29] width 49 height 10
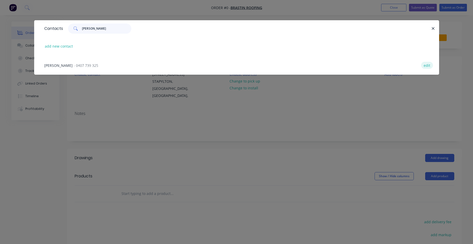
type input "brent"
click at [433, 65] on button "edit" at bounding box center [428, 65] width 12 height 7
select select "AU"
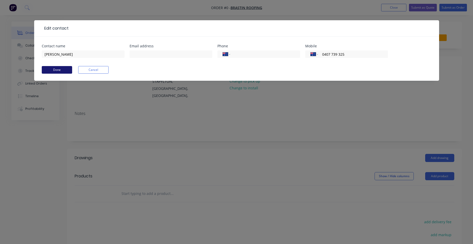
click at [72, 70] on button "Done" at bounding box center [57, 70] width 30 height 8
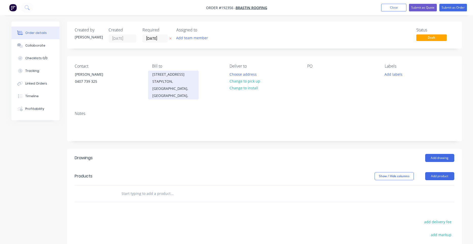
drag, startPoint x: 131, startPoint y: 97, endPoint x: 148, endPoint y: 89, distance: 19.1
click at [130, 99] on div "Contact BRENT 0407 739 325 Bill to 13 Homestead Drive STAPYLTON, Queensland, Au…" at bounding box center [264, 81] width 395 height 51
click at [132, 95] on div "Contact BRENT 0407 739 325 Bill to 13 Homestead Drive STAPYLTON, Queensland, Au…" at bounding box center [264, 81] width 395 height 51
drag, startPoint x: 132, startPoint y: 95, endPoint x: 137, endPoint y: 90, distance: 6.8
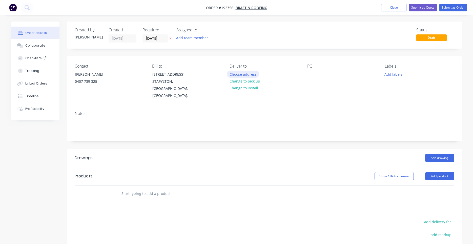
click at [252, 75] on button "Choose address" at bounding box center [243, 74] width 32 height 7
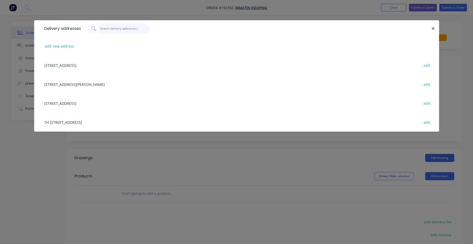
click at [138, 29] on input "text" at bounding box center [124, 29] width 49 height 10
click at [117, 102] on div "13 HOMESTEAD DRIVE, (STORE), STAPYLTON, Queensland, Australia edit" at bounding box center [237, 103] width 390 height 19
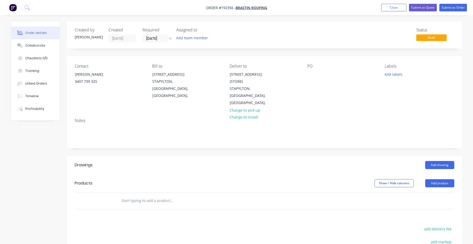
click at [174, 98] on div "Bill to 13 Homestead Drive STAPYLTON, Queensland, Australia," at bounding box center [186, 85] width 69 height 43
click at [174, 88] on div "STAPYLTON, Queensland, Australia," at bounding box center [174, 88] width 42 height 21
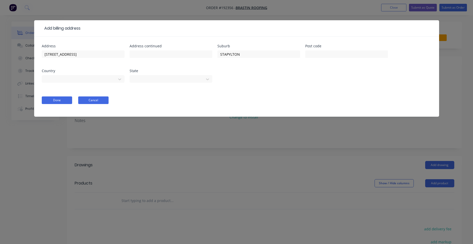
click at [97, 100] on button "Cancel" at bounding box center [93, 101] width 30 height 8
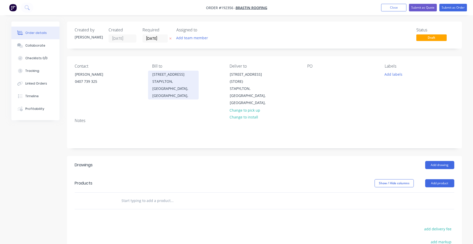
click at [182, 79] on div "STAPYLTON, Queensland, Australia," at bounding box center [174, 88] width 42 height 21
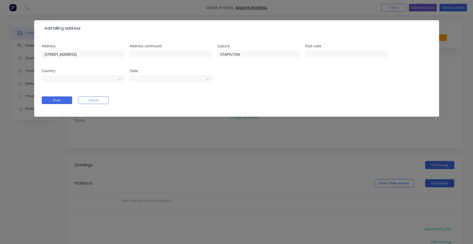
click at [101, 96] on form "Address 13 Homestead Drive Address continued Suburb STAPYLTON Post code Country…" at bounding box center [237, 80] width 390 height 72
click at [102, 97] on button "Cancel" at bounding box center [93, 101] width 30 height 8
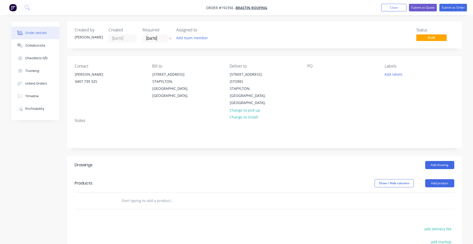
drag, startPoint x: 257, startPoint y: 111, endPoint x: 243, endPoint y: 138, distance: 29.6
click at [314, 73] on div at bounding box center [312, 74] width 8 height 7
click at [301, 71] on div "Contact BRENT 0407 739 325 Bill to 13 Homestead Drive STAPYLTON, Queensland, Au…" at bounding box center [264, 85] width 395 height 58
click at [306, 73] on div "Contact BRENT 0407 739 325 Bill to 13 Homestead Drive STAPYLTON, Queensland, Au…" at bounding box center [264, 85] width 395 height 58
click at [309, 74] on div "Contact BRENT 0407 739 325 Bill to 13 Homestead Drive STAPYLTON, Queensland, Au…" at bounding box center [264, 85] width 395 height 58
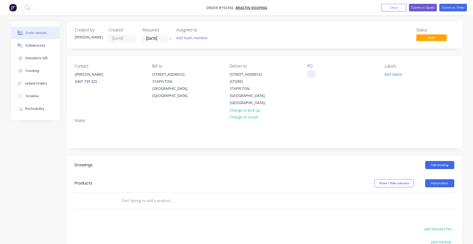
drag, startPoint x: 309, startPoint y: 74, endPoint x: 311, endPoint y: 75, distance: 3.0
click at [311, 75] on div at bounding box center [312, 74] width 8 height 7
drag, startPoint x: 423, startPoint y: 189, endPoint x: -4, endPoint y: 28, distance: 456.3
click at [154, 196] on input "text" at bounding box center [171, 201] width 101 height 10
drag, startPoint x: 144, startPoint y: 153, endPoint x: 146, endPoint y: 146, distance: 7.5
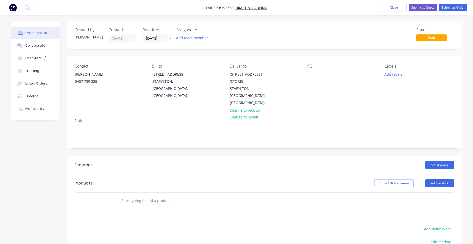
click at [146, 146] on div "Created by Darryn Created 10/09/25 Required 10/09/25 Assigned to Add team membe…" at bounding box center [264, 177] width 395 height 310
click at [100, 156] on header "Drawings Add drawing" at bounding box center [264, 165] width 395 height 18
drag, startPoint x: 104, startPoint y: 160, endPoint x: 208, endPoint y: 155, distance: 103.5
click at [124, 161] on div "Drawings" at bounding box center [115, 165] width 81 height 8
click at [444, 156] on header "Drawings Add drawing" at bounding box center [264, 165] width 395 height 18
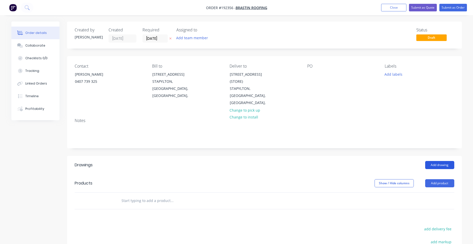
click at [443, 161] on button "Add drawing" at bounding box center [440, 165] width 29 height 8
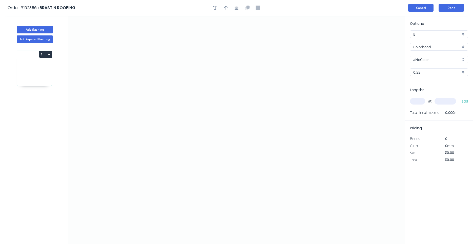
click at [430, 5] on button "Cancel" at bounding box center [421, 8] width 25 height 8
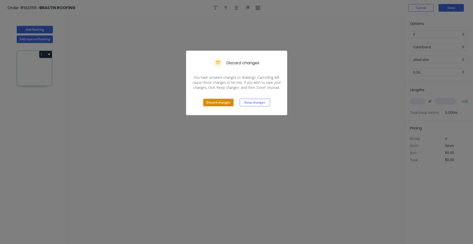
click at [216, 99] on div "Discard changes Keep changes" at bounding box center [236, 102] width 101 height 25
click at [214, 103] on button "Discard changes" at bounding box center [218, 103] width 30 height 8
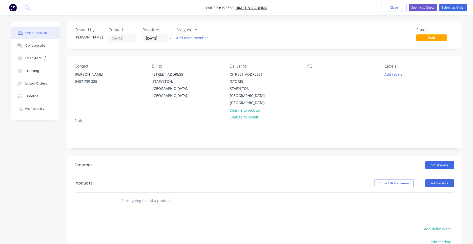
click at [137, 196] on input "text" at bounding box center [171, 201] width 101 height 10
drag, startPoint x: 135, startPoint y: 194, endPoint x: 71, endPoint y: 194, distance: 63.1
click at [121, 196] on input "fascia" at bounding box center [171, 201] width 101 height 10
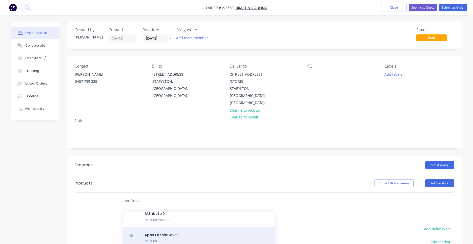
type input "apex fascia"
click at [218, 234] on div "Apex Fascia Cover Product" at bounding box center [199, 237] width 152 height 21
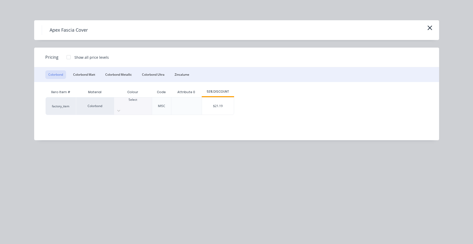
click at [151, 115] on div "Xero Item # Material Colour Code Attribute 0 53% DISCOUNT factory_item Colorbon…" at bounding box center [233, 107] width 398 height 51
click at [152, 108] on div "MISC" at bounding box center [161, 106] width 19 height 18
click at [151, 108] on div at bounding box center [133, 109] width 38 height 5
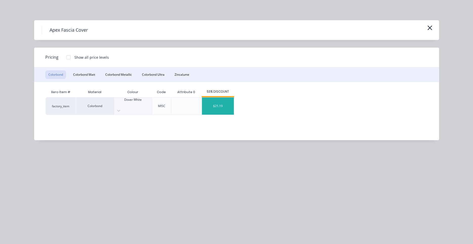
click at [214, 105] on div "$21.19" at bounding box center [218, 106] width 32 height 17
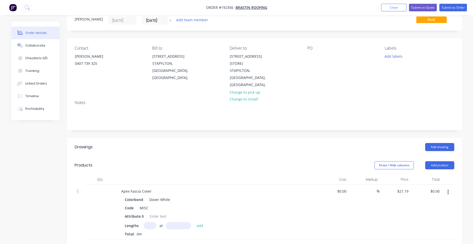
scroll to position [43, 0]
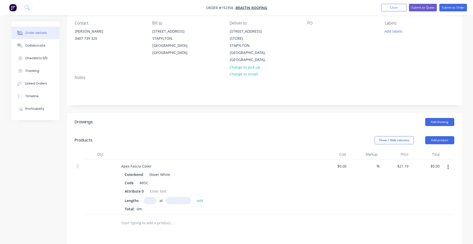
click at [146, 197] on input "text" at bounding box center [150, 200] width 13 height 7
type input "1"
type input "4200"
click at [194, 197] on button "add" at bounding box center [200, 200] width 12 height 7
type input "$89.00"
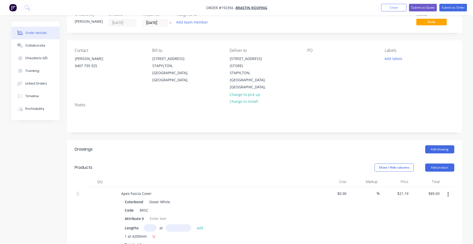
scroll to position [0, 0]
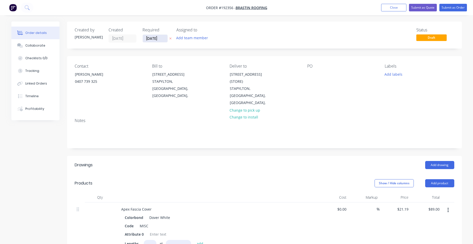
click at [163, 41] on input "[DATE]" at bounding box center [155, 39] width 25 height 8
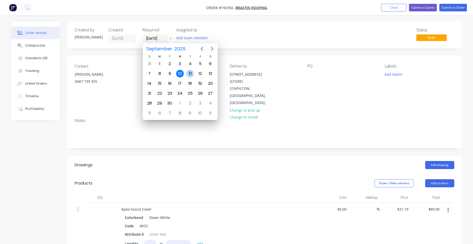
click at [192, 77] on div "11" at bounding box center [190, 74] width 8 height 8
type input "11/09/25"
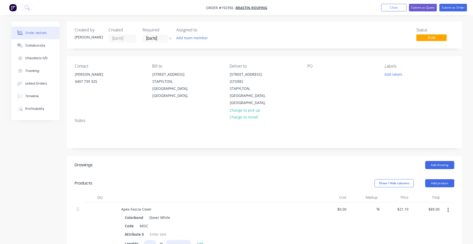
drag, startPoint x: 200, startPoint y: 75, endPoint x: 221, endPoint y: 79, distance: 21.9
click at [207, 107] on div "Contact BRENT 0407 739 325 Bill to 13 Homestead Drive STAPYLTON, Queensland, Au…" at bounding box center [264, 85] width 395 height 58
click at [448, 11] on nav "Order #192356 - BRASTIN ROOFING Add product Close Submit as Quote Submit as Ord…" at bounding box center [236, 7] width 473 height 15
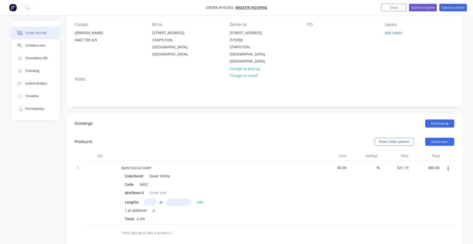
scroll to position [32, 0]
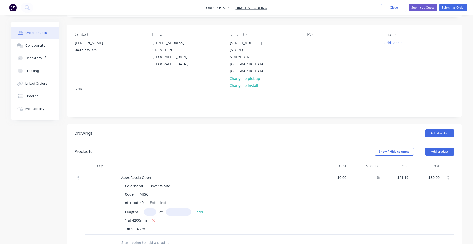
drag, startPoint x: 439, startPoint y: 25, endPoint x: 373, endPoint y: 55, distance: 72.5
click at [346, 129] on div "Add drawing" at bounding box center [304, 133] width 299 height 8
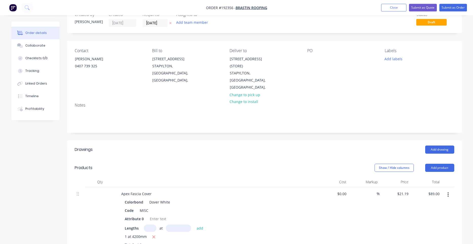
scroll to position [0, 0]
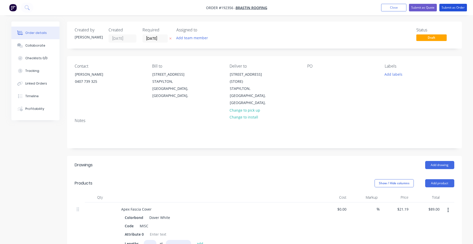
drag, startPoint x: 459, startPoint y: 9, endPoint x: 415, endPoint y: 67, distance: 72.6
click at [415, 67] on div "Order #192356 - BRASTIN ROOFING Add product Close Submit as Quote Submit as Ord…" at bounding box center [236, 206] width 473 height 412
click at [317, 72] on div "PO" at bounding box center [342, 85] width 69 height 43
click at [314, 73] on div at bounding box center [312, 74] width 8 height 7
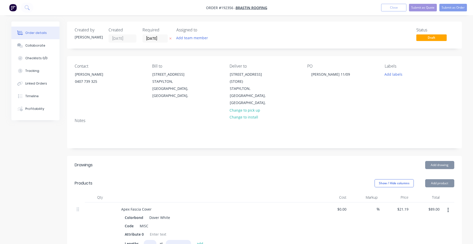
click at [372, 73] on div "PO BRENT 11/09" at bounding box center [342, 85] width 69 height 43
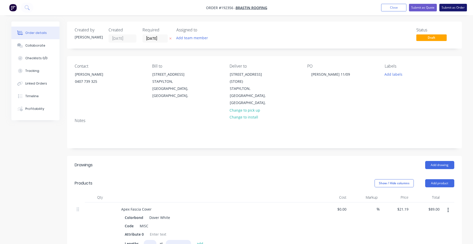
click at [449, 9] on button "Submit as Order" at bounding box center [454, 8] width 28 height 8
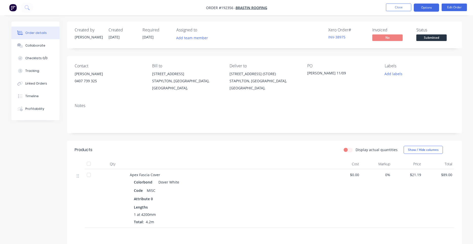
click at [428, 7] on button "Options" at bounding box center [426, 8] width 25 height 8
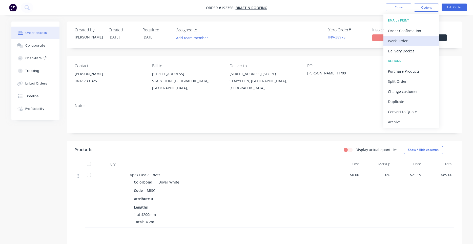
click at [418, 39] on div "Work Order" at bounding box center [411, 40] width 47 height 7
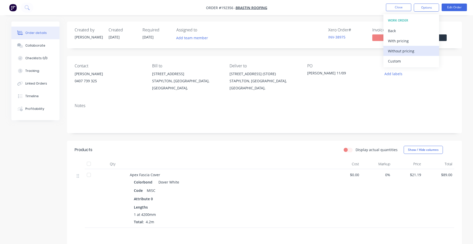
click at [409, 51] on div "Without pricing" at bounding box center [411, 50] width 47 height 7
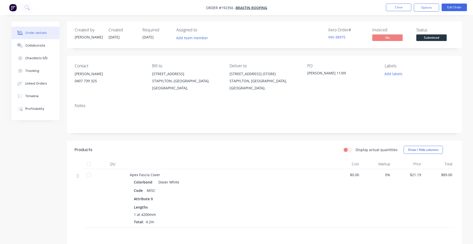
click at [91, 74] on div "BRENT" at bounding box center [109, 73] width 69 height 7
drag, startPoint x: 91, startPoint y: 74, endPoint x: 113, endPoint y: 133, distance: 63.5
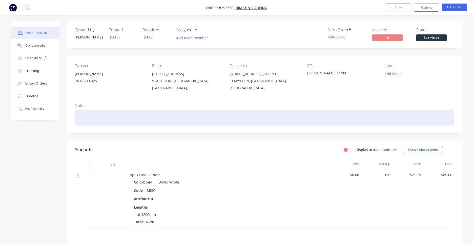
click at [219, 110] on div at bounding box center [265, 117] width 380 height 15
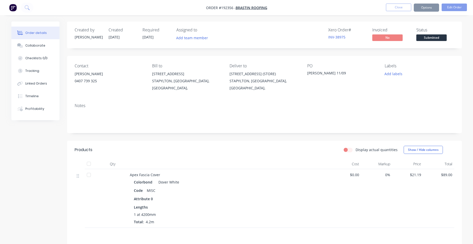
drag, startPoint x: 202, startPoint y: 128, endPoint x: 200, endPoint y: 131, distance: 3.1
click at [201, 130] on div "Created by Darryn Created 10/09/25 Required 11/09/25 Assigned to Add team membe…" at bounding box center [264, 166] width 395 height 289
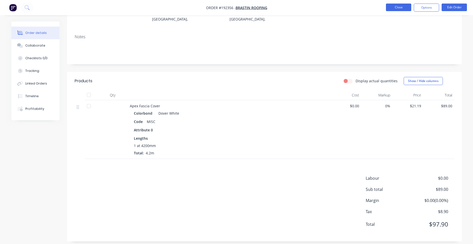
click at [401, 5] on button "Close" at bounding box center [398, 8] width 25 height 8
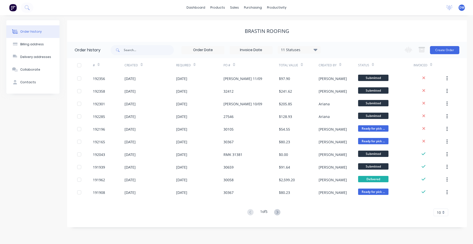
click at [405, 45] on div "Change order status Submitted Manufactured Ready for pick up Slitting Delivered…" at bounding box center [431, 50] width 58 height 16
click at [22, 8] on button at bounding box center [27, 8] width 13 height 10
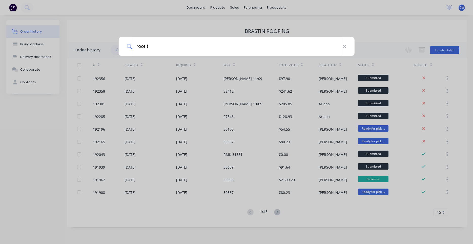
type input "roofit"
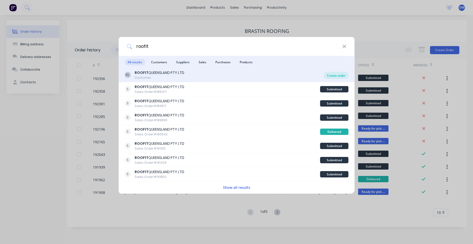
click at [327, 75] on div "Create order" at bounding box center [336, 75] width 25 height 7
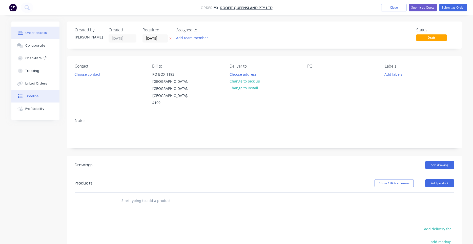
drag, startPoint x: 103, startPoint y: 54, endPoint x: 26, endPoint y: 101, distance: 89.8
click at [146, 35] on input "[DATE]" at bounding box center [155, 39] width 25 height 8
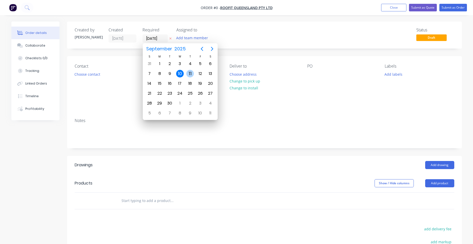
click at [187, 74] on div "11" at bounding box center [190, 74] width 8 height 8
type input "11/09/25"
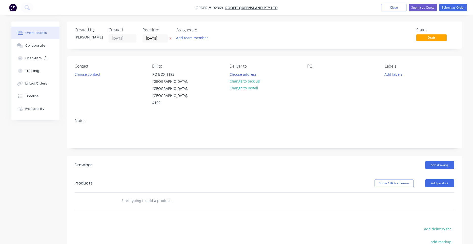
click at [178, 59] on div "Contact Choose contact Bill to PO BOX 1193 SUNNYBANK HILLS, Queensland, Austral…" at bounding box center [264, 85] width 395 height 58
click at [235, 12] on nav "Order #192369 - ROOFIT QUEENSLAND PTY LTD Add product Close Submit as Quote Sub…" at bounding box center [236, 7] width 473 height 15
drag, startPoint x: 112, startPoint y: 51, endPoint x: 112, endPoint y: 48, distance: 3.1
click at [112, 49] on div "Created by Darryn Created 10/09/25 Required 11/09/25 Assigned to Add team membe…" at bounding box center [264, 177] width 395 height 310
click at [128, 32] on div "Created" at bounding box center [123, 30] width 28 height 5
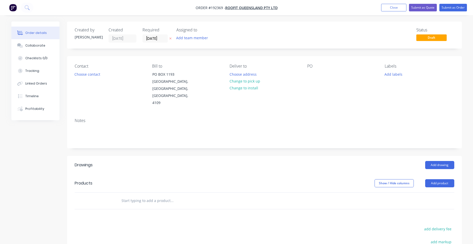
drag, startPoint x: 146, startPoint y: 31, endPoint x: 138, endPoint y: 53, distance: 23.5
click at [125, 76] on div "Contact Choose contact" at bounding box center [109, 85] width 69 height 43
drag, startPoint x: 121, startPoint y: 68, endPoint x: 104, endPoint y: 83, distance: 22.6
click at [116, 60] on div "Contact Choose contact Bill to PO BOX 1193 SUNNYBANK HILLS, Queensland, Austral…" at bounding box center [264, 85] width 395 height 58
click at [116, 48] on div "Created by Darryn Created 10/09/25 Required 11/09/25 Assigned to Add team membe…" at bounding box center [264, 35] width 395 height 27
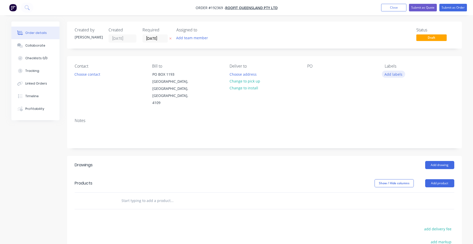
click at [383, 73] on button "Add labels" at bounding box center [393, 74] width 23 height 7
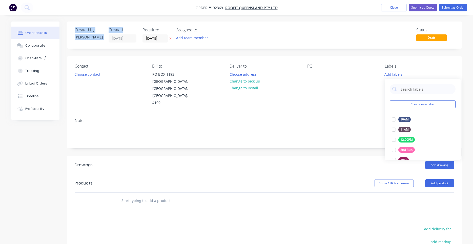
click at [386, 95] on div "Create new label 10AM edit 11AM edit 12.00PM edit 2nd Run edit 3PM edit 4:30AM …" at bounding box center [423, 119] width 76 height 81
drag, startPoint x: 383, startPoint y: 94, endPoint x: 360, endPoint y: 84, distance: 25.1
click at [360, 84] on div "Contact Choose contact Bill to PO BOX 1193 SUNNYBANK HILLS, Queensland, Austral…" at bounding box center [264, 85] width 395 height 58
click at [307, 114] on div "Notes" at bounding box center [264, 131] width 395 height 34
click at [349, 70] on div "PO" at bounding box center [342, 85] width 69 height 43
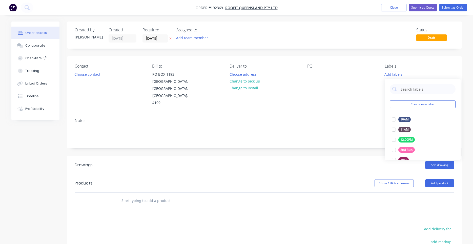
click at [396, 68] on div "Labels" at bounding box center [419, 66] width 69 height 5
click at [400, 91] on div at bounding box center [423, 89] width 66 height 10
click at [401, 89] on input "text" at bounding box center [427, 89] width 53 height 10
click at [402, 88] on input "text" at bounding box center [427, 89] width 53 height 10
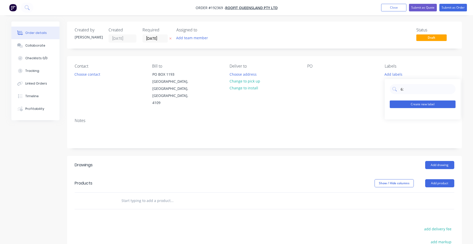
type input "6"
drag, startPoint x: 405, startPoint y: 88, endPoint x: 405, endPoint y: 94, distance: 6.3
click at [405, 88] on input "630" at bounding box center [427, 89] width 53 height 10
type input "6:30"
click at [393, 123] on div at bounding box center [394, 120] width 10 height 10
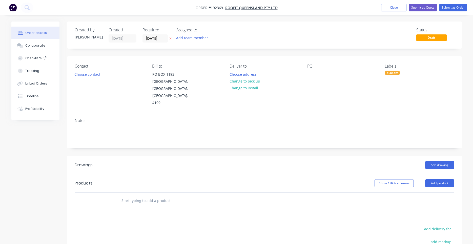
click at [375, 118] on div "Notes" at bounding box center [265, 120] width 380 height 5
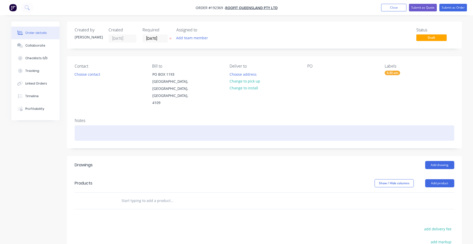
drag, startPoint x: 375, startPoint y: 112, endPoint x: 334, endPoint y: 119, distance: 41.4
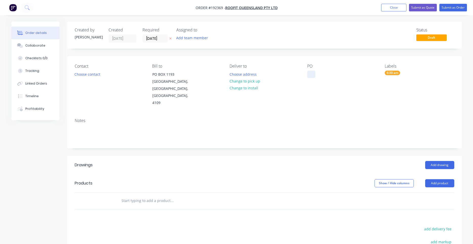
click at [314, 77] on div at bounding box center [312, 74] width 8 height 7
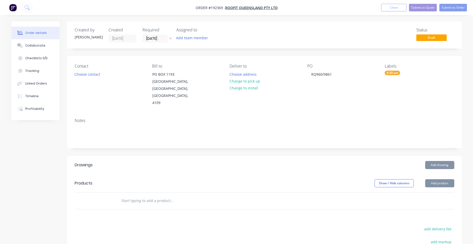
click at [290, 85] on div "Deliver to Choose address Change to pick up Change to install" at bounding box center [264, 85] width 69 height 43
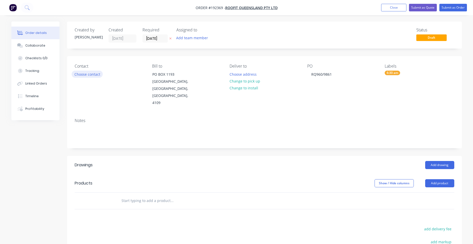
click at [99, 72] on button "Choose contact" at bounding box center [87, 74] width 31 height 7
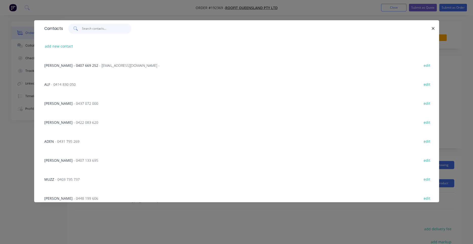
click at [105, 31] on input "text" at bounding box center [106, 29] width 49 height 10
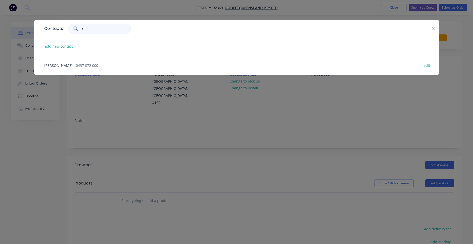
type input "c"
type input "aden"
click at [74, 65] on span "- 0431 795 269" at bounding box center [67, 65] width 25 height 5
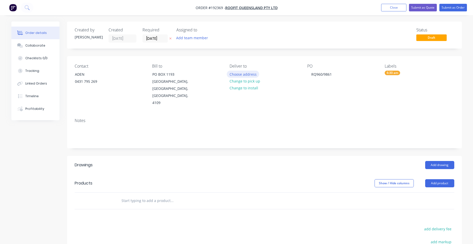
click at [234, 75] on button "Choose address" at bounding box center [243, 74] width 32 height 7
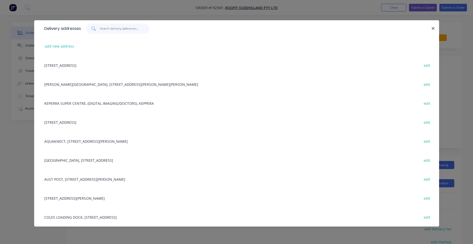
click at [123, 30] on input "text" at bounding box center [124, 29] width 49 height 10
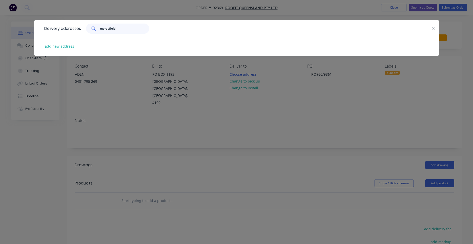
type input "morayfield"
click at [287, 76] on div "Delivery addresses morayfield add new address" at bounding box center [236, 122] width 473 height 244
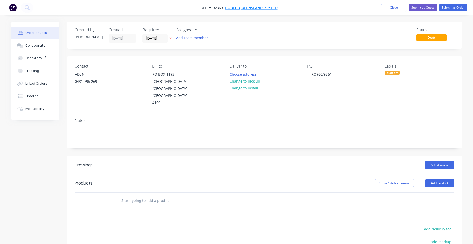
click at [236, 7] on span "ROOFIT QUEENSLAND PTY LTD" at bounding box center [251, 7] width 52 height 5
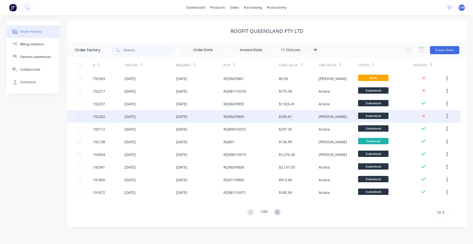
click at [273, 117] on div "RQ960/9859" at bounding box center [251, 116] width 55 height 13
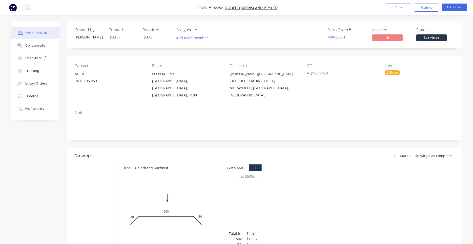
click at [260, 85] on div "MORAYFIELD, Queensland, Australia," at bounding box center [264, 92] width 69 height 14
click at [315, 110] on div "Notes" at bounding box center [265, 112] width 380 height 5
drag, startPoint x: 314, startPoint y: 103, endPoint x: 312, endPoint y: 100, distance: 3.7
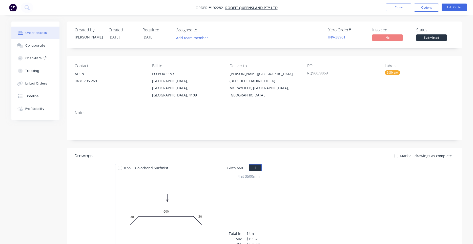
drag, startPoint x: 308, startPoint y: 97, endPoint x: 304, endPoint y: 95, distance: 4.8
click at [304, 95] on div "Contact ADEN 0431 795 269 Bill to PO BOX 1193 SUNNYBANK HILLS, Queensland, Aust…" at bounding box center [264, 81] width 395 height 50
click at [259, 79] on div "MORAYFIELD SUPER CENTER (BEDSHED LOADING DOCK)" at bounding box center [264, 77] width 69 height 14
click at [258, 74] on div "MORAYFIELD SUPER CENTER (BEDSHED LOADING DOCK)" at bounding box center [264, 77] width 69 height 14
click at [233, 7] on span "ROOFIT QUEENSLAND PTY LTD" at bounding box center [251, 7] width 52 height 5
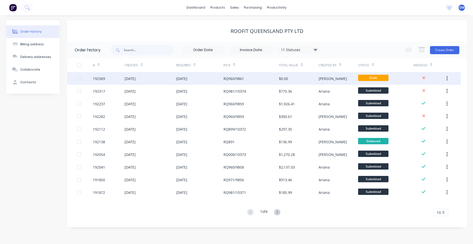
click at [311, 80] on div "$0.00" at bounding box center [299, 78] width 40 height 13
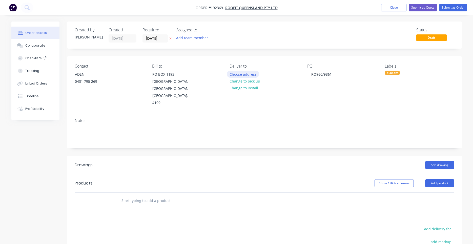
click at [229, 72] on button "Choose address" at bounding box center [243, 74] width 32 height 7
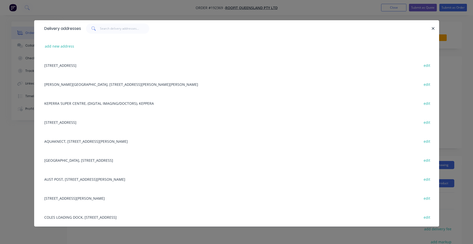
scroll to position [0, 0]
click at [59, 47] on button "add new address" at bounding box center [59, 46] width 35 height 7
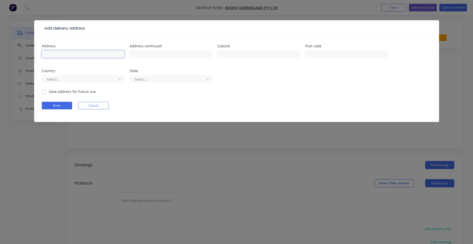
click at [107, 53] on input "text" at bounding box center [83, 54] width 83 height 8
paste input "MORAYFIELD SUPER CENTRE BEDSHED LOADING DOCK"
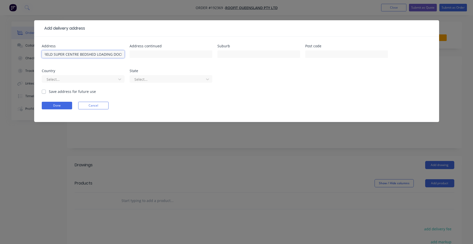
type input "MORAYFIELD SUPER CENTRE BEDSHED LOADING DOCK"
type input "MORAYFIELD"
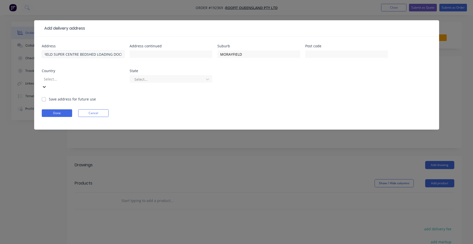
type input "a"
type input "q"
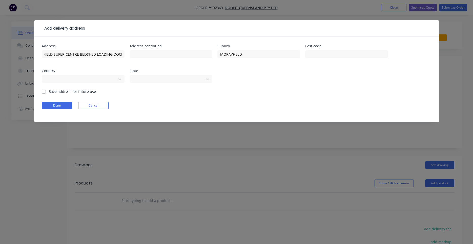
click at [86, 93] on label "Save address for future use" at bounding box center [72, 91] width 47 height 5
click at [46, 93] on input "Save address for future use" at bounding box center [44, 91] width 4 height 5
checkbox input "true"
click at [61, 103] on button "Done" at bounding box center [57, 106] width 30 height 8
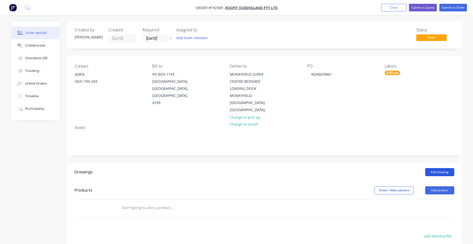
click at [439, 168] on button "Add drawing" at bounding box center [440, 172] width 29 height 8
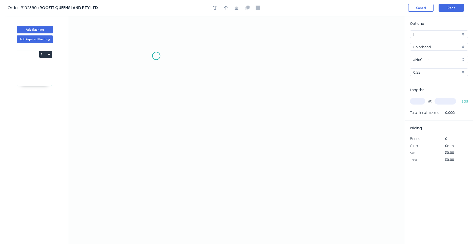
click at [156, 56] on icon "0" at bounding box center [236, 130] width 337 height 229
click at [159, 150] on icon "0" at bounding box center [236, 130] width 337 height 229
click at [269, 146] on icon "0 ?" at bounding box center [236, 130] width 337 height 229
click at [269, 146] on circle at bounding box center [269, 150] width 8 height 8
drag, startPoint x: 269, startPoint y: 147, endPoint x: 257, endPoint y: 149, distance: 12.3
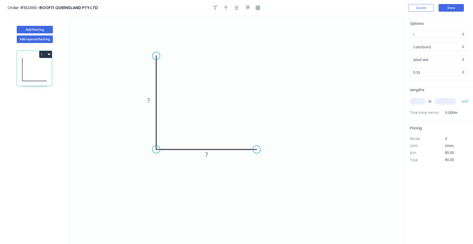
click at [257, 149] on circle at bounding box center [257, 150] width 8 height 8
click at [256, 148] on circle at bounding box center [257, 150] width 8 height 8
click at [260, 151] on circle at bounding box center [257, 150] width 8 height 8
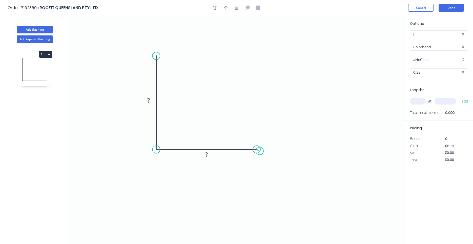
click at [260, 151] on circle at bounding box center [257, 150] width 8 height 8
click at [154, 100] on rect at bounding box center [149, 100] width 10 height 7
click at [422, 102] on input "text" at bounding box center [417, 101] width 15 height 7
type input "$5.22"
type input "7"
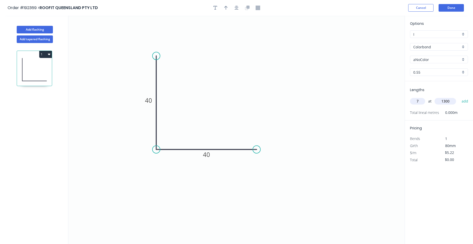
type input "1300"
click at [460, 97] on button "add" at bounding box center [466, 101] width 12 height 9
type input "$47.50"
click at [238, 9] on icon "button" at bounding box center [237, 8] width 4 height 5
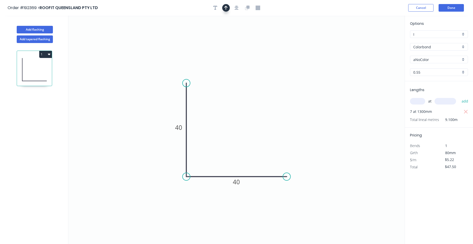
click at [230, 9] on button "button" at bounding box center [226, 8] width 8 height 8
drag, startPoint x: 380, startPoint y: 37, endPoint x: 332, endPoint y: 73, distance: 60.1
click at [327, 78] on icon "0 40 40" at bounding box center [236, 130] width 337 height 229
drag, startPoint x: 379, startPoint y: 39, endPoint x: 167, endPoint y: 191, distance: 260.7
click at [167, 191] on icon at bounding box center [168, 185] width 5 height 16
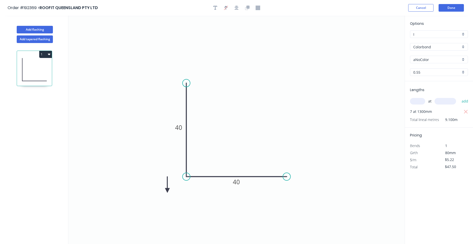
click at [167, 191] on icon at bounding box center [167, 185] width 5 height 16
click at [167, 191] on icon at bounding box center [171, 186] width 15 height 15
click at [167, 191] on icon at bounding box center [171, 194] width 15 height 15
click at [167, 191] on icon at bounding box center [167, 196] width 5 height 16
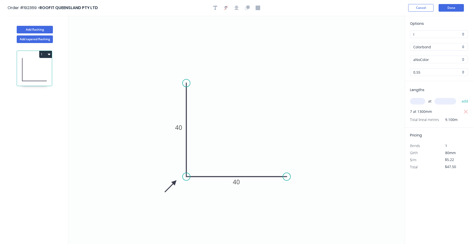
drag, startPoint x: 169, startPoint y: 188, endPoint x: 175, endPoint y: 182, distance: 7.9
click at [175, 182] on icon at bounding box center [170, 186] width 15 height 15
drag, startPoint x: 176, startPoint y: 182, endPoint x: 181, endPoint y: 180, distance: 5.9
click at [43, 30] on button "Add flashing" at bounding box center [35, 30] width 36 height 8
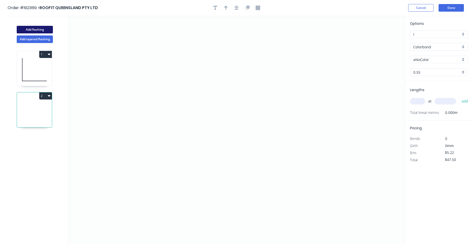
type input "$0.00"
drag, startPoint x: 147, startPoint y: 108, endPoint x: 199, endPoint y: 106, distance: 51.2
click at [148, 108] on icon "0" at bounding box center [236, 130] width 337 height 229
click at [308, 106] on icon "0" at bounding box center [236, 130] width 337 height 229
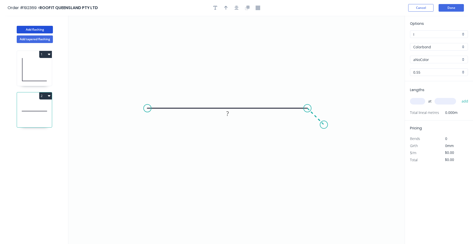
click at [324, 126] on icon "0 ?" at bounding box center [236, 130] width 337 height 229
click at [324, 126] on circle at bounding box center [324, 125] width 8 height 8
click at [321, 108] on tspan "?" at bounding box center [321, 109] width 3 height 8
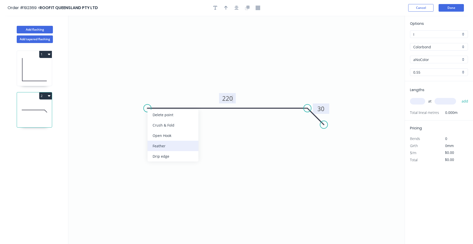
click at [157, 144] on div "Feather" at bounding box center [173, 146] width 51 height 10
type input "$9.84"
click at [155, 125] on div "Flip bend" at bounding box center [174, 125] width 51 height 10
click at [157, 119] on tspan "15" at bounding box center [157, 116] width 7 height 8
click at [419, 104] on input "text" at bounding box center [417, 101] width 15 height 7
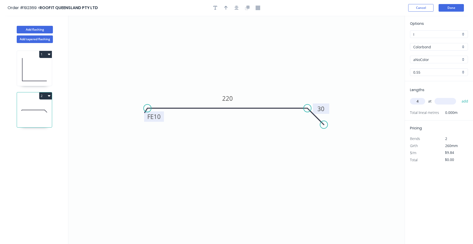
type input "4"
type input "1000"
click at [460, 97] on button "add" at bounding box center [466, 101] width 12 height 9
type input "$39.36"
click at [32, 76] on icon at bounding box center [34, 69] width 35 height 32
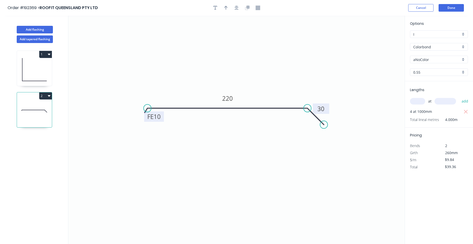
type input "$5.22"
type input "$47.50"
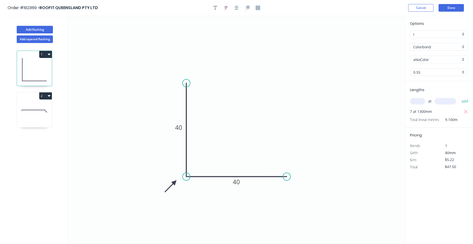
click at [41, 115] on icon at bounding box center [34, 111] width 35 height 32
type input "$9.84"
type input "$39.36"
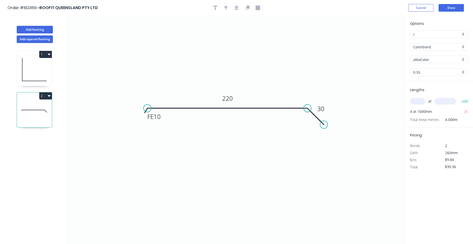
click at [39, 69] on icon at bounding box center [34, 69] width 35 height 32
type input "$5.22"
type input "$47.50"
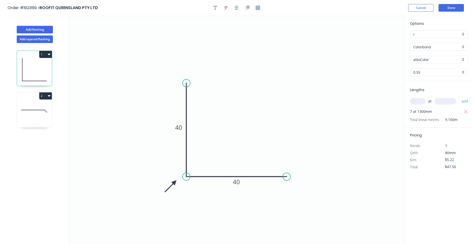
click at [435, 61] on input "aNoColor" at bounding box center [437, 59] width 47 height 5
click at [438, 70] on div "Surfmist" at bounding box center [440, 69] width 58 height 9
click at [40, 116] on icon at bounding box center [34, 111] width 35 height 32
type input "aNoColor"
type input "$9.84"
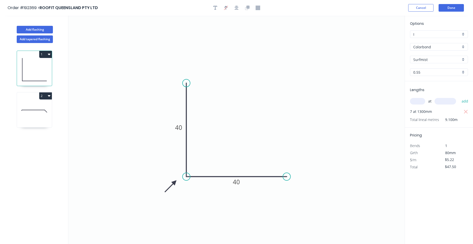
type input "$39.36"
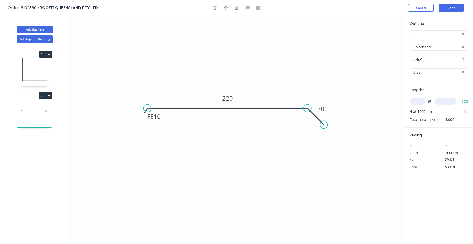
click at [424, 59] on input "aNoColor" at bounding box center [437, 59] width 47 height 5
click at [420, 68] on div "Surfmist" at bounding box center [440, 69] width 58 height 9
type input "Surfmist"
click at [453, 9] on button "Done" at bounding box center [451, 8] width 25 height 8
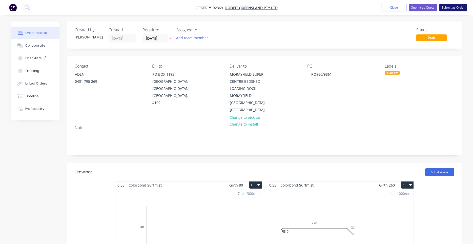
click at [456, 8] on button "Submit as Order" at bounding box center [454, 8] width 28 height 8
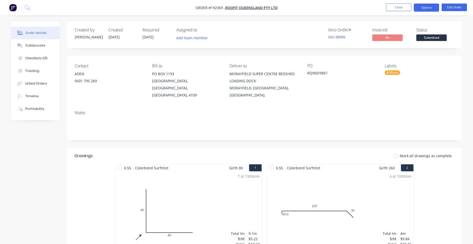
click at [424, 7] on button "Options" at bounding box center [426, 8] width 25 height 8
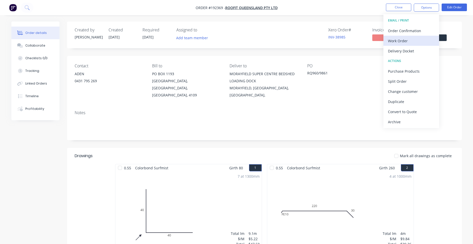
click at [408, 39] on div "Work Order" at bounding box center [411, 40] width 47 height 7
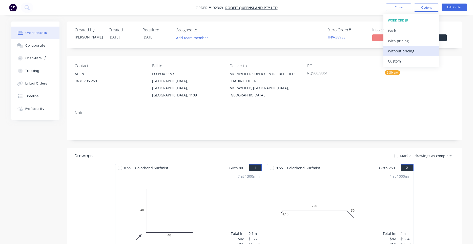
click at [401, 49] on div "Without pricing" at bounding box center [411, 50] width 47 height 7
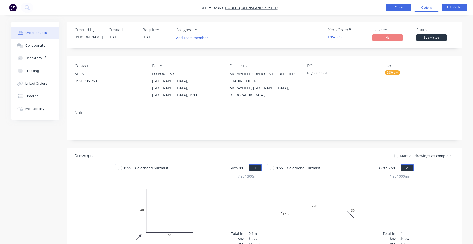
click at [395, 10] on button "Close" at bounding box center [398, 8] width 25 height 8
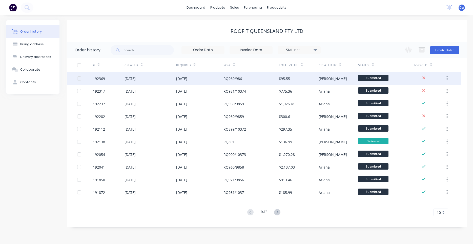
click at [263, 83] on div "RQ960/9861" at bounding box center [251, 78] width 55 height 13
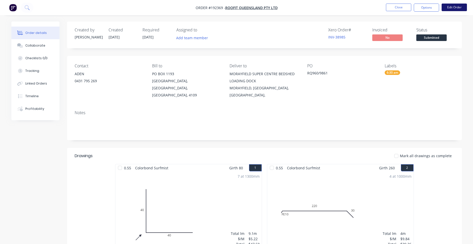
click at [451, 8] on button "Edit Order" at bounding box center [454, 8] width 25 height 8
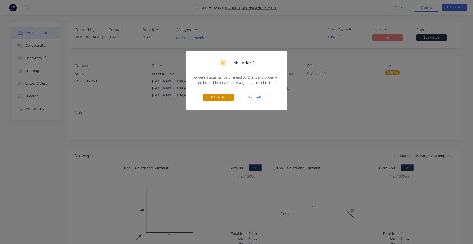
click at [224, 99] on button "Edit Order" at bounding box center [218, 98] width 30 height 8
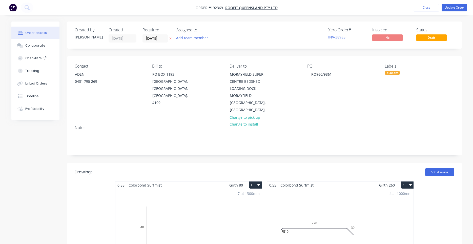
click at [304, 197] on div "4 at 1000mm Total lm $/M Total 4m $9.84 $39.36" at bounding box center [341, 227] width 146 height 77
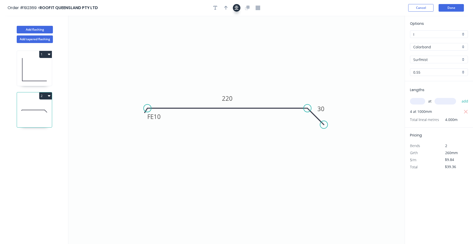
click at [235, 7] on button "button" at bounding box center [237, 8] width 8 height 8
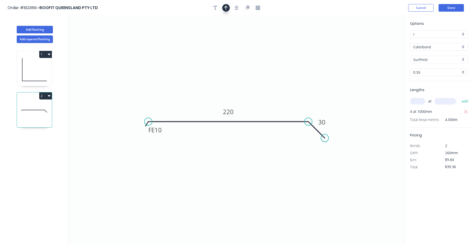
click at [227, 8] on icon "button" at bounding box center [226, 8] width 4 height 5
click at [379, 39] on icon at bounding box center [379, 35] width 5 height 16
drag, startPoint x: 379, startPoint y: 39, endPoint x: 309, endPoint y: 95, distance: 90.1
click at [309, 95] on icon at bounding box center [314, 90] width 15 height 15
click at [451, 10] on button "Done" at bounding box center [451, 8] width 25 height 8
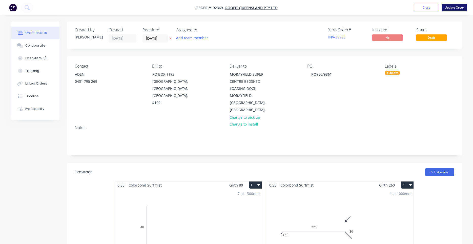
click at [450, 7] on button "Update Order" at bounding box center [454, 8] width 25 height 8
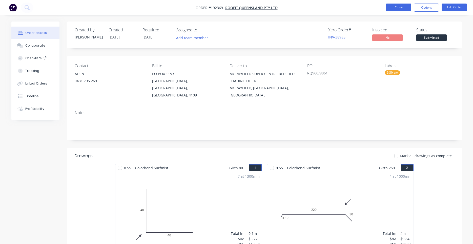
click at [404, 9] on button "Close" at bounding box center [398, 8] width 25 height 8
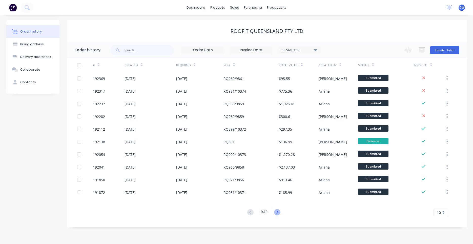
click at [276, 211] on icon at bounding box center [277, 212] width 6 height 6
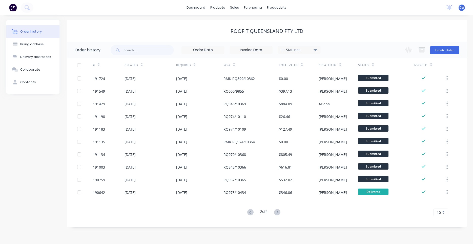
click at [276, 211] on icon at bounding box center [277, 212] width 6 height 6
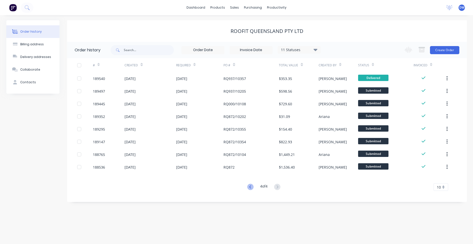
click at [250, 184] on icon at bounding box center [251, 187] width 6 height 6
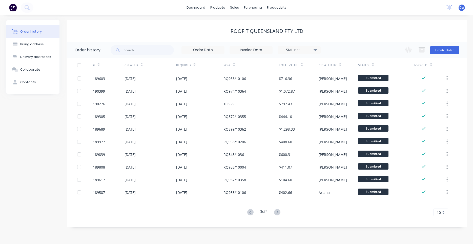
click at [250, 184] on div "RQ937/10358" at bounding box center [251, 180] width 55 height 13
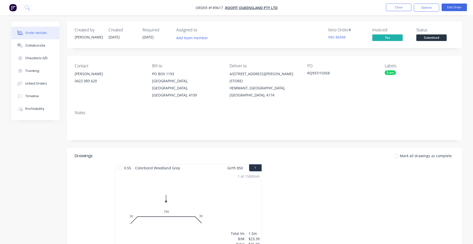
click at [14, 9] on img "button" at bounding box center [13, 8] width 8 height 8
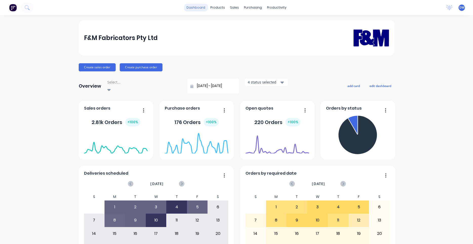
click at [199, 10] on link "dashboard" at bounding box center [196, 8] width 24 height 8
click at [110, 65] on button "Create sales order" at bounding box center [97, 67] width 37 height 8
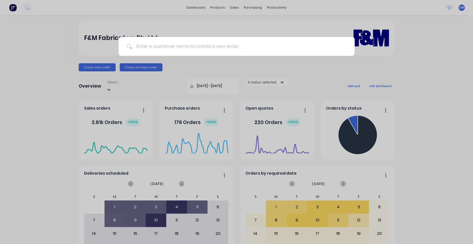
click at [152, 43] on input at bounding box center [239, 46] width 215 height 19
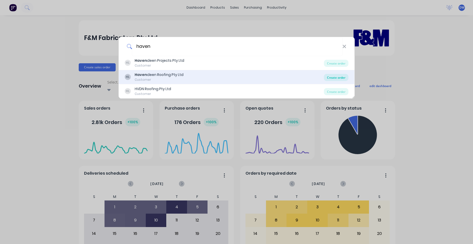
type input "haven"
click at [337, 76] on div "Create order" at bounding box center [336, 77] width 25 height 7
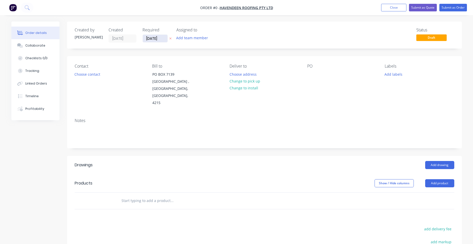
click at [149, 38] on input "[DATE]" at bounding box center [155, 39] width 25 height 8
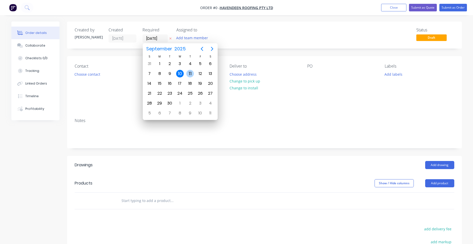
click at [190, 72] on div "11" at bounding box center [190, 74] width 8 height 8
type input "11/09/25"
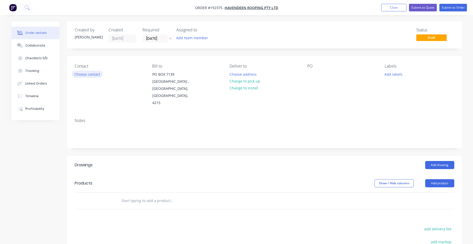
click at [96, 75] on button "Choose contact" at bounding box center [87, 74] width 31 height 7
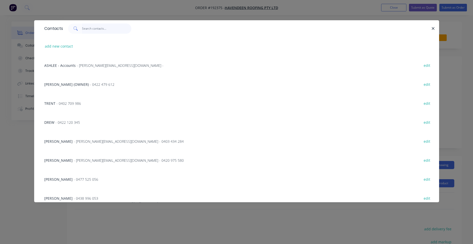
click at [102, 30] on input "text" at bounding box center [106, 29] width 49 height 10
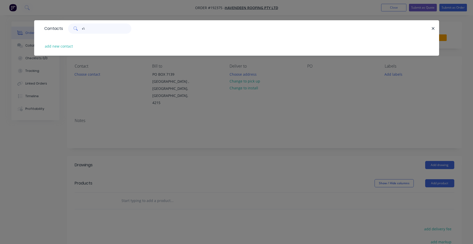
type input "c"
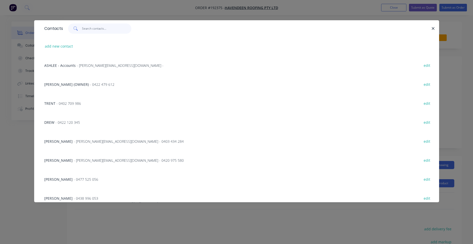
type input "d"
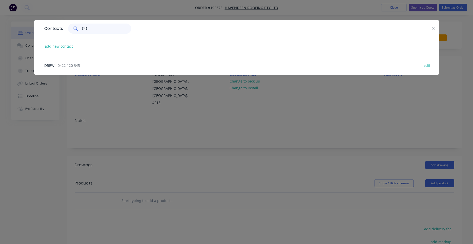
type input "345"
click at [83, 67] on div "DREW - 0422 120 345 edit" at bounding box center [237, 65] width 390 height 19
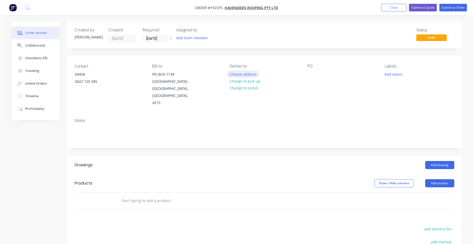
click at [243, 74] on button "Choose address" at bounding box center [243, 74] width 32 height 7
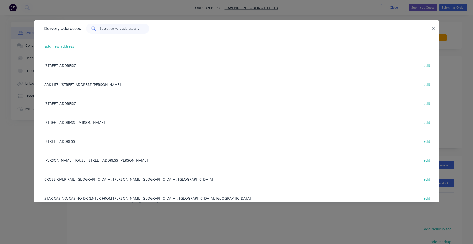
click at [115, 29] on input "text" at bounding box center [124, 29] width 49 height 10
type input "t"
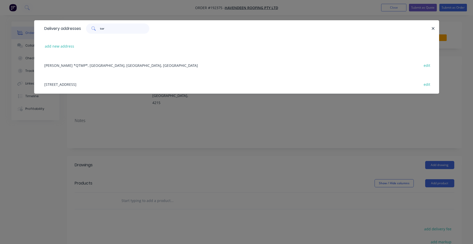
type input "tor"
click at [110, 66] on div "BRUCE HWY *QTMP*, TORBANLEA, Queensland, Australia edit" at bounding box center [237, 65] width 390 height 19
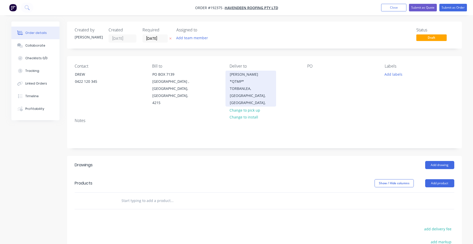
click at [251, 85] on div "TORBANLEA, Queensland, Australia," at bounding box center [251, 95] width 42 height 21
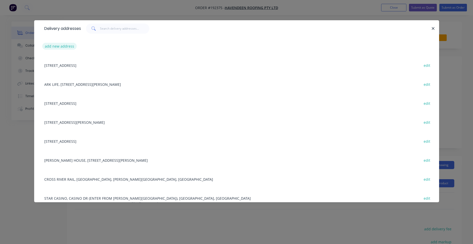
click at [64, 46] on button "add new address" at bounding box center [59, 46] width 35 height 7
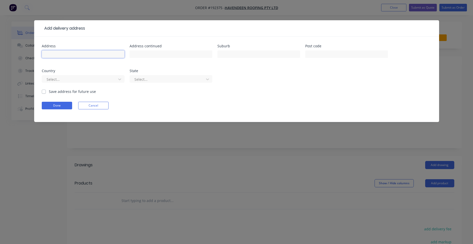
click at [76, 58] on input "text" at bounding box center [83, 54] width 83 height 8
type input "Richie Rd"
type input "t"
type input "TORBANLEA"
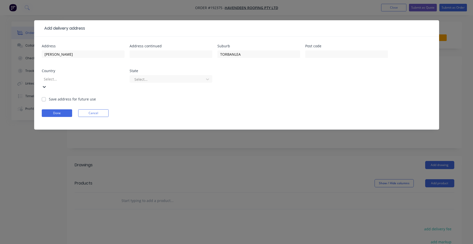
type input "a"
type input "q"
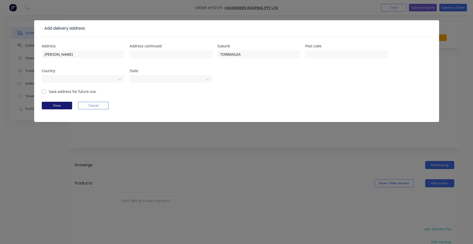
click at [64, 103] on button "Done" at bounding box center [57, 106] width 30 height 8
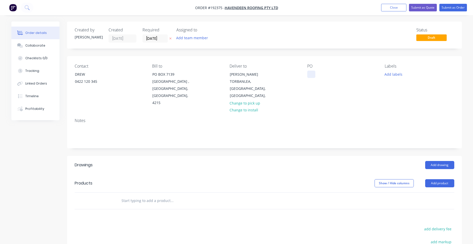
click at [312, 75] on div at bounding box center [312, 74] width 8 height 7
click at [391, 73] on button "Add labels" at bounding box center [393, 74] width 23 height 7
click at [404, 90] on input "text" at bounding box center [427, 89] width 53 height 10
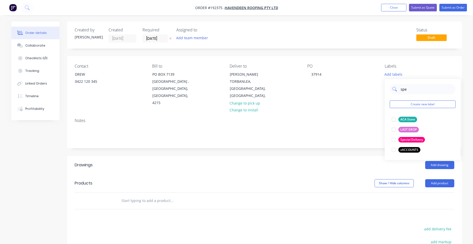
type input "spec"
click at [394, 119] on div at bounding box center [394, 120] width 10 height 10
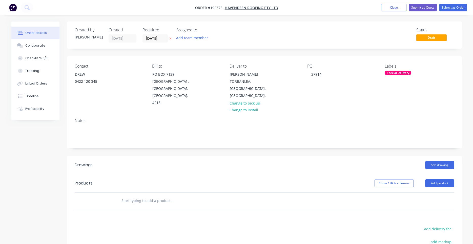
click at [362, 107] on div "Contact DREW 0422 120 345 Bill to PO BOX 7139 Southport Park , Queensland, Aust…" at bounding box center [264, 85] width 395 height 58
click at [438, 161] on button "Add drawing" at bounding box center [440, 165] width 29 height 8
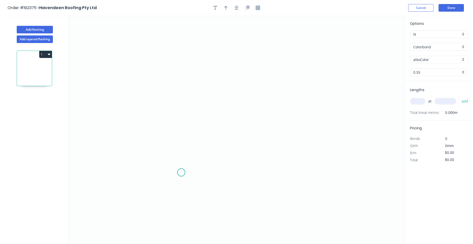
click at [181, 173] on icon "0" at bounding box center [236, 130] width 337 height 229
click at [160, 172] on icon "0" at bounding box center [236, 130] width 337 height 229
click at [164, 85] on icon "0 ?" at bounding box center [236, 130] width 337 height 229
click at [220, 84] on icon "0 ? ?" at bounding box center [236, 130] width 337 height 229
click at [218, 104] on icon "0 ? ? ?" at bounding box center [236, 130] width 337 height 229
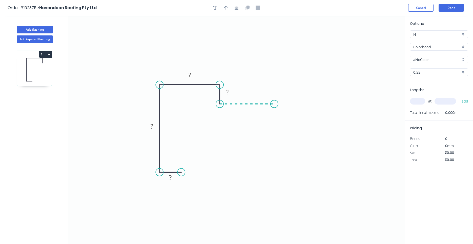
click at [275, 105] on icon "0 ? ? ? ?" at bounding box center [236, 130] width 337 height 229
click at [275, 105] on circle at bounding box center [275, 104] width 8 height 8
click at [286, 139] on div "Feather" at bounding box center [300, 143] width 51 height 10
click at [272, 117] on tspan "15" at bounding box center [271, 112] width 7 height 8
type input "$10.67"
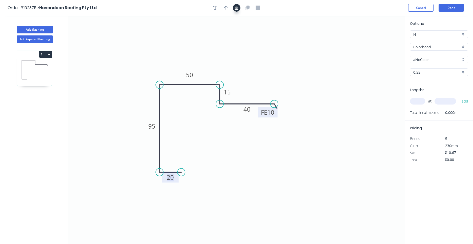
click at [240, 9] on button "button" at bounding box center [237, 8] width 8 height 8
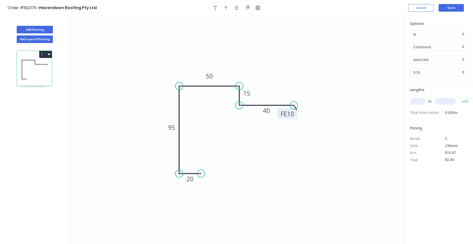
click at [420, 103] on input "text" at bounding box center [417, 101] width 15 height 7
type input "3"
type input "5000"
click at [460, 97] on button "add" at bounding box center [466, 101] width 12 height 9
type input "$160.05"
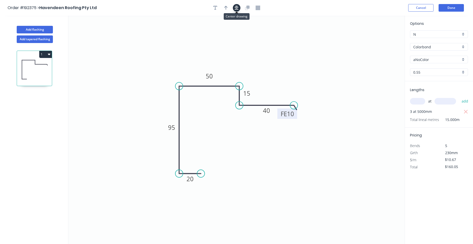
click at [237, 11] on button "button" at bounding box center [237, 8] width 8 height 8
click at [417, 60] on input "aNoColor" at bounding box center [437, 59] width 47 height 5
click at [417, 66] on div "Surfmist" at bounding box center [440, 69] width 58 height 9
type input "Surfmist"
click at [228, 10] on icon "button" at bounding box center [226, 8] width 4 height 5
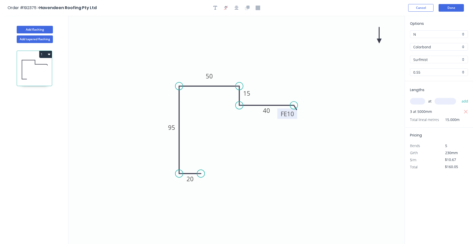
click at [378, 41] on icon at bounding box center [379, 35] width 5 height 16
drag, startPoint x: 378, startPoint y: 41, endPoint x: 277, endPoint y: 56, distance: 102.3
click at [303, 53] on icon at bounding box center [305, 45] width 5 height 16
click at [277, 56] on icon at bounding box center [277, 51] width 5 height 16
drag, startPoint x: 277, startPoint y: 56, endPoint x: 269, endPoint y: 69, distance: 15.2
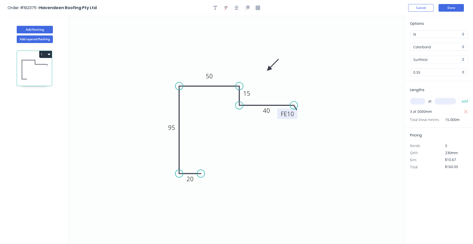
click at [269, 69] on icon at bounding box center [273, 65] width 15 height 15
click at [442, 10] on button "Done" at bounding box center [451, 8] width 25 height 8
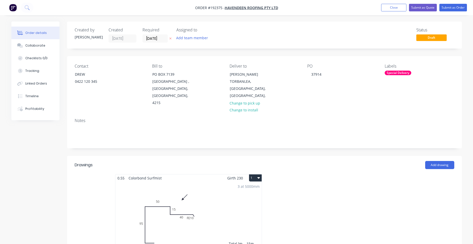
click at [205, 197] on div "3 at 5000mm Total lm $/M Total 15m $10.67 $160.05" at bounding box center [189, 220] width 146 height 77
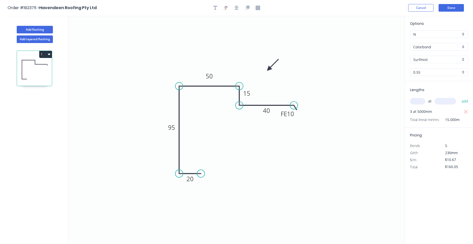
click at [37, 64] on icon at bounding box center [34, 69] width 35 height 32
click at [46, 29] on button "Add flashing" at bounding box center [35, 30] width 36 height 8
type input "$0.00"
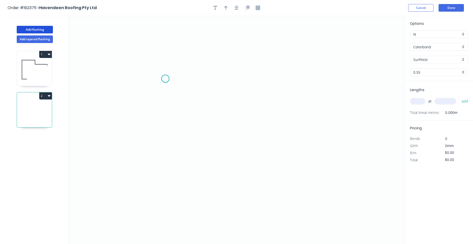
click at [165, 79] on icon "0" at bounding box center [236, 130] width 337 height 229
click at [170, 154] on icon "0" at bounding box center [236, 130] width 337 height 229
click at [263, 151] on icon "0 ?" at bounding box center [236, 130] width 337 height 229
click at [263, 151] on circle at bounding box center [263, 154] width 8 height 8
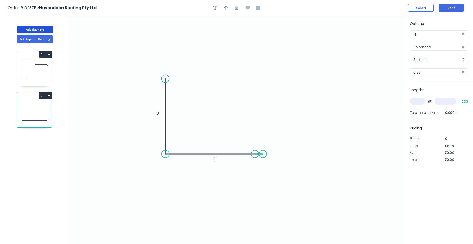
drag, startPoint x: 262, startPoint y: 153, endPoint x: 255, endPoint y: 154, distance: 7.5
click at [255, 154] on icon "0 ? ?" at bounding box center [236, 130] width 337 height 229
click at [264, 154] on circle at bounding box center [263, 154] width 8 height 8
drag, startPoint x: 264, startPoint y: 154, endPoint x: 251, endPoint y: 155, distance: 13.0
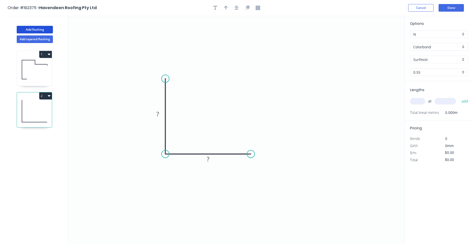
click at [251, 155] on circle at bounding box center [251, 154] width 8 height 8
click at [240, 157] on icon "0 ? ?" at bounding box center [236, 130] width 337 height 229
click at [239, 161] on icon "0 ? ?" at bounding box center [236, 130] width 337 height 229
click at [227, 160] on icon "0 ? ?" at bounding box center [236, 130] width 337 height 229
click at [214, 157] on rect at bounding box center [208, 159] width 16 height 10
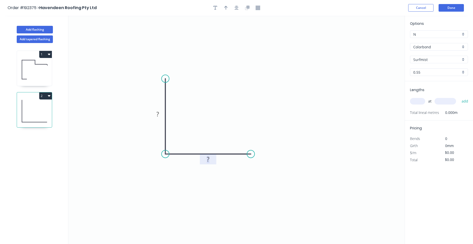
click at [207, 156] on tspan "?" at bounding box center [208, 159] width 3 height 8
click at [424, 100] on input "text" at bounding box center [417, 101] width 15 height 7
type input "$4.60"
type input "10"
type input "1080"
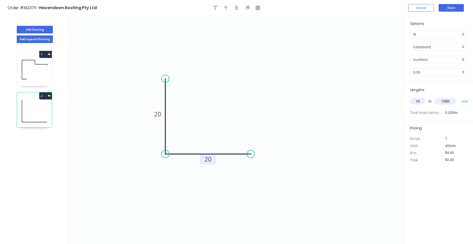
click at [460, 97] on button "add" at bounding box center [466, 101] width 12 height 9
type input "$49.68"
type input "10"
type input "1380"
click at [460, 97] on button "add" at bounding box center [466, 101] width 12 height 9
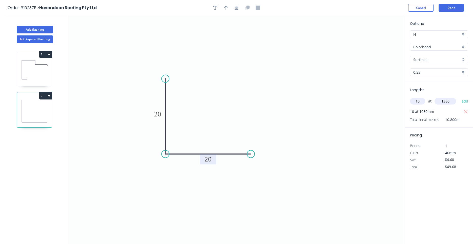
type input "$113.16"
click at [226, 8] on icon "button" at bounding box center [226, 8] width 4 height 5
click at [380, 42] on icon at bounding box center [379, 35] width 5 height 16
drag, startPoint x: 379, startPoint y: 39, endPoint x: 216, endPoint y: 117, distance: 180.7
click at [216, 117] on icon at bounding box center [220, 112] width 15 height 15
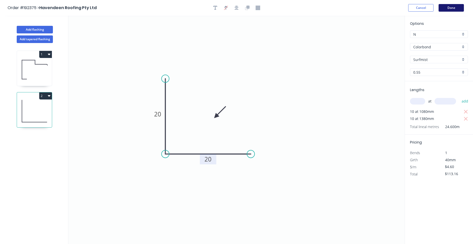
click at [459, 4] on button "Done" at bounding box center [451, 8] width 25 height 8
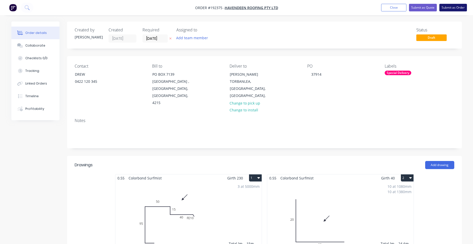
click at [448, 7] on button "Submit as Order" at bounding box center [454, 8] width 28 height 8
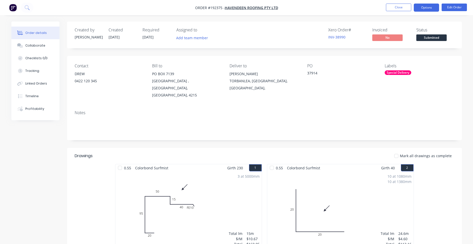
click at [418, 9] on button "Options" at bounding box center [426, 8] width 25 height 8
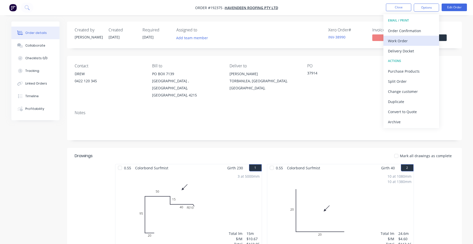
click at [407, 42] on div "Work Order" at bounding box center [411, 40] width 47 height 7
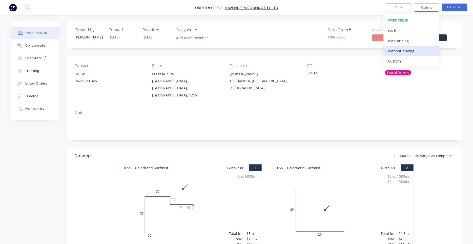
click at [400, 51] on div "Without pricing" at bounding box center [411, 50] width 47 height 7
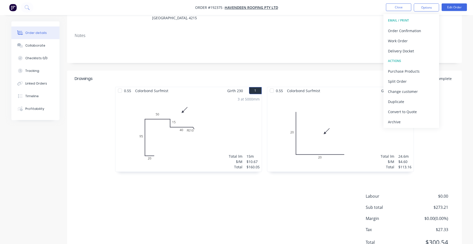
scroll to position [93, 0]
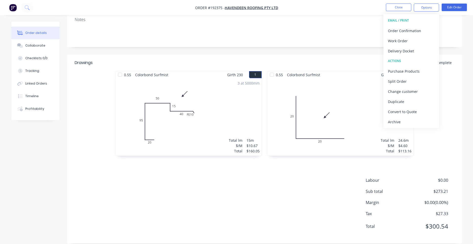
click at [378, 160] on div "Drawings Mark all drawings as complete 0.55 Colorbond Surfmist Girth 230 1 0 20…" at bounding box center [264, 149] width 395 height 189
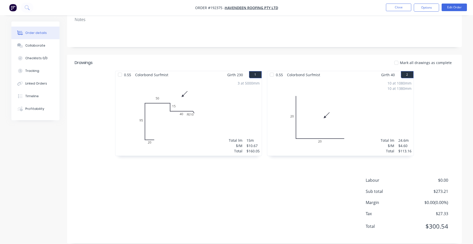
scroll to position [0, 0]
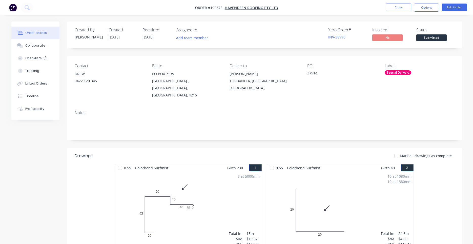
click at [189, 223] on div "3 at 5000mm Total lm $/M Total 15m $10.67 $160.05" at bounding box center [189, 210] width 146 height 77
click at [446, 7] on button "Edit Order" at bounding box center [454, 8] width 25 height 8
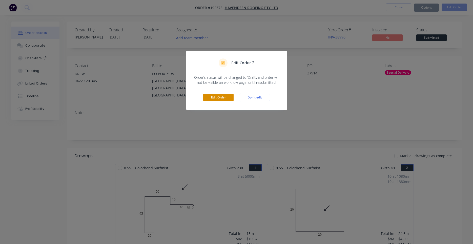
click at [227, 94] on button "Edit Order" at bounding box center [218, 98] width 30 height 8
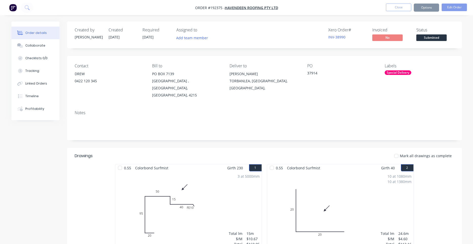
click at [197, 202] on div "3 at 5000mm Total lm $/M Total 15m $10.67 $160.05" at bounding box center [189, 210] width 146 height 77
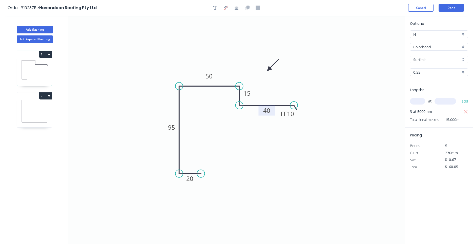
click at [263, 112] on tspan "40" at bounding box center [266, 110] width 7 height 8
click at [454, 7] on button "Done" at bounding box center [451, 8] width 25 height 8
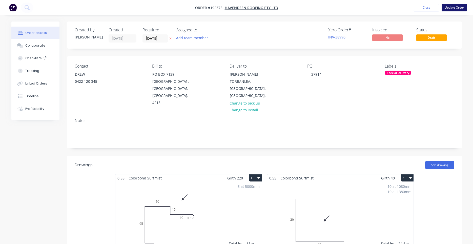
click at [449, 11] on button "Update Order" at bounding box center [454, 8] width 25 height 8
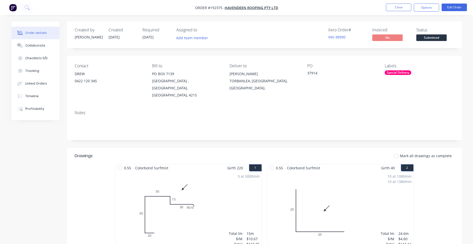
click at [400, 12] on nav "Order #192375 - Havendeen Roofing Pty Ltd Close Options Edit Order" at bounding box center [236, 7] width 473 height 15
click at [400, 10] on button "Close" at bounding box center [398, 8] width 25 height 8
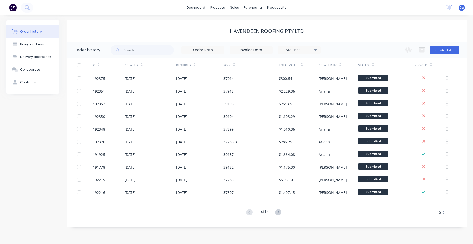
click at [29, 10] on button at bounding box center [27, 8] width 13 height 10
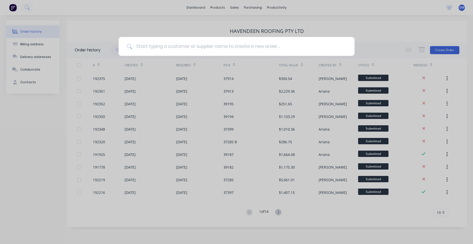
click at [174, 48] on input at bounding box center [239, 46] width 215 height 19
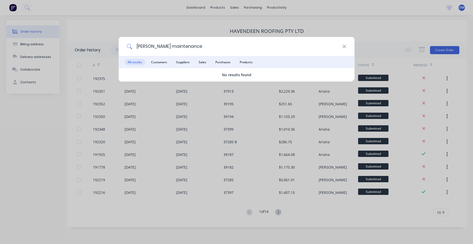
type input "timmers maintenance"
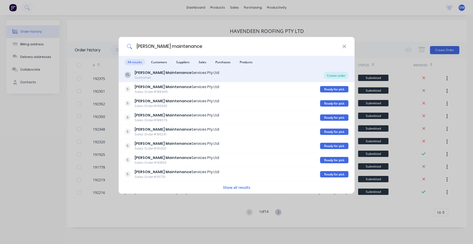
click at [331, 73] on div "Create order" at bounding box center [336, 75] width 25 height 7
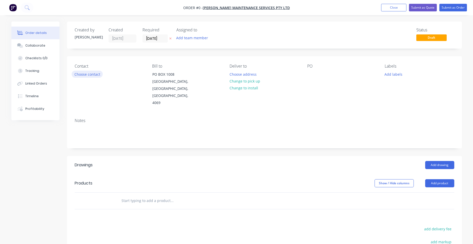
click at [94, 75] on button "Choose contact" at bounding box center [87, 74] width 31 height 7
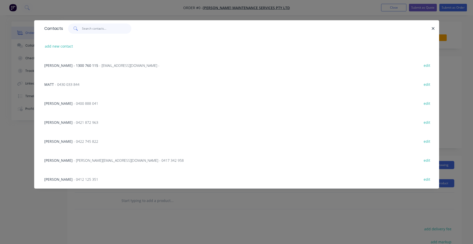
click at [112, 29] on input "text" at bounding box center [106, 29] width 49 height 10
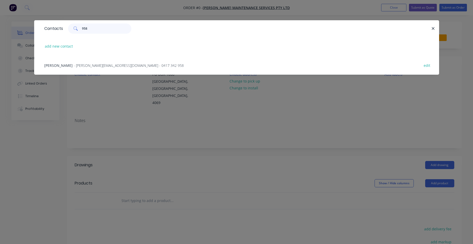
type input "958"
click at [120, 69] on div "CHRIS JONES - chris@timmersmaintenance.com.au - 0417 342 958 edit" at bounding box center [237, 65] width 390 height 19
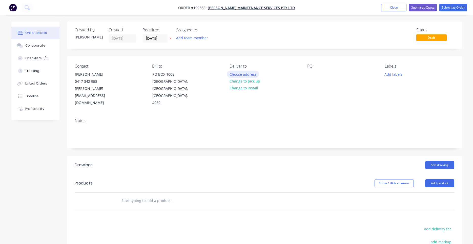
click at [253, 74] on button "Choose address" at bounding box center [243, 74] width 32 height 7
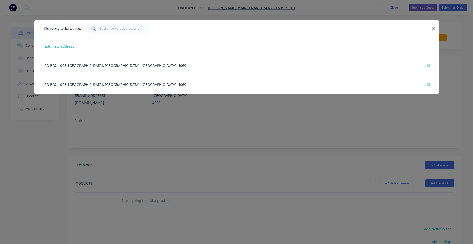
click at [243, 101] on div "Delivery addresses add new address PO BOX 1008, KENMORE, Queensland, Australia,…" at bounding box center [236, 60] width 405 height 81
click at [436, 28] on button "button" at bounding box center [434, 28] width 6 height 6
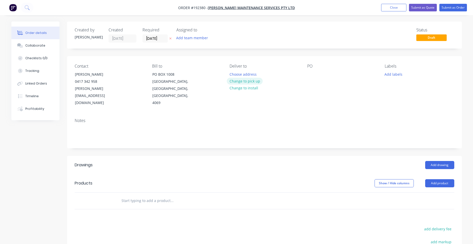
click at [250, 81] on button "Change to pick up" at bounding box center [245, 81] width 36 height 7
click at [245, 72] on div "Pick up Change to delivery Change to install" at bounding box center [264, 85] width 69 height 43
click at [236, 72] on div at bounding box center [234, 74] width 8 height 7
click at [235, 72] on div at bounding box center [234, 74] width 8 height 7
click at [306, 72] on div "Contact CHRIS JONES 0417 342 958 chris@timmersmaintenance.com.au Bill to PO BOX…" at bounding box center [264, 85] width 395 height 58
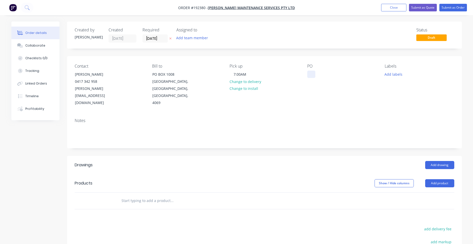
click at [310, 74] on div at bounding box center [312, 74] width 8 height 7
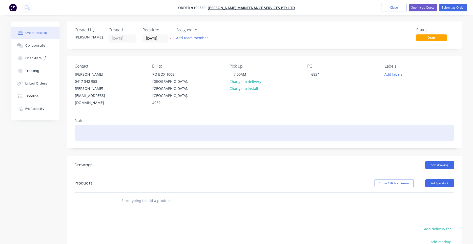
click at [340, 125] on div at bounding box center [265, 132] width 380 height 15
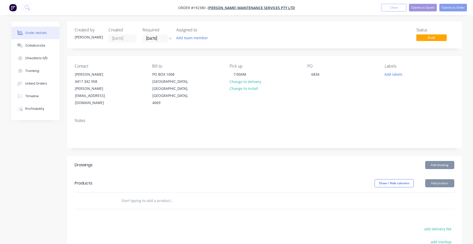
click at [449, 161] on button "Add drawing" at bounding box center [440, 165] width 29 height 8
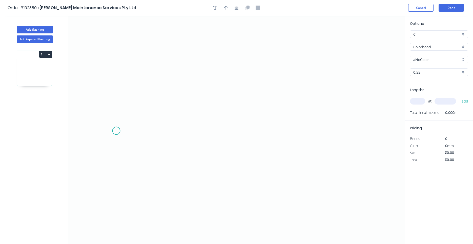
click at [116, 131] on icon "0" at bounding box center [236, 130] width 337 height 229
click at [139, 100] on icon "0" at bounding box center [236, 130] width 337 height 229
click at [269, 103] on icon "0 ?" at bounding box center [236, 130] width 337 height 229
click at [269, 101] on circle at bounding box center [269, 100] width 8 height 8
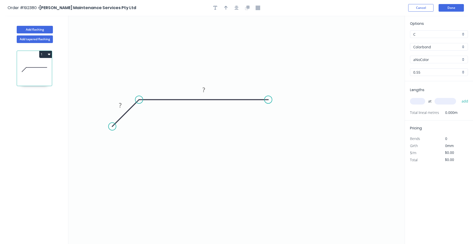
drag, startPoint x: 117, startPoint y: 130, endPoint x: 112, endPoint y: 125, distance: 7.0
click at [112, 125] on circle at bounding box center [113, 127] width 8 height 8
drag, startPoint x: 268, startPoint y: 101, endPoint x: 322, endPoint y: 99, distance: 53.5
click at [319, 99] on circle at bounding box center [315, 100] width 8 height 8
click at [322, 99] on circle at bounding box center [322, 100] width 8 height 8
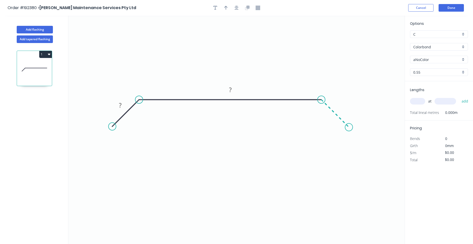
click at [349, 125] on icon "0 ? ?" at bounding box center [236, 130] width 337 height 229
click at [341, 105] on tspan "?" at bounding box center [340, 106] width 3 height 8
type input "$25.56"
click at [240, 8] on button "button" at bounding box center [237, 8] width 8 height 8
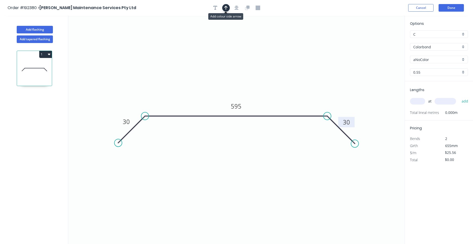
click at [228, 8] on icon "button" at bounding box center [226, 8] width 4 height 5
click at [379, 40] on icon at bounding box center [379, 35] width 5 height 16
drag, startPoint x: 379, startPoint y: 40, endPoint x: 309, endPoint y: 87, distance: 85.0
click at [309, 87] on icon at bounding box center [312, 82] width 15 height 15
click at [424, 61] on input "aNoColor" at bounding box center [437, 59] width 47 height 5
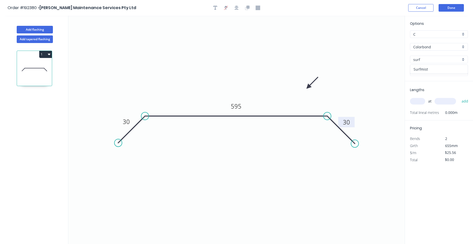
click at [427, 70] on div "Surfmist" at bounding box center [440, 69] width 58 height 9
type input "Surfmist"
click at [416, 100] on input "text" at bounding box center [417, 101] width 15 height 7
type input "2"
type input "1900"
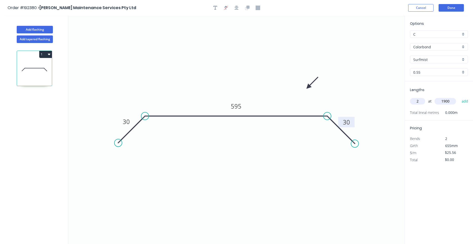
click at [460, 97] on button "add" at bounding box center [466, 101] width 12 height 9
type input "$97.13"
type input "2"
type input "2700"
click at [460, 97] on button "add" at bounding box center [466, 101] width 12 height 9
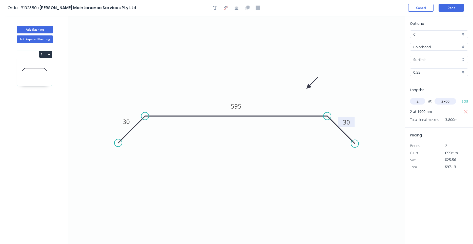
type input "$235.15"
type input "1"
type input "2200"
click at [460, 97] on button "add" at bounding box center [466, 101] width 12 height 9
type input "$291.38"
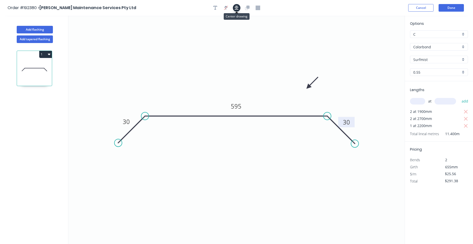
click at [238, 9] on icon "button" at bounding box center [237, 8] width 4 height 5
click at [444, 7] on button "Done" at bounding box center [451, 8] width 25 height 8
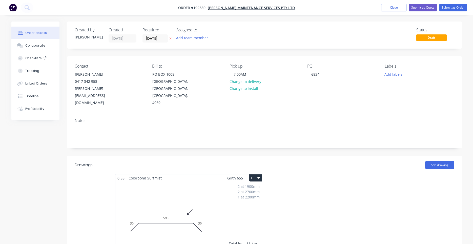
click at [258, 176] on icon "button" at bounding box center [259, 178] width 3 height 4
click at [254, 187] on div "Use larger box size" at bounding box center [237, 190] width 39 height 7
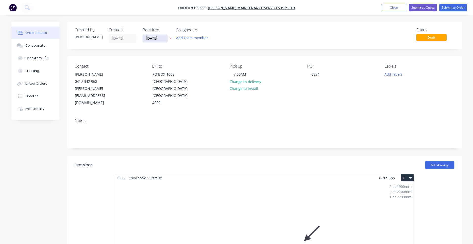
click at [158, 36] on input "[DATE]" at bounding box center [155, 39] width 25 height 8
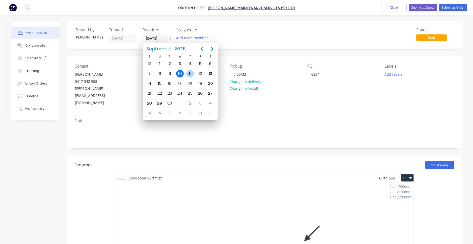
click at [192, 72] on div "11" at bounding box center [190, 74] width 8 height 8
type input "11/09/25"
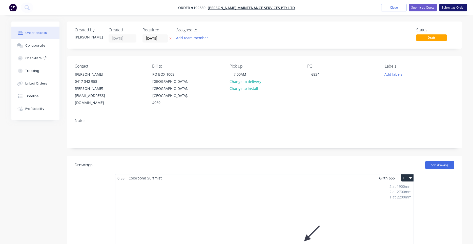
click at [451, 8] on button "Submit as Order" at bounding box center [454, 8] width 28 height 8
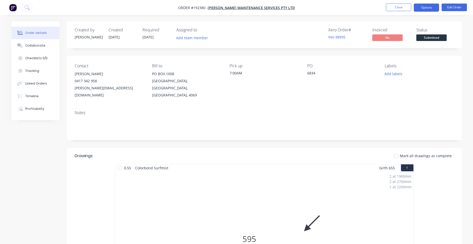
click at [415, 9] on button "Options" at bounding box center [426, 8] width 25 height 8
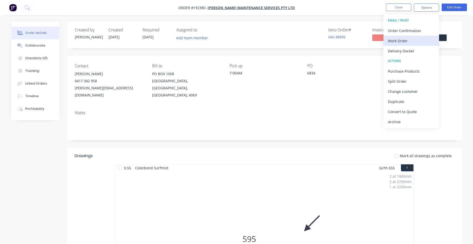
click at [409, 38] on div "Work Order" at bounding box center [411, 40] width 47 height 7
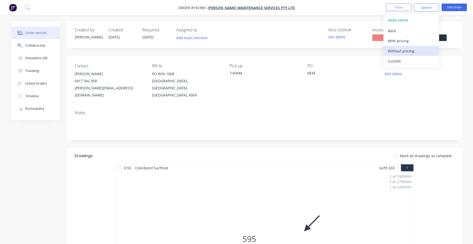
click at [402, 47] on div "Without pricing" at bounding box center [411, 50] width 47 height 7
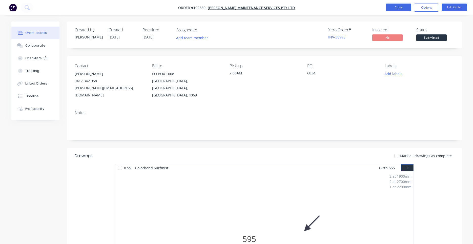
click at [392, 8] on button "Close" at bounding box center [398, 8] width 25 height 8
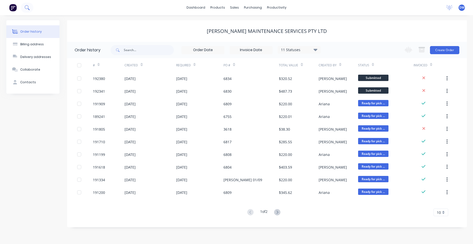
click at [28, 4] on button at bounding box center [27, 8] width 13 height 10
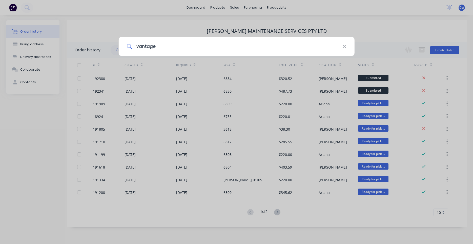
type input "vantage"
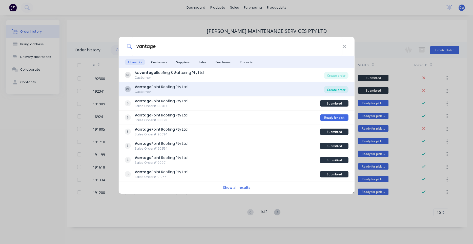
click at [333, 90] on div "Create order" at bounding box center [336, 89] width 25 height 7
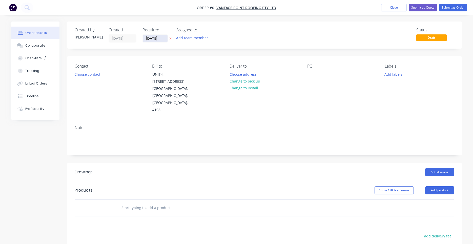
click at [153, 39] on input "[DATE]" at bounding box center [155, 39] width 25 height 8
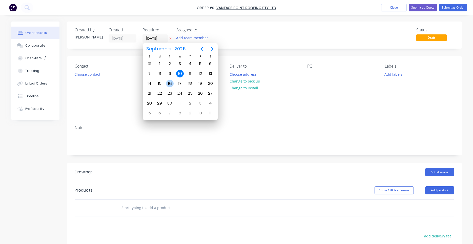
click at [167, 84] on div "16" at bounding box center [170, 84] width 8 height 8
type input "[DATE]"
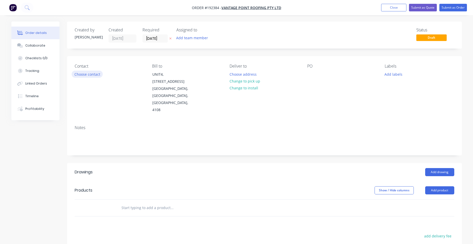
click at [96, 75] on button "Choose contact" at bounding box center [87, 74] width 31 height 7
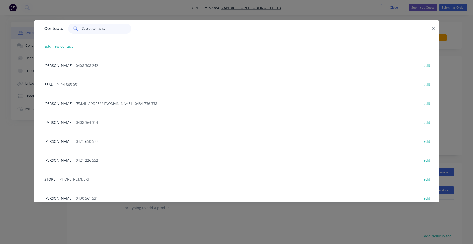
click at [107, 30] on input "text" at bounding box center [106, 29] width 49 height 10
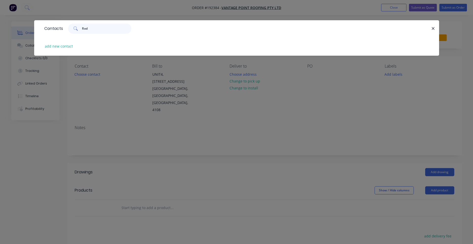
type input "Rod"
click at [71, 42] on div "add new contact" at bounding box center [237, 46] width 390 height 19
click at [69, 43] on button "add new contact" at bounding box center [58, 46] width 33 height 7
select select "AU"
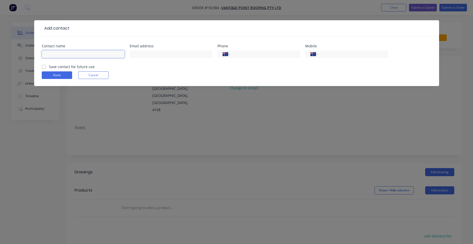
click at [81, 50] on input "text" at bounding box center [83, 54] width 83 height 8
type input "Rod"
type input "0455 669 216"
click at [79, 65] on label "Save contact for future use" at bounding box center [72, 66] width 46 height 5
click at [46, 65] on input "Save contact for future use" at bounding box center [44, 66] width 4 height 5
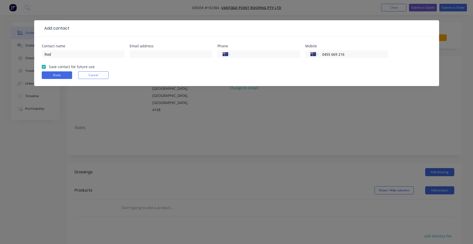
checkbox input "true"
click at [63, 72] on button "Done" at bounding box center [57, 75] width 30 height 8
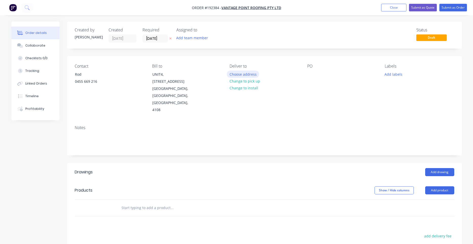
click at [235, 75] on button "Choose address" at bounding box center [243, 74] width 32 height 7
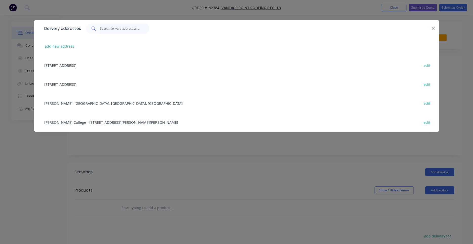
click at [135, 28] on input "text" at bounding box center [124, 29] width 49 height 10
click at [62, 46] on button "add new address" at bounding box center [59, 46] width 35 height 7
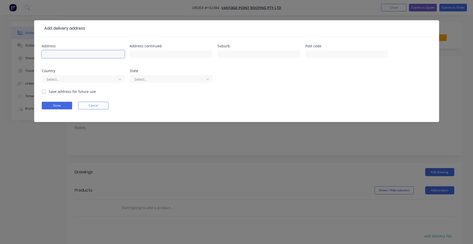
click at [99, 54] on input "text" at bounding box center [83, 54] width 83 height 8
type input "[STREET_ADDRESS]"
type input "BEENLEIGH"
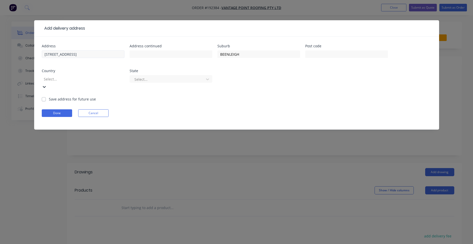
type input "a"
type input "q"
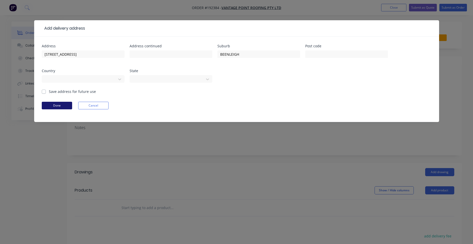
click at [54, 103] on button "Done" at bounding box center [57, 106] width 30 height 8
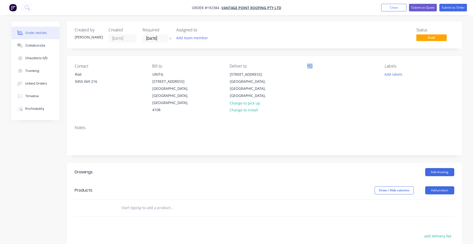
click at [304, 74] on div "Contact Rod 0455 669 216 Bill to UNIT4, 288-292 NEWMARKET RD WILSTON, Queenslan…" at bounding box center [264, 88] width 395 height 65
click at [309, 74] on div "Contact Rod 0455 669 216 Bill to UNIT4, 288-292 NEWMARKET RD WILSTON, Queenslan…" at bounding box center [264, 88] width 395 height 65
click at [315, 77] on div at bounding box center [312, 74] width 8 height 7
click at [392, 74] on button "Add labels" at bounding box center [393, 74] width 23 height 7
click at [405, 90] on input "text" at bounding box center [427, 89] width 53 height 10
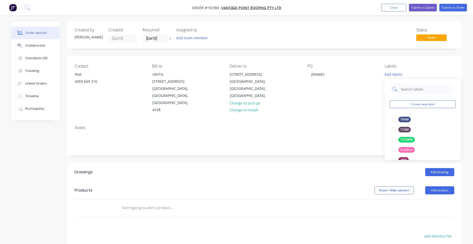
type input "7"
click at [395, 122] on div at bounding box center [394, 120] width 10 height 10
click at [374, 125] on div "Notes" at bounding box center [265, 127] width 380 height 5
click at [192, 203] on input "text" at bounding box center [171, 208] width 101 height 10
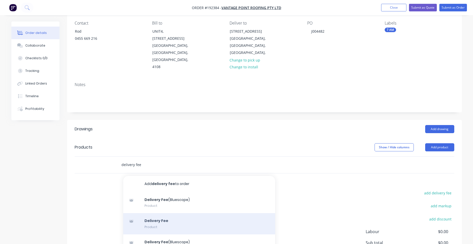
type input "delivery fee"
click at [155, 213] on div "Delivery Fee Product" at bounding box center [199, 223] width 152 height 21
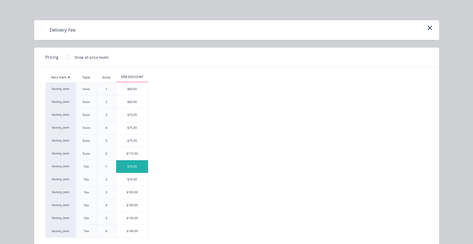
click at [133, 170] on div "$70.00" at bounding box center [132, 166] width 32 height 13
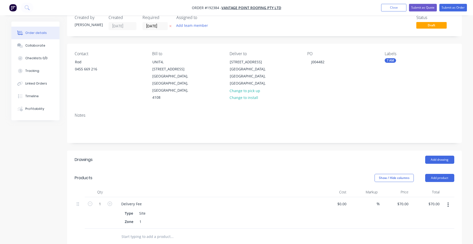
scroll to position [0, 0]
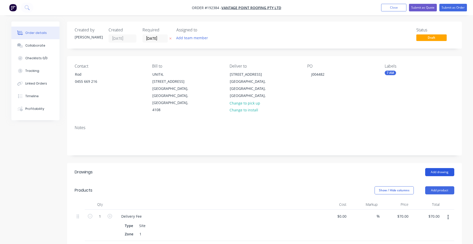
click at [436, 168] on button "Add drawing" at bounding box center [440, 172] width 29 height 8
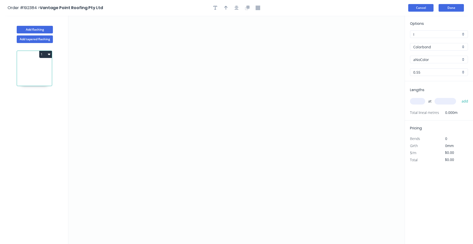
click at [433, 9] on button "Cancel" at bounding box center [421, 8] width 25 height 8
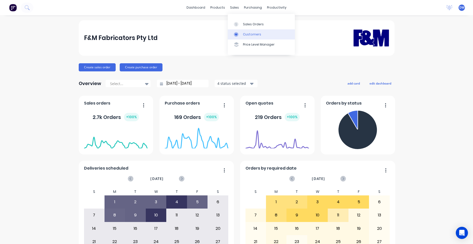
click at [239, 33] on div at bounding box center [238, 34] width 8 height 5
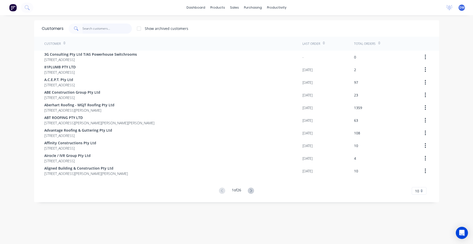
click at [125, 28] on input "text" at bounding box center [107, 29] width 49 height 10
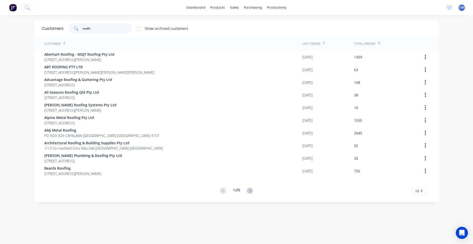
type input "roofit"
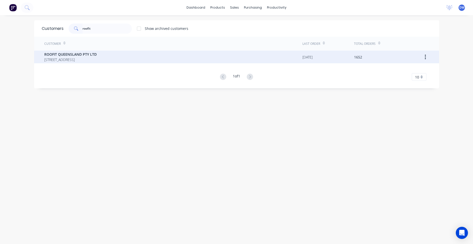
click at [97, 59] on span "PO BOX 1193 SUNNYBANK HILLS Queensland Australia 4109" at bounding box center [70, 59] width 52 height 5
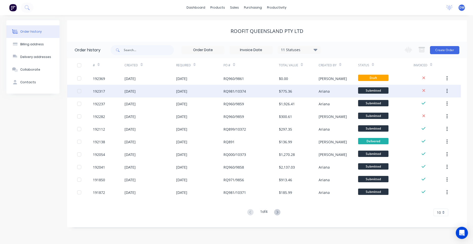
click at [224, 92] on div "11 Sep 2025" at bounding box center [200, 91] width 48 height 13
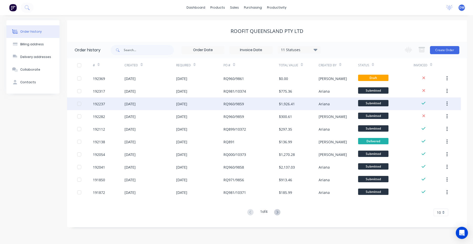
click at [217, 110] on div "[DATE]" at bounding box center [200, 104] width 48 height 13
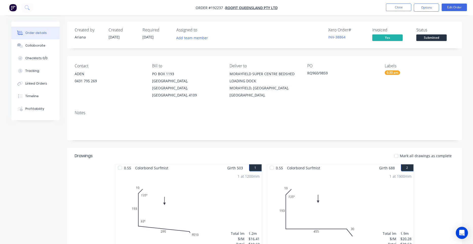
click at [212, 106] on div "Notes" at bounding box center [264, 123] width 395 height 34
drag, startPoint x: 212, startPoint y: 96, endPoint x: 74, endPoint y: 46, distance: 146.6
click at [244, 82] on div "MORAYFIELD SUPER CENTRE BEDSHED LOADING DOCK" at bounding box center [264, 77] width 69 height 14
drag, startPoint x: 227, startPoint y: 73, endPoint x: 259, endPoint y: 82, distance: 32.7
click at [259, 82] on div "Contact ADEN 0431 795 269 Bill to PO BOX 1193 SUNNYBANK HILLS, Queensland, Aust…" at bounding box center [264, 81] width 395 height 50
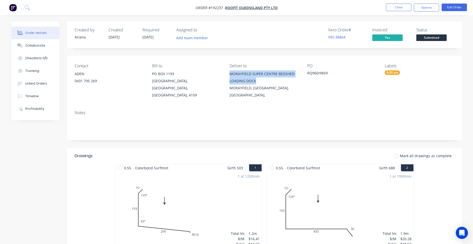
copy div "MORAYFIELD SUPER CENTRE BEDSHED LOADING DOCK"
click at [28, 10] on button at bounding box center [27, 8] width 13 height 10
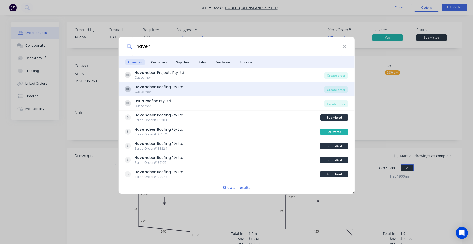
type input "haven"
click at [215, 91] on div "HL Haven deen Roofing Pty Ltd Customer" at bounding box center [225, 89] width 200 height 10
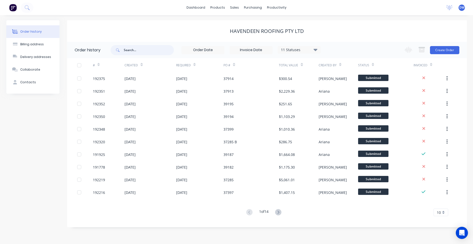
click at [143, 52] on input "text" at bounding box center [149, 50] width 50 height 10
type input "torbanlea'"
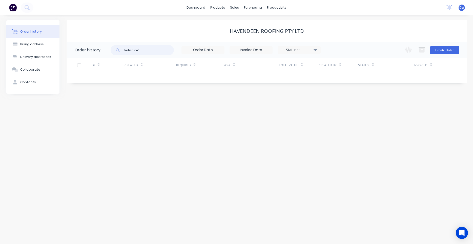
click at [148, 49] on input "torbanlea'" at bounding box center [149, 50] width 50 height 10
type input "torbanlea"
click at [163, 53] on input "torbanlea" at bounding box center [149, 50] width 50 height 10
type input "t"
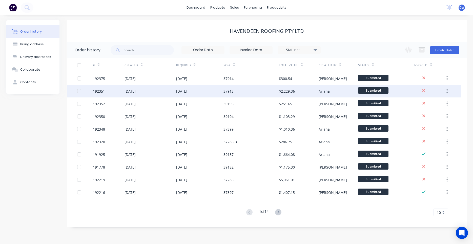
click at [255, 95] on div "37913" at bounding box center [251, 91] width 55 height 13
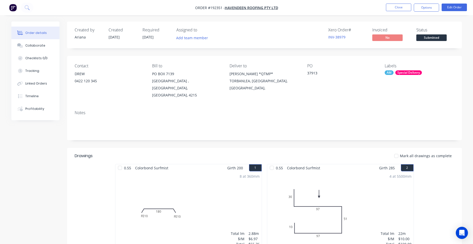
click at [14, 10] on img "button" at bounding box center [13, 8] width 8 height 8
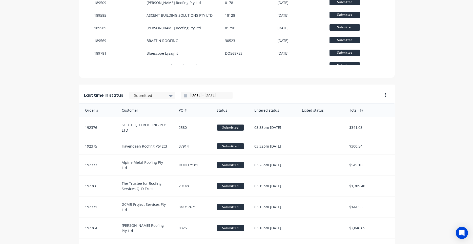
scroll to position [337, 0]
click at [235, 98] on div "Last time in status Submitted 10/09/25 - 10/09/25" at bounding box center [229, 93] width 301 height 19
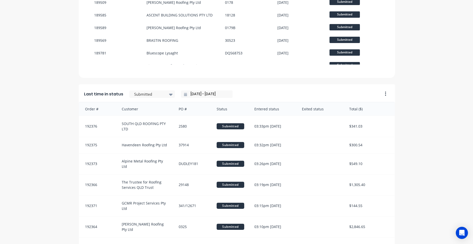
scroll to position [501, 0]
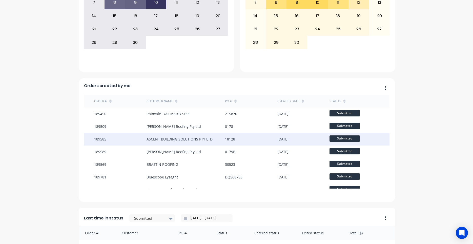
scroll to position [0, 0]
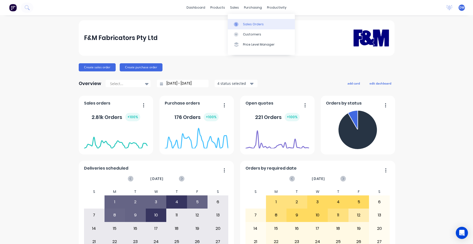
click at [240, 27] on link "Sales Orders" at bounding box center [261, 24] width 67 height 10
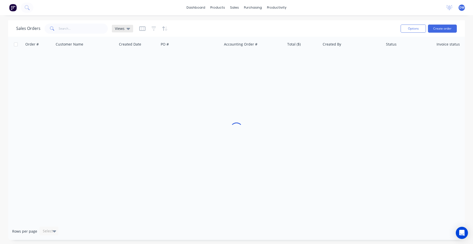
click at [129, 29] on icon at bounding box center [129, 29] width 4 height 2
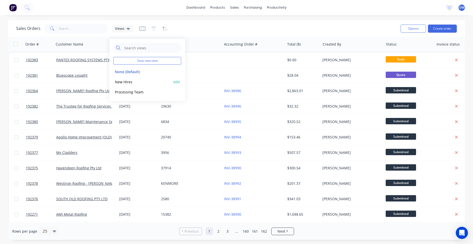
click at [127, 83] on button "New Hires" at bounding box center [142, 82] width 58 height 6
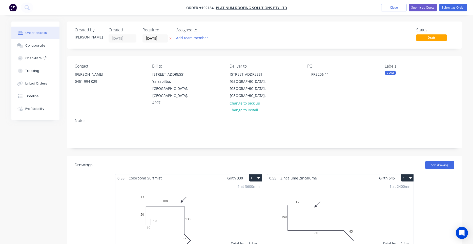
click at [385, 4] on nav "Order #192184 - Platinum Roofing Solutions Pty Ltd Add product Close Submit as …" at bounding box center [236, 7] width 473 height 15
click at [384, 5] on button "Close" at bounding box center [394, 8] width 25 height 8
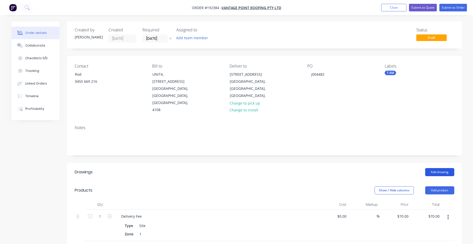
click at [429, 168] on button "Add drawing" at bounding box center [440, 172] width 29 height 8
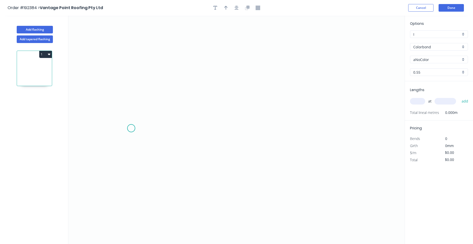
click at [131, 128] on icon "0" at bounding box center [236, 130] width 337 height 229
click at [161, 94] on icon "0" at bounding box center [236, 130] width 337 height 229
click at [288, 97] on icon "0 ?" at bounding box center [236, 130] width 337 height 229
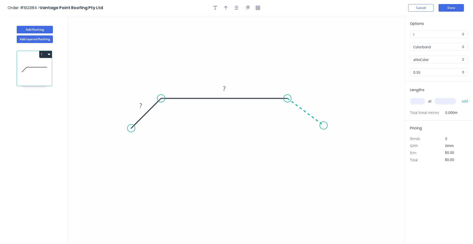
click at [324, 126] on icon "0 ? ?" at bounding box center [236, 130] width 337 height 229
click at [324, 125] on circle at bounding box center [324, 126] width 8 height 8
drag, startPoint x: 323, startPoint y: 127, endPoint x: 315, endPoint y: 133, distance: 10.3
click at [315, 133] on circle at bounding box center [315, 133] width 8 height 8
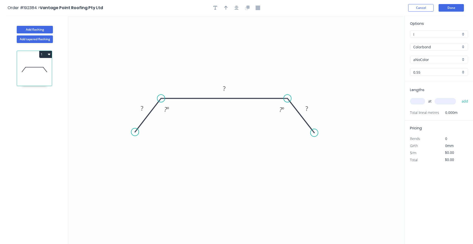
drag, startPoint x: 132, startPoint y: 131, endPoint x: 135, endPoint y: 132, distance: 3.8
click at [135, 132] on circle at bounding box center [135, 132] width 8 height 8
click at [163, 110] on rect at bounding box center [167, 109] width 10 height 7
click at [144, 109] on g "?" at bounding box center [142, 108] width 10 height 8
type input "$11.78"
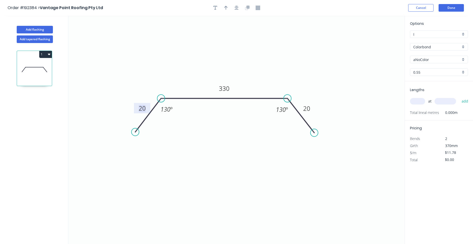
click at [421, 103] on input "text" at bounding box center [417, 101] width 15 height 7
type input "2"
type input "4100"
click at [460, 97] on button "add" at bounding box center [466, 101] width 12 height 9
type input "$96.60"
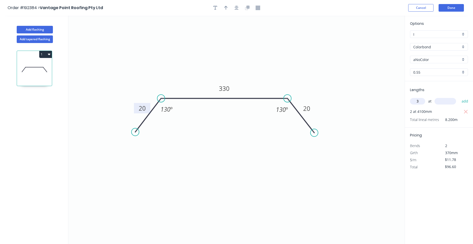
type input "3"
type input "5500"
click at [460, 97] on button "add" at bounding box center [466, 101] width 12 height 9
type input "$290.97"
type input "2"
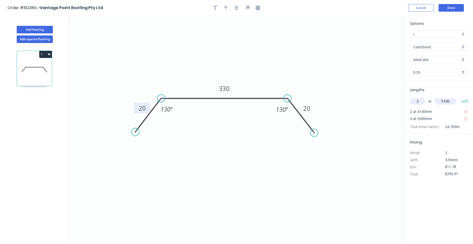
type input "5100"
click at [460, 97] on button "add" at bounding box center [466, 101] width 12 height 9
type input "$411.12"
type input "2"
type input "5200"
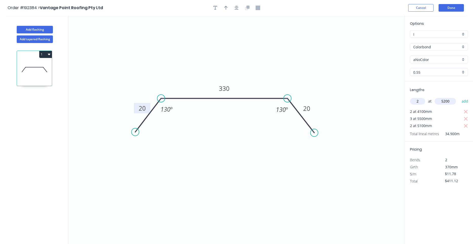
click at [460, 97] on button "add" at bounding box center [466, 101] width 12 height 9
type input "$533.63"
click at [430, 61] on input "aNoColor" at bounding box center [437, 59] width 47 height 5
click at [432, 68] on div "Surfmist" at bounding box center [440, 69] width 58 height 9
type input "Surfmist"
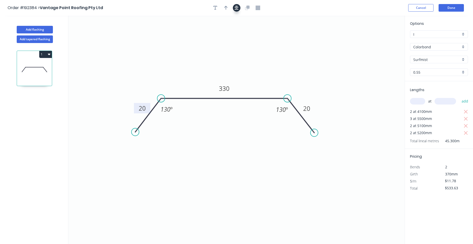
click at [235, 6] on icon "button" at bounding box center [237, 8] width 4 height 5
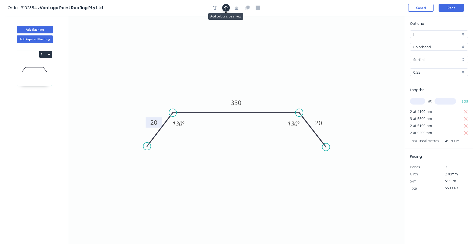
click at [227, 9] on icon "button" at bounding box center [226, 8] width 4 height 5
click at [378, 39] on icon at bounding box center [379, 35] width 5 height 16
drag, startPoint x: 378, startPoint y: 39, endPoint x: 364, endPoint y: 45, distance: 15.4
click at [352, 52] on icon "0 20 330 20 130 º 130 º" at bounding box center [236, 130] width 337 height 229
drag, startPoint x: 381, startPoint y: 39, endPoint x: 365, endPoint y: 47, distance: 18.6
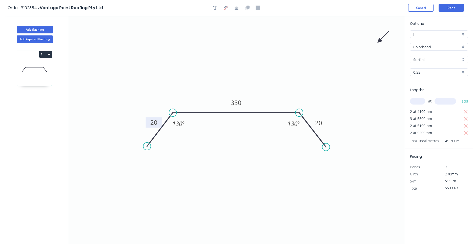
click at [365, 47] on icon "0 20 330 20 130 º 130 º" at bounding box center [236, 130] width 337 height 229
drag, startPoint x: 381, startPoint y: 41, endPoint x: 283, endPoint y: 69, distance: 101.8
click at [283, 69] on icon at bounding box center [289, 65] width 15 height 15
click at [47, 29] on button "Add flashing" at bounding box center [35, 30] width 36 height 8
type input "$0.00"
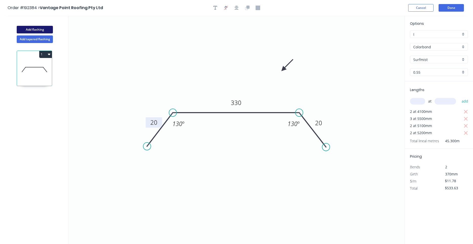
type input "$0.00"
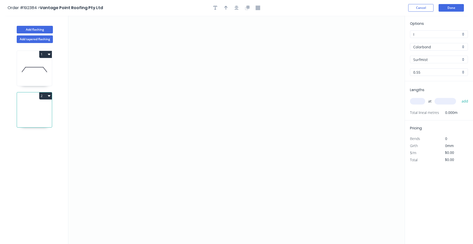
click at [48, 94] on icon "button" at bounding box center [49, 96] width 3 height 4
drag, startPoint x: 47, startPoint y: 105, endPoint x: 44, endPoint y: 110, distance: 5.8
click at [46, 106] on div "Duplicate" at bounding box center [27, 108] width 39 height 7
click at [48, 98] on button "2" at bounding box center [45, 95] width 13 height 7
click at [44, 117] on div "Delete" at bounding box center [27, 118] width 39 height 7
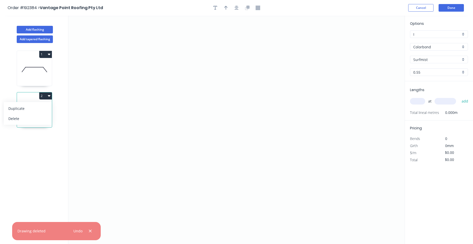
click at [49, 97] on icon "button" at bounding box center [49, 96] width 3 height 4
click at [53, 95] on div "1 2" at bounding box center [35, 148] width 67 height 211
click at [49, 96] on icon "button" at bounding box center [49, 96] width 3 height 2
click at [42, 114] on button "Delete" at bounding box center [28, 118] width 48 height 10
type input "$11.78"
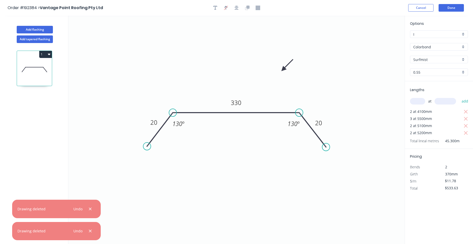
click at [36, 73] on icon at bounding box center [34, 69] width 35 height 32
click at [50, 52] on icon "button" at bounding box center [49, 54] width 3 height 4
click at [49, 67] on button "Duplicate" at bounding box center [28, 67] width 48 height 10
type input "$0.00"
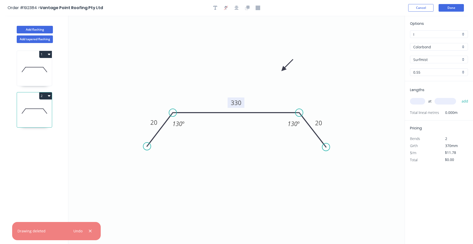
click at [233, 103] on tspan "330" at bounding box center [236, 103] width 11 height 8
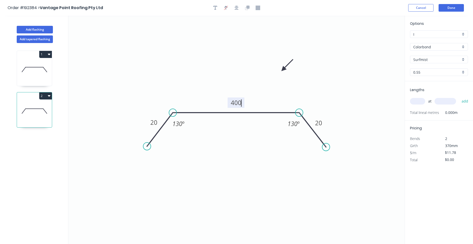
click at [422, 101] on input "text" at bounding box center [417, 101] width 15 height 7
type input "$13.71"
type input "12"
type input "4600"
click at [460, 97] on button "add" at bounding box center [466, 101] width 12 height 9
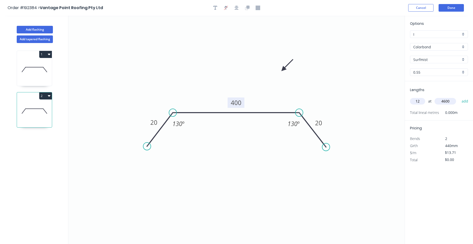
type input "$756.79"
type input "2"
type input "5200"
click at [460, 97] on button "add" at bounding box center [466, 101] width 12 height 9
type input "$899.38"
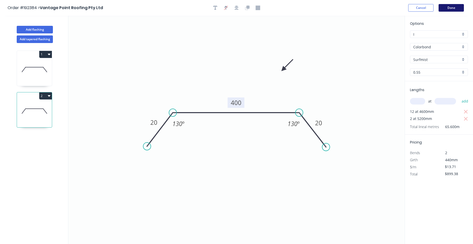
click at [447, 6] on button "Done" at bounding box center [451, 8] width 25 height 8
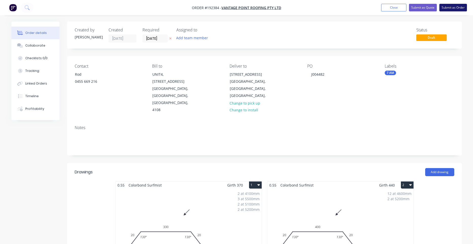
click at [444, 9] on button "Submit as Order" at bounding box center [454, 8] width 28 height 8
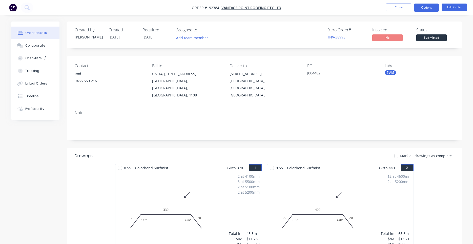
click at [421, 7] on button "Options" at bounding box center [426, 8] width 25 height 8
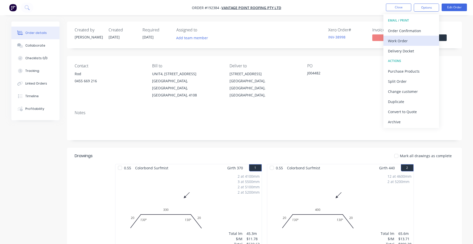
click at [406, 37] on button "Work Order" at bounding box center [412, 41] width 56 height 10
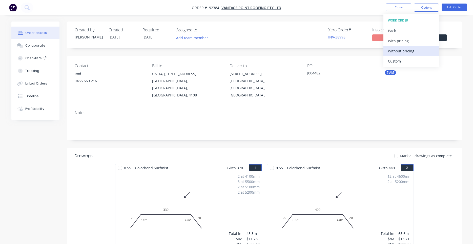
click at [403, 50] on div "Without pricing" at bounding box center [411, 50] width 47 height 7
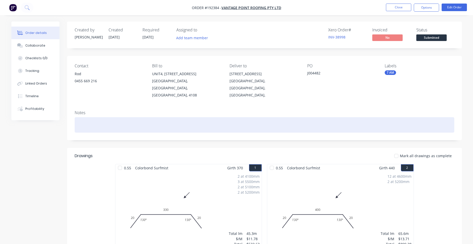
click at [290, 117] on div at bounding box center [265, 124] width 380 height 15
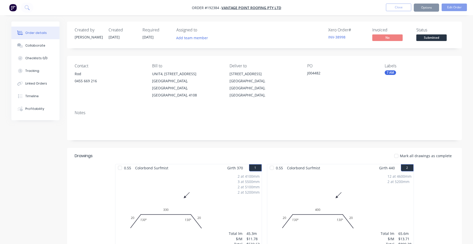
click at [321, 79] on div "PO J004482" at bounding box center [342, 81] width 69 height 35
click at [405, 7] on button "Close" at bounding box center [398, 8] width 25 height 8
